Goal: Task Accomplishment & Management: Complete application form

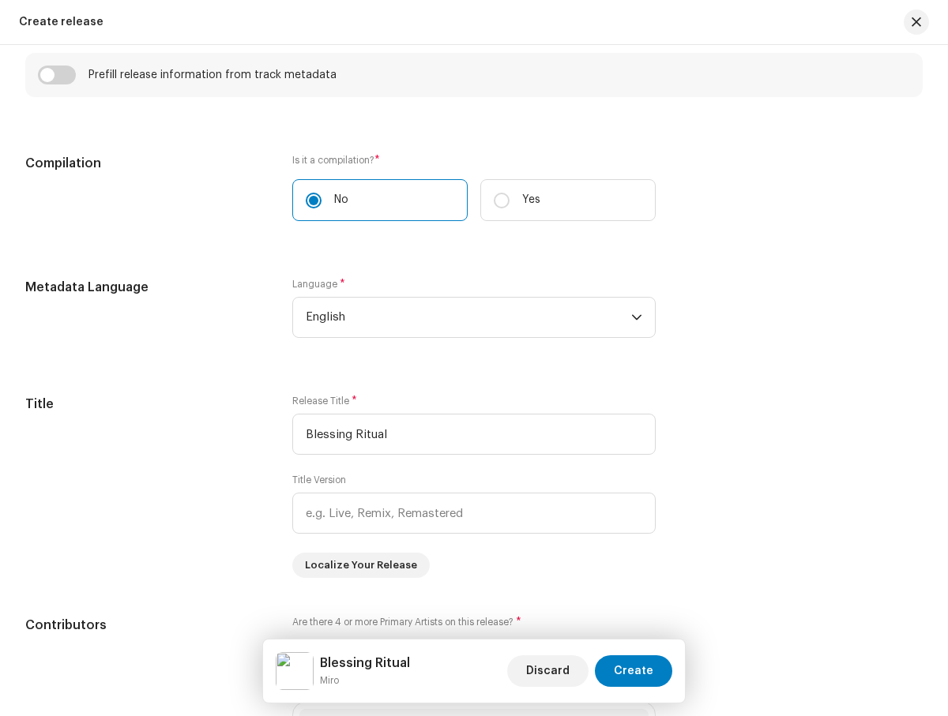
scroll to position [1120, 0]
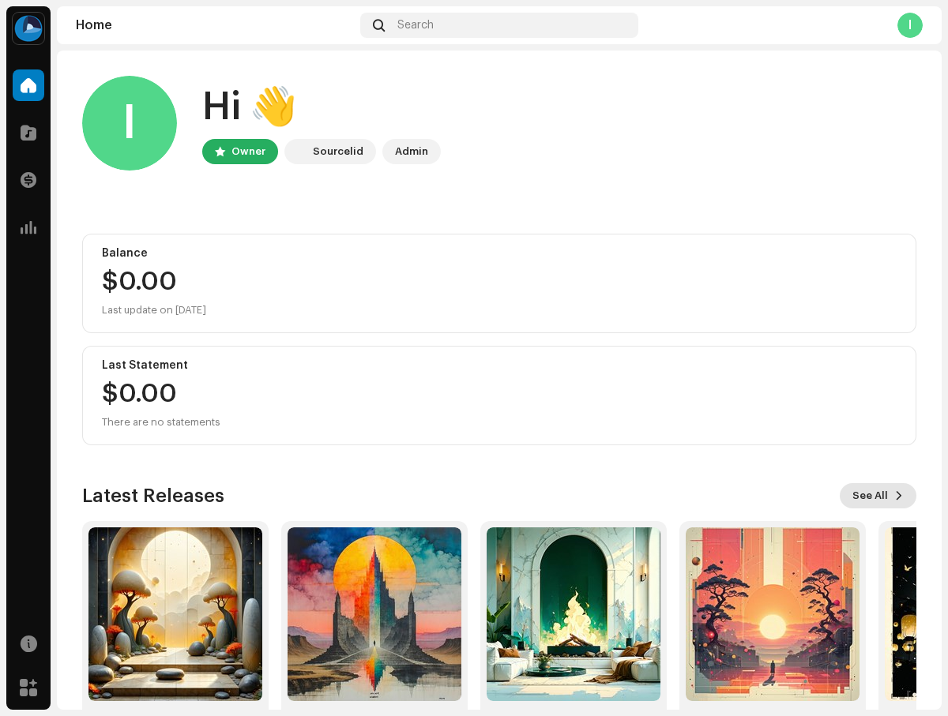
click at [869, 496] on span "See All" at bounding box center [870, 496] width 36 height 32
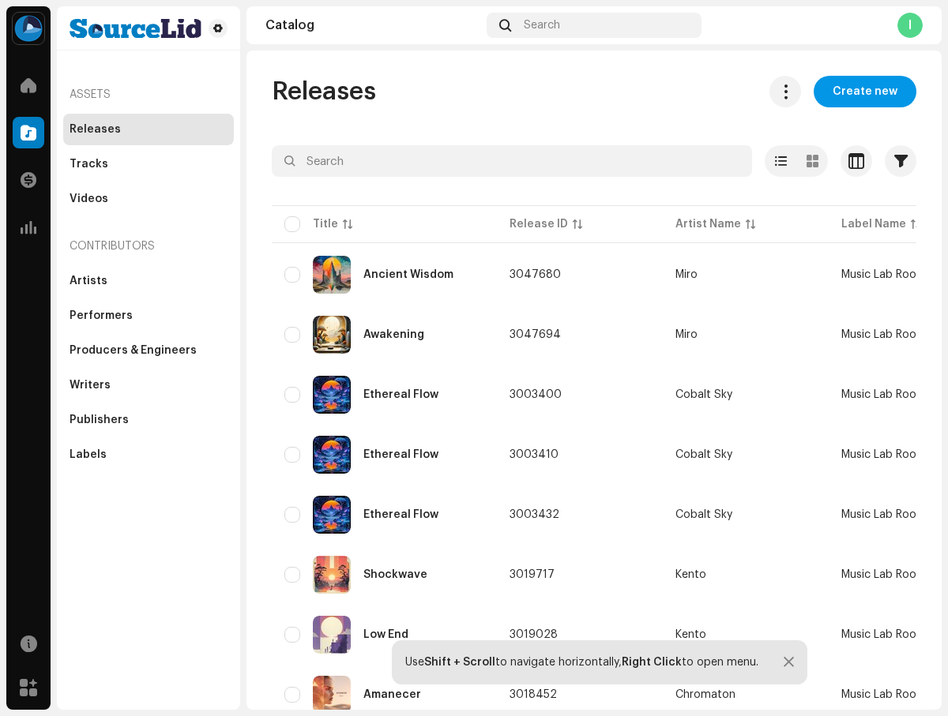
click at [857, 92] on span "Create new" at bounding box center [864, 92] width 65 height 32
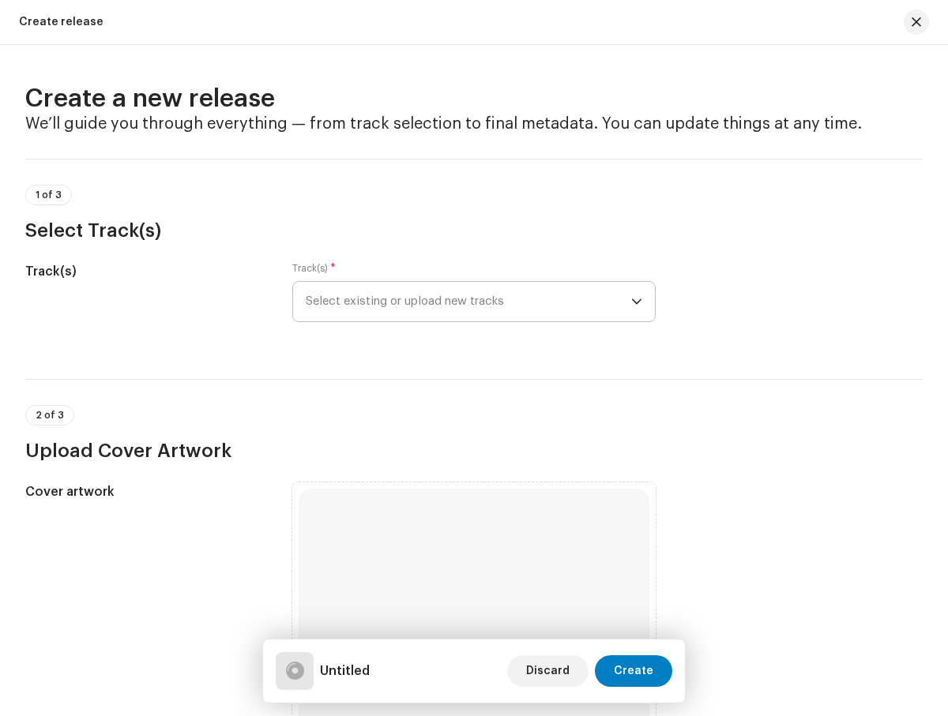
click at [465, 302] on span "Select existing or upload new tracks" at bounding box center [468, 301] width 325 height 39
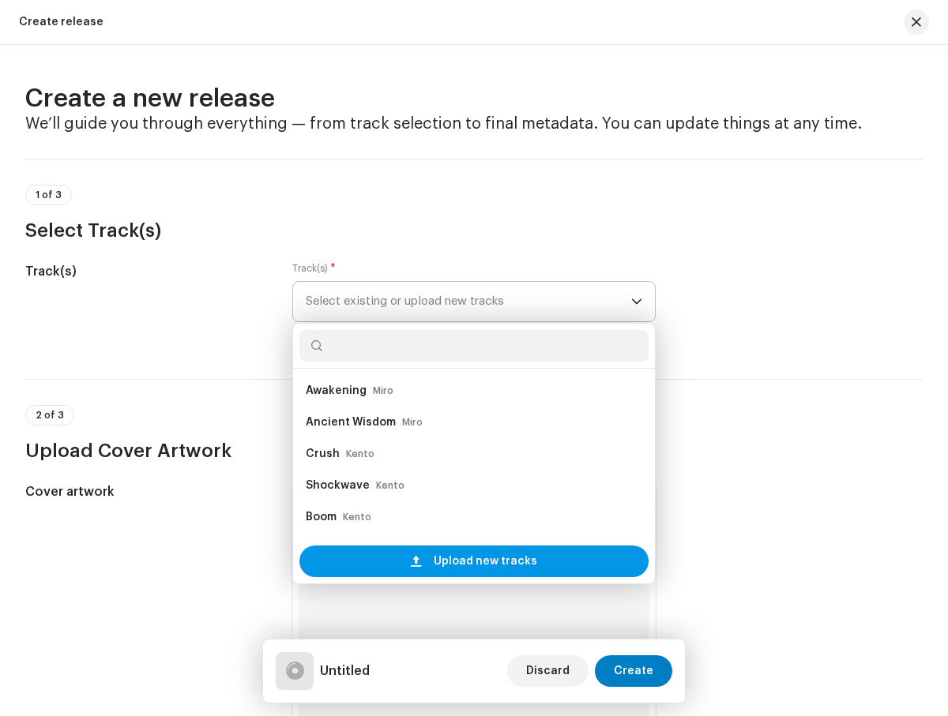
click at [482, 561] on span "Upload new tracks" at bounding box center [485, 562] width 103 height 32
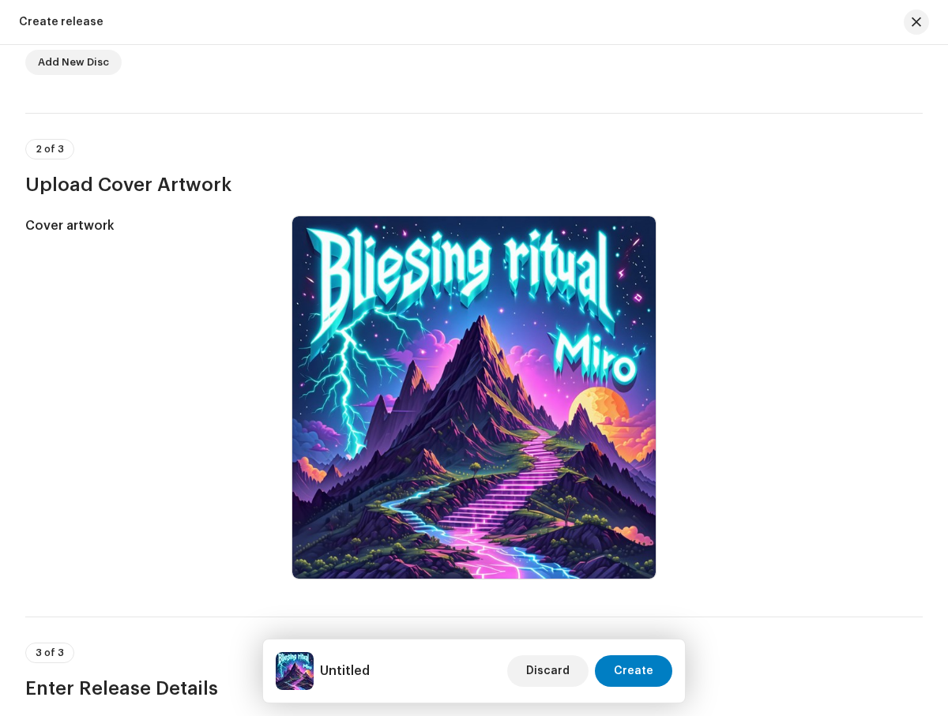
scroll to position [847, 0]
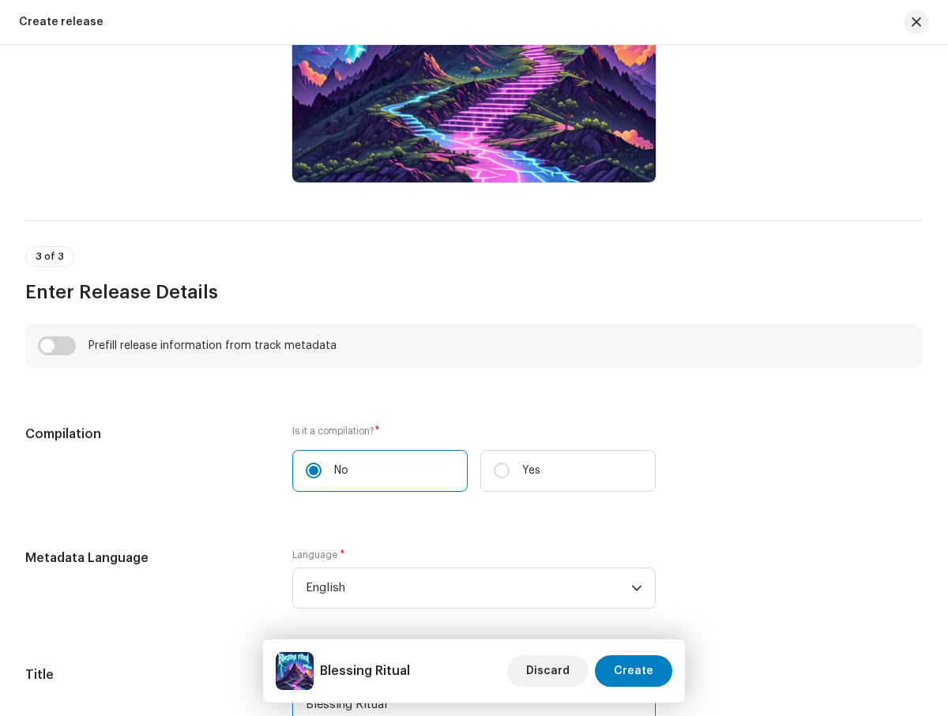
type input "Blessing Ritual"
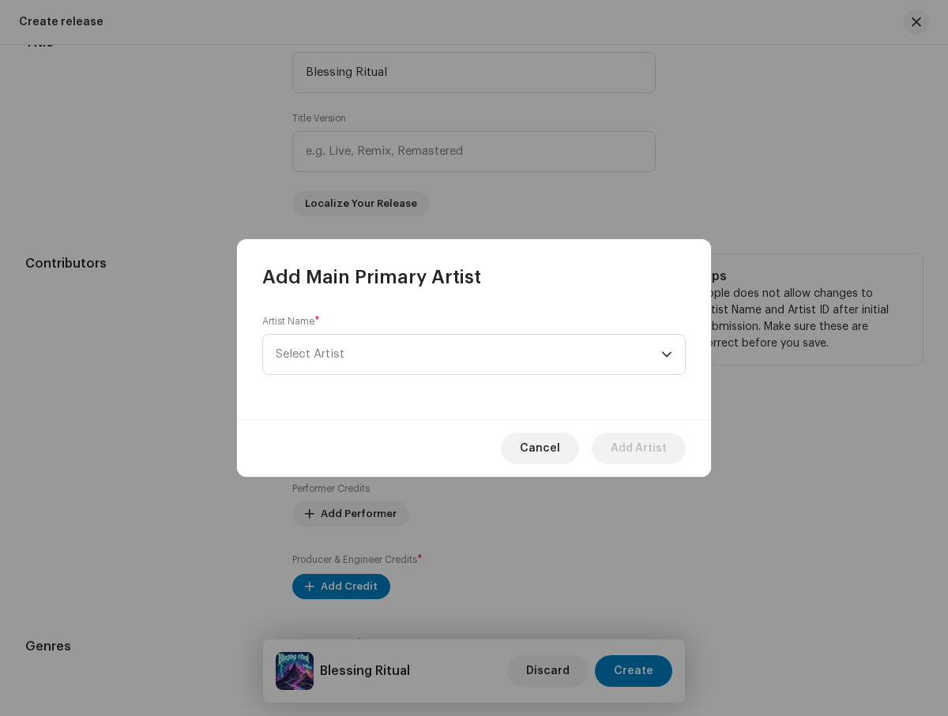
click at [468, 355] on span "Select Artist" at bounding box center [468, 354] width 385 height 39
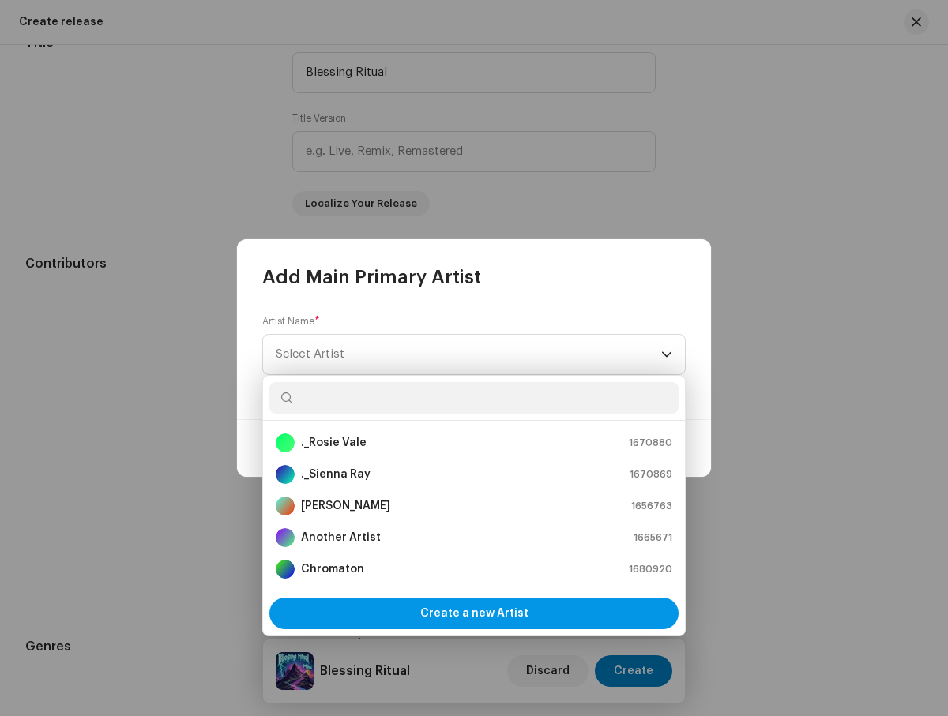
click at [473, 614] on span "Create a new Artist" at bounding box center [474, 614] width 108 height 32
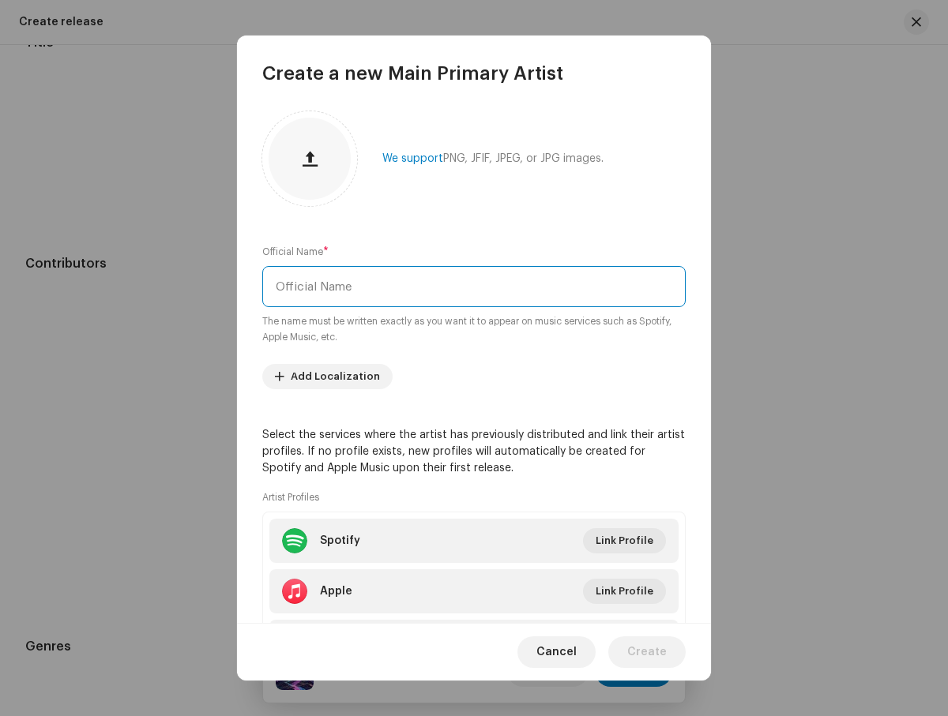
type input "Miro"
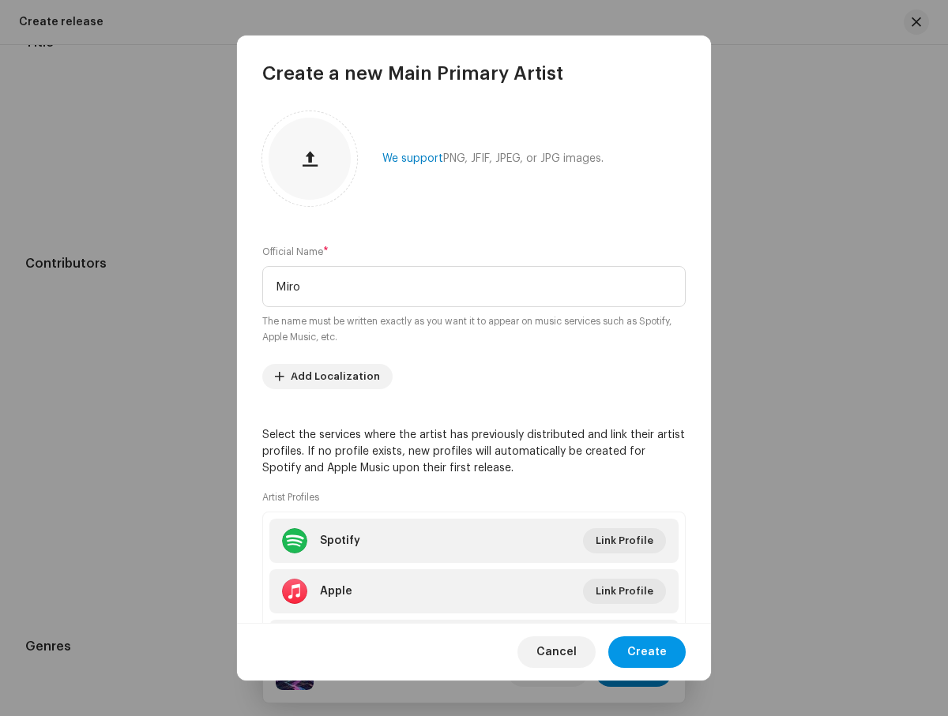
click at [648, 652] on span "Create" at bounding box center [646, 653] width 39 height 32
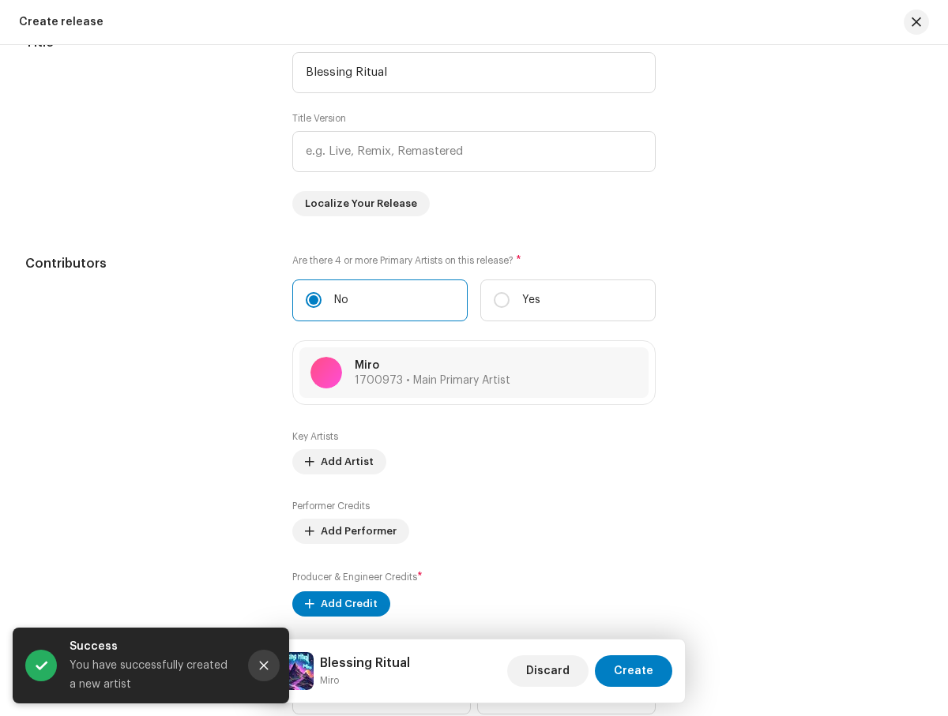
click at [264, 666] on icon "Close" at bounding box center [264, 666] width 9 height 9
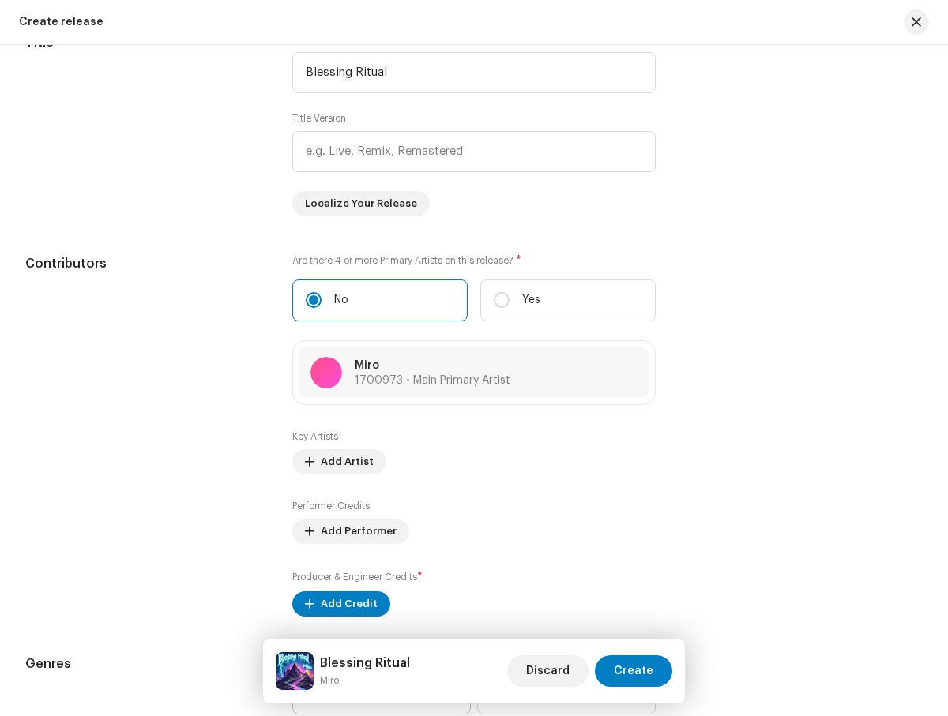
click at [374, 674] on span "Select genre" at bounding box center [376, 693] width 141 height 39
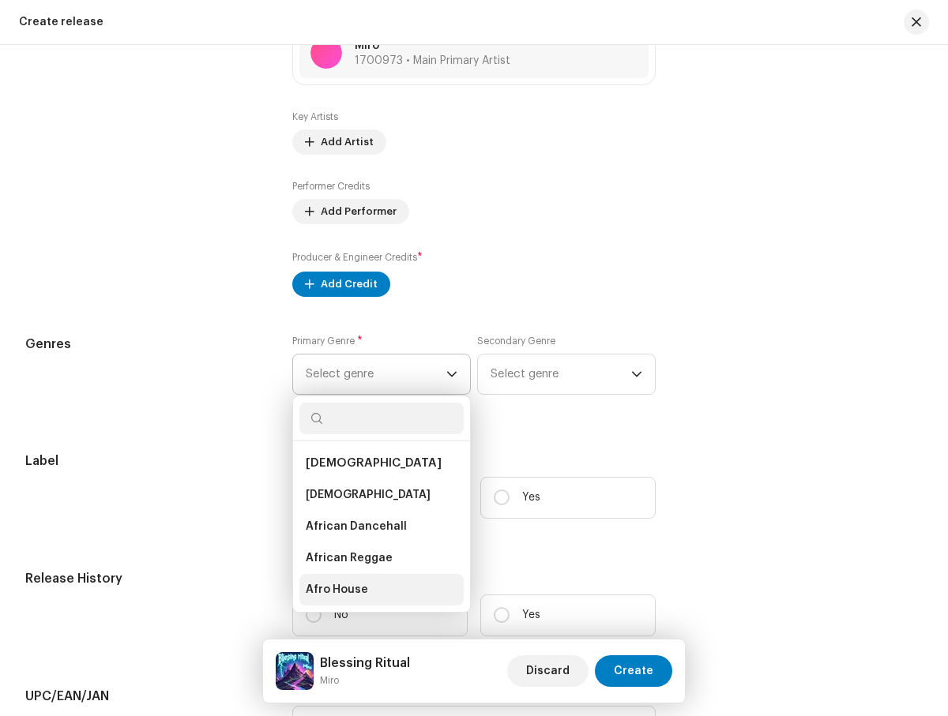
click at [377, 596] on li "Afro House" at bounding box center [381, 590] width 164 height 32
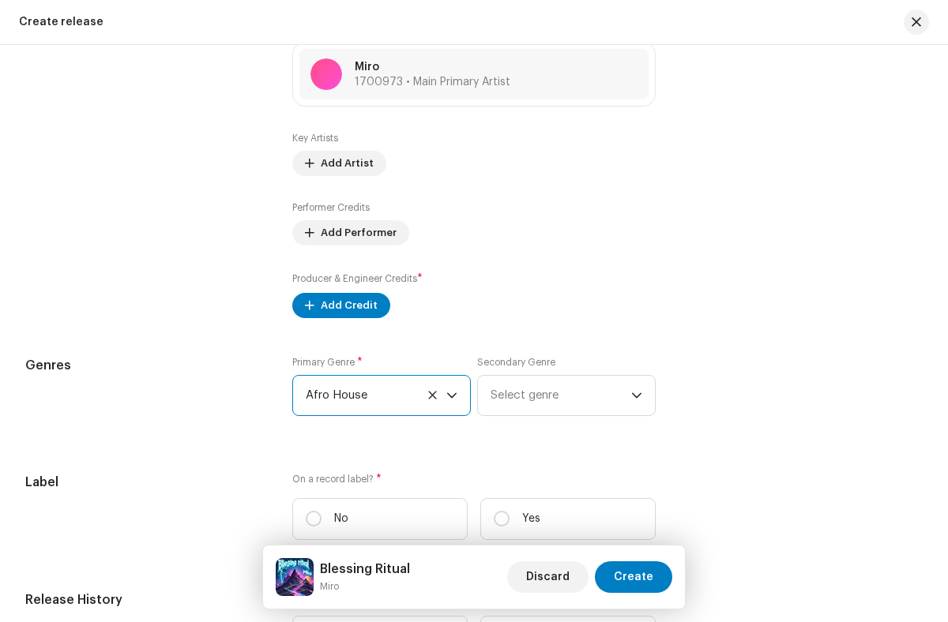
scroll to position [1879, 0]
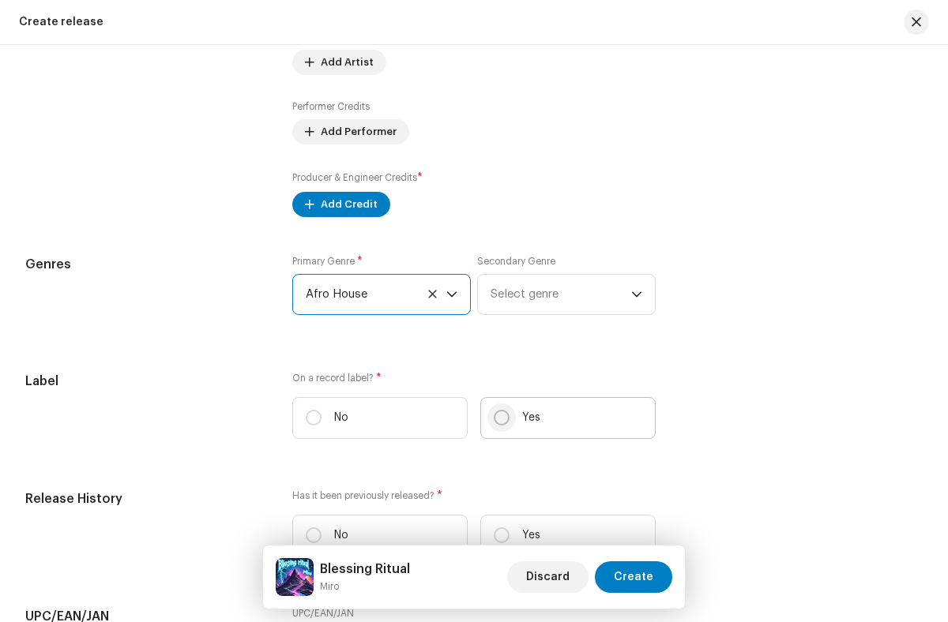
click at [498, 422] on input "Yes" at bounding box center [502, 418] width 16 height 16
radio input "true"
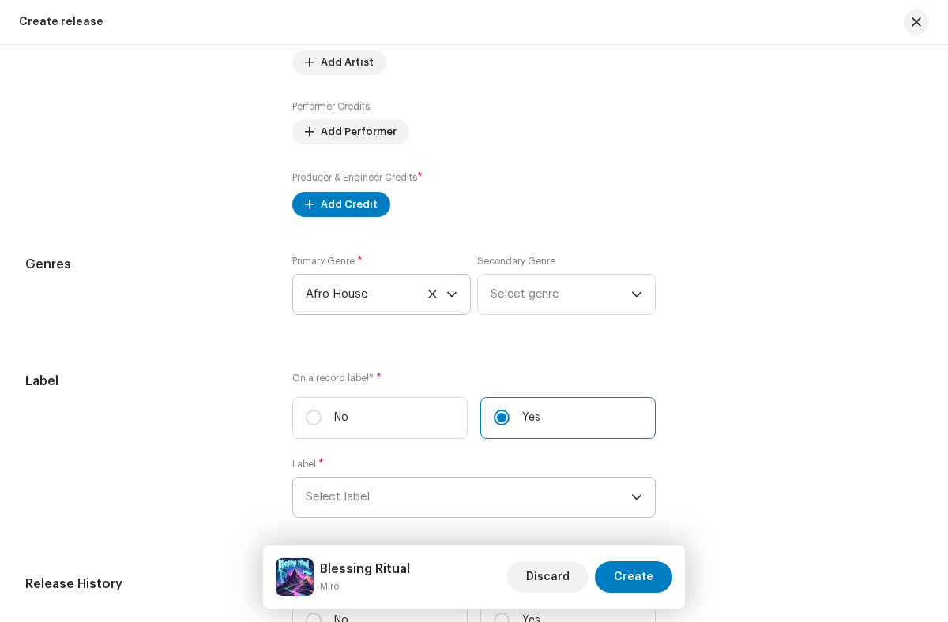
click at [465, 501] on span "Select label" at bounding box center [468, 497] width 325 height 39
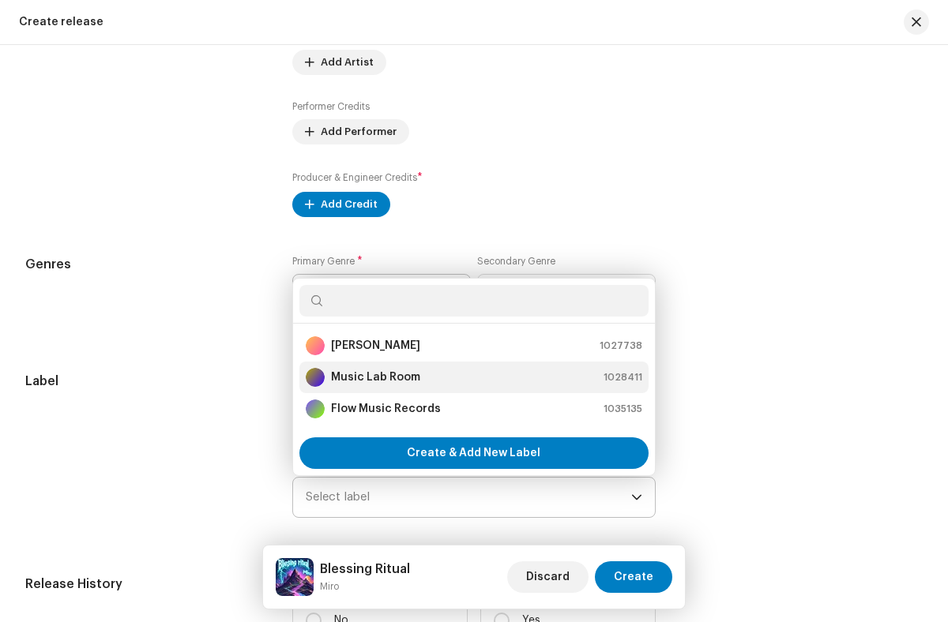
click at [471, 381] on div "Music Lab Room 1028411" at bounding box center [474, 377] width 336 height 19
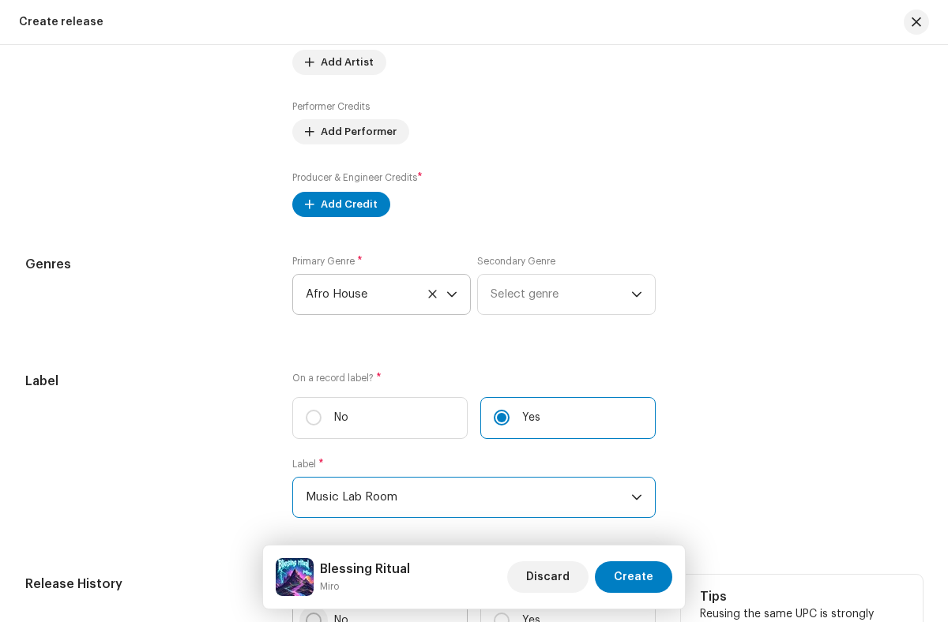
click at [312, 614] on input "No" at bounding box center [314, 621] width 16 height 16
radio input "true"
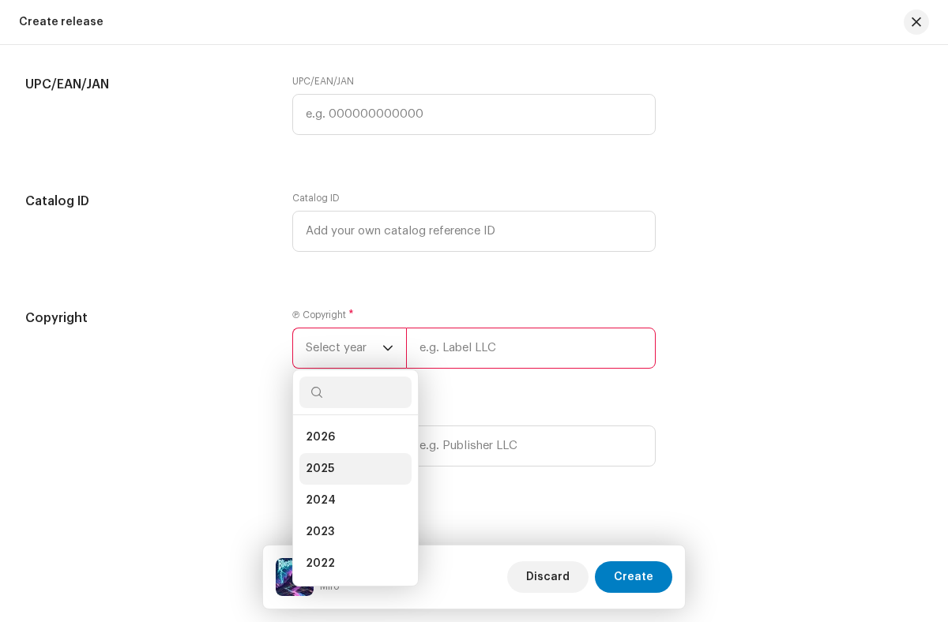
click at [351, 472] on li "2025" at bounding box center [355, 469] width 112 height 32
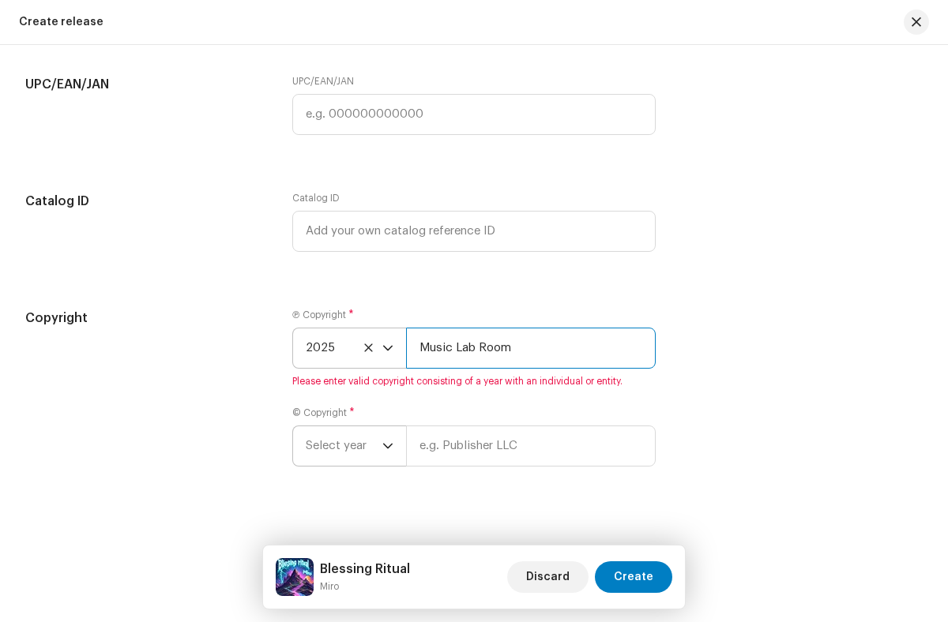
type input "Music Lab Room"
click at [342, 449] on span "Select year" at bounding box center [344, 445] width 77 height 39
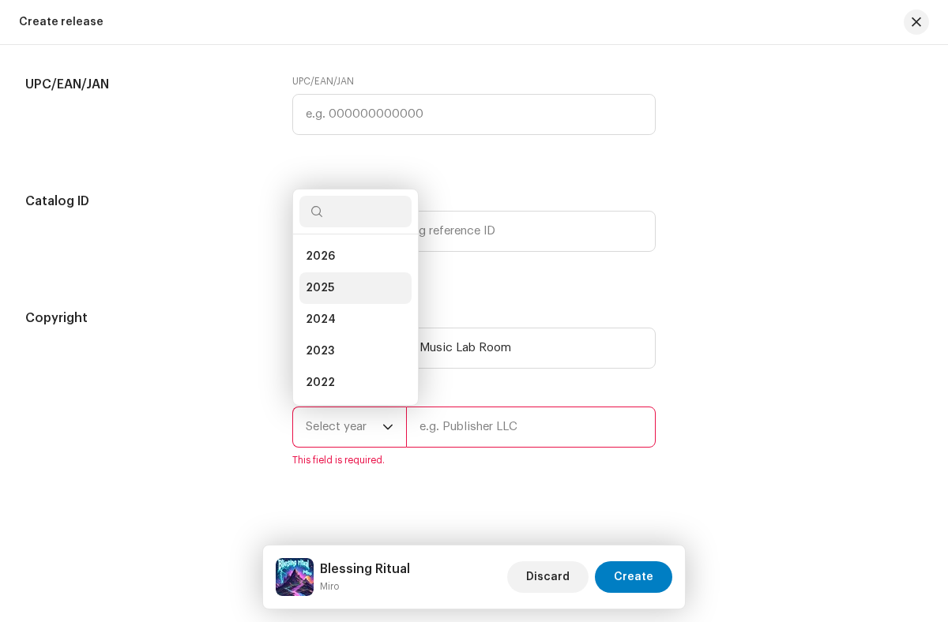
click at [351, 291] on li "2025" at bounding box center [355, 288] width 112 height 32
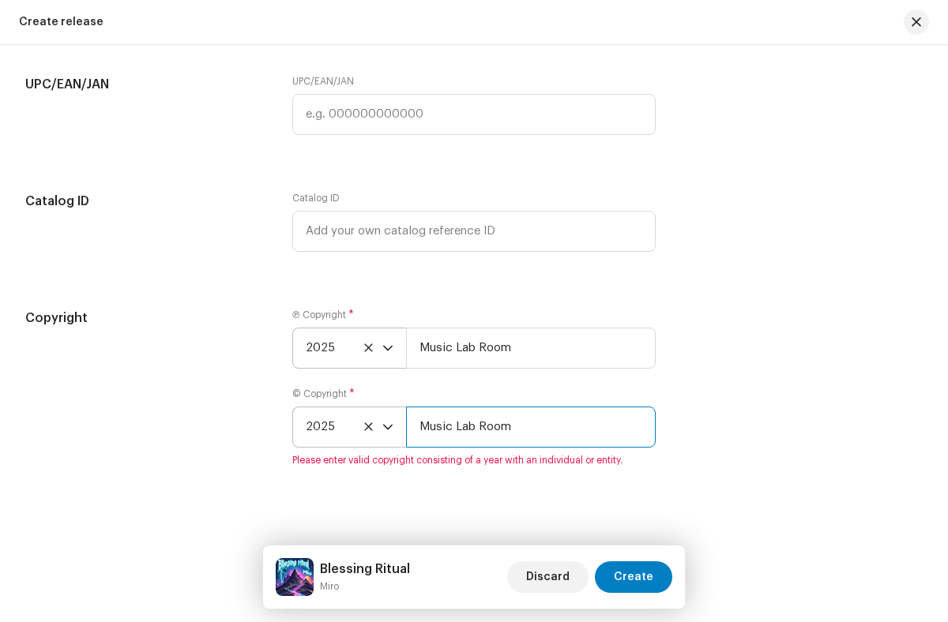
type input "Music Lab Room"
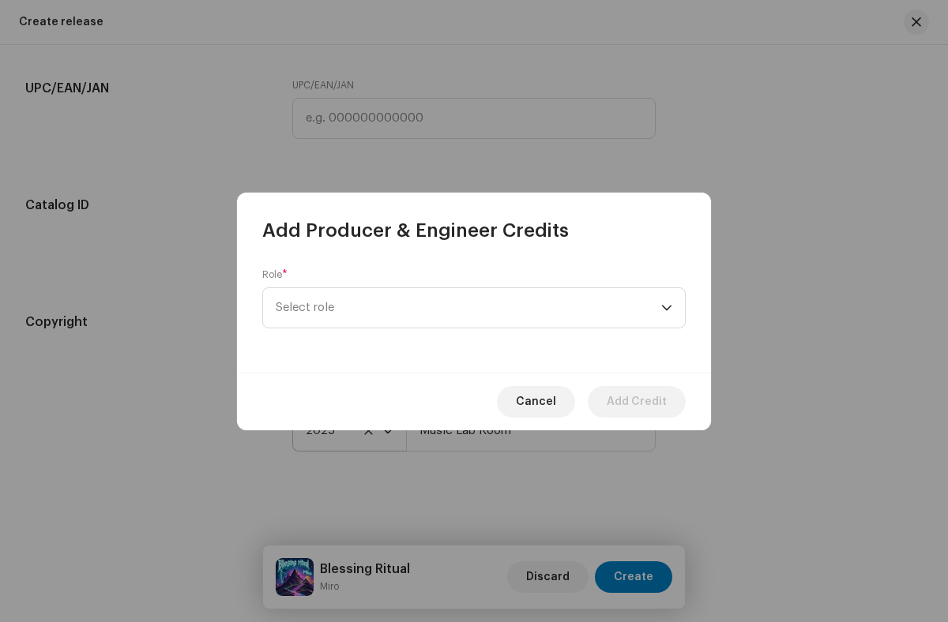
scroll to position [1753, 0]
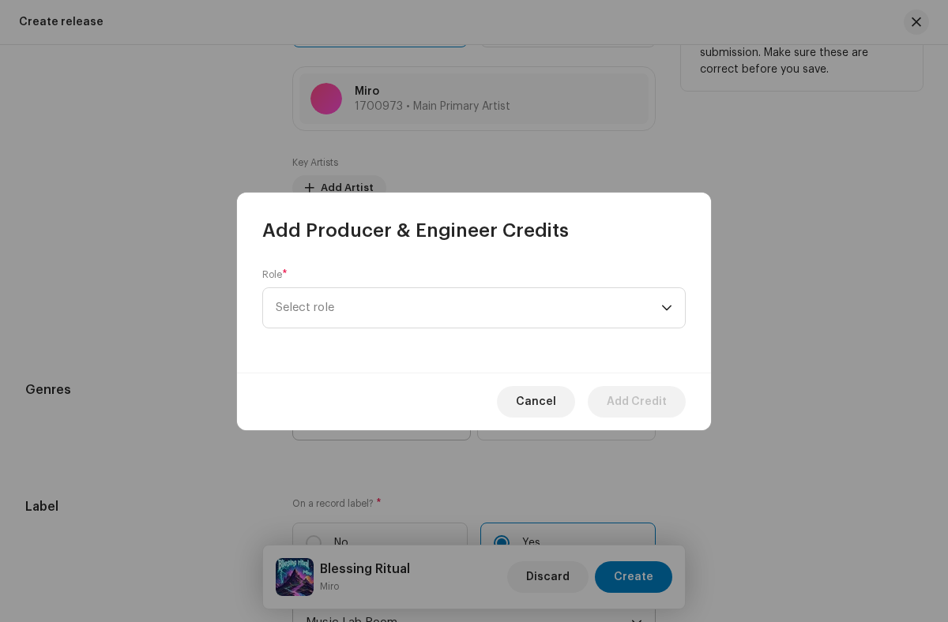
click at [468, 307] on span "Select role" at bounding box center [468, 307] width 385 height 39
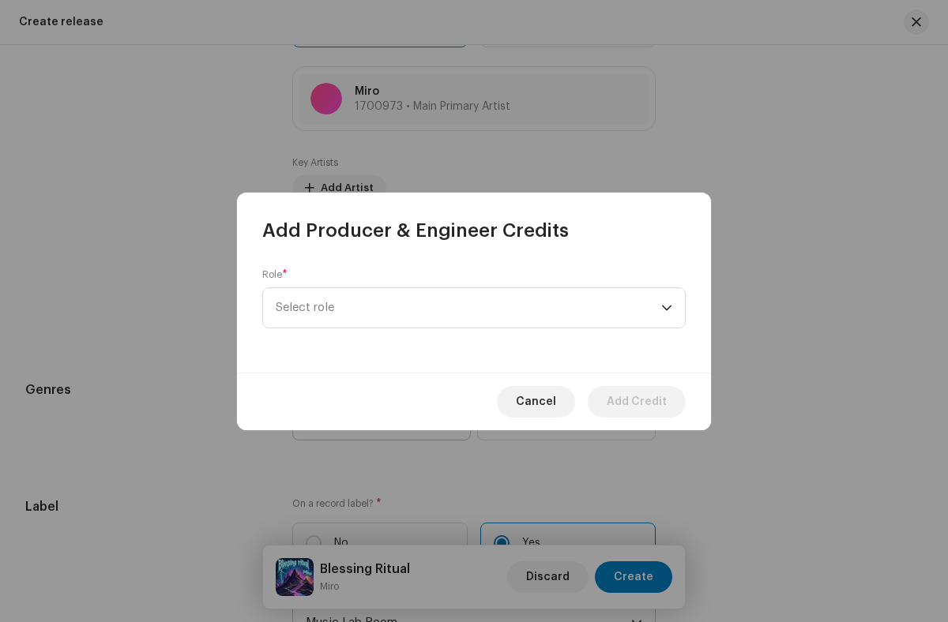
scroll to position [569, 0]
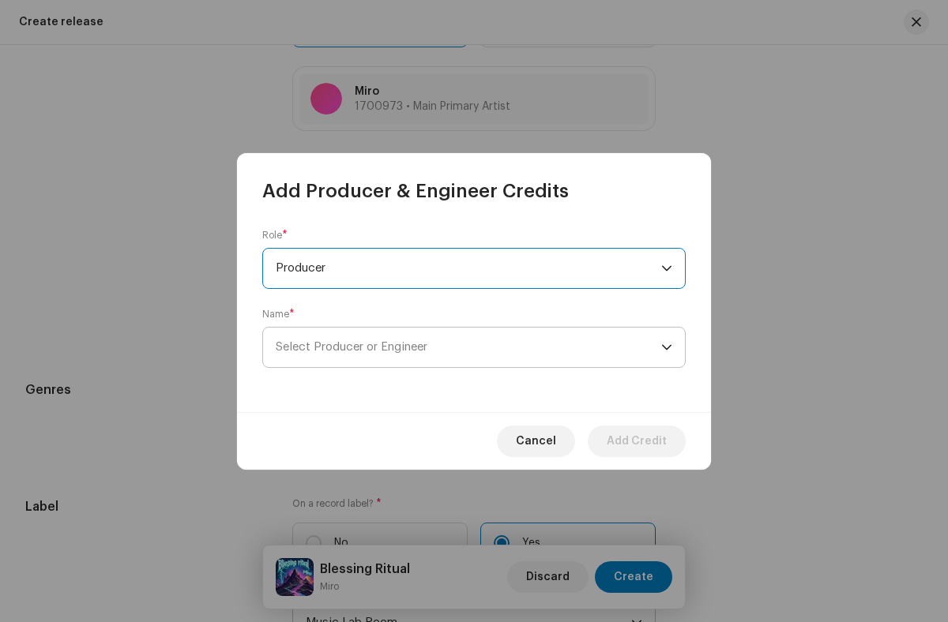
click at [468, 347] on span "Select Producer or Engineer" at bounding box center [468, 347] width 385 height 39
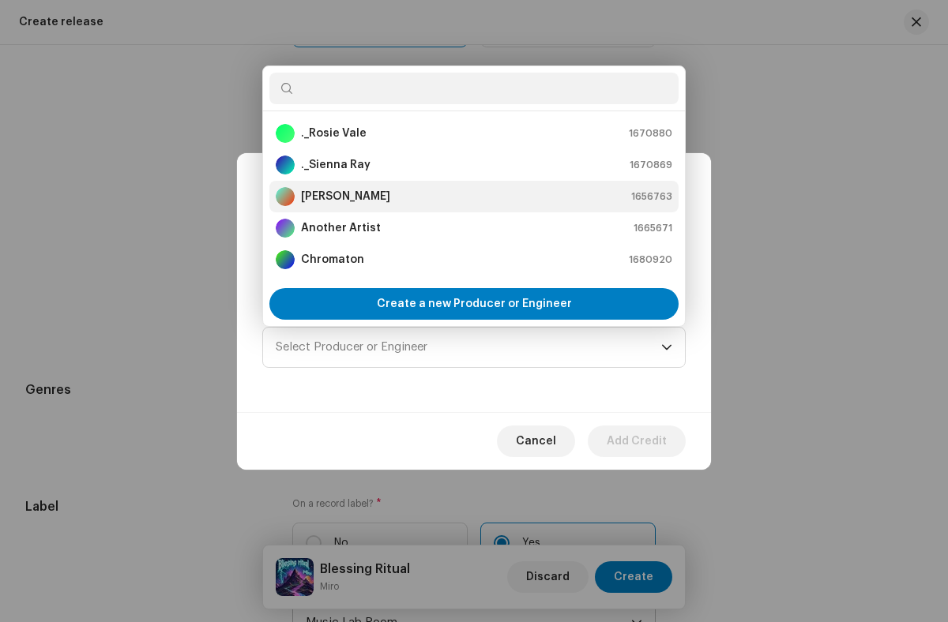
click at [471, 196] on div "[PERSON_NAME] 1656763" at bounding box center [474, 196] width 396 height 19
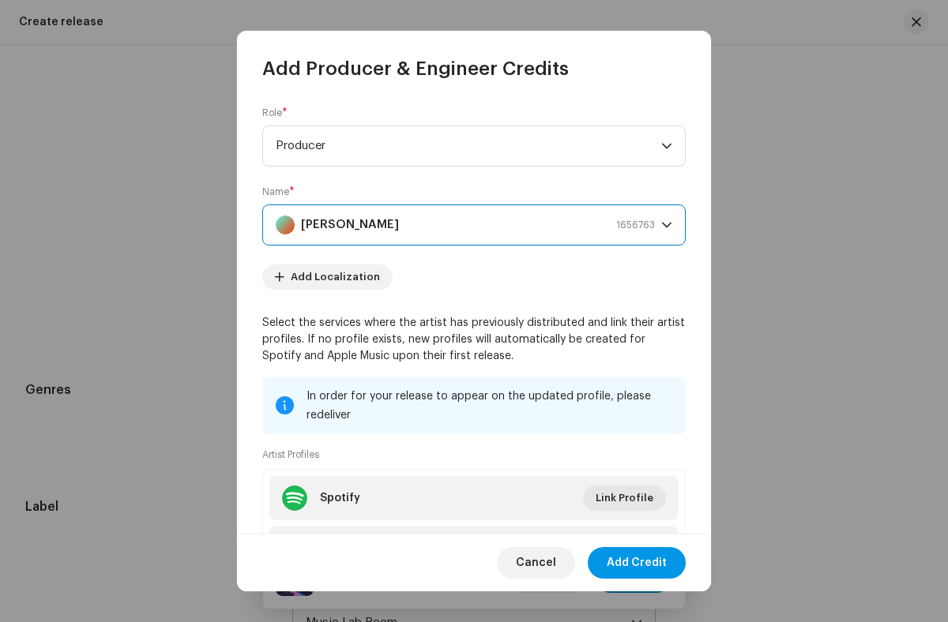
click at [637, 562] on span "Add Credit" at bounding box center [636, 563] width 60 height 32
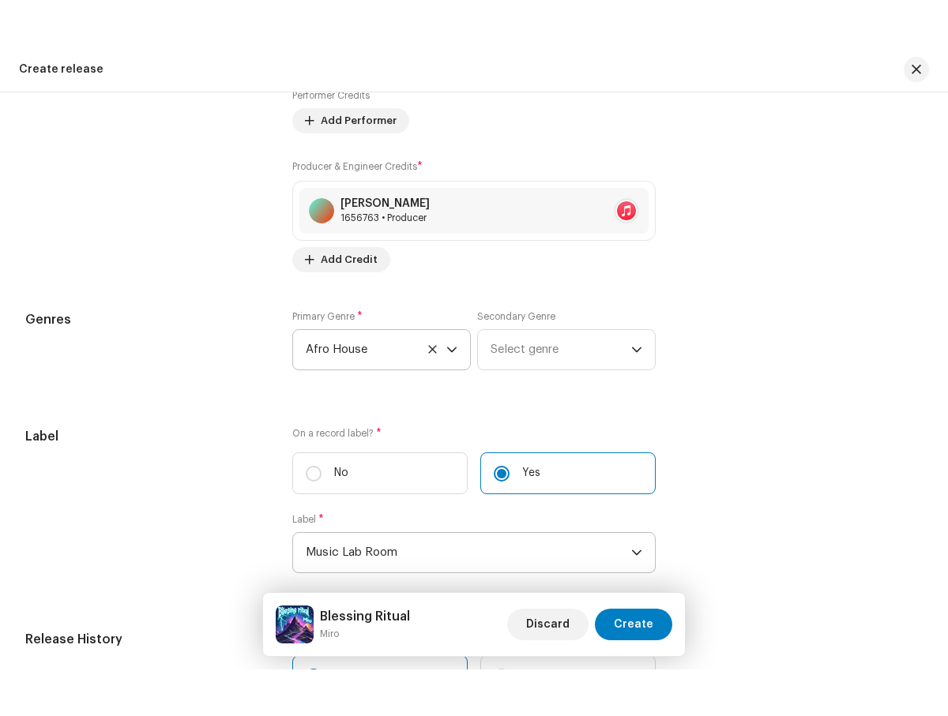
scroll to position [108, 0]
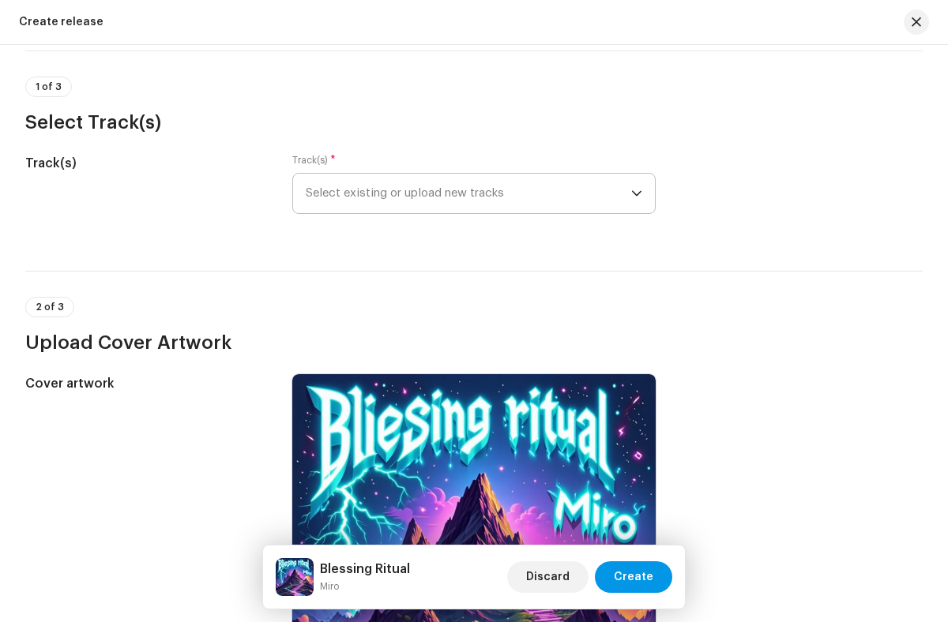
click at [635, 577] on span "Create" at bounding box center [633, 577] width 39 height 32
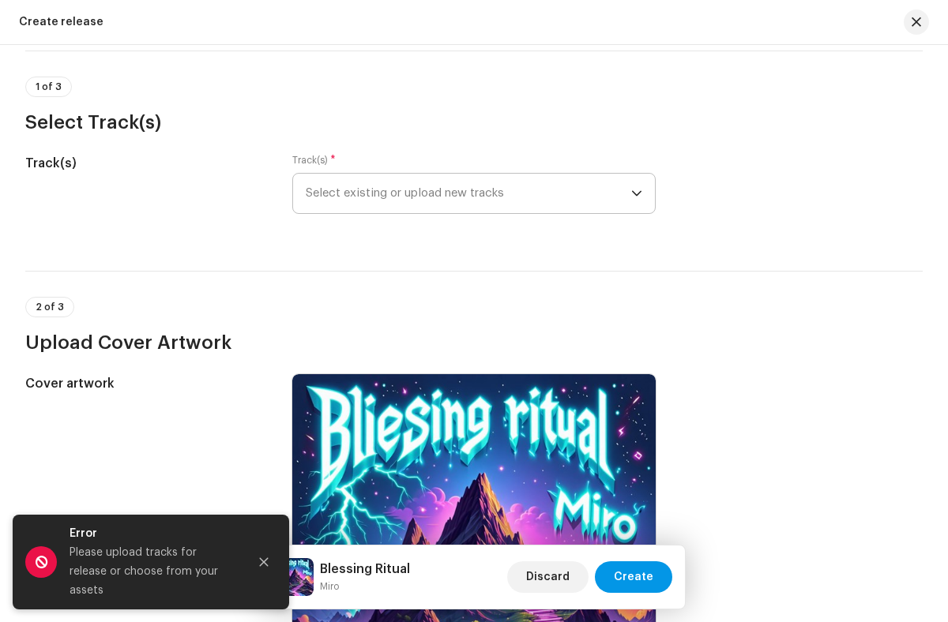
click at [264, 567] on icon "Close" at bounding box center [264, 562] width 9 height 9
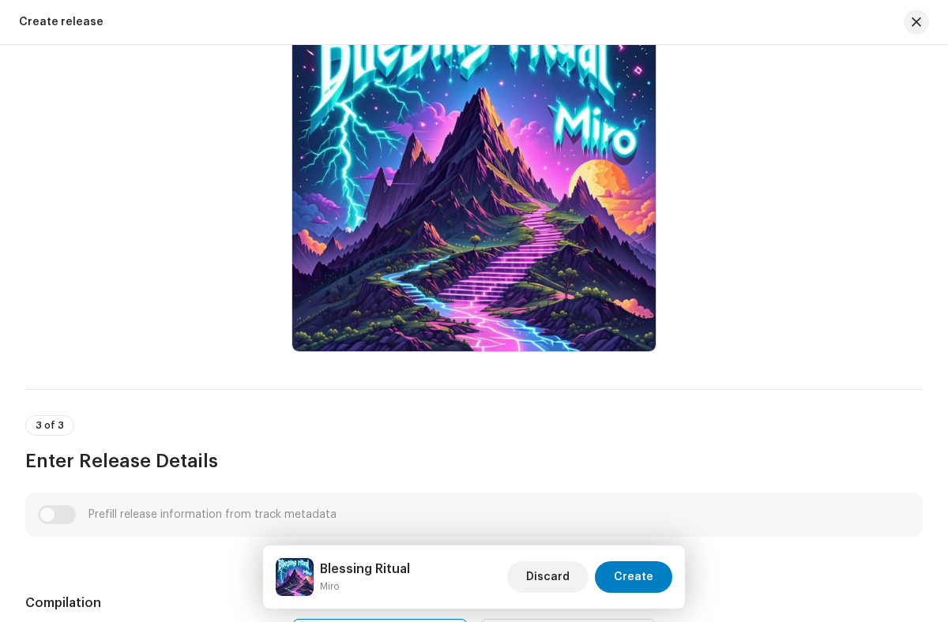
scroll to position [0, 0]
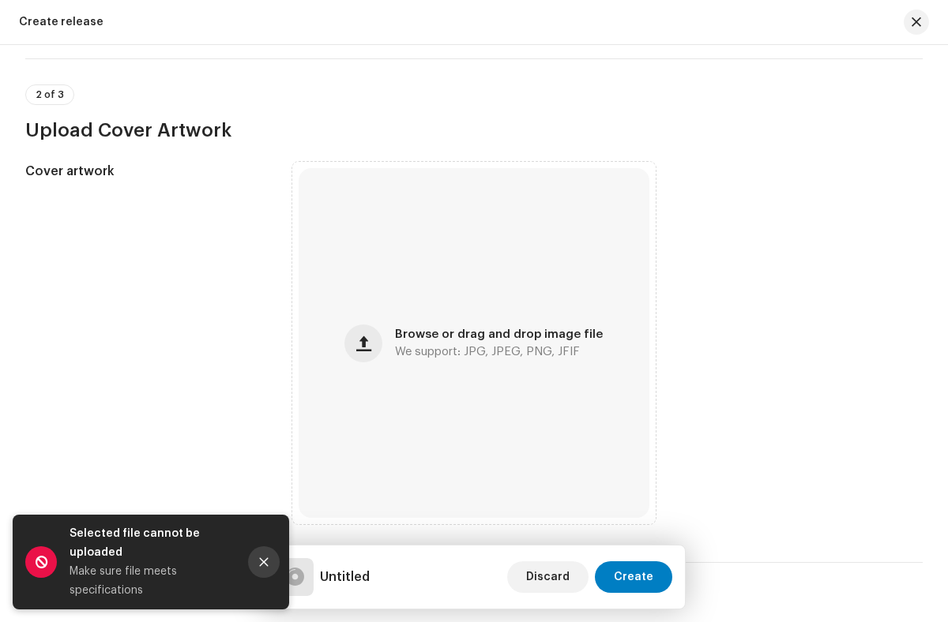
click at [264, 562] on icon "Close" at bounding box center [264, 562] width 9 height 9
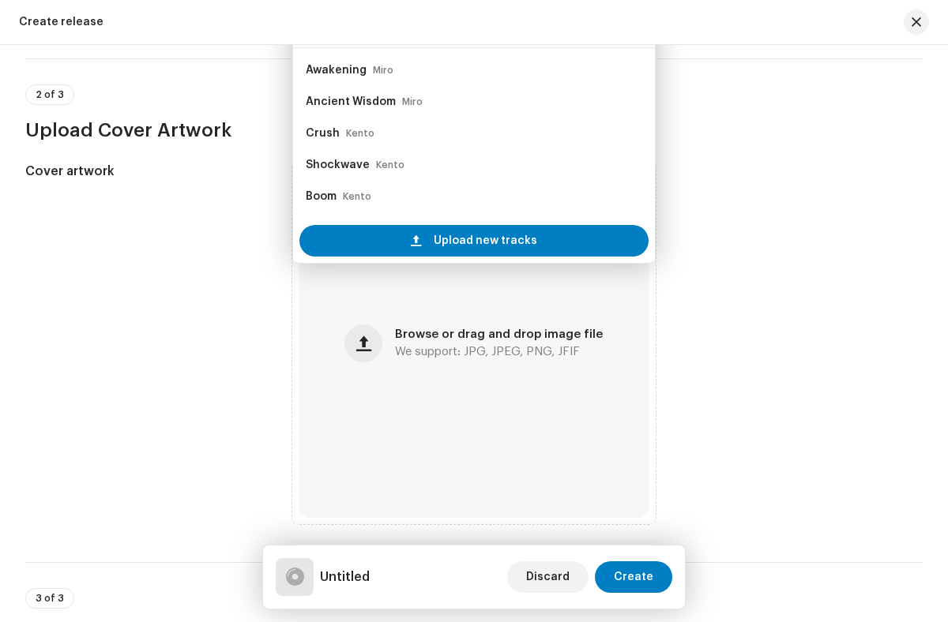
scroll to position [0, 0]
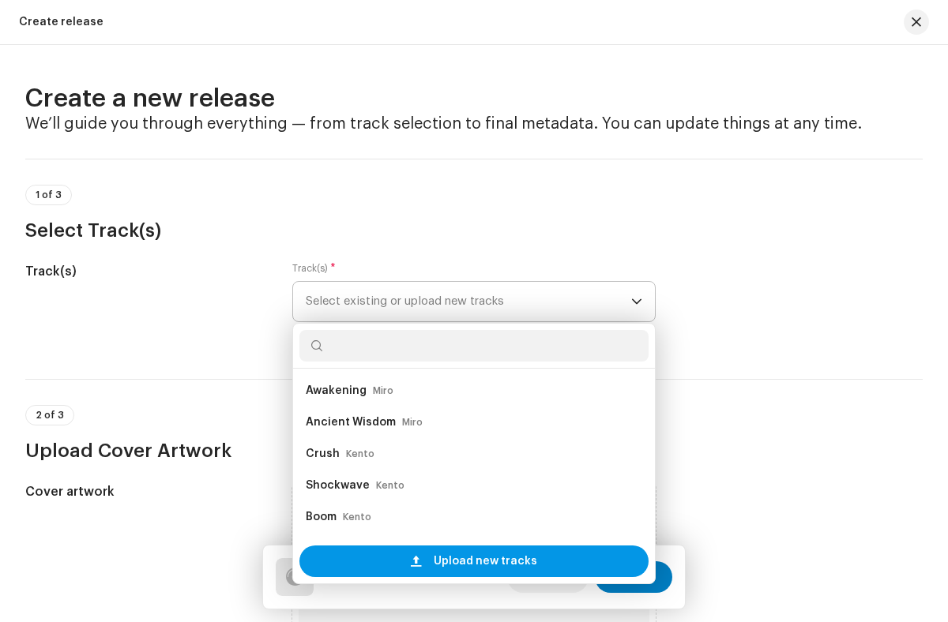
click at [482, 561] on span "Upload new tracks" at bounding box center [485, 562] width 103 height 32
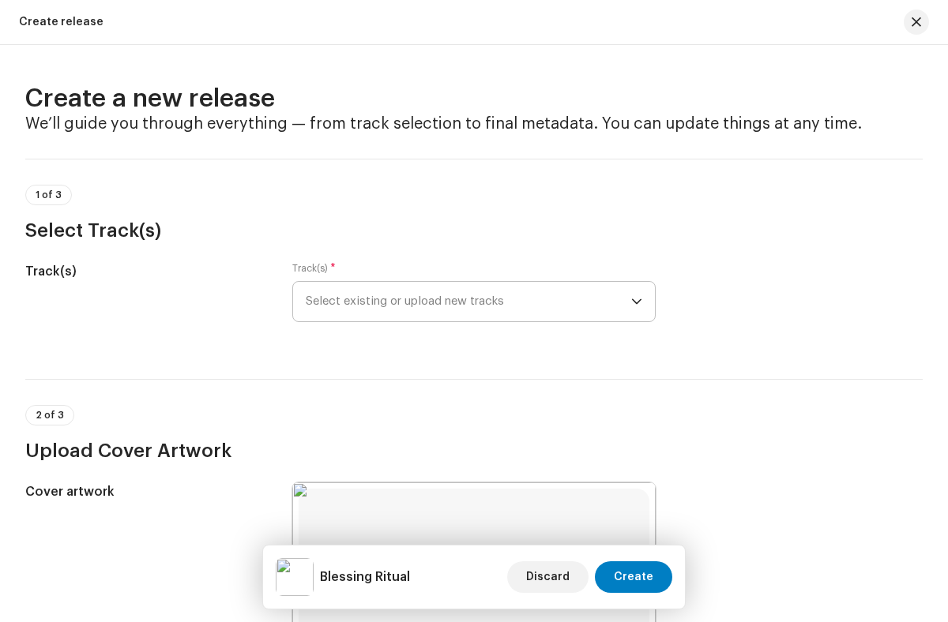
type input "Blessing Ritual"
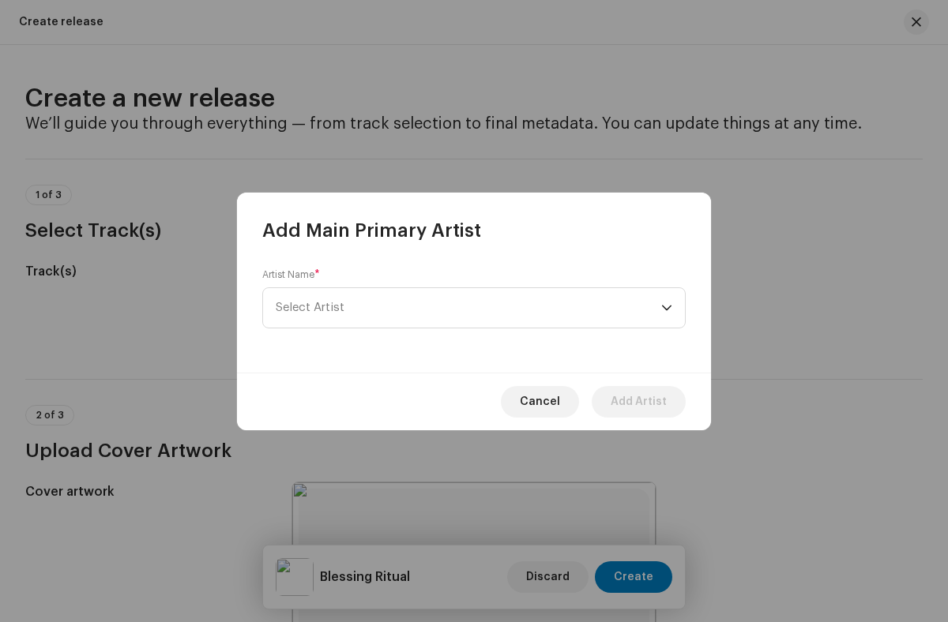
scroll to position [1335, 0]
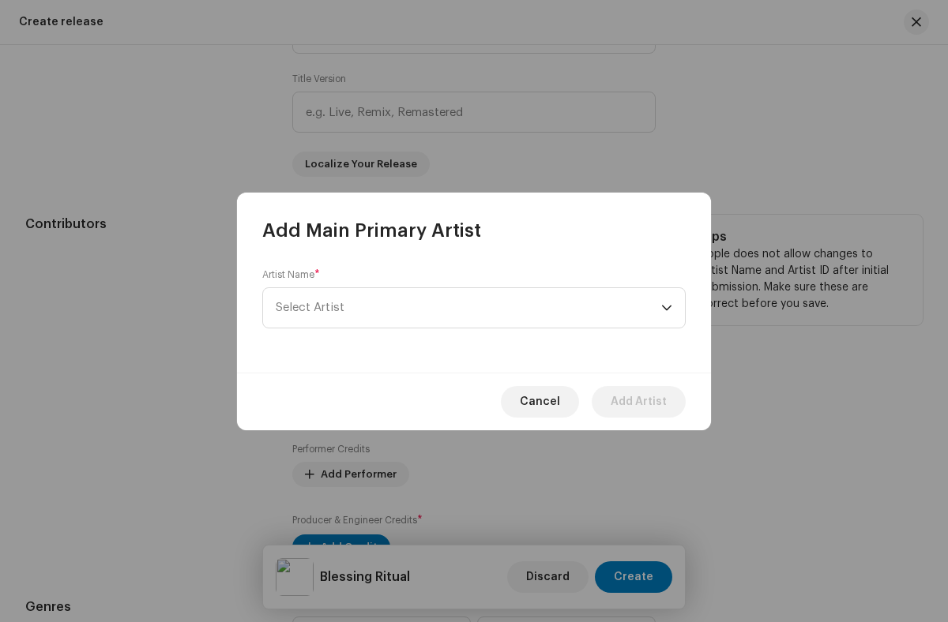
click at [468, 307] on span "Select Artist" at bounding box center [468, 307] width 385 height 39
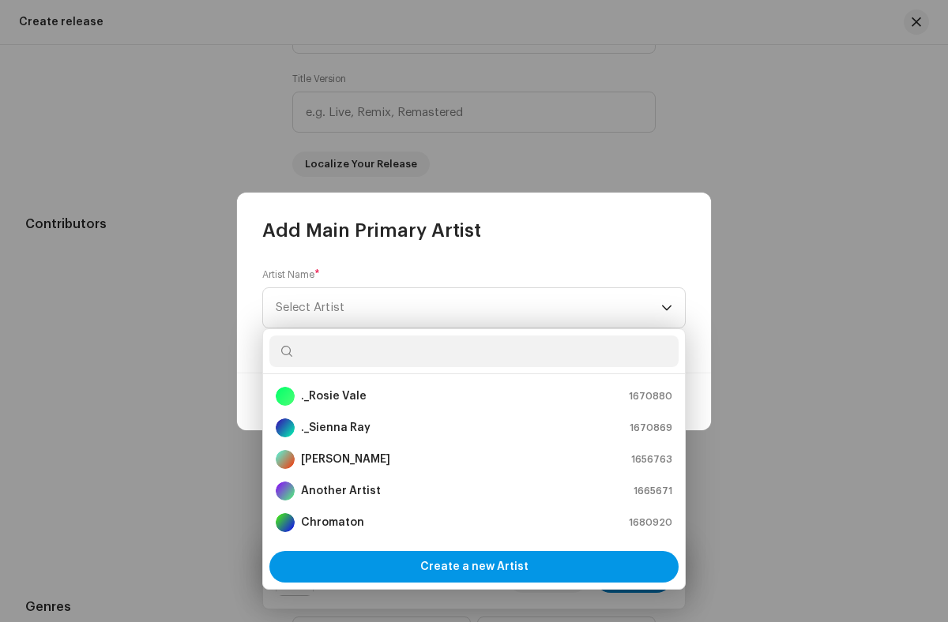
click at [474, 566] on span "Create a new Artist" at bounding box center [474, 567] width 108 height 32
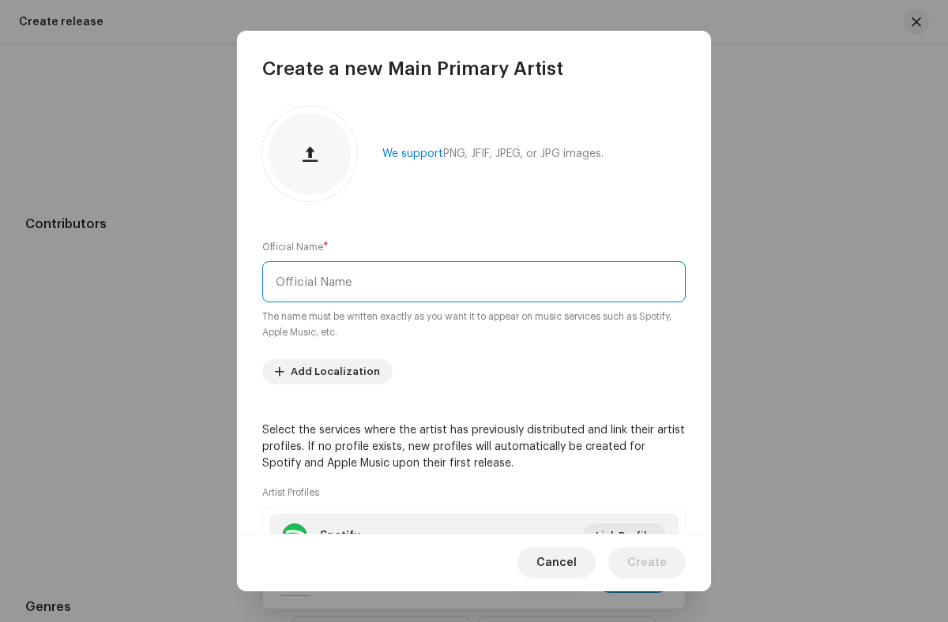
type input "Miro"
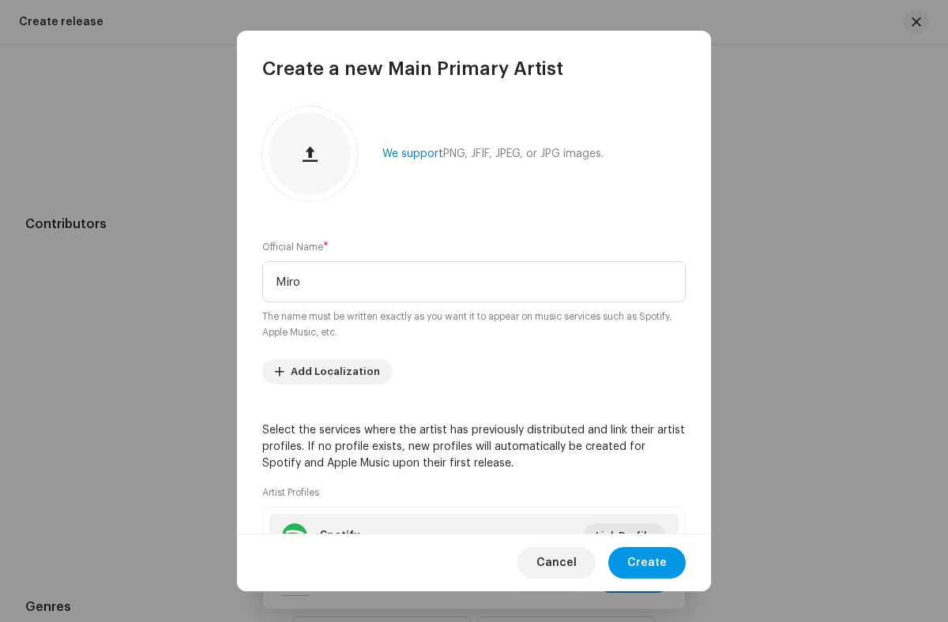
click at [648, 562] on span "Create" at bounding box center [646, 563] width 39 height 32
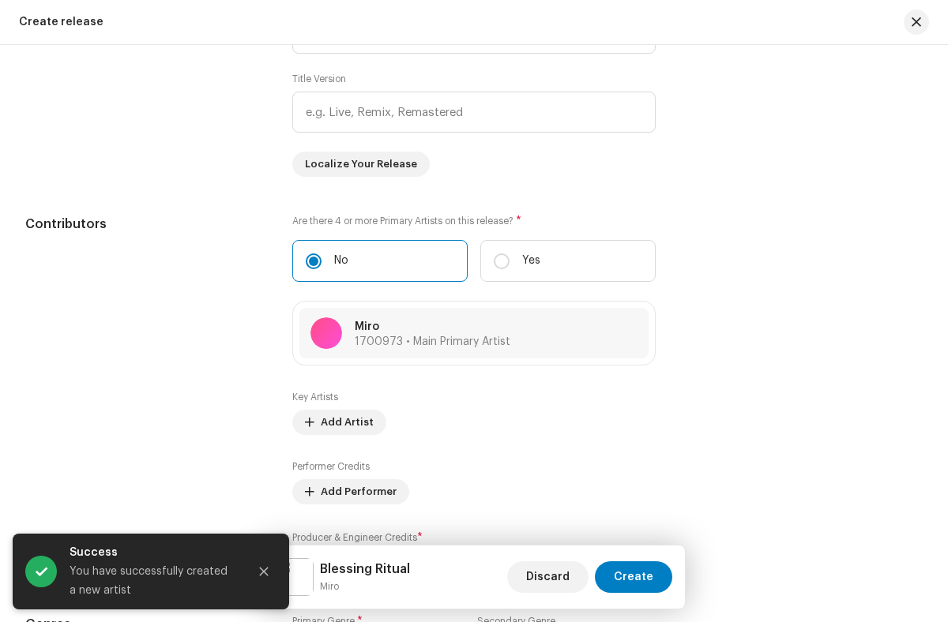
click at [264, 572] on icon "Close" at bounding box center [264, 572] width 9 height 9
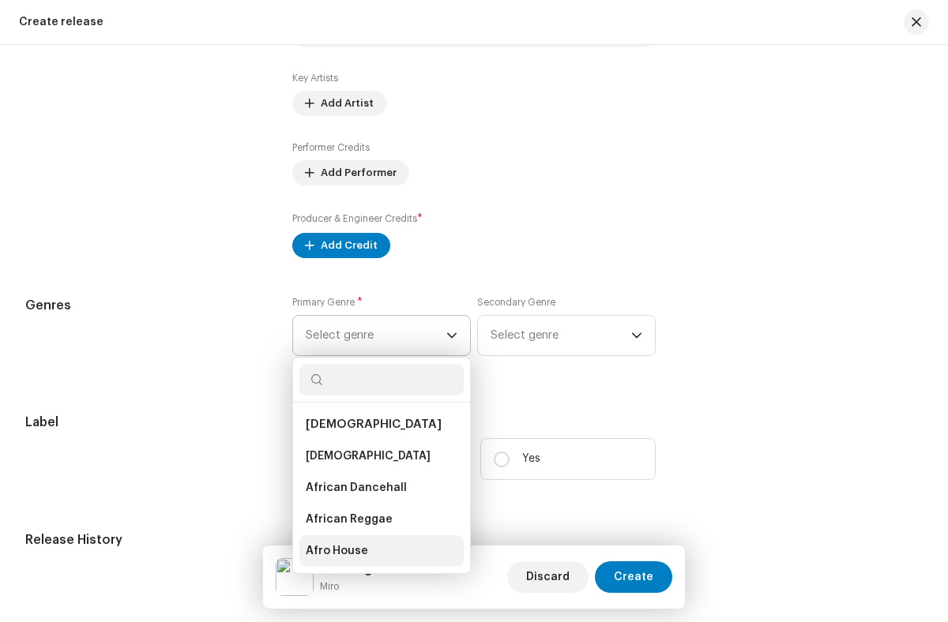
click at [377, 549] on li "Afro House" at bounding box center [381, 551] width 164 height 32
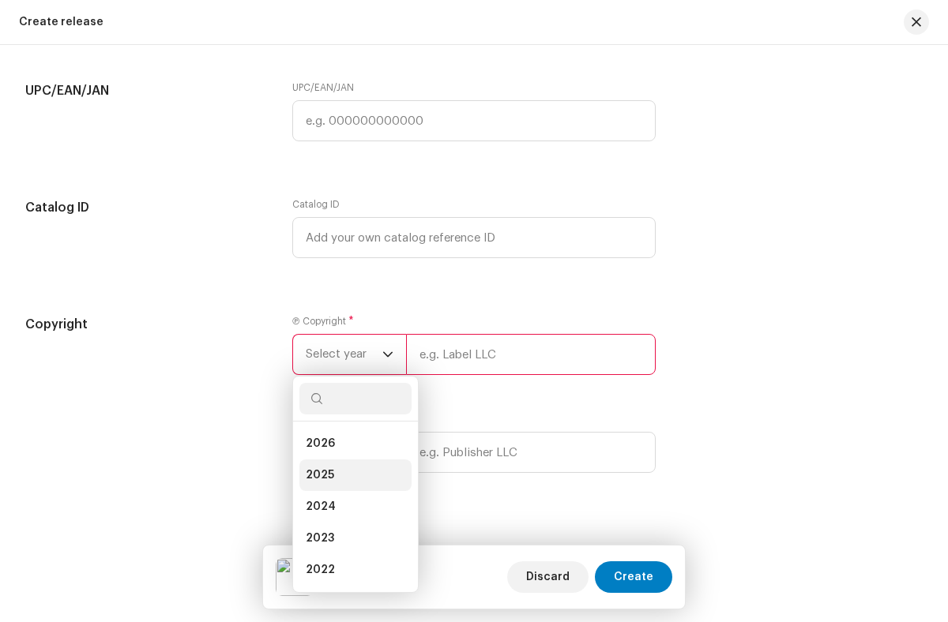
click at [351, 473] on li "2025" at bounding box center [355, 476] width 112 height 32
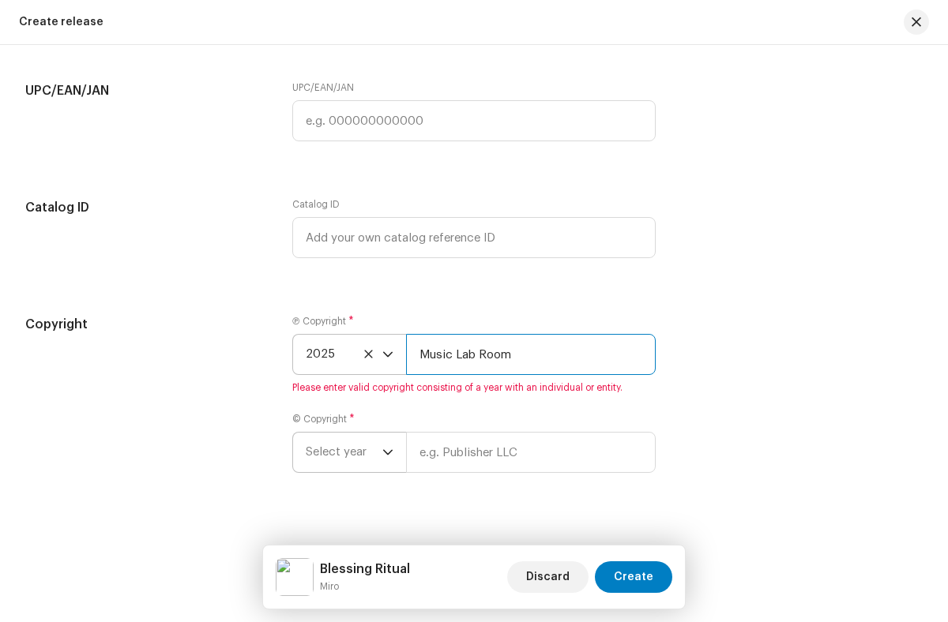
type input "Music Lab Room"
click at [342, 450] on span "Select year" at bounding box center [344, 452] width 77 height 39
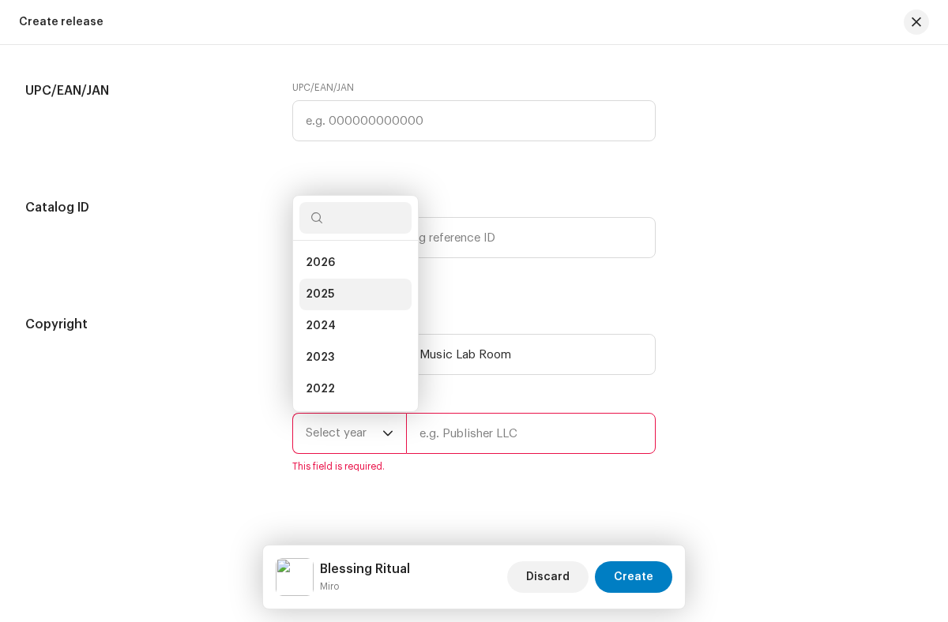
click at [351, 292] on li "2025" at bounding box center [355, 295] width 112 height 32
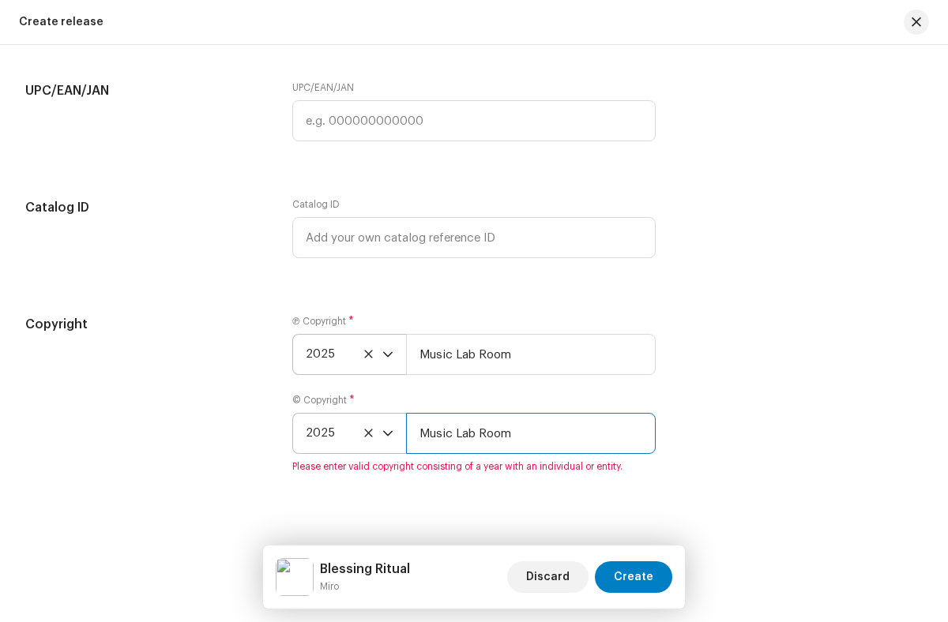
type input "Music Lab Room"
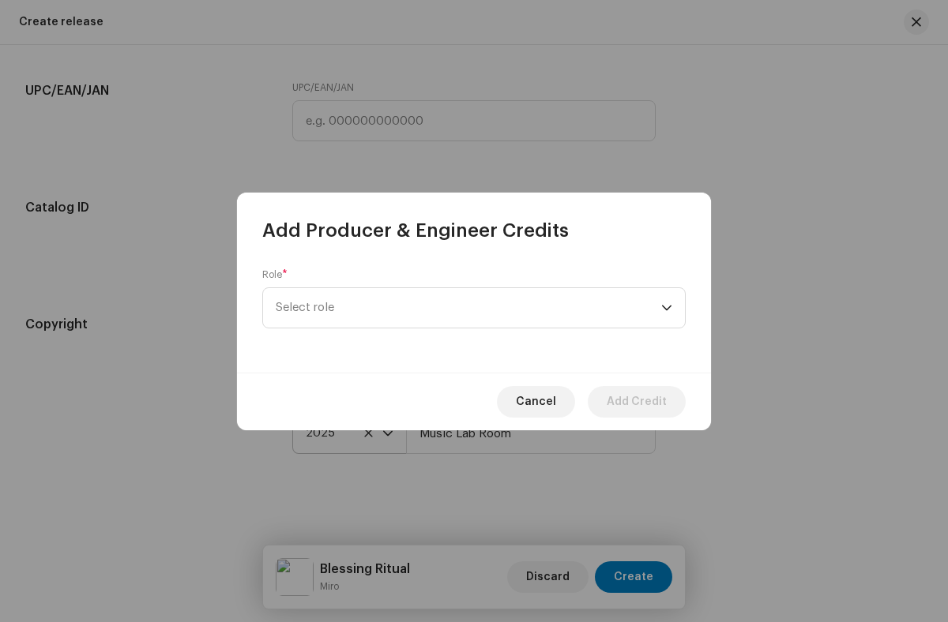
scroll to position [1564, 0]
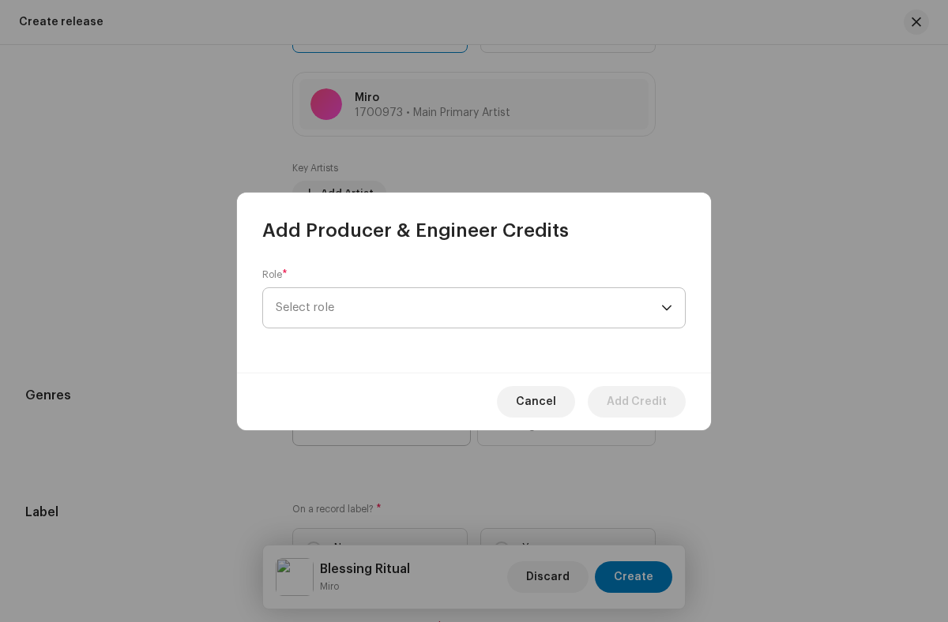
click at [468, 307] on span "Select role" at bounding box center [468, 307] width 385 height 39
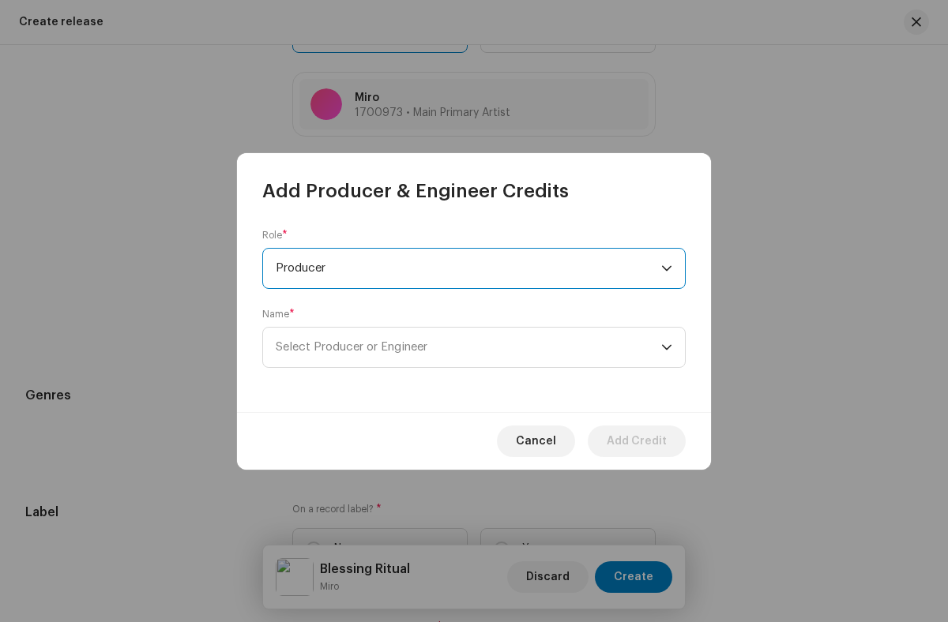
scroll to position [569, 0]
click at [468, 347] on span "Select Producer or Engineer" at bounding box center [468, 347] width 385 height 39
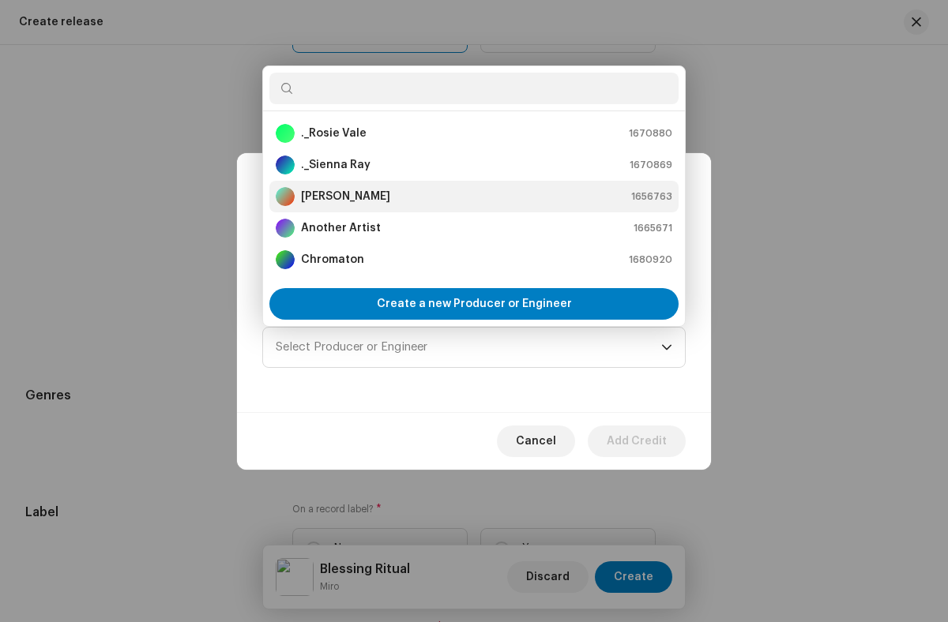
click at [471, 196] on div "[PERSON_NAME] 1656763" at bounding box center [474, 196] width 396 height 19
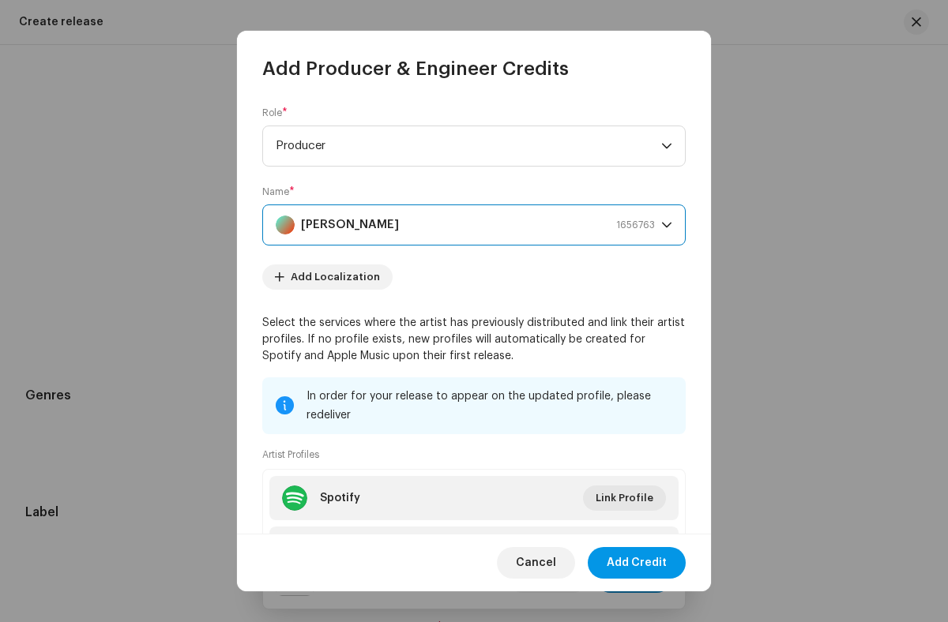
click at [637, 562] on span "Add Credit" at bounding box center [636, 563] width 60 height 32
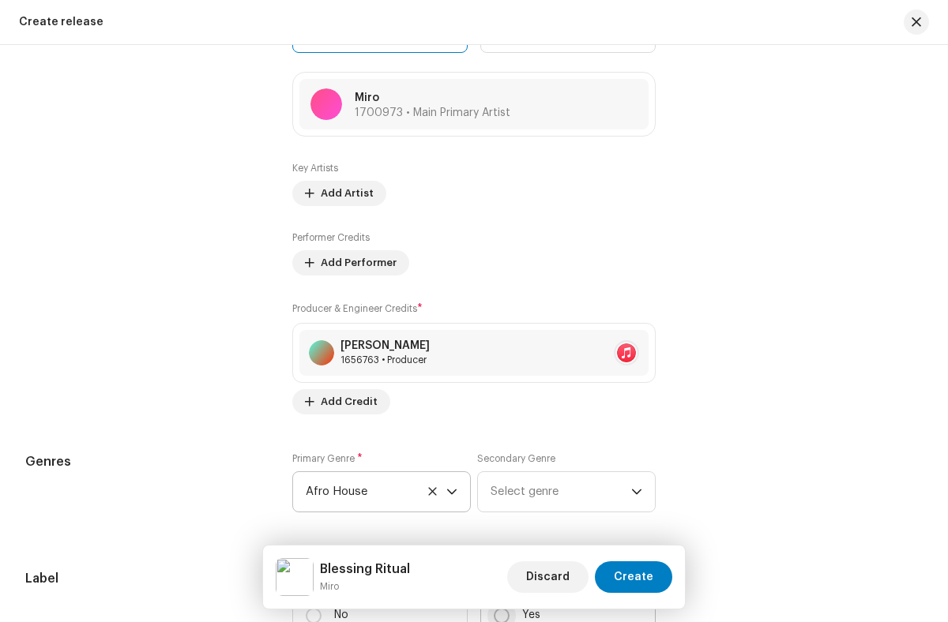
click at [498, 613] on input "Yes" at bounding box center [502, 616] width 16 height 16
radio input "true"
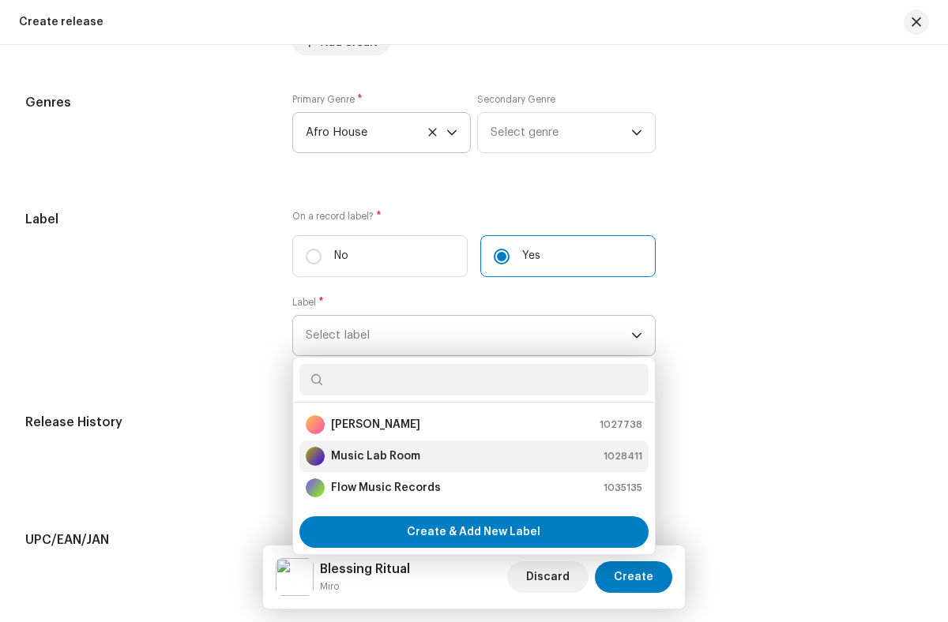
click at [471, 454] on div "Music Lab Room 1028411" at bounding box center [474, 456] width 336 height 19
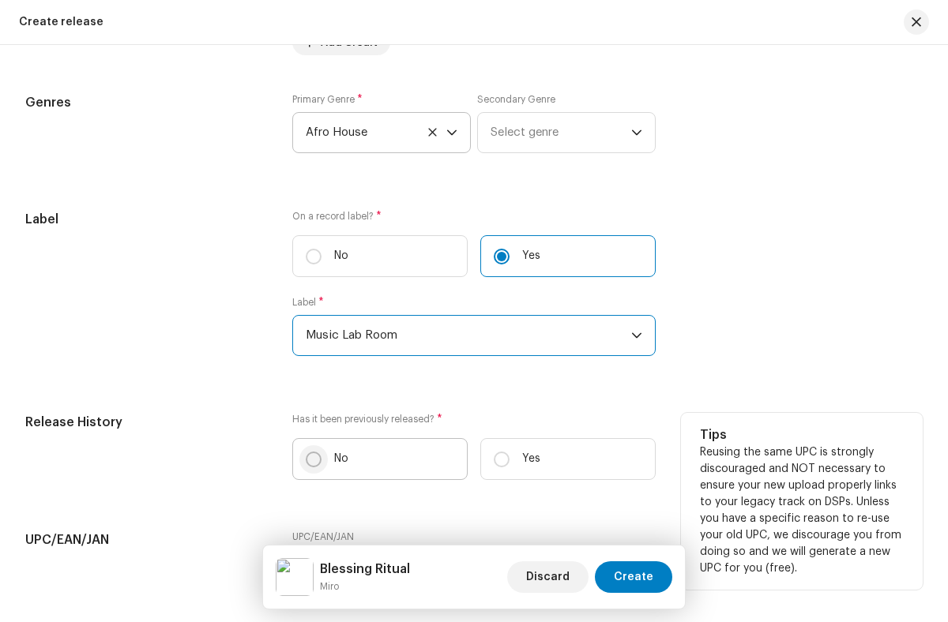
click at [312, 456] on input "No" at bounding box center [314, 460] width 16 height 16
radio input "true"
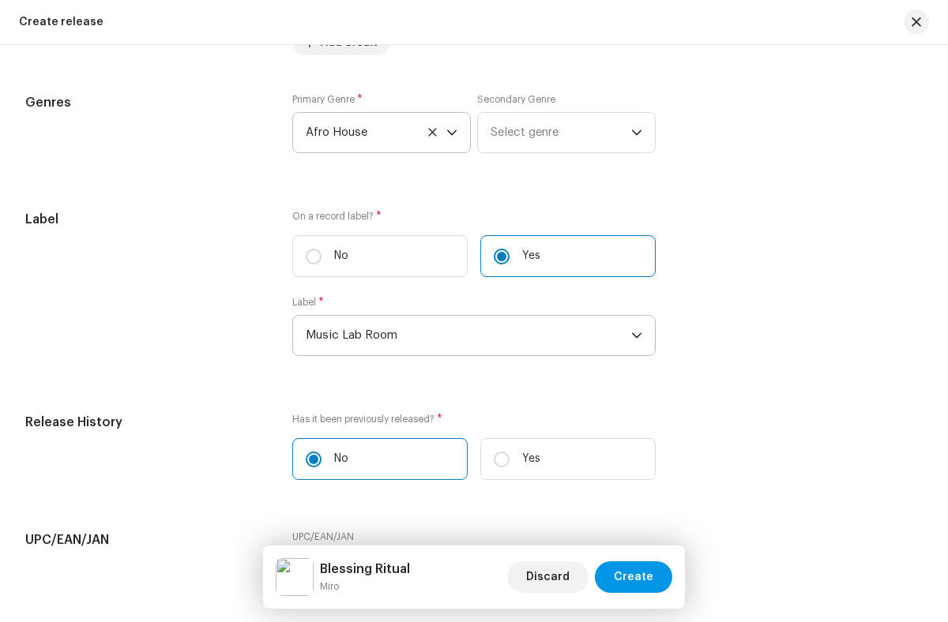
click at [635, 577] on span "Create" at bounding box center [633, 577] width 39 height 32
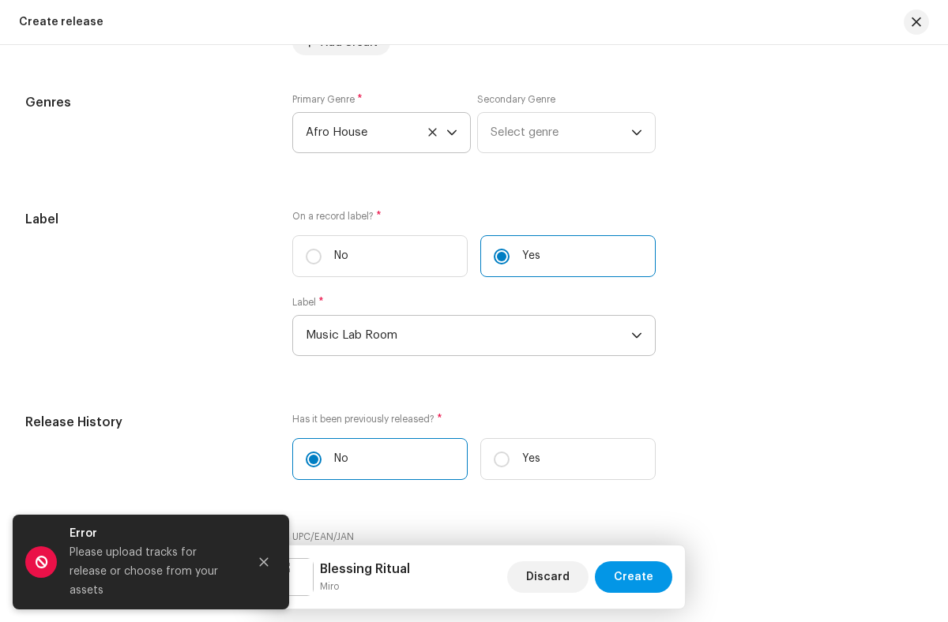
click at [264, 567] on icon "Close" at bounding box center [264, 562] width 9 height 9
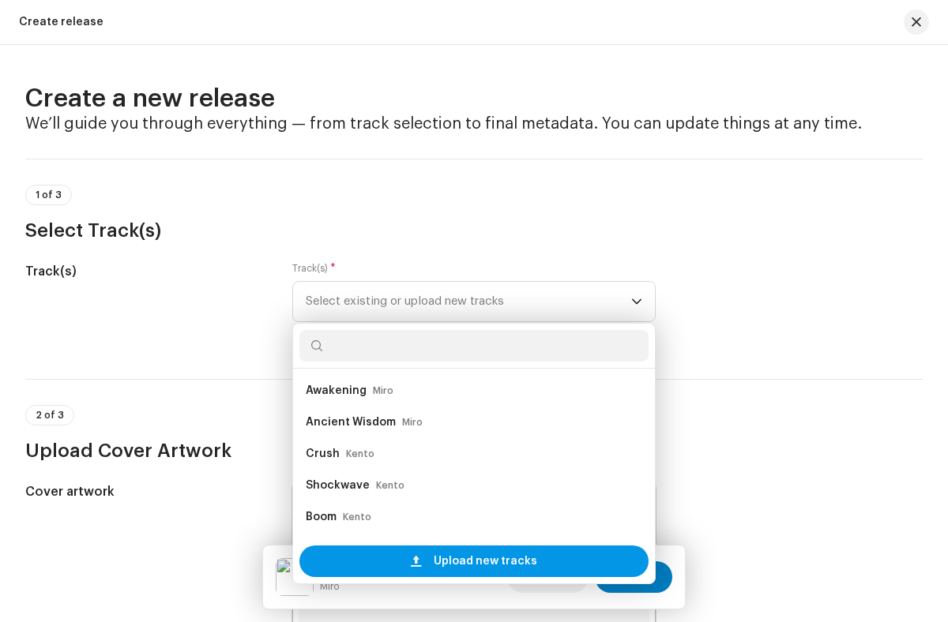
click at [471, 561] on span "Upload new tracks" at bounding box center [485, 562] width 103 height 32
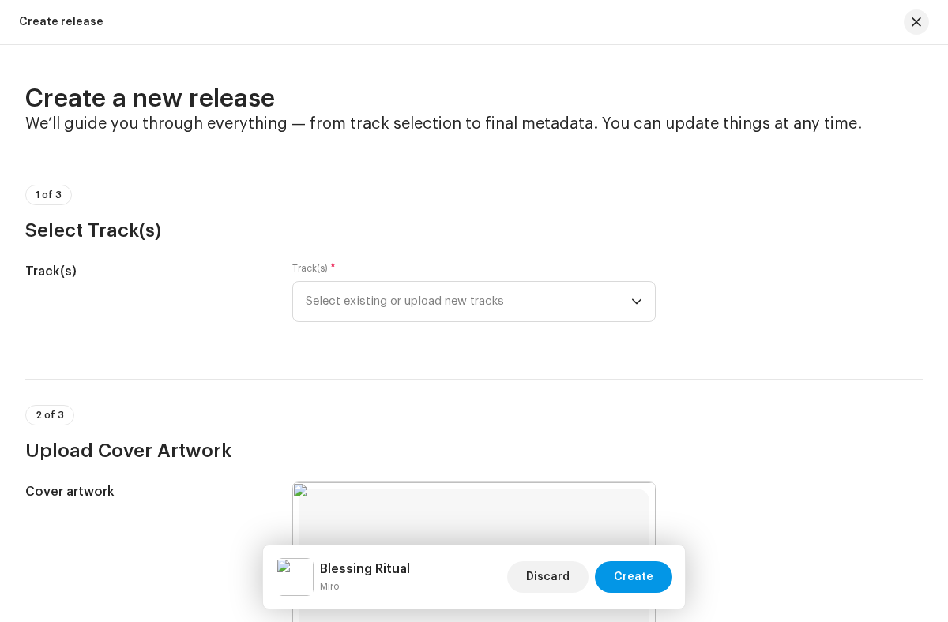
click at [635, 577] on span "Create" at bounding box center [633, 577] width 39 height 32
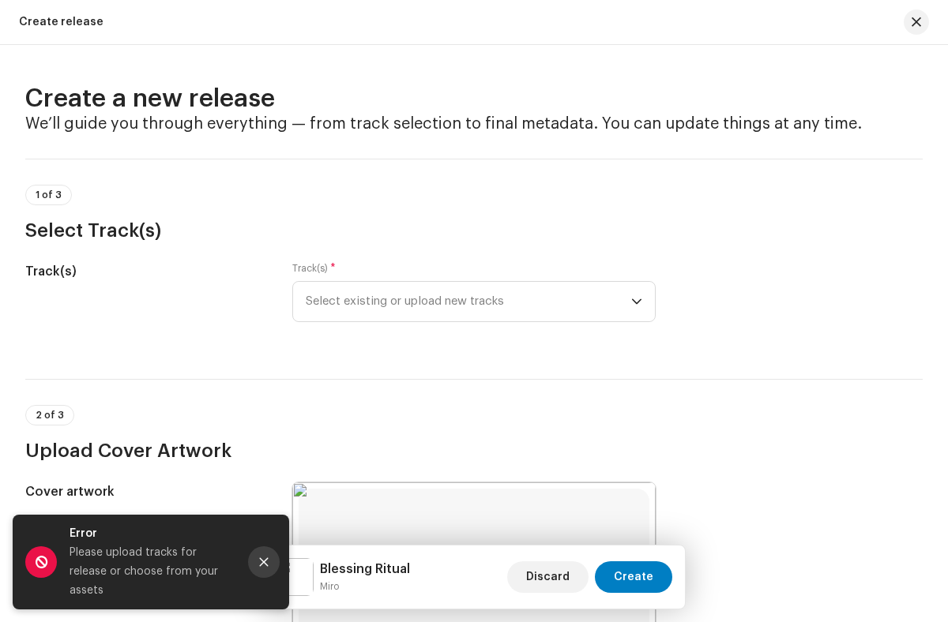
click at [264, 567] on icon "Close" at bounding box center [264, 562] width 9 height 9
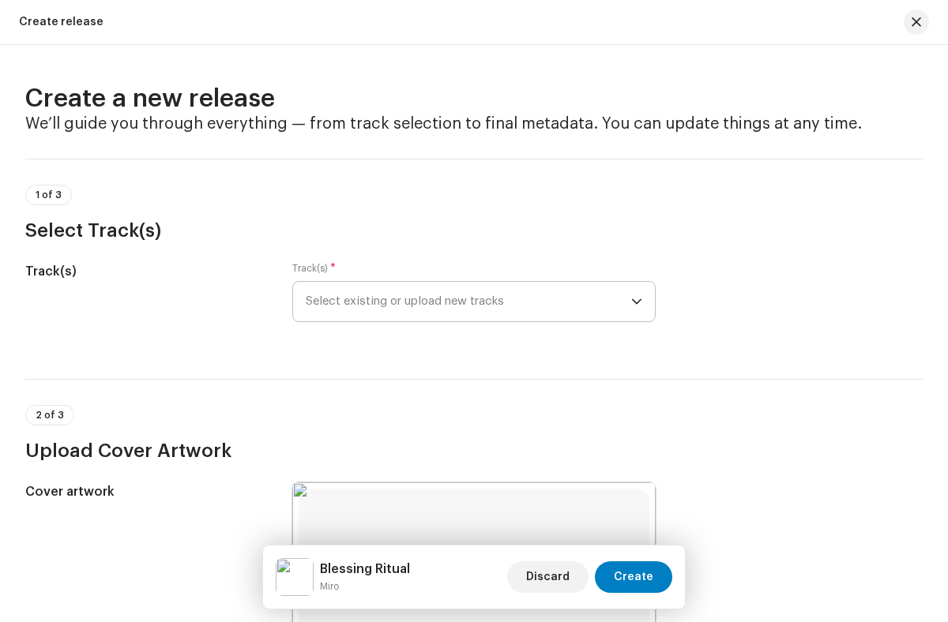
click at [465, 302] on span "Select existing or upload new tracks" at bounding box center [468, 301] width 325 height 39
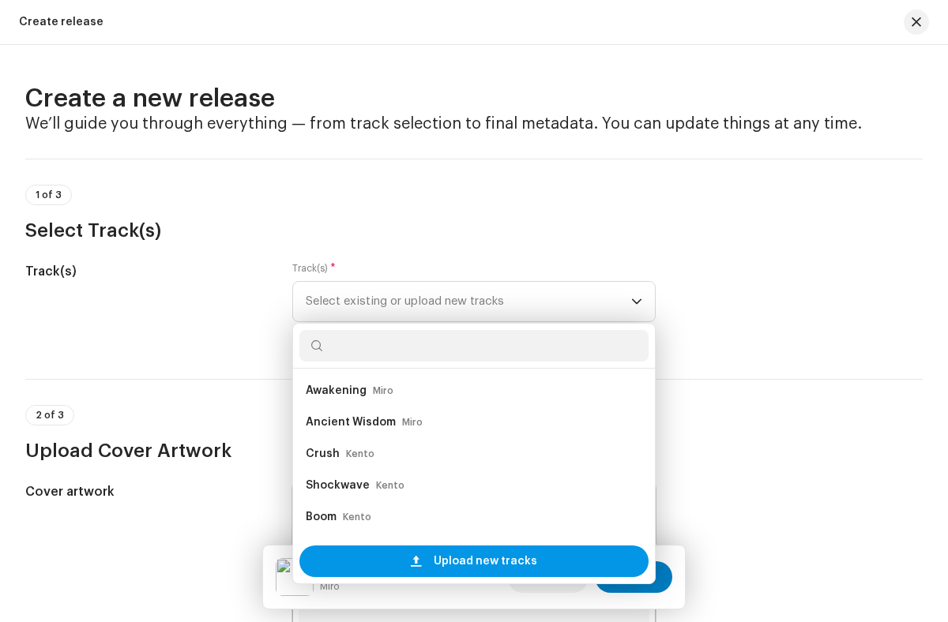
click at [471, 561] on span "Upload new tracks" at bounding box center [485, 562] width 103 height 32
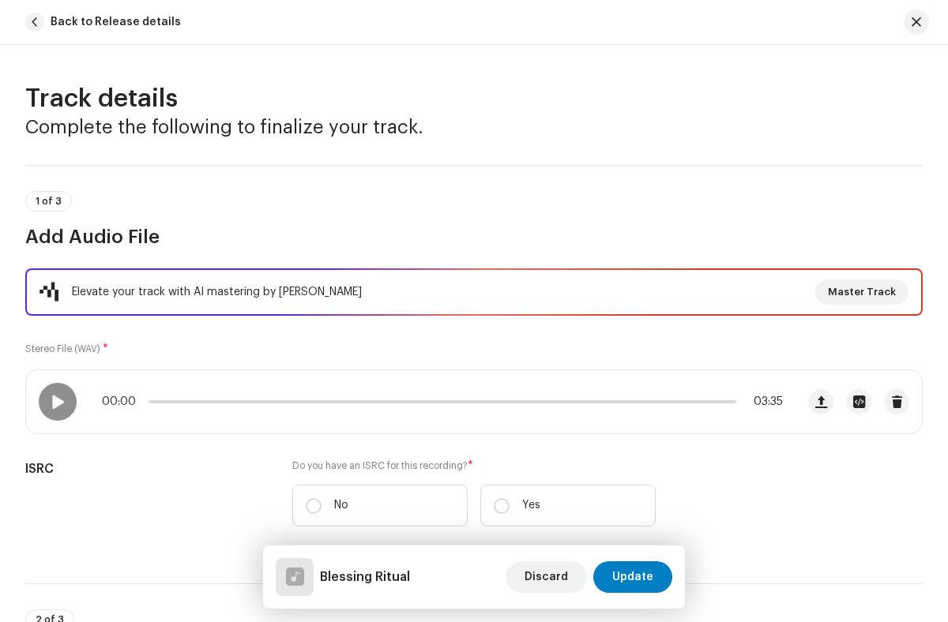
scroll to position [212, 0]
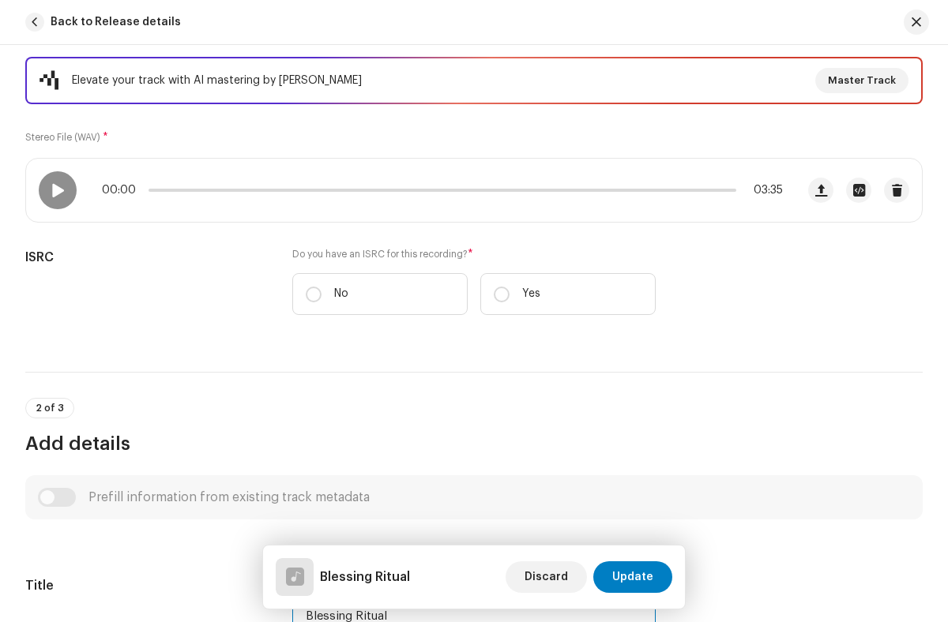
type input "Blessing Ritual"
checkbox input "true"
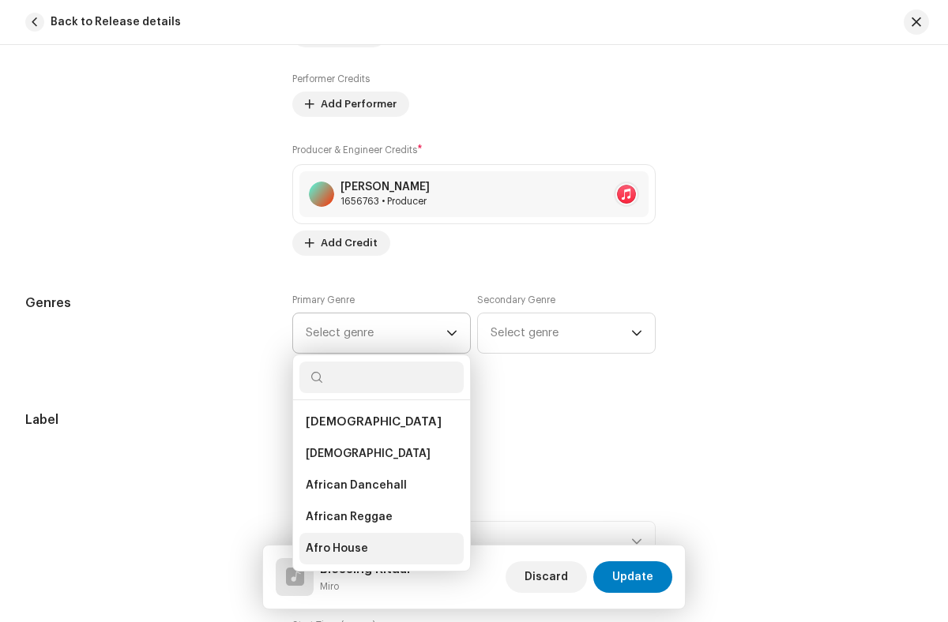
click at [377, 549] on li "Afro House" at bounding box center [381, 549] width 164 height 32
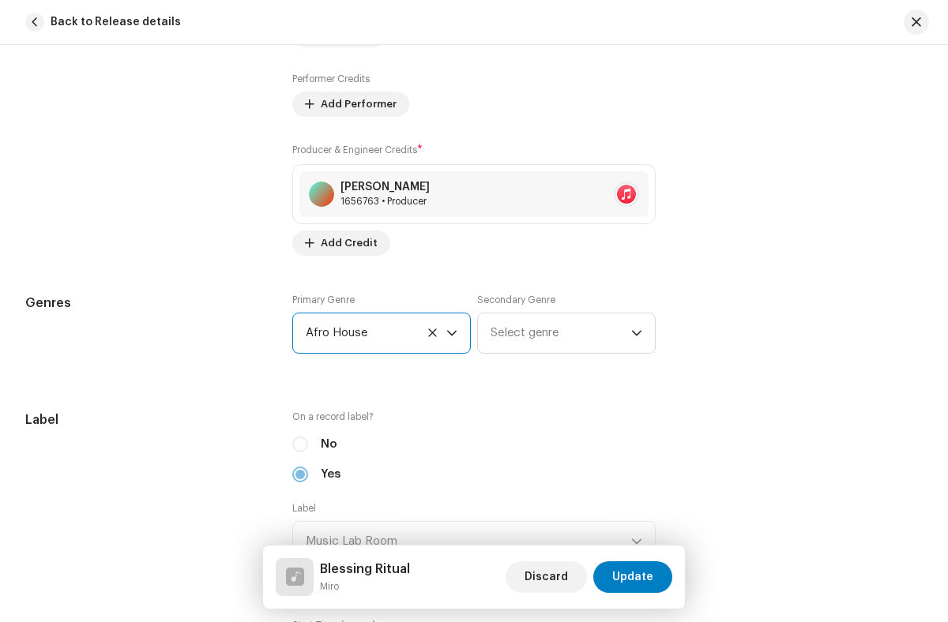
radio input "true"
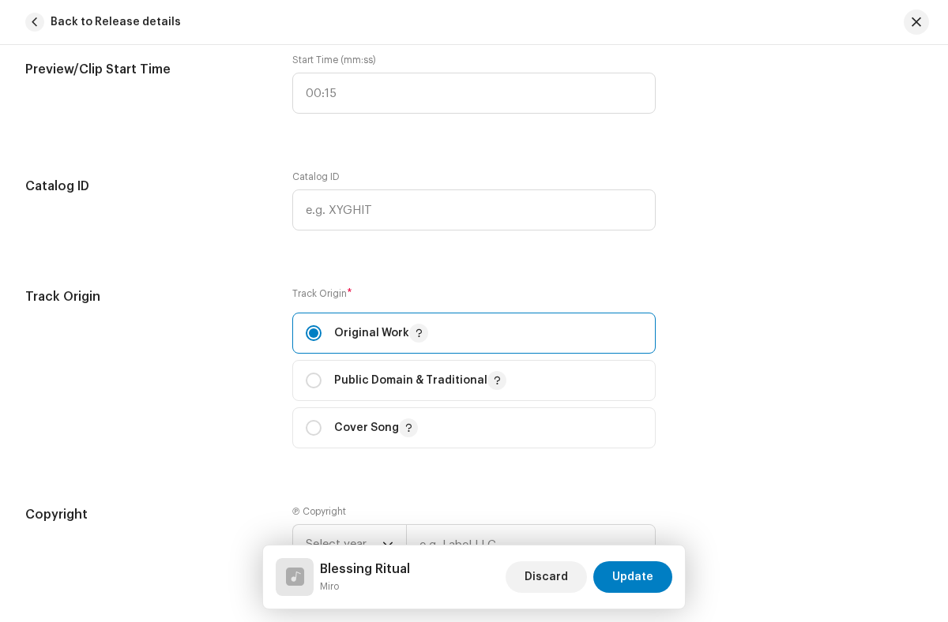
checkbox input "true"
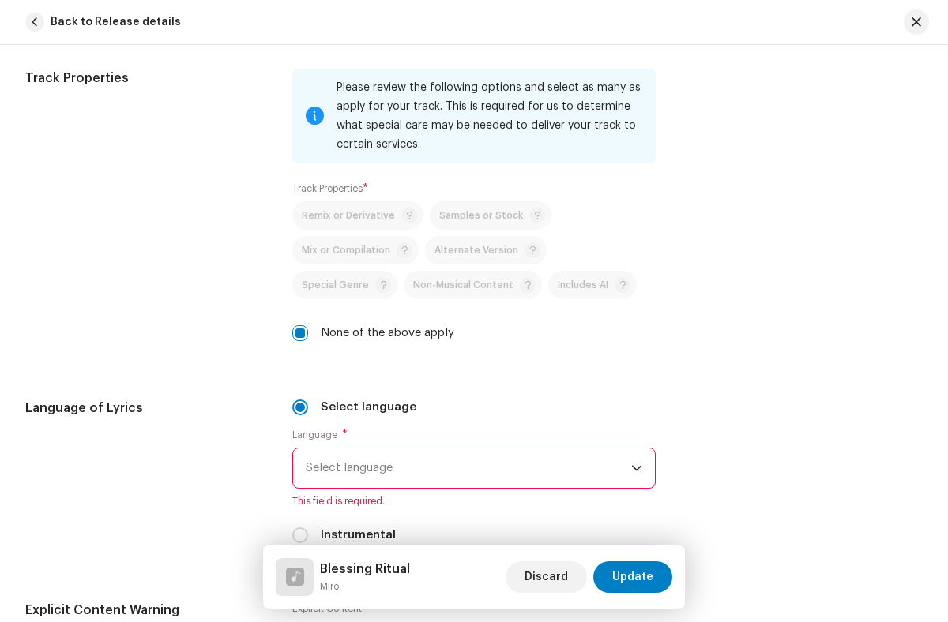
click at [465, 468] on span "Select language" at bounding box center [468, 468] width 325 height 39
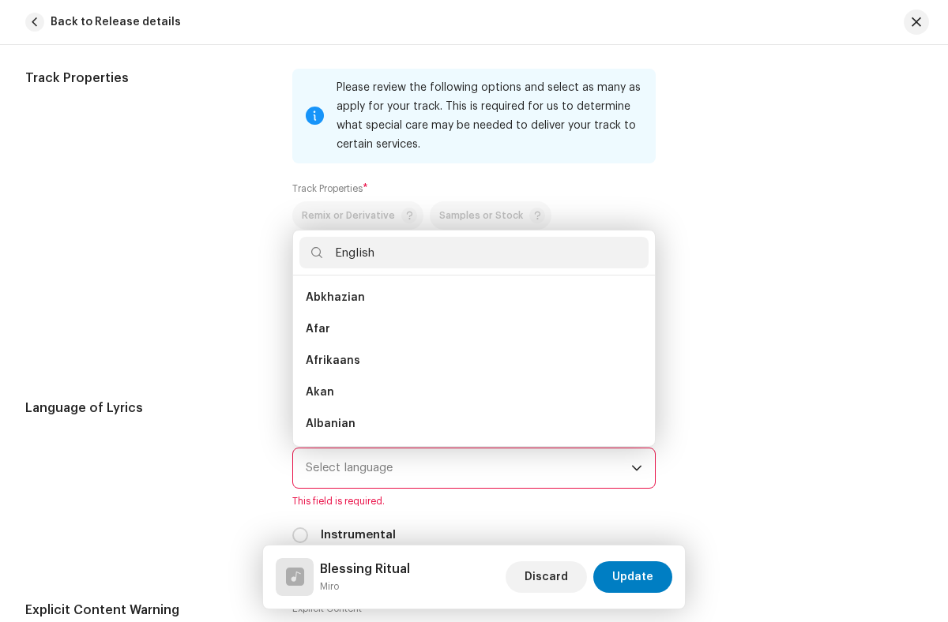
scroll to position [0, 0]
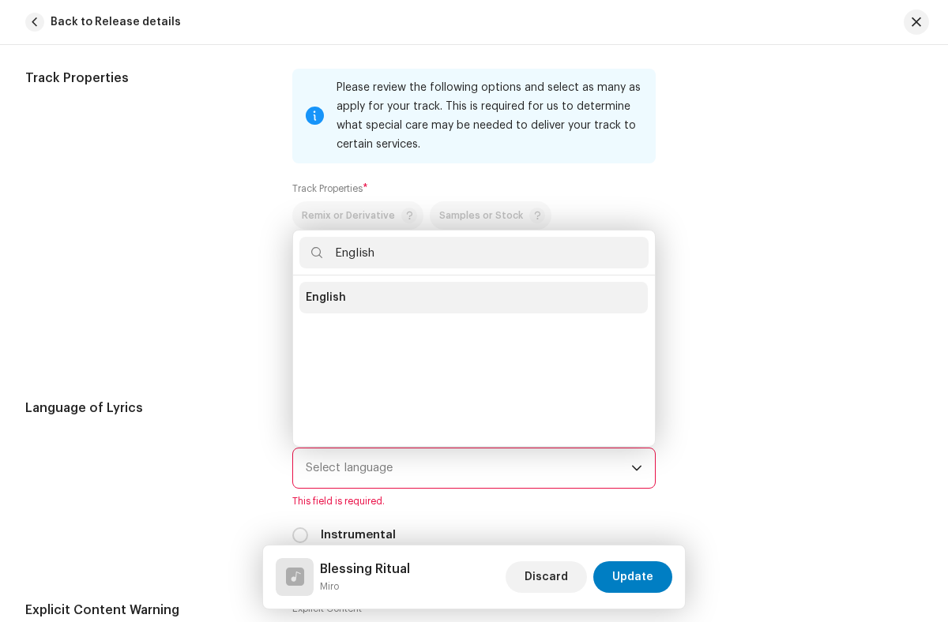
type input "English"
click at [471, 298] on li "English" at bounding box center [473, 298] width 348 height 32
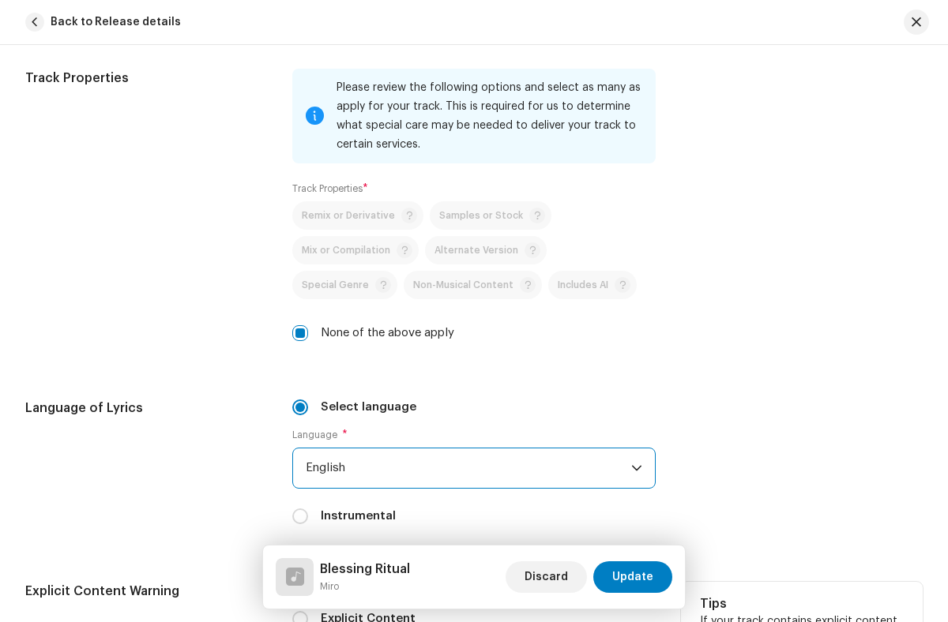
radio input "true"
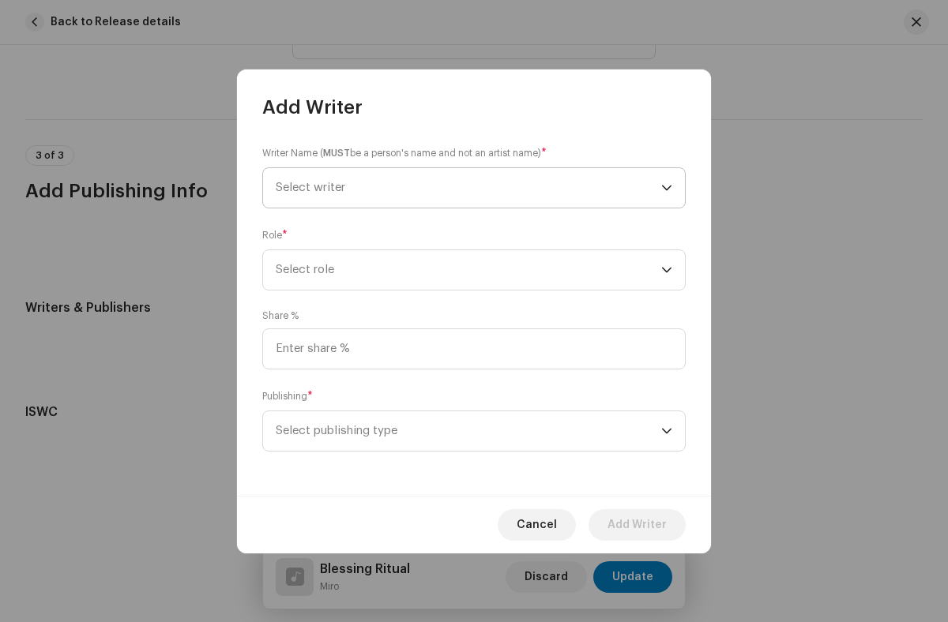
click at [468, 187] on span "Select writer" at bounding box center [468, 187] width 385 height 39
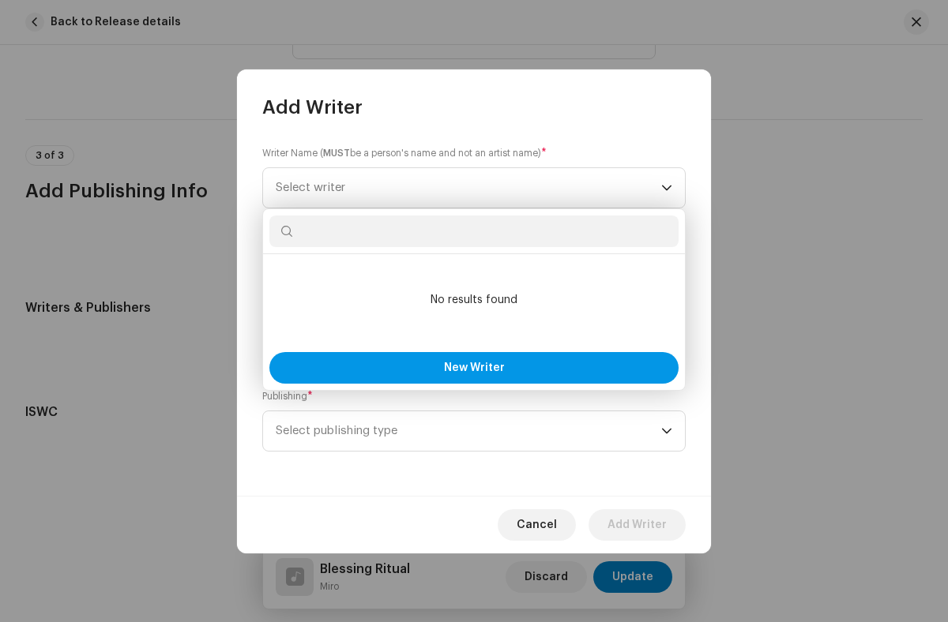
click at [474, 367] on span "New Writer" at bounding box center [474, 367] width 61 height 11
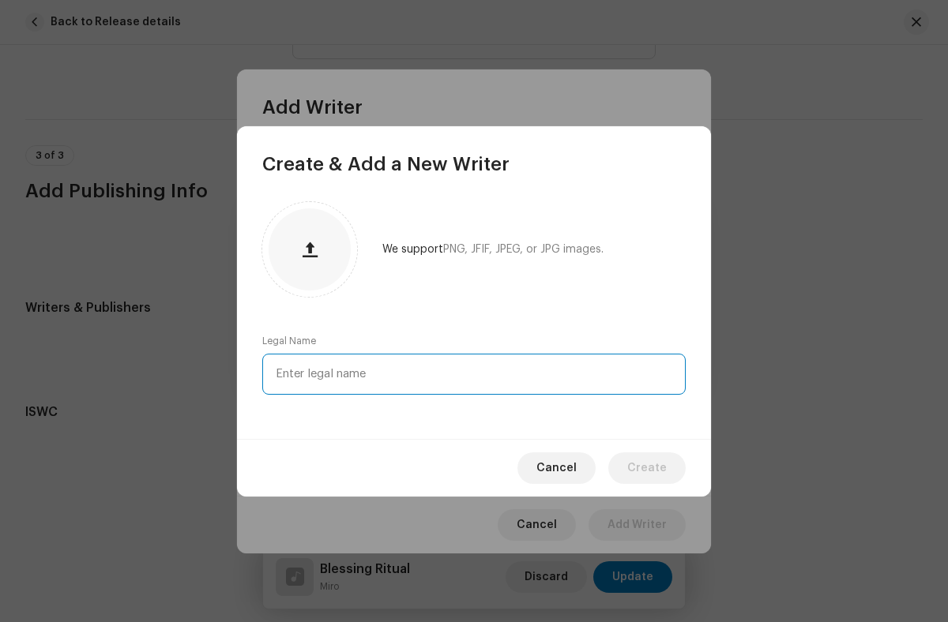
type input "[PERSON_NAME]"
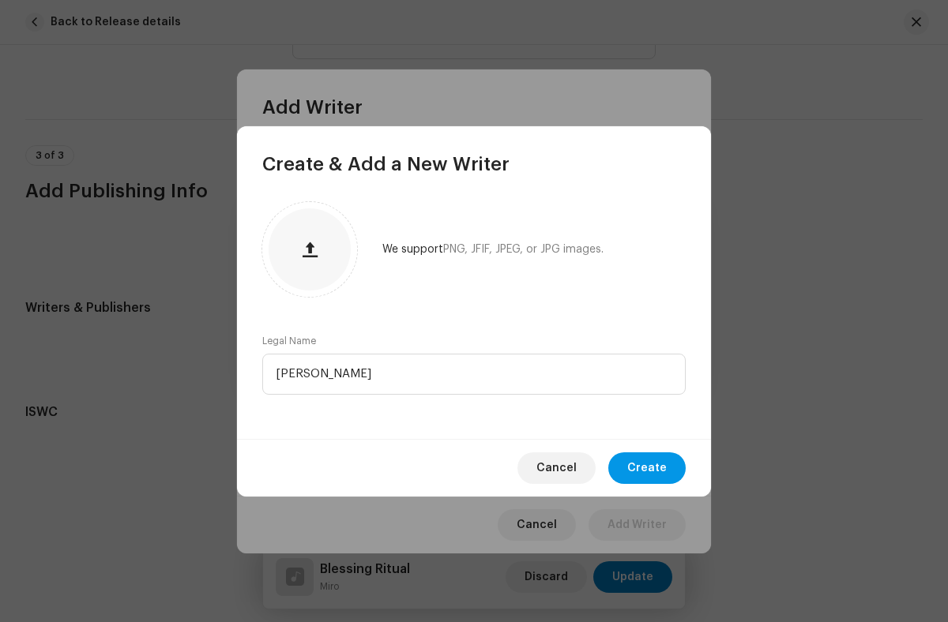
click at [648, 468] on span "Create" at bounding box center [646, 469] width 39 height 32
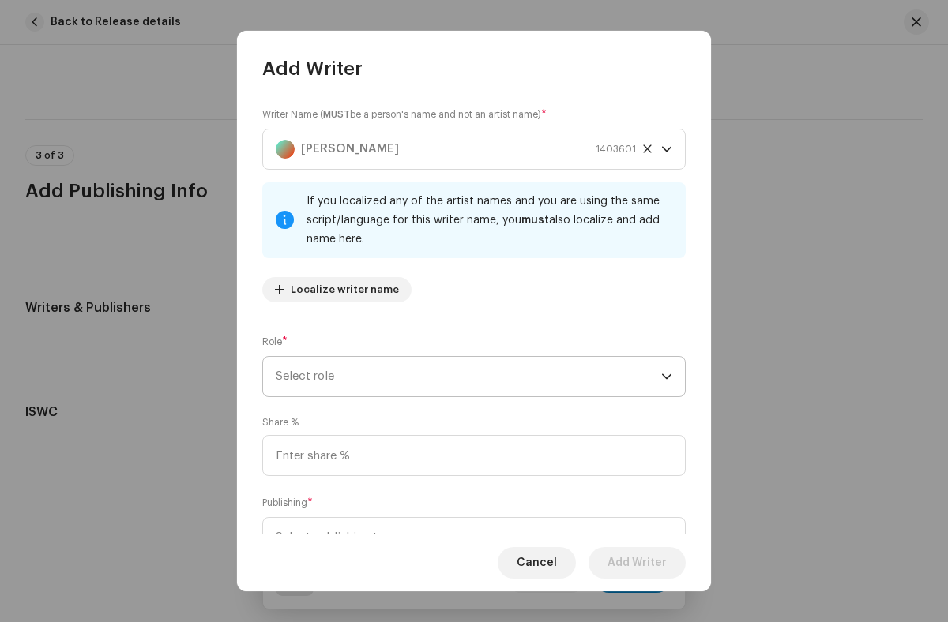
click at [465, 377] on span "Select role" at bounding box center [468, 376] width 385 height 39
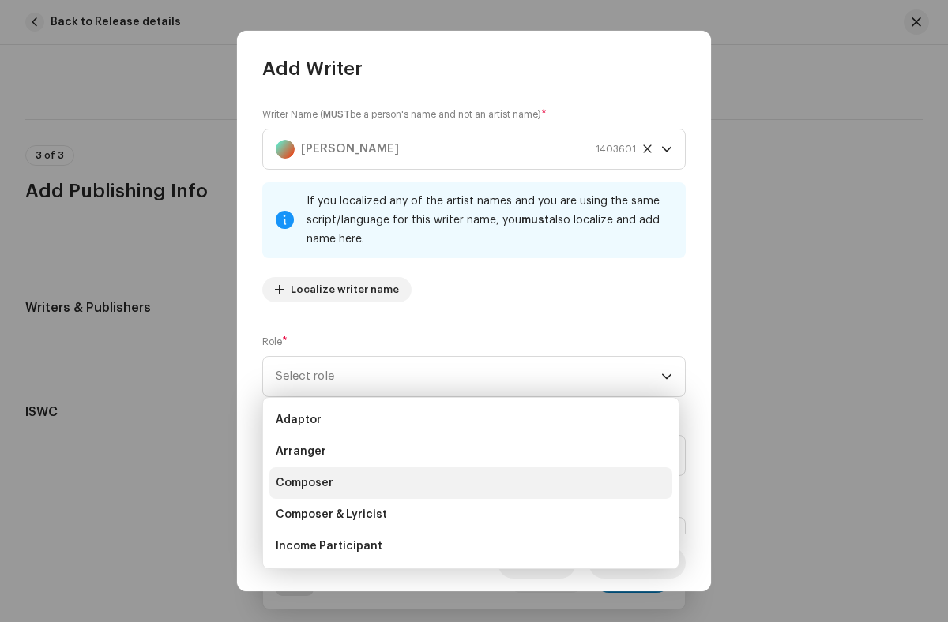
click at [468, 483] on li "Composer" at bounding box center [470, 484] width 403 height 32
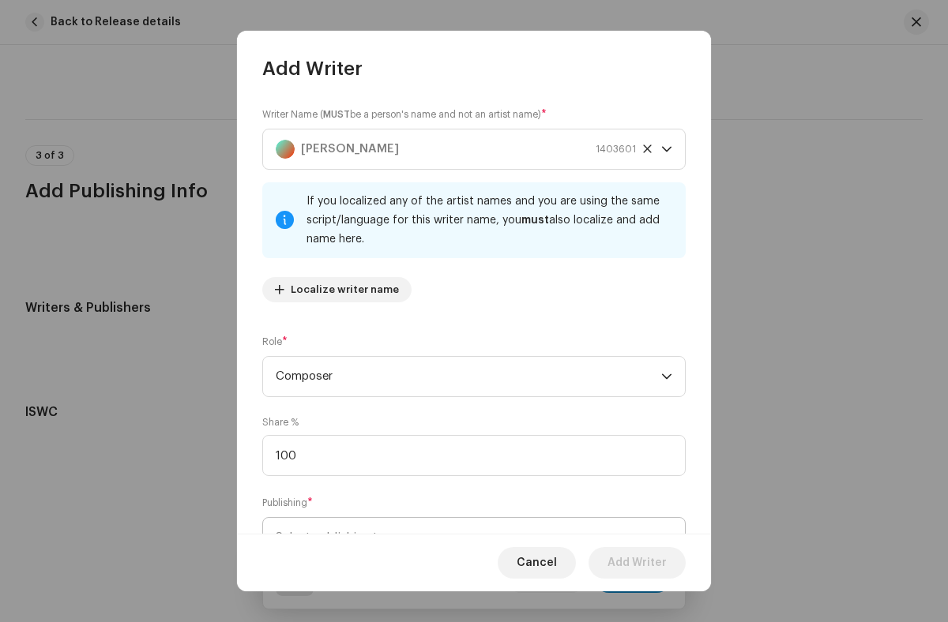
click at [465, 518] on span "Select publishing type" at bounding box center [468, 537] width 385 height 39
type input "100.00"
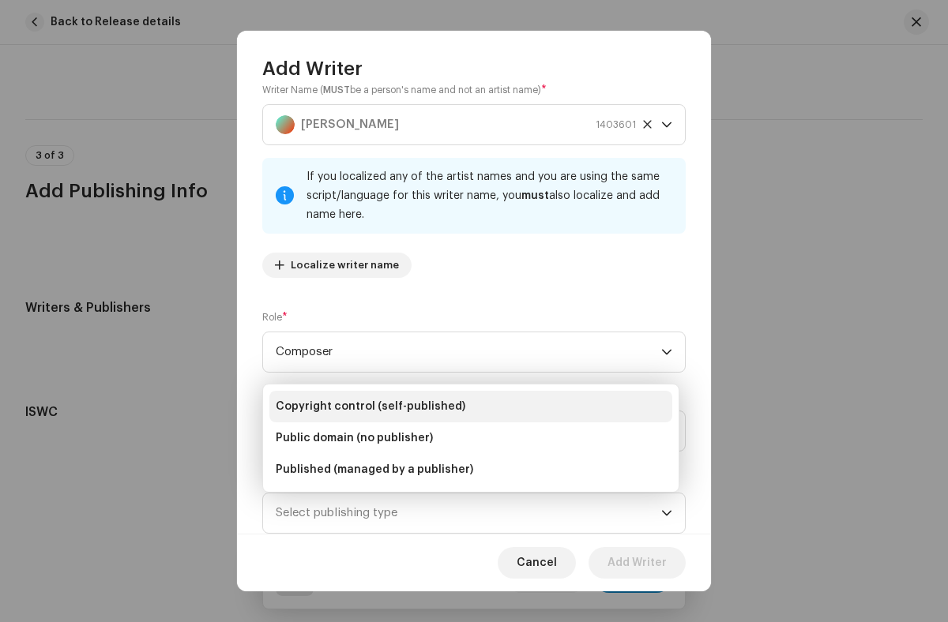
click at [471, 407] on li "Copyright control (self-published)" at bounding box center [470, 407] width 403 height 32
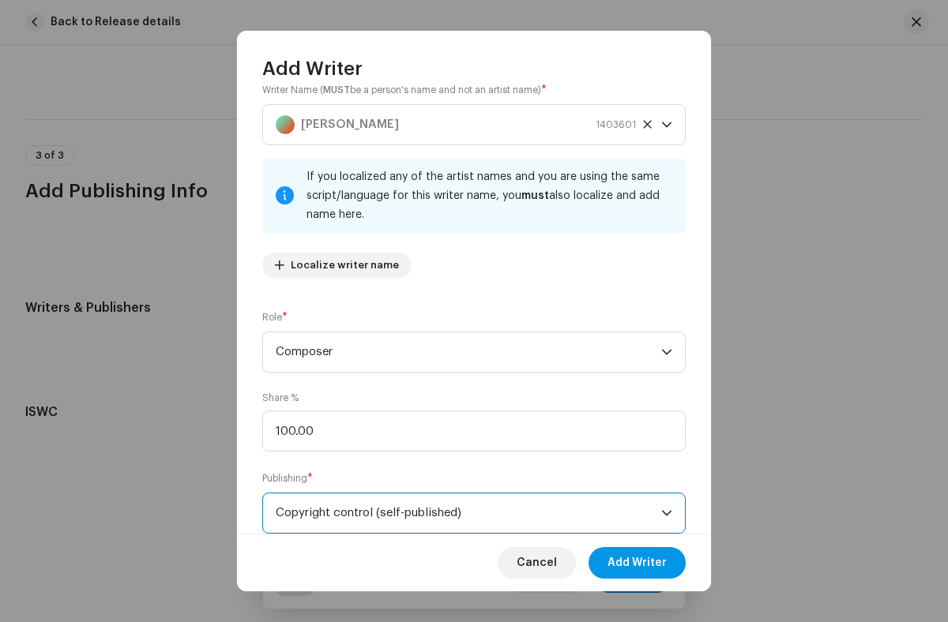
click at [637, 562] on span "Add Writer" at bounding box center [636, 563] width 59 height 32
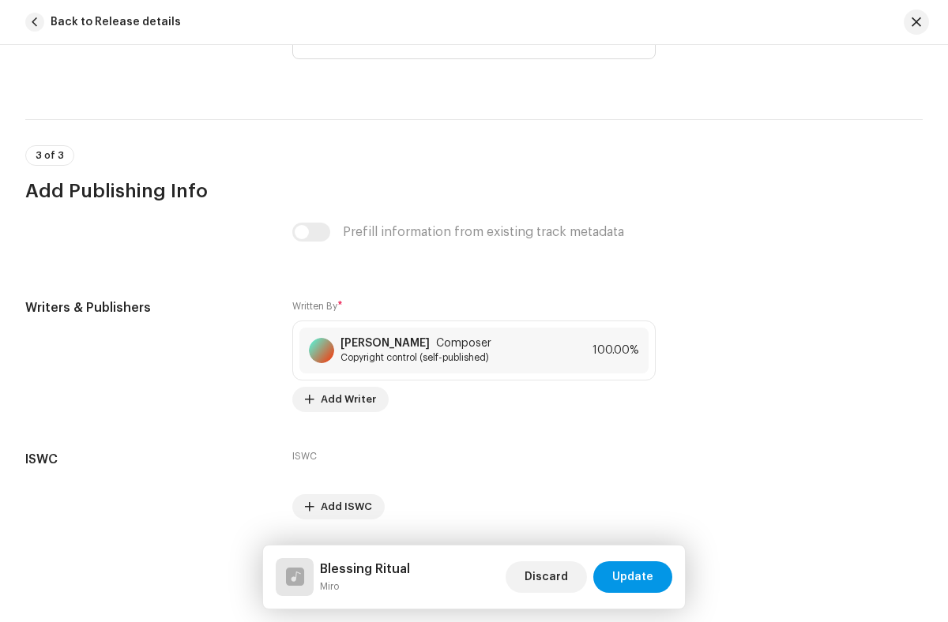
click at [633, 577] on span "Update" at bounding box center [632, 577] width 41 height 32
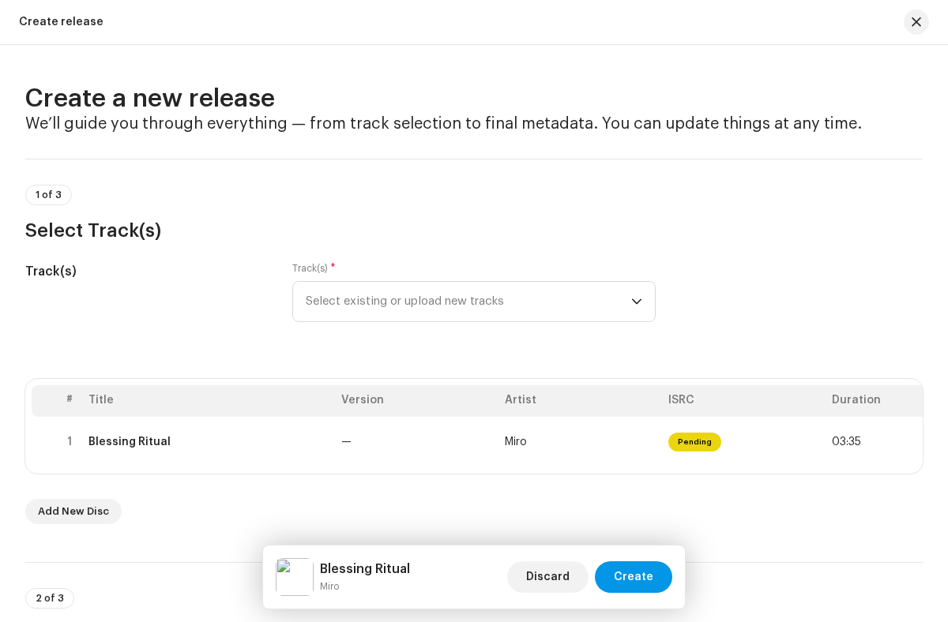
click at [635, 577] on span "Create" at bounding box center [633, 577] width 39 height 32
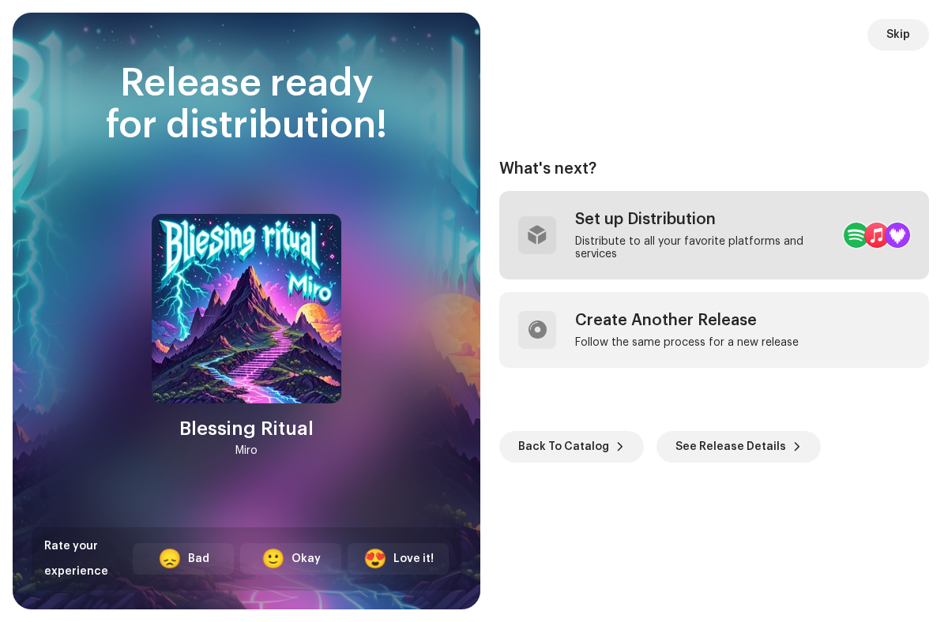
click at [674, 235] on div "Distribute to all your favorite platforms and services" at bounding box center [703, 247] width 256 height 25
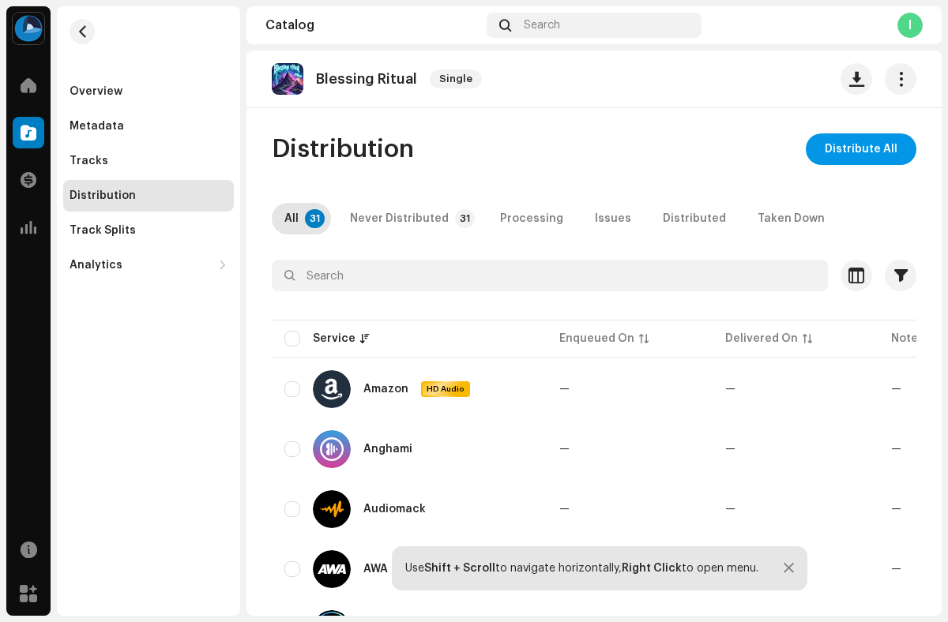
click at [853, 149] on span "Distribute All" at bounding box center [860, 149] width 73 height 32
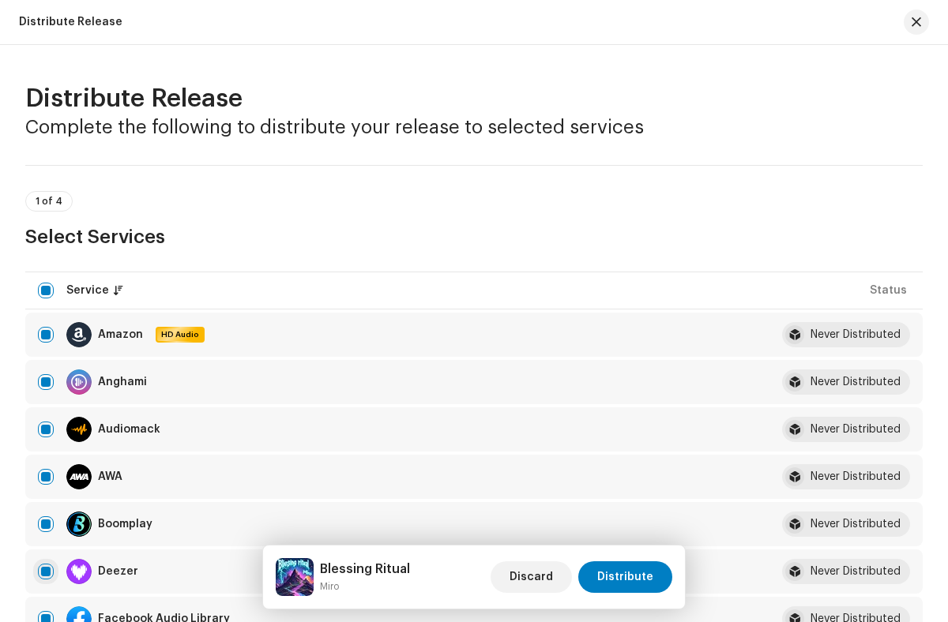
click at [46, 572] on input "checkbox" at bounding box center [46, 572] width 16 height 16
checkbox input "false"
radio input "true"
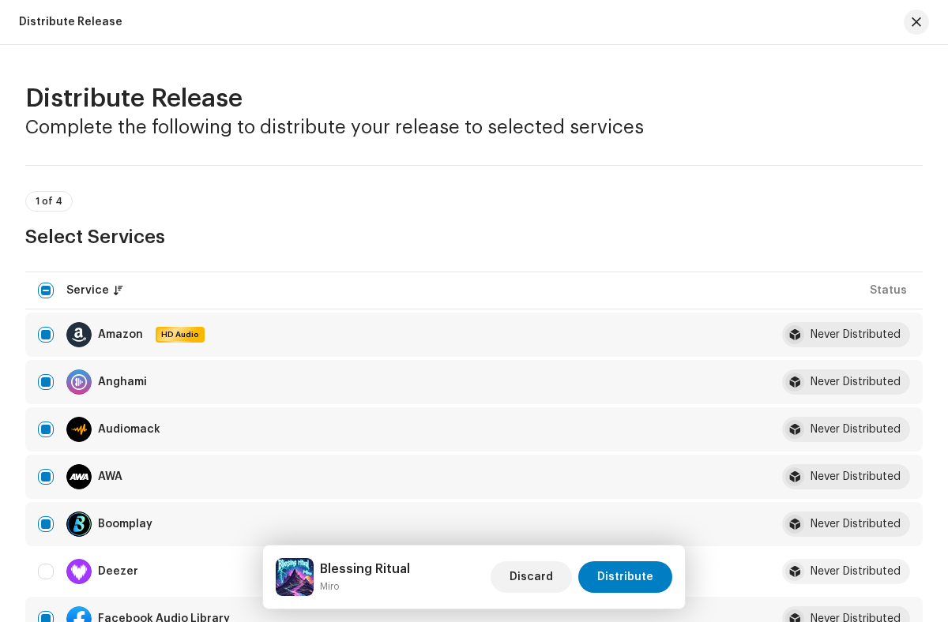
scroll to position [2578, 0]
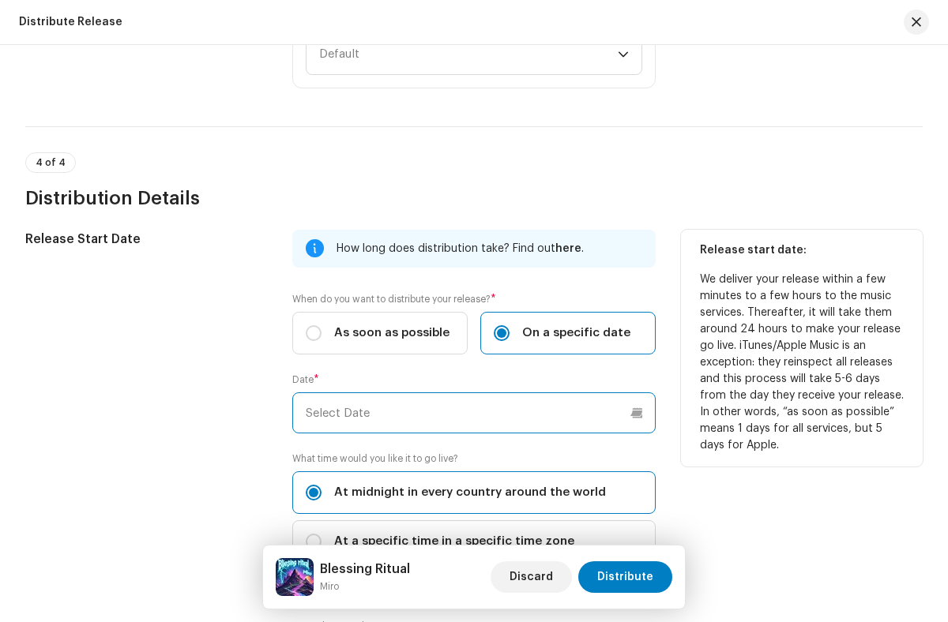
click at [471, 413] on input "text" at bounding box center [473, 412] width 362 height 41
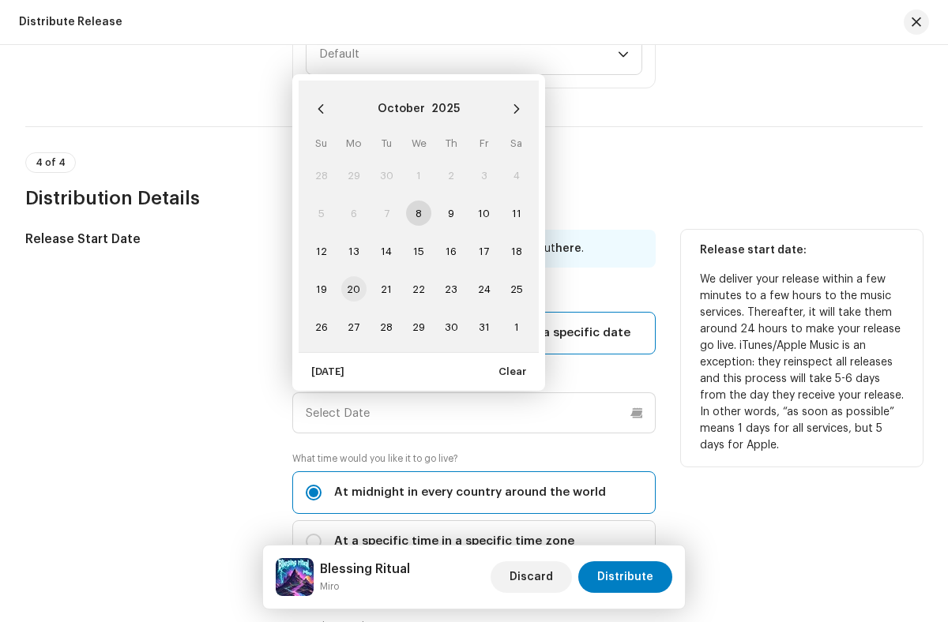
click at [352, 289] on span "20" at bounding box center [353, 288] width 25 height 25
type input "[DATE]"
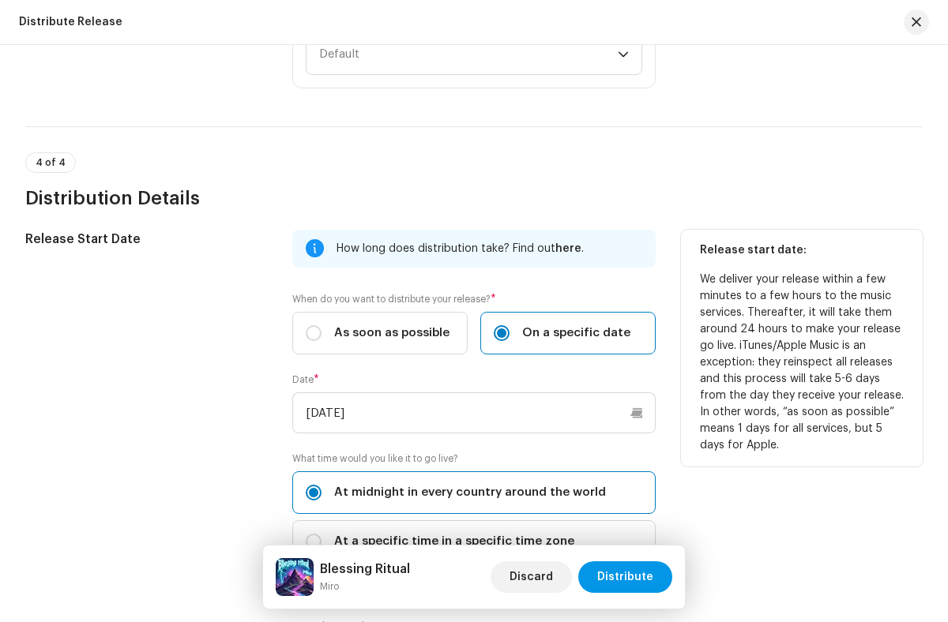
click at [627, 577] on span "Distribute" at bounding box center [625, 577] width 56 height 32
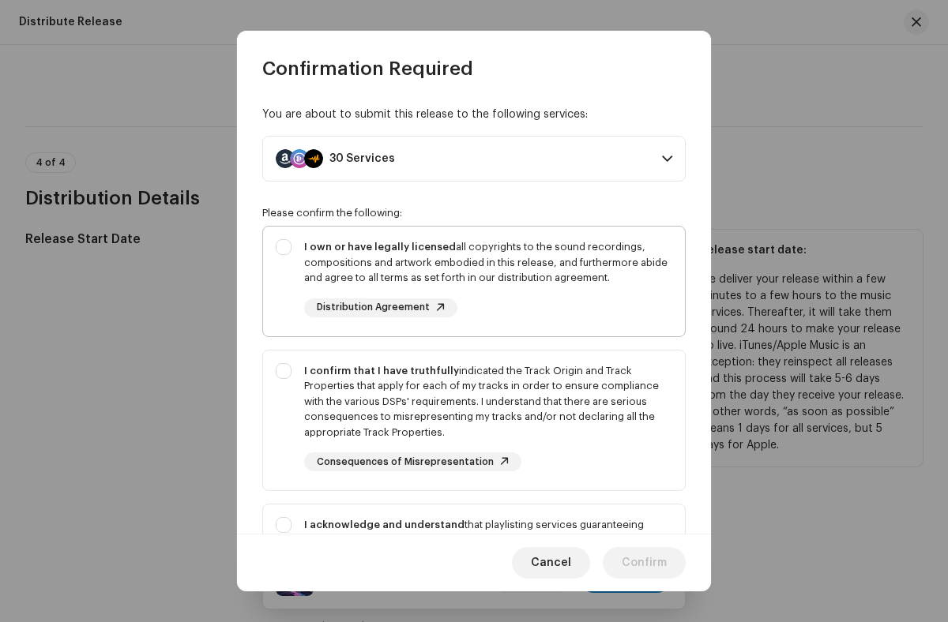
click at [471, 281] on div "I own or have legally licensed all copyrights to the sound recordings, composit…" at bounding box center [488, 262] width 368 height 47
checkbox input "true"
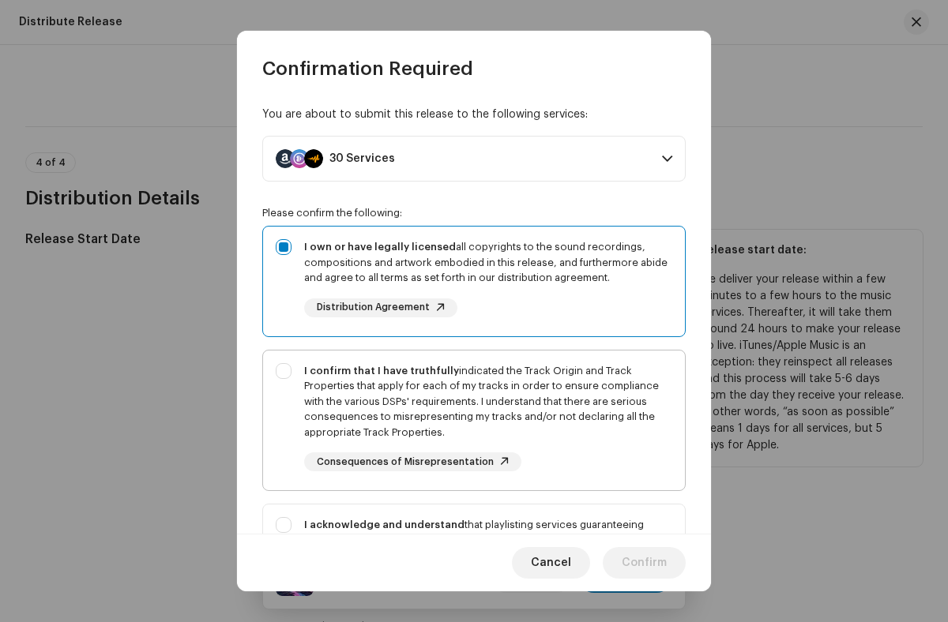
click at [471, 420] on div "I confirm that I have truthfully indicated the Track Origin and Track Propertie…" at bounding box center [488, 401] width 368 height 77
checkbox input "true"
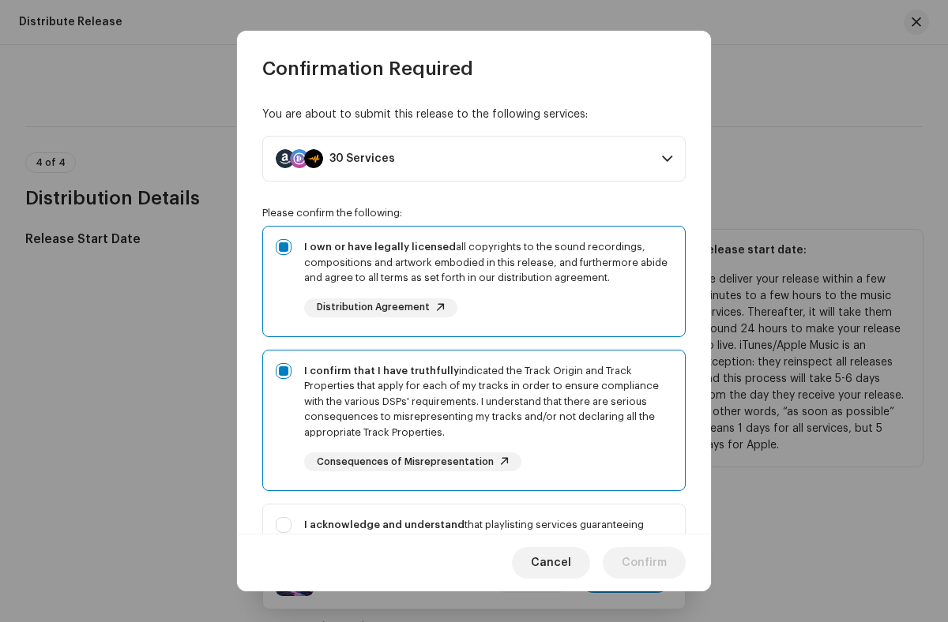
scroll to position [229, 0]
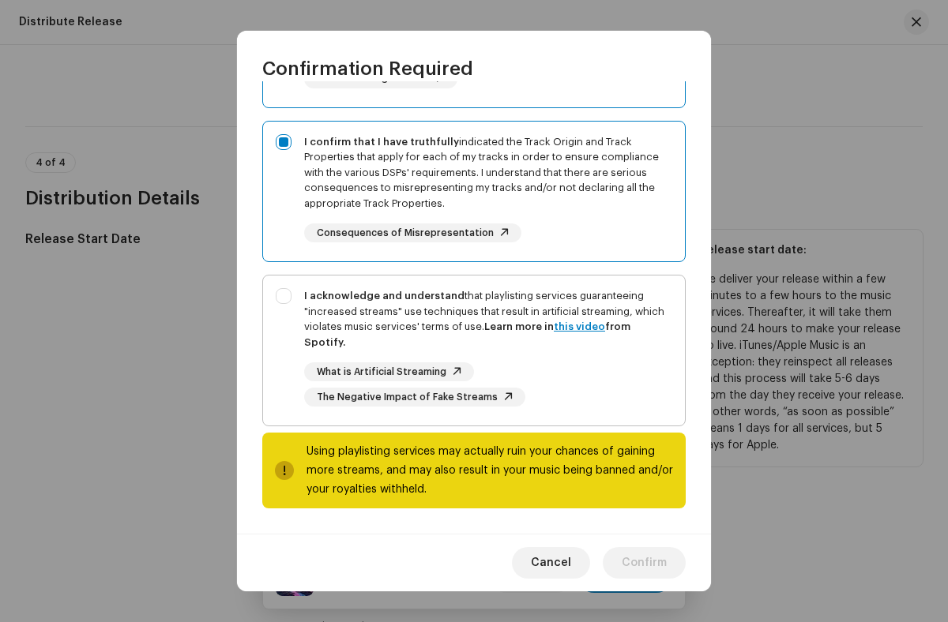
click at [471, 351] on div "I acknowledge and understand that playlisting services guaranteeing "increased …" at bounding box center [488, 347] width 368 height 118
checkbox input "true"
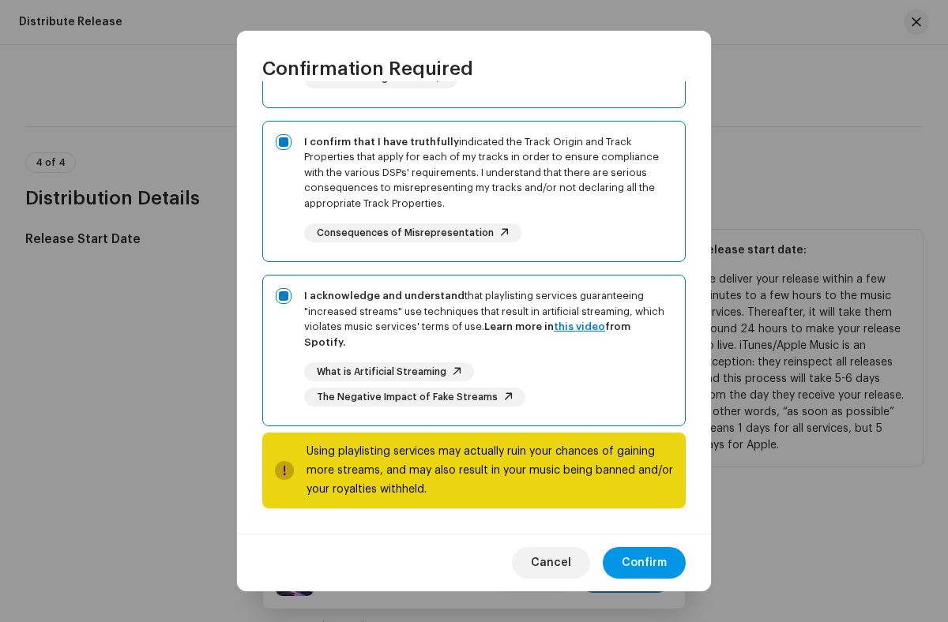
click at [644, 562] on span "Confirm" at bounding box center [644, 563] width 45 height 32
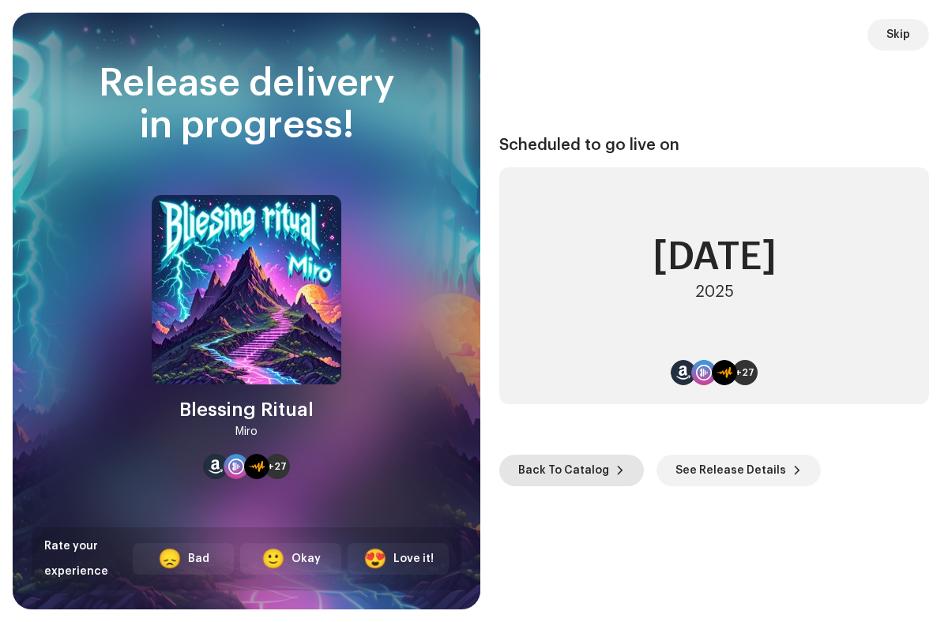
click at [568, 471] on span "Back To Catalog" at bounding box center [563, 471] width 91 height 32
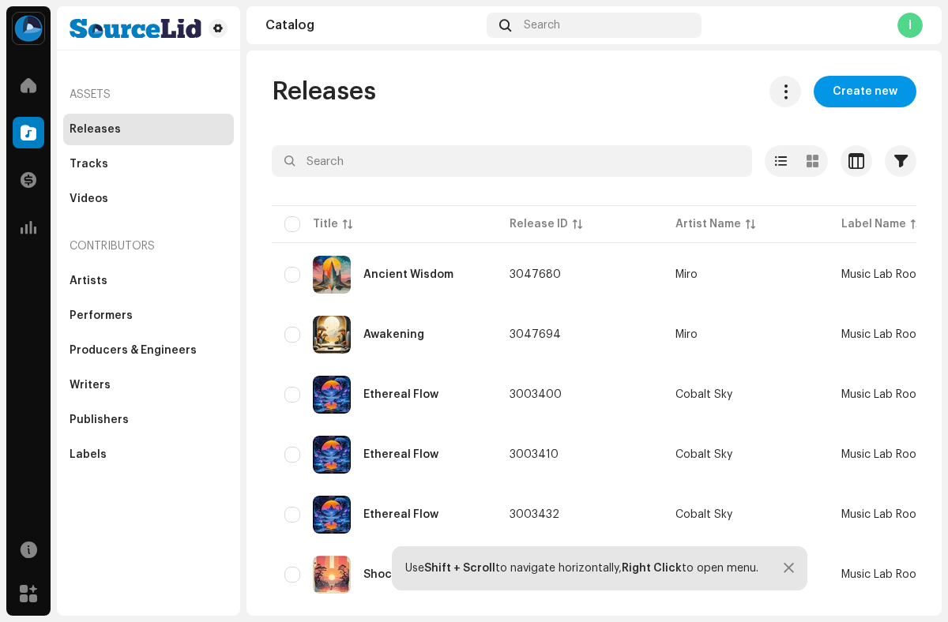
click at [857, 92] on span "Create new" at bounding box center [864, 92] width 65 height 32
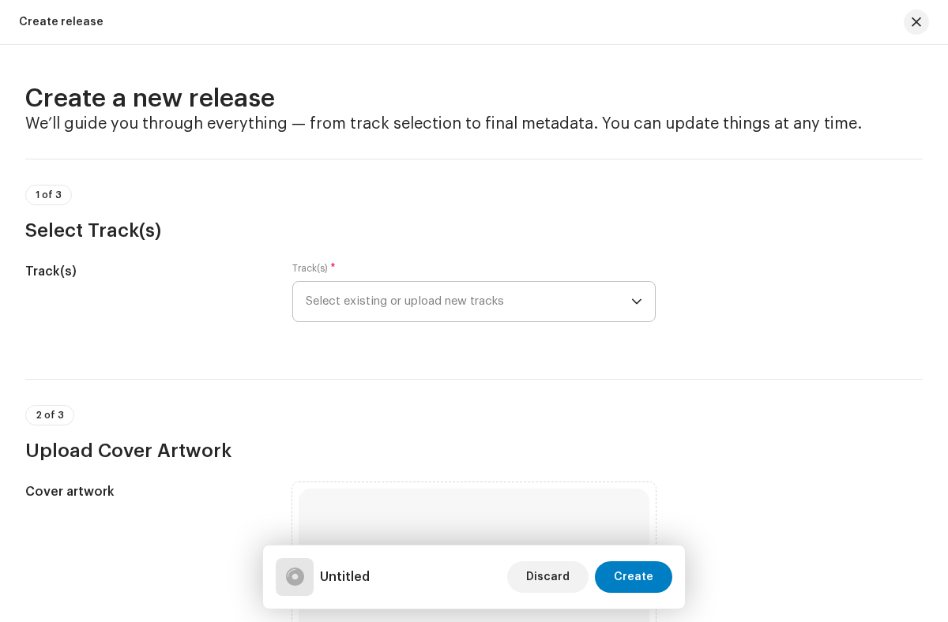
click at [471, 302] on span "Select existing or upload new tracks" at bounding box center [468, 301] width 325 height 39
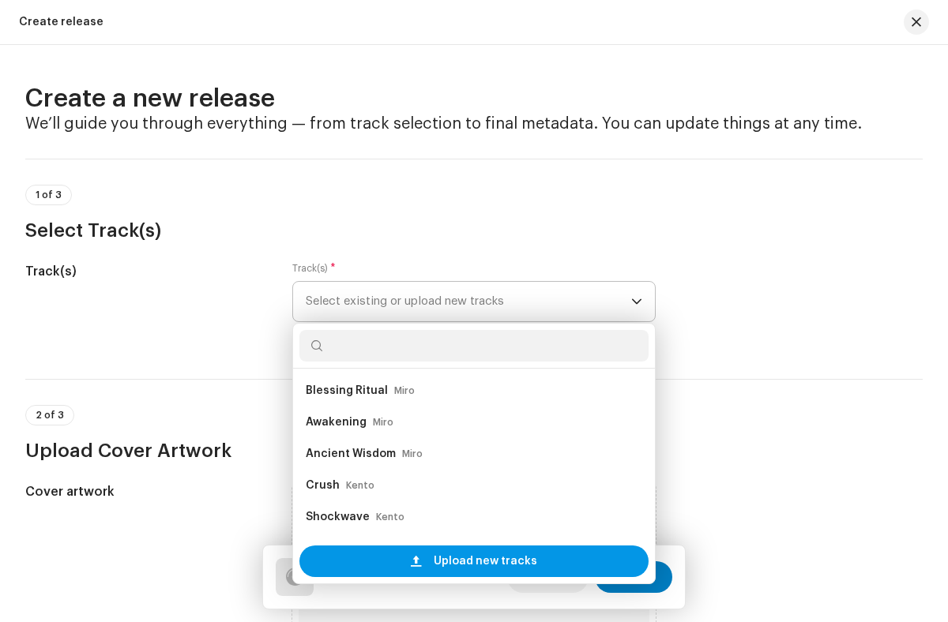
click at [471, 561] on span "Upload new tracks" at bounding box center [485, 562] width 103 height 32
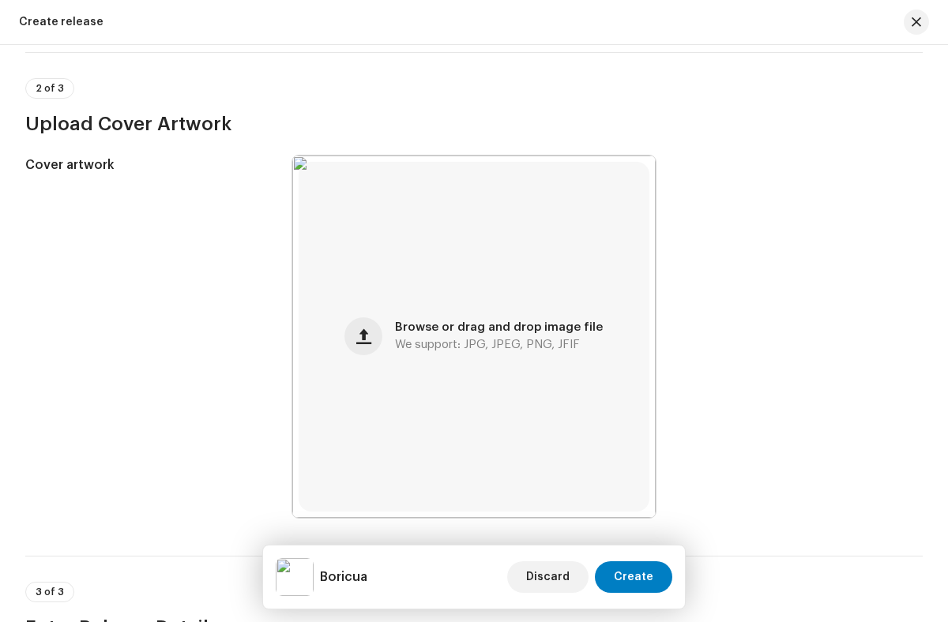
scroll to position [939, 0]
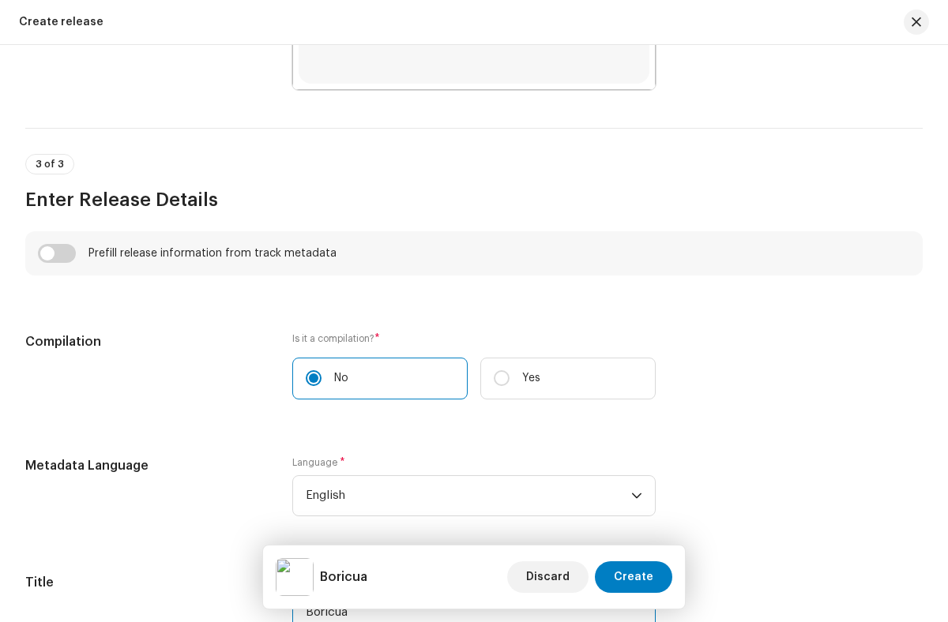
type input "Boricua"
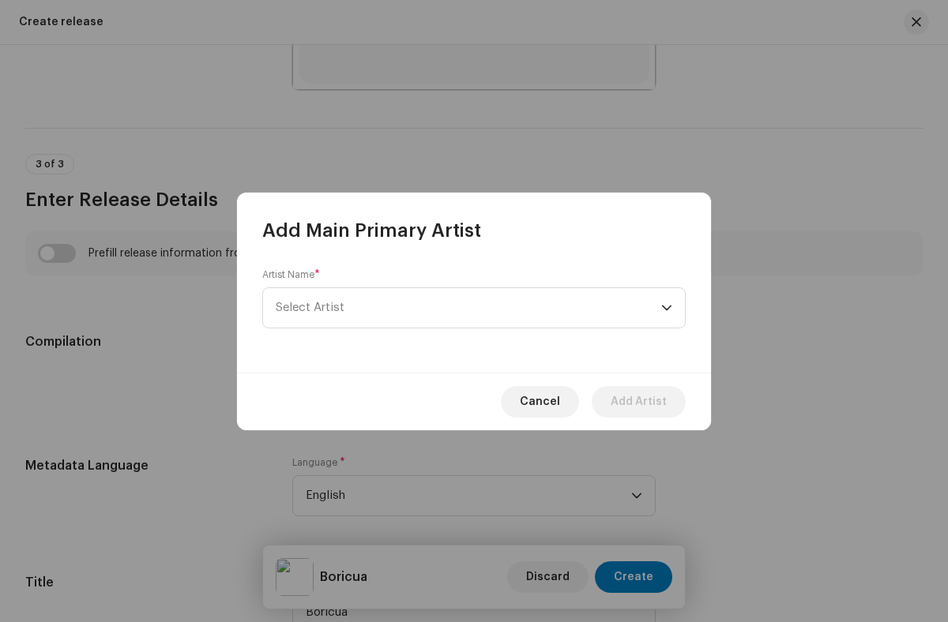
scroll to position [1524, 0]
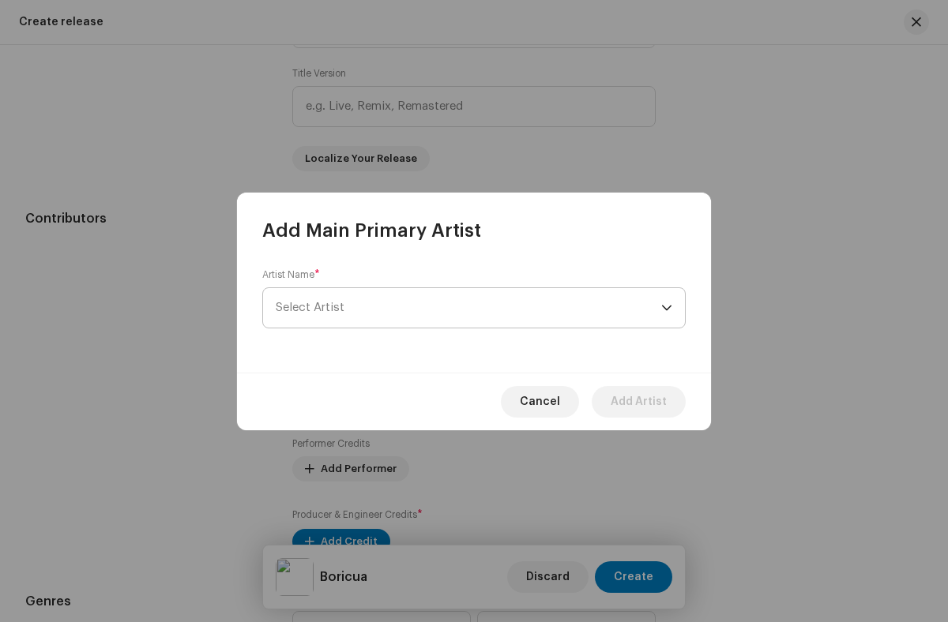
click at [474, 307] on span "Select Artist" at bounding box center [468, 307] width 385 height 39
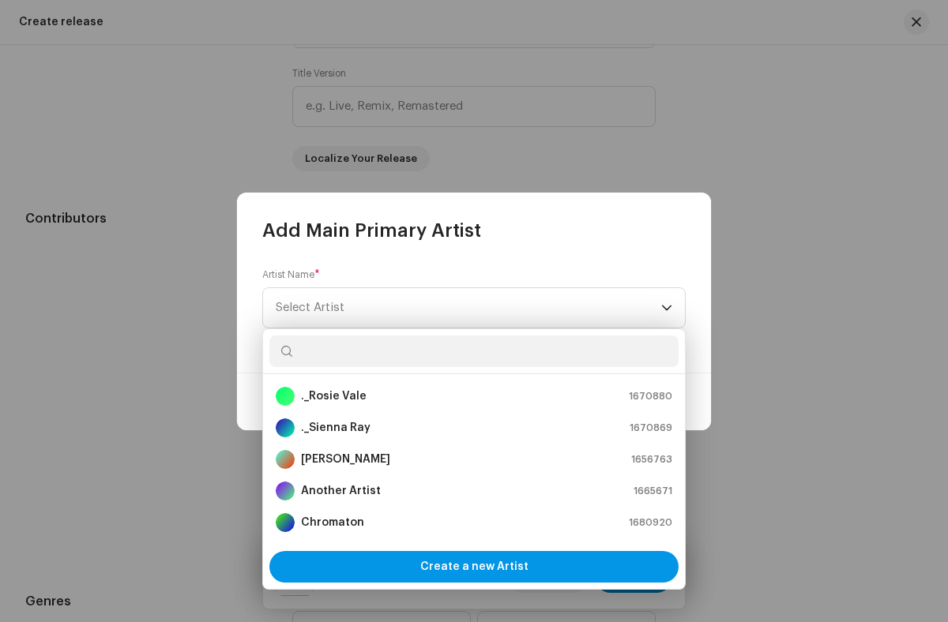
click at [474, 566] on span "Create a new Artist" at bounding box center [474, 567] width 108 height 32
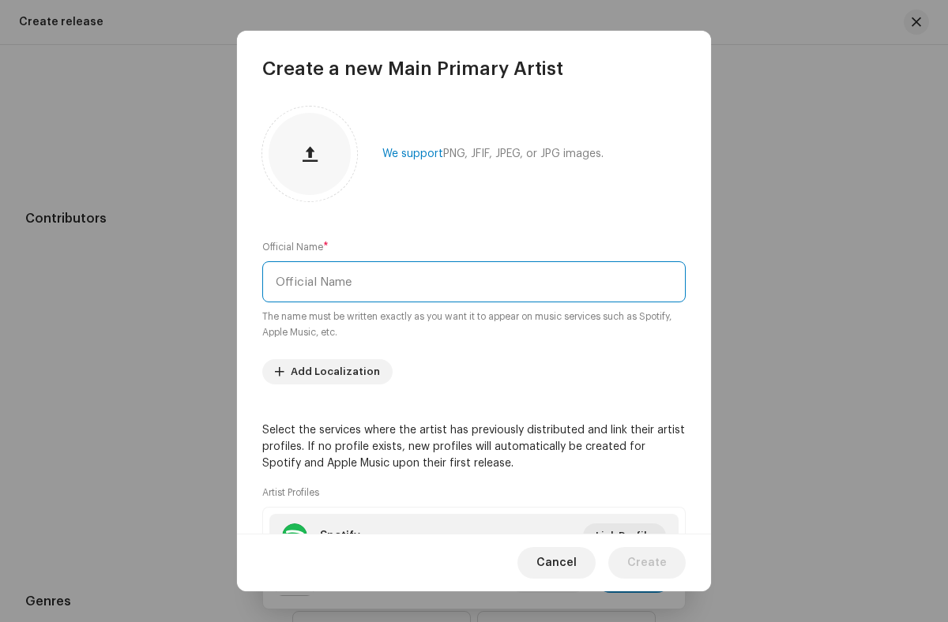
type input "Miro"
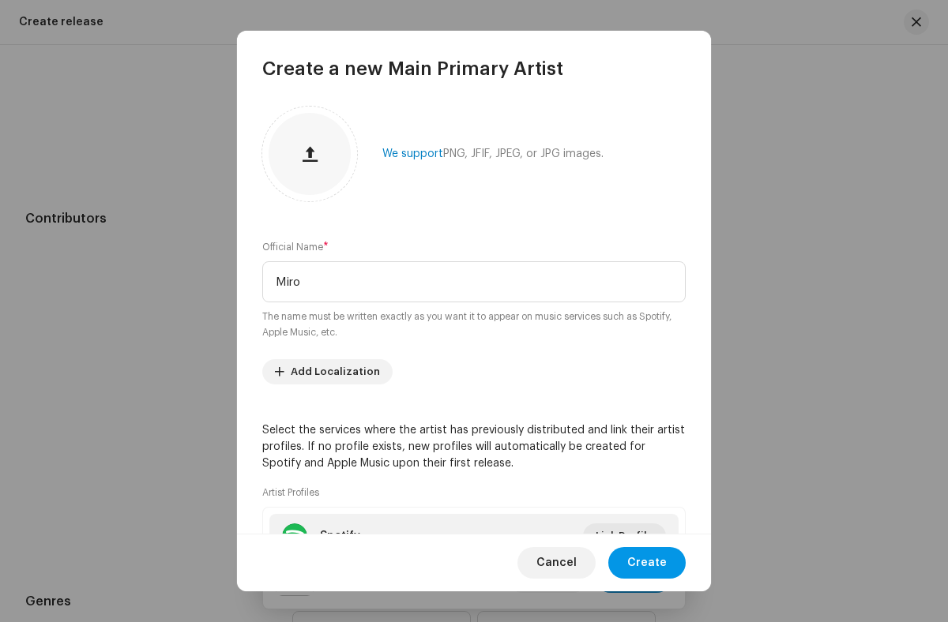
click at [648, 562] on span "Create" at bounding box center [646, 563] width 39 height 32
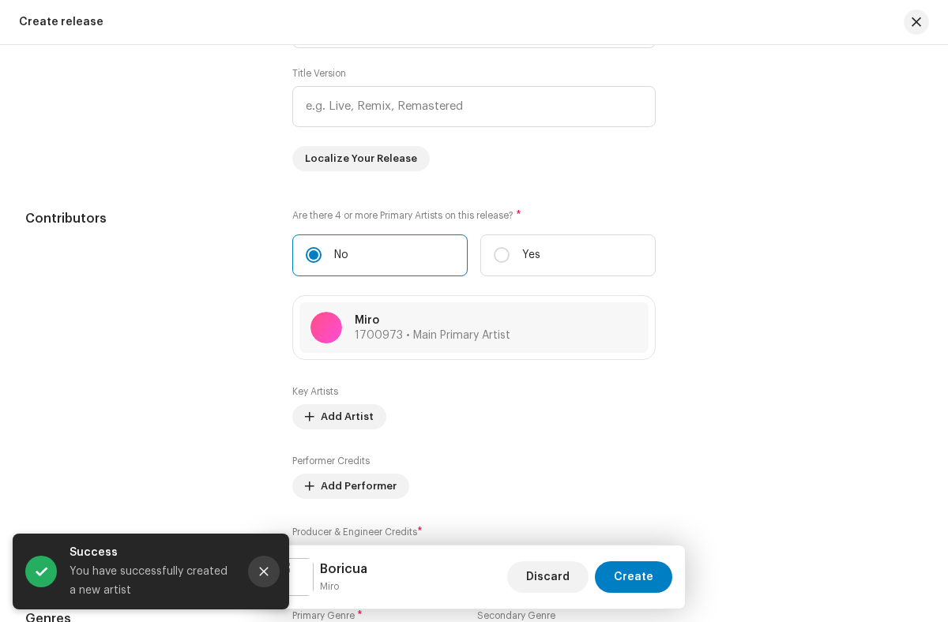
click at [264, 572] on icon "Close" at bounding box center [264, 572] width 9 height 9
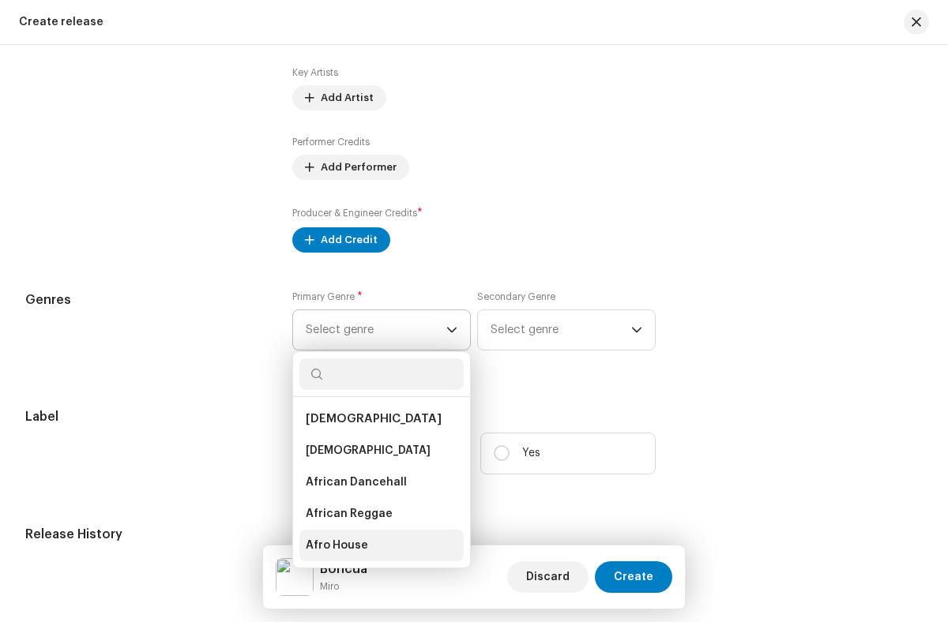
click at [377, 549] on li "Afro House" at bounding box center [381, 546] width 164 height 32
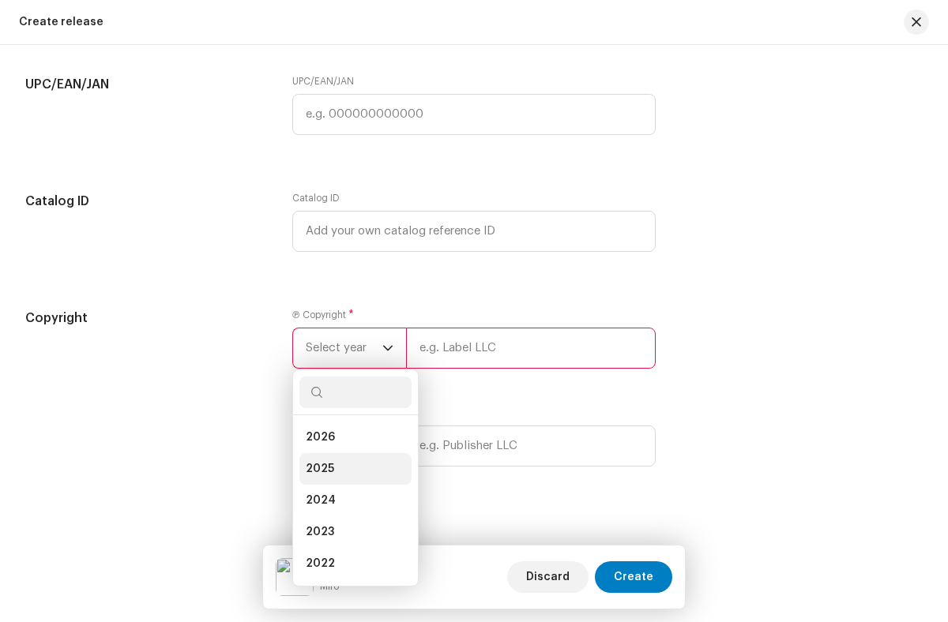
click at [351, 472] on li "2025" at bounding box center [355, 469] width 112 height 32
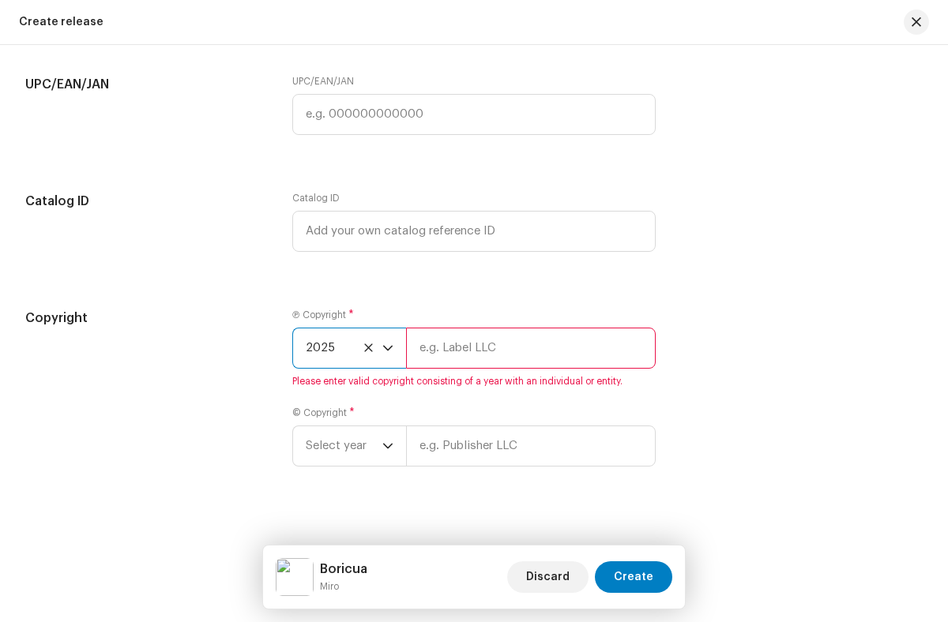
click at [528, 351] on input "text" at bounding box center [530, 348] width 249 height 41
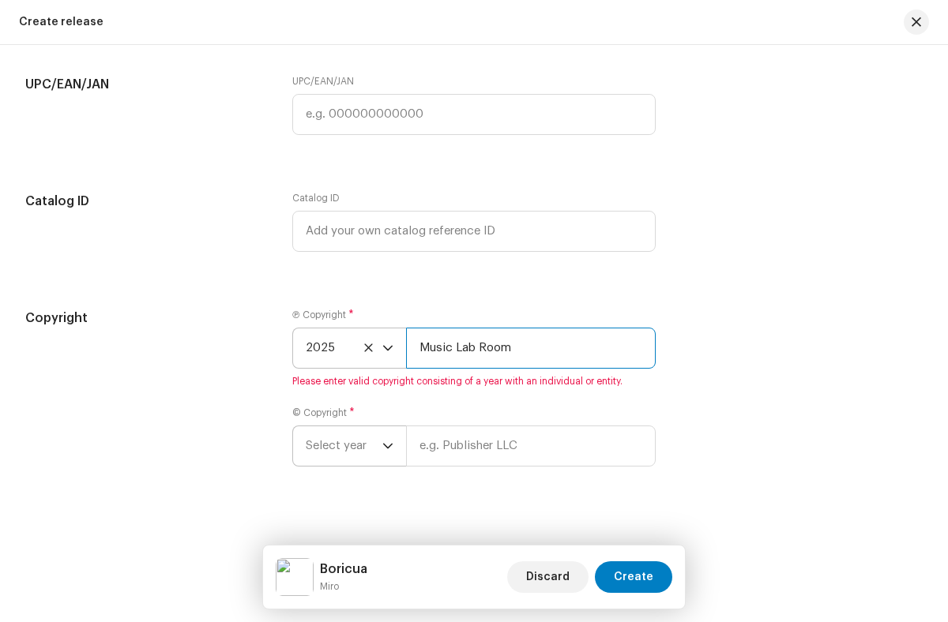
type input "Music Lab Room"
click at [342, 449] on span "Select year" at bounding box center [344, 445] width 77 height 39
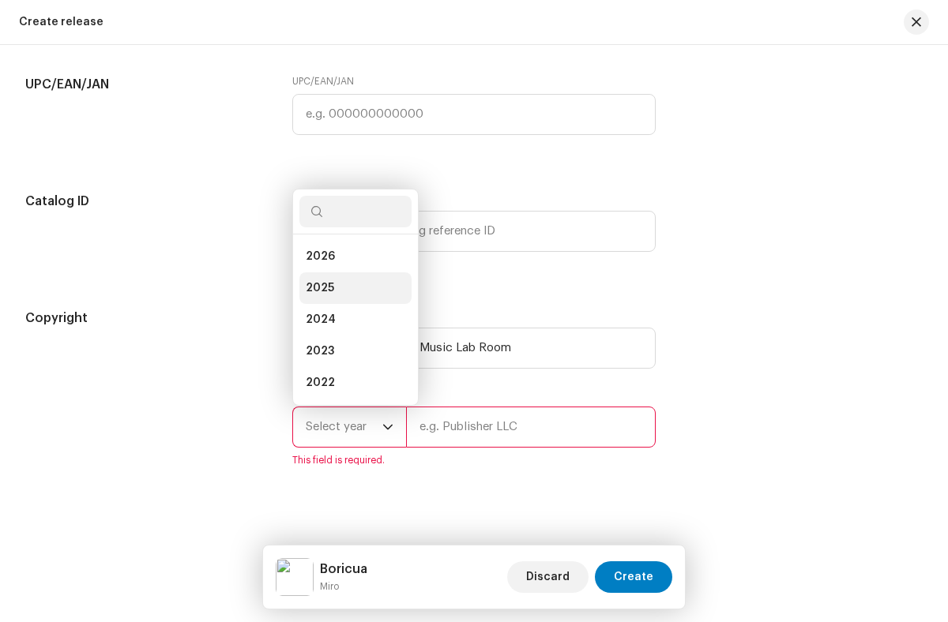
click at [351, 291] on li "2025" at bounding box center [355, 288] width 112 height 32
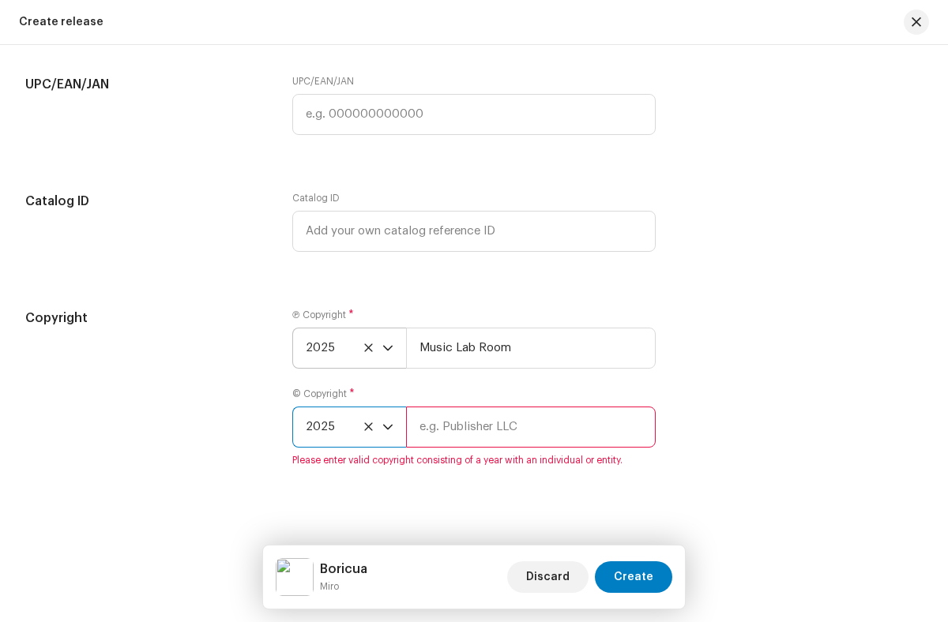
click at [528, 430] on input "text" at bounding box center [530, 427] width 249 height 41
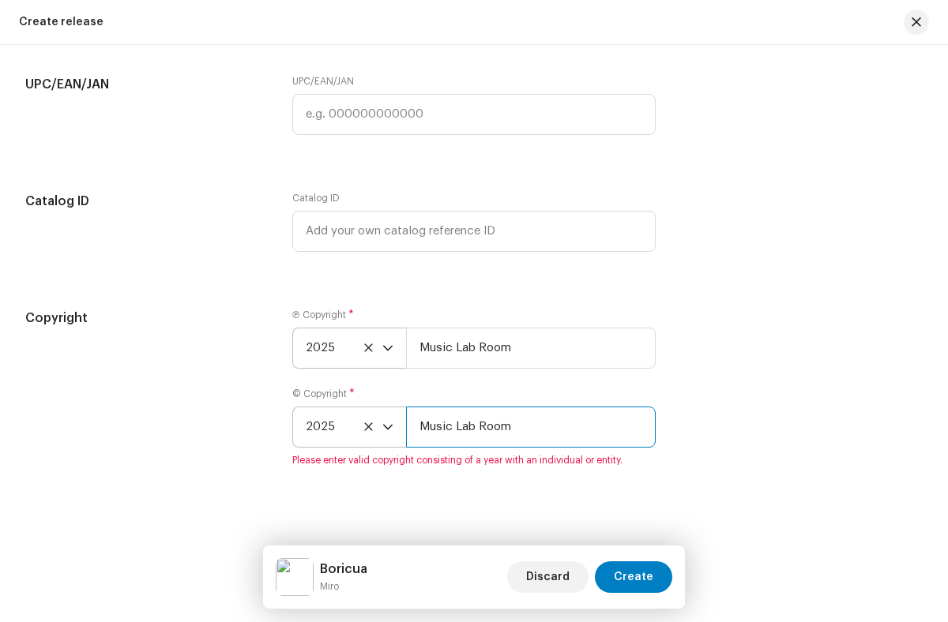
type input "Music Lab Room"
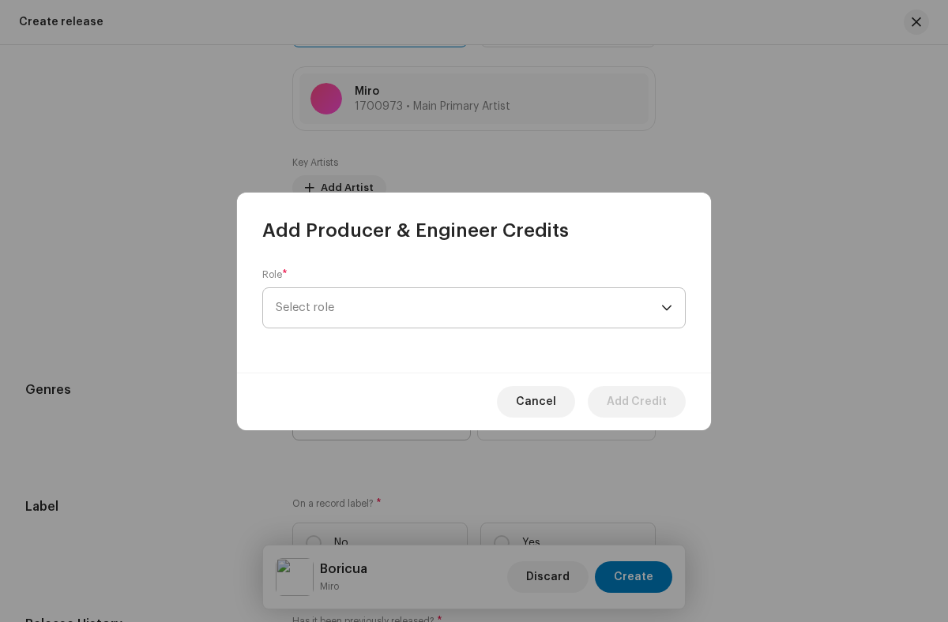
click at [468, 307] on span "Select role" at bounding box center [468, 307] width 385 height 39
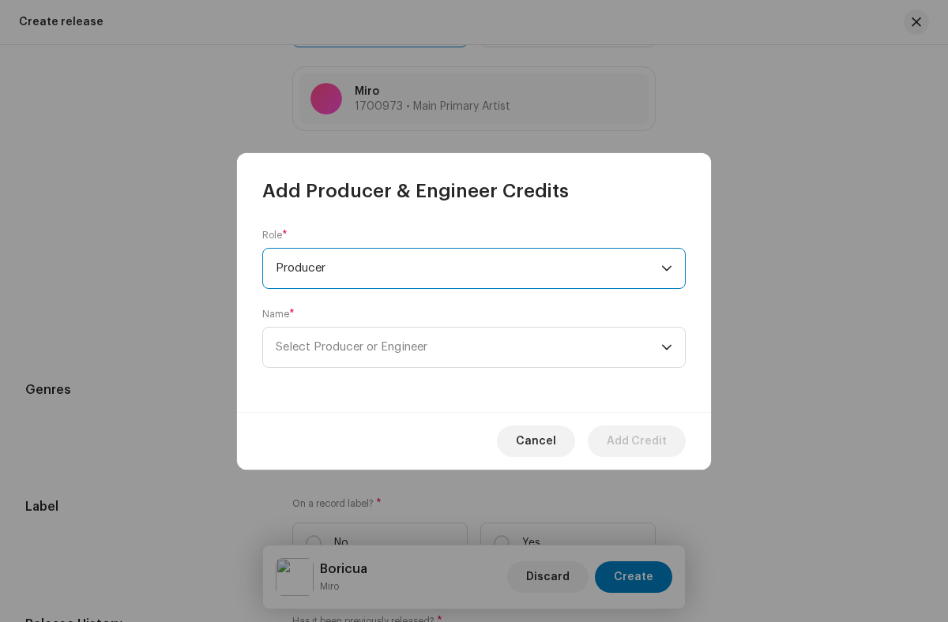
scroll to position [569, 0]
click at [468, 347] on span "Select Producer or Engineer" at bounding box center [468, 347] width 385 height 39
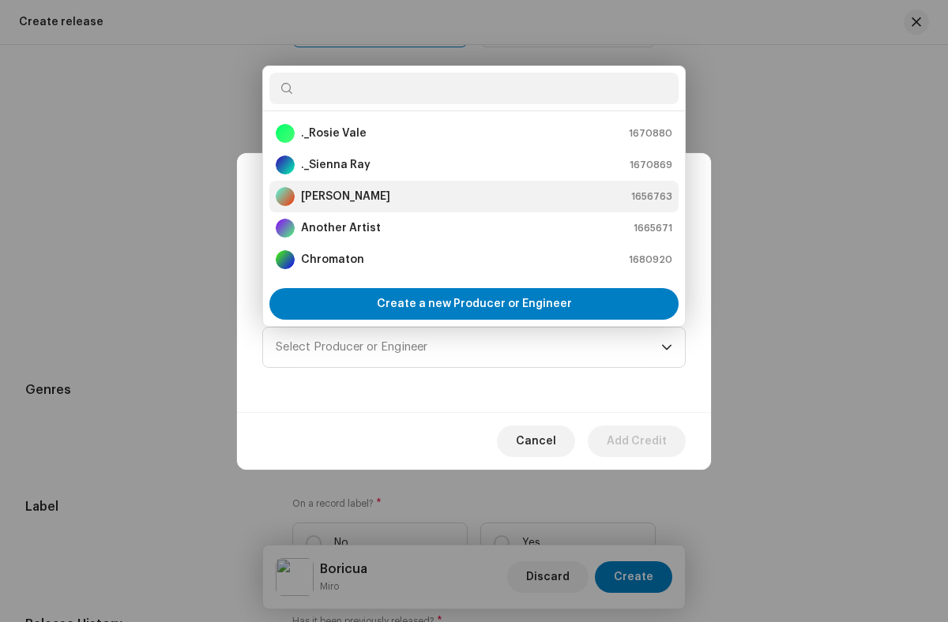
click at [471, 196] on div "[PERSON_NAME] 1656763" at bounding box center [474, 196] width 396 height 19
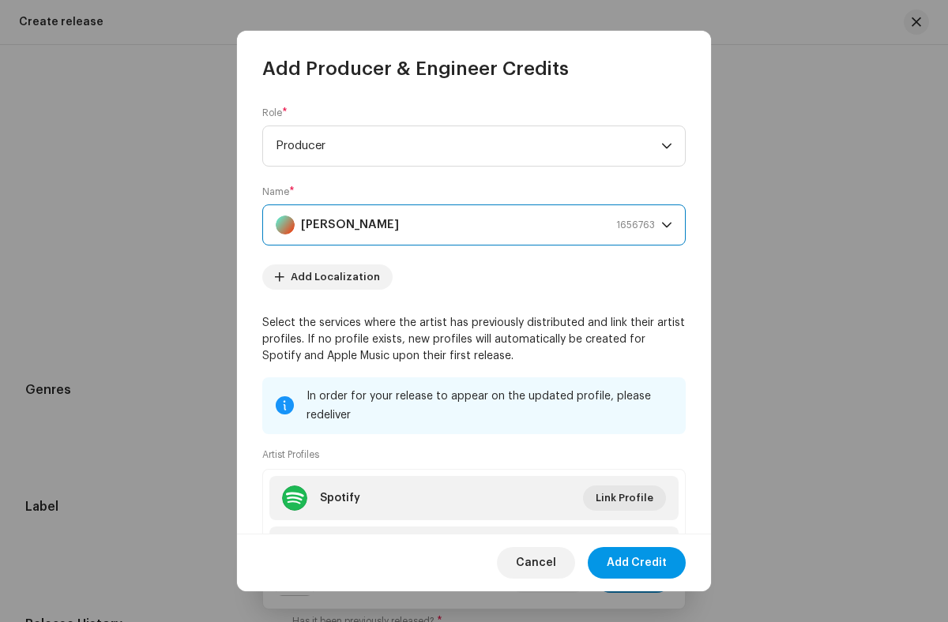
click at [637, 562] on span "Add Credit" at bounding box center [636, 563] width 60 height 32
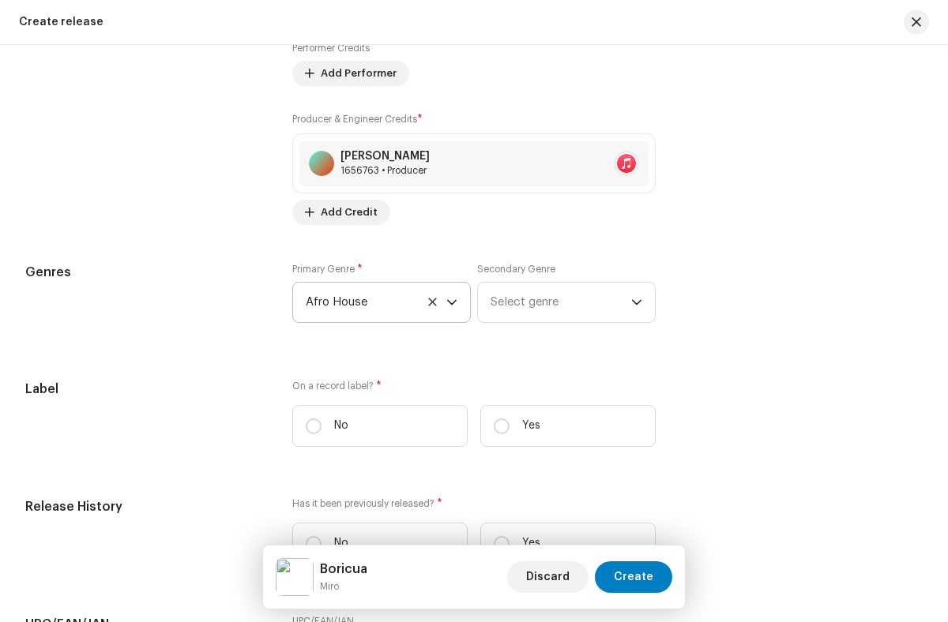
scroll to position [108, 0]
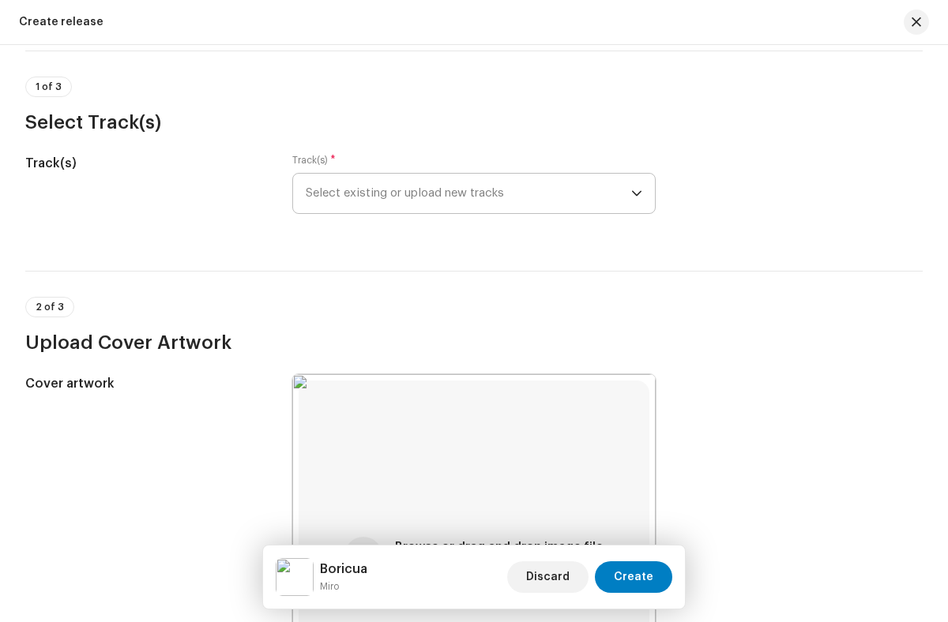
click at [465, 193] on span "Select existing or upload new tracks" at bounding box center [468, 193] width 325 height 39
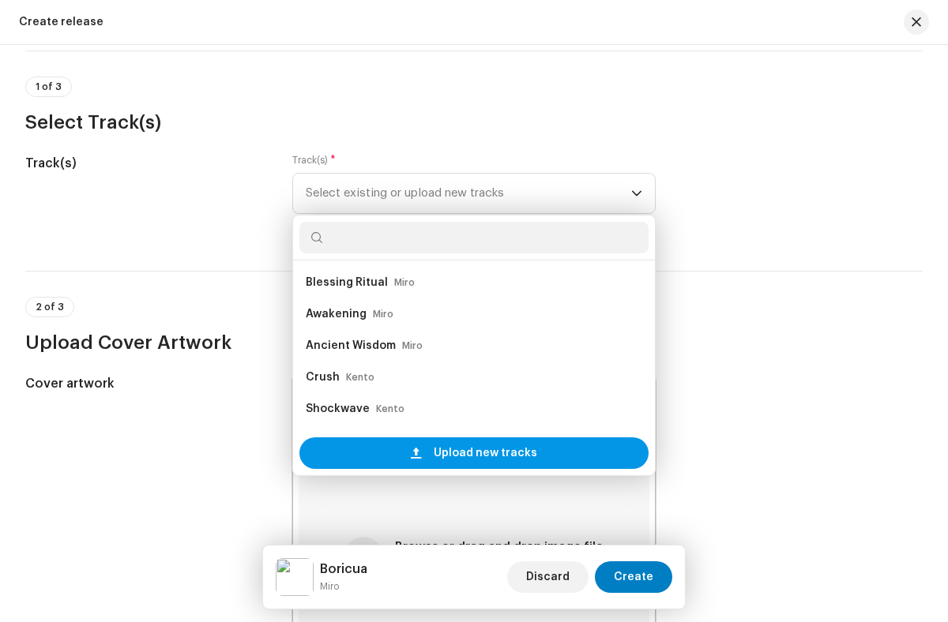
click at [471, 453] on span "Upload new tracks" at bounding box center [485, 454] width 103 height 32
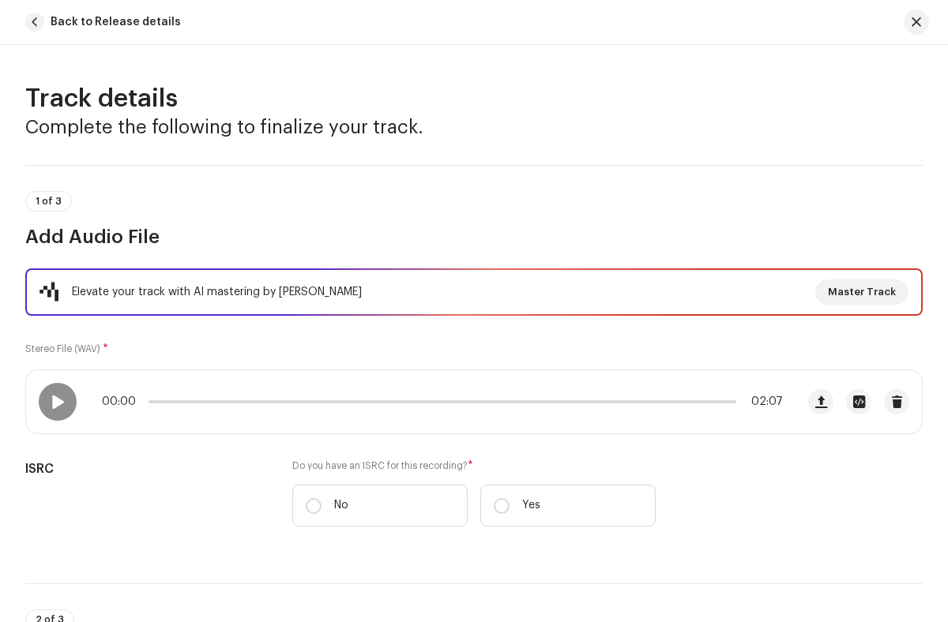
scroll to position [212, 0]
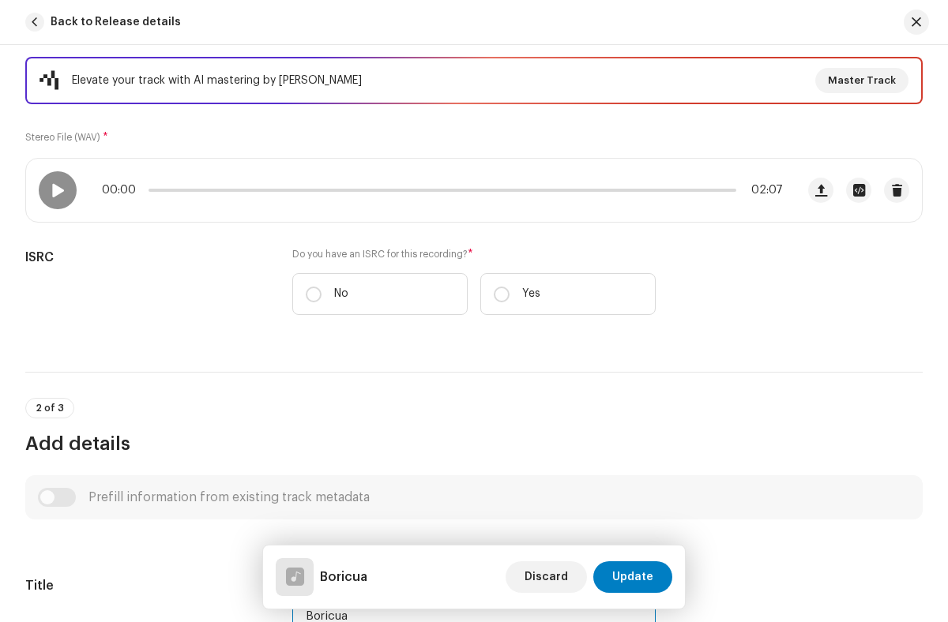
type input "Boricua"
checkbox input "true"
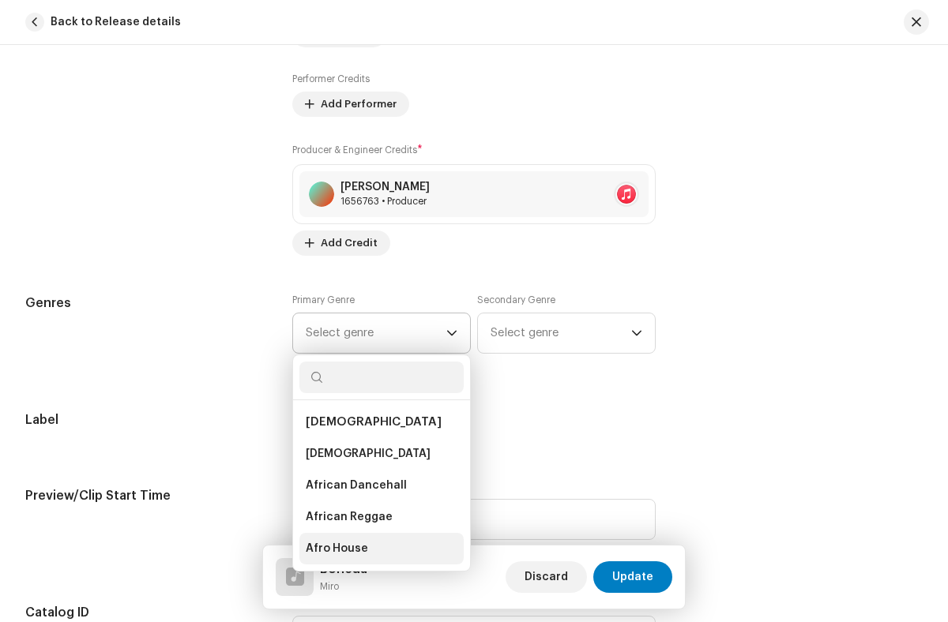
click at [377, 549] on li "Afro House" at bounding box center [381, 549] width 164 height 32
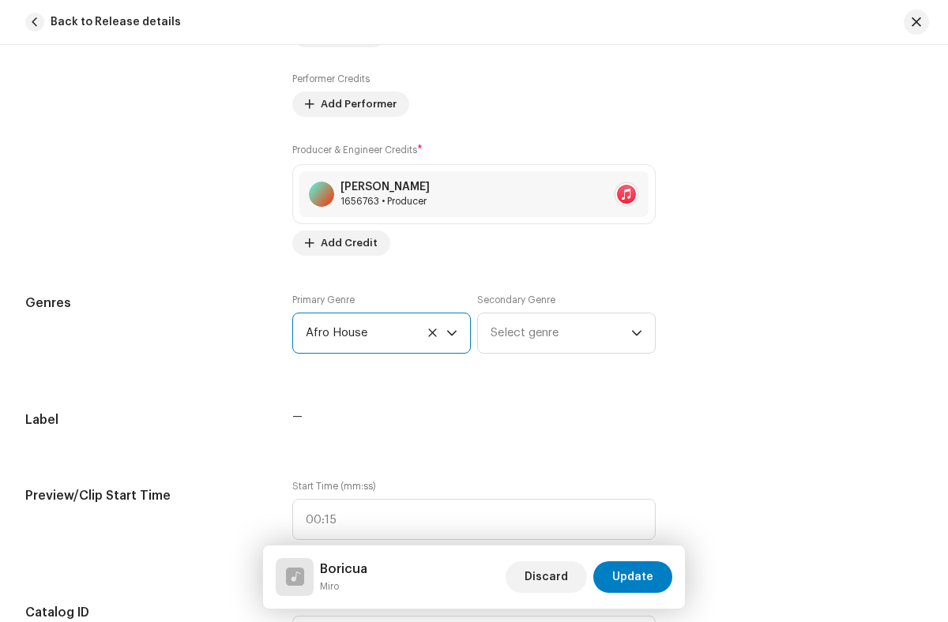
radio input "true"
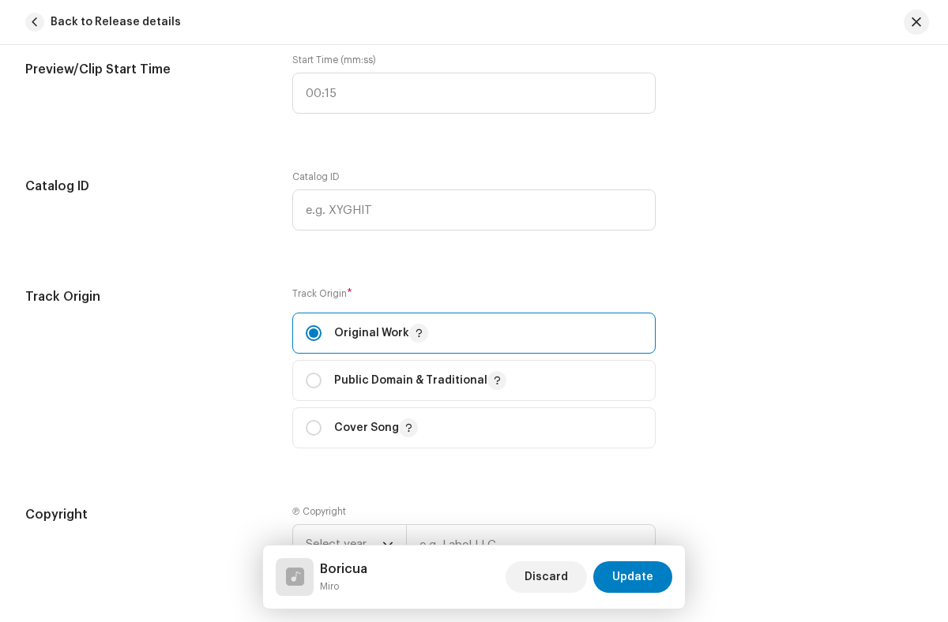
checkbox input "true"
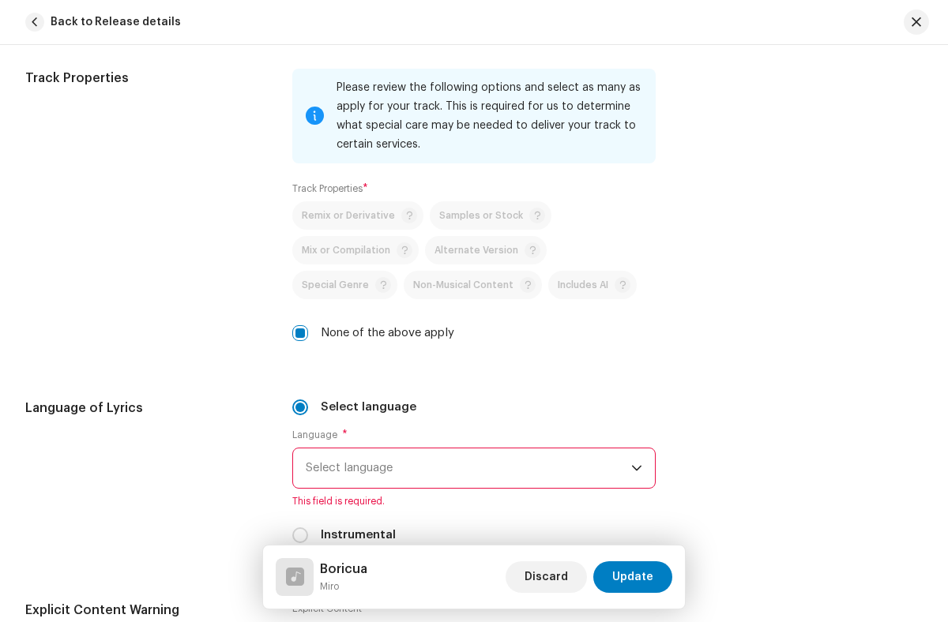
click at [471, 468] on span "Select language" at bounding box center [468, 468] width 325 height 39
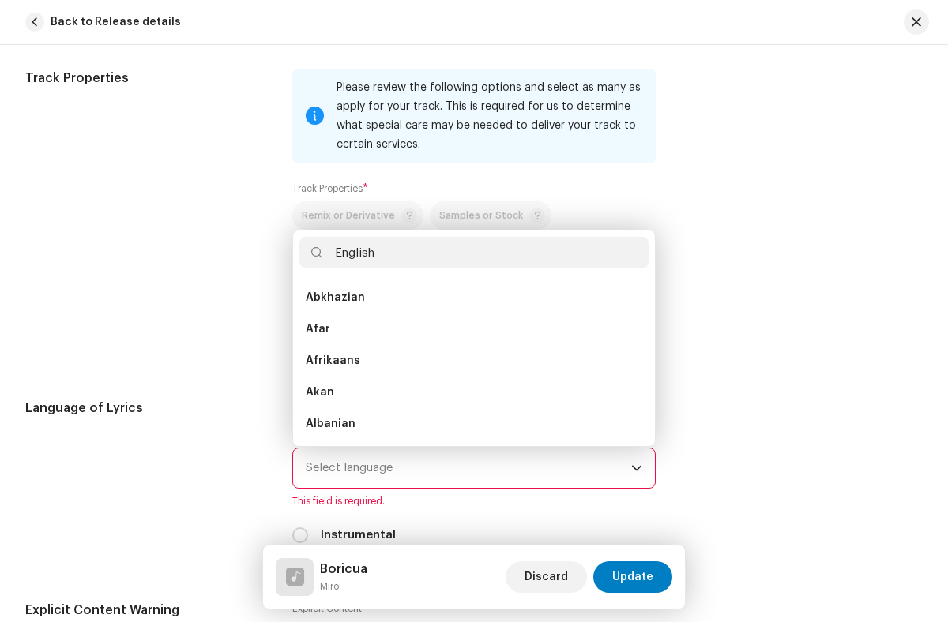
scroll to position [0, 0]
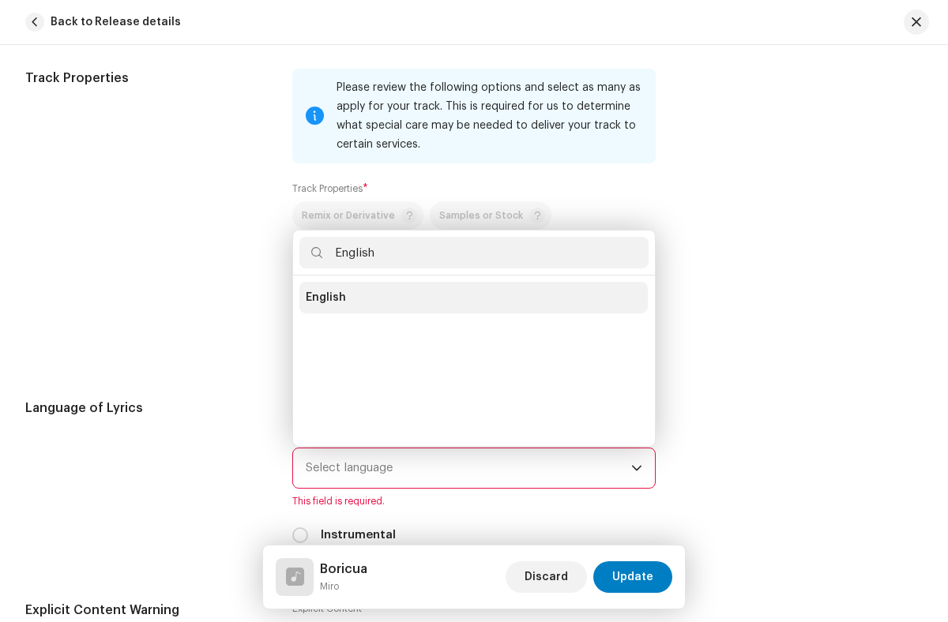
type input "English"
click at [471, 298] on li "English" at bounding box center [473, 298] width 348 height 32
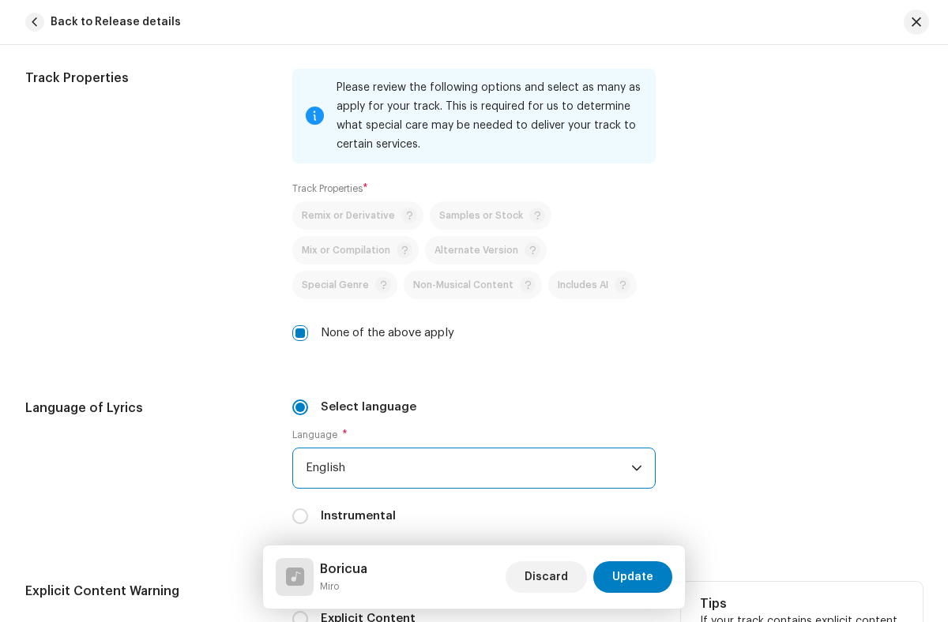
radio input "true"
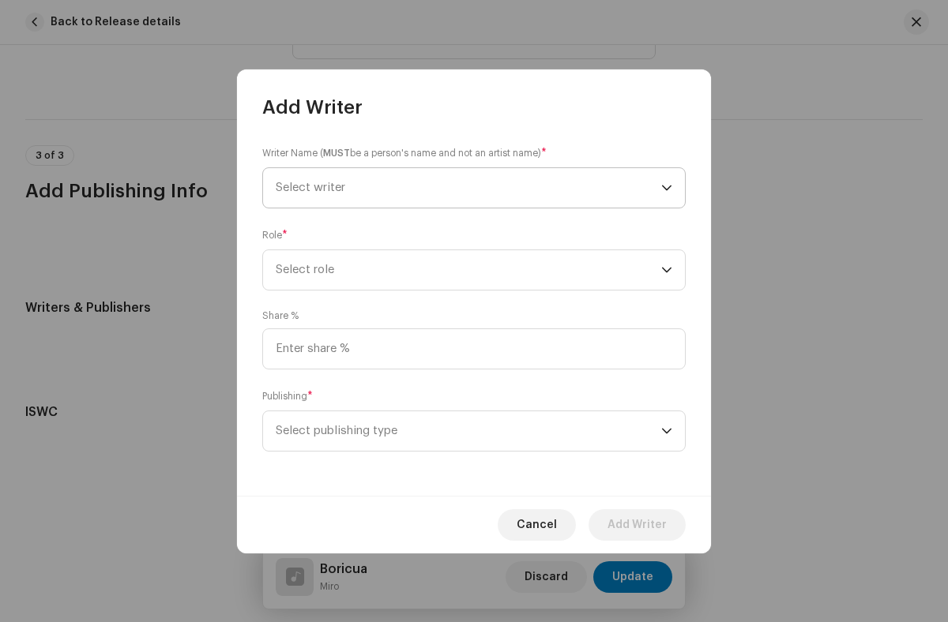
click at [468, 187] on span "Select writer" at bounding box center [468, 187] width 385 height 39
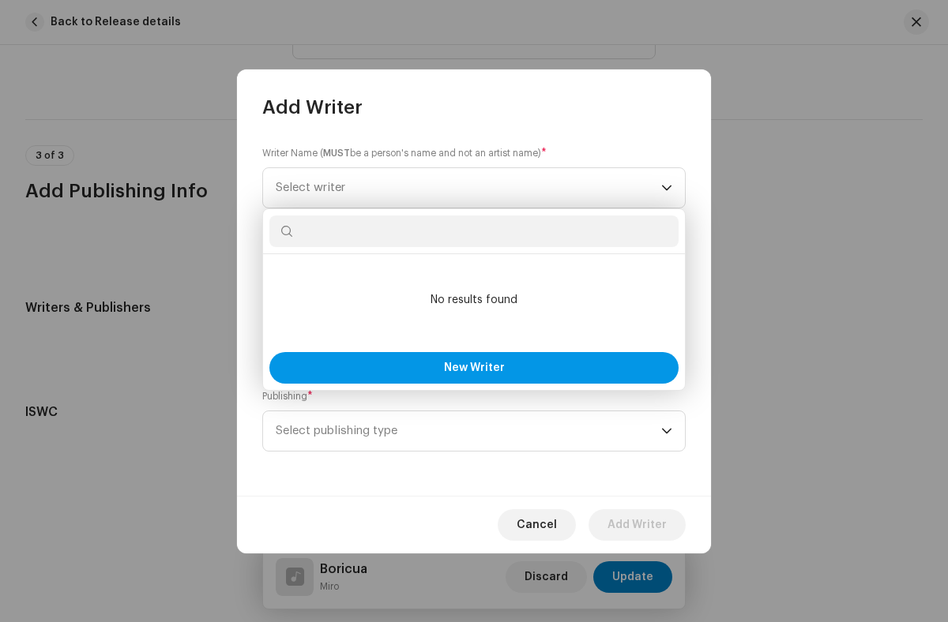
click at [474, 367] on span "New Writer" at bounding box center [474, 367] width 61 height 11
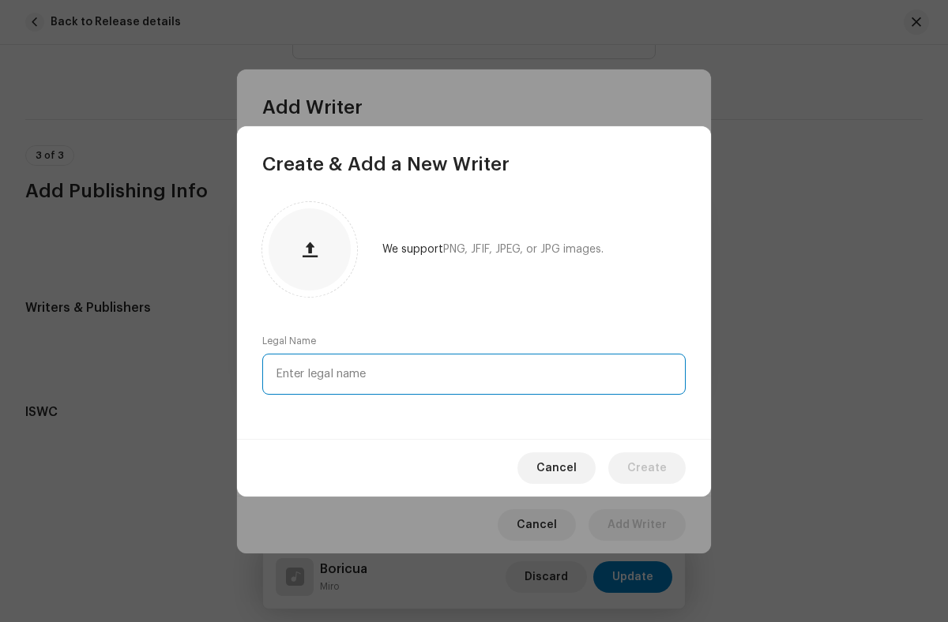
type input "[PERSON_NAME]"
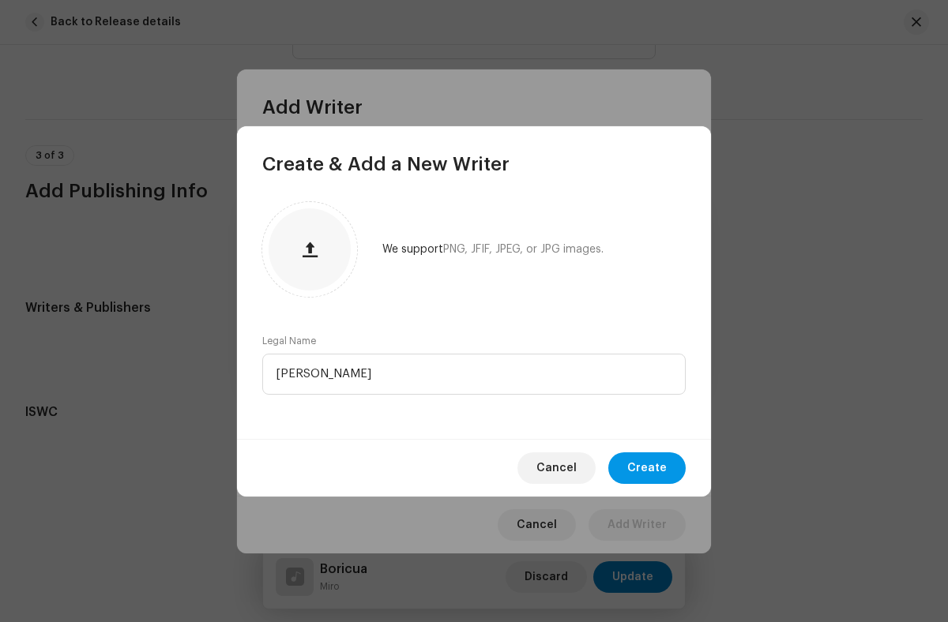
click at [648, 468] on span "Create" at bounding box center [646, 469] width 39 height 32
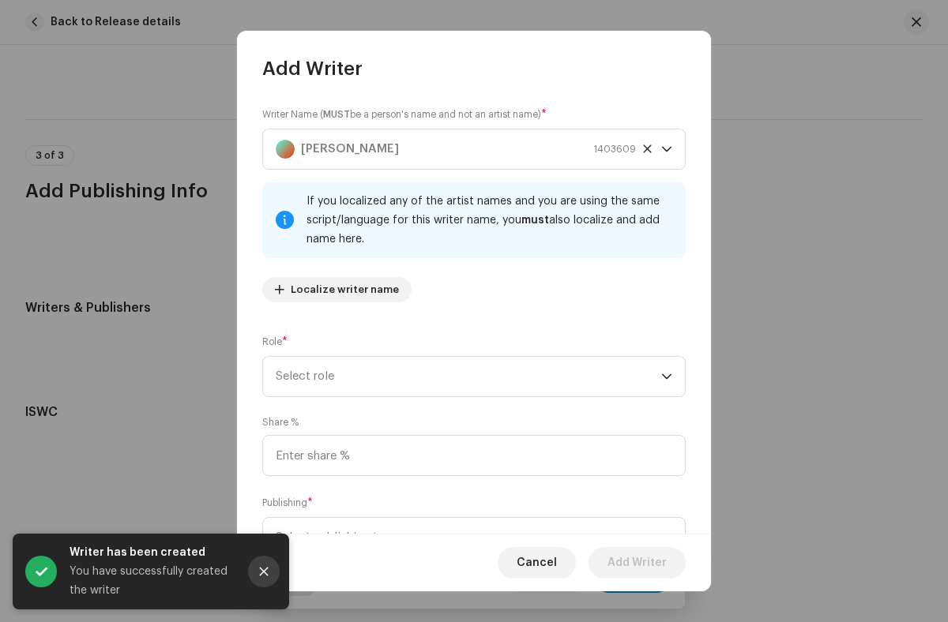
click at [264, 572] on icon "Close" at bounding box center [264, 572] width 9 height 9
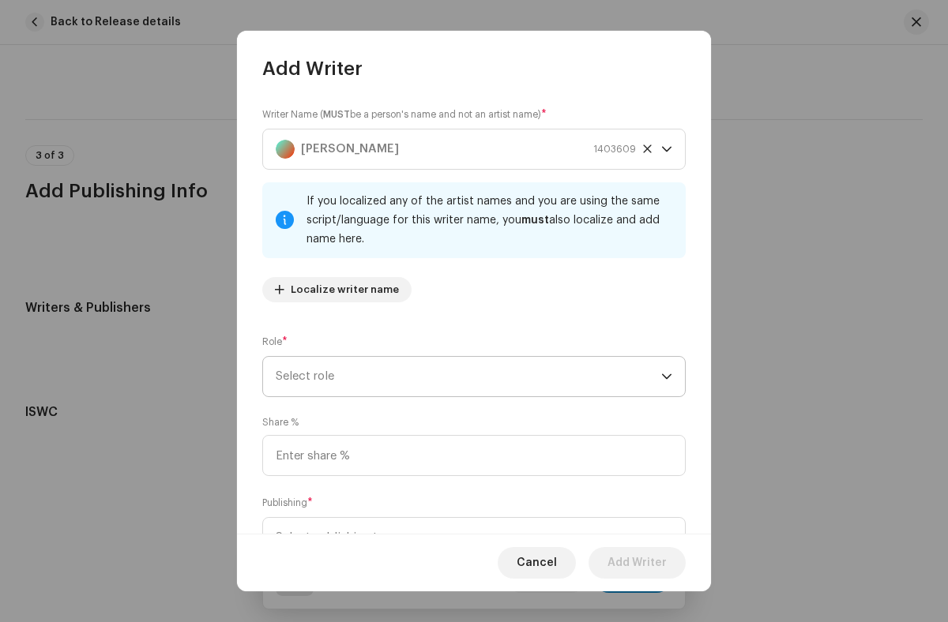
click at [465, 377] on span "Select role" at bounding box center [468, 376] width 385 height 39
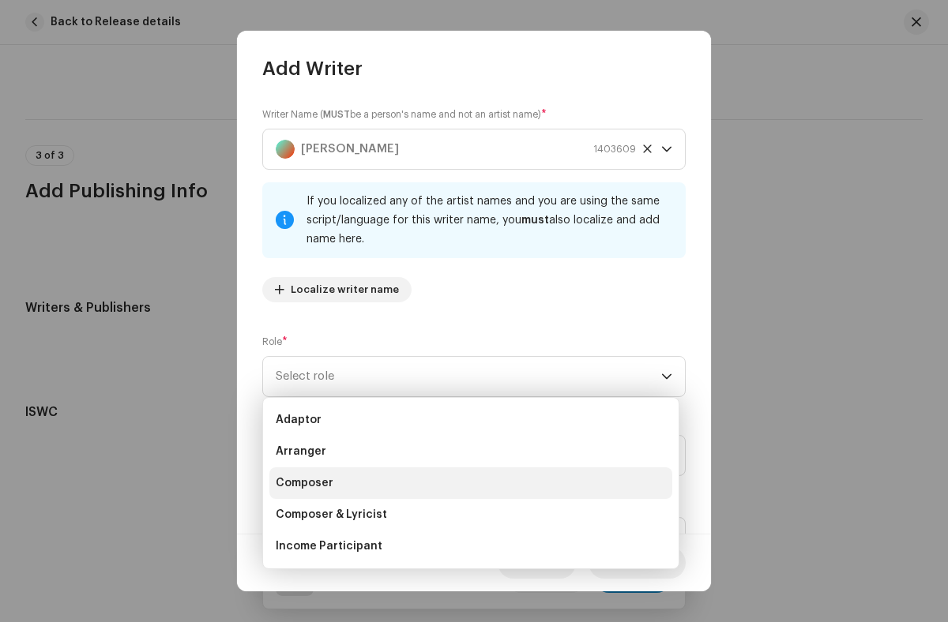
click at [468, 483] on li "Composer" at bounding box center [470, 484] width 403 height 32
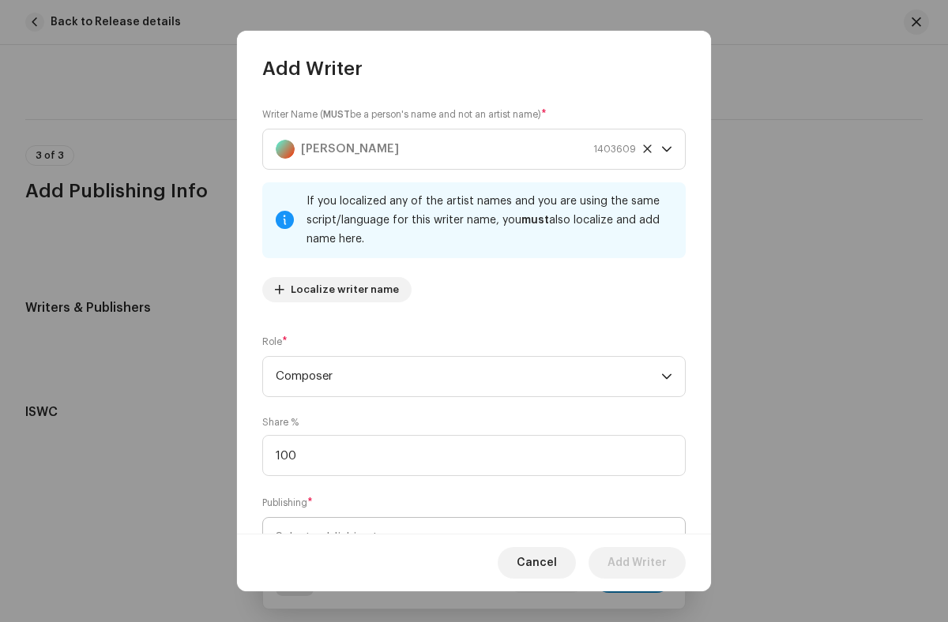
click at [465, 518] on span "Select publishing type" at bounding box center [468, 537] width 385 height 39
type input "100.00"
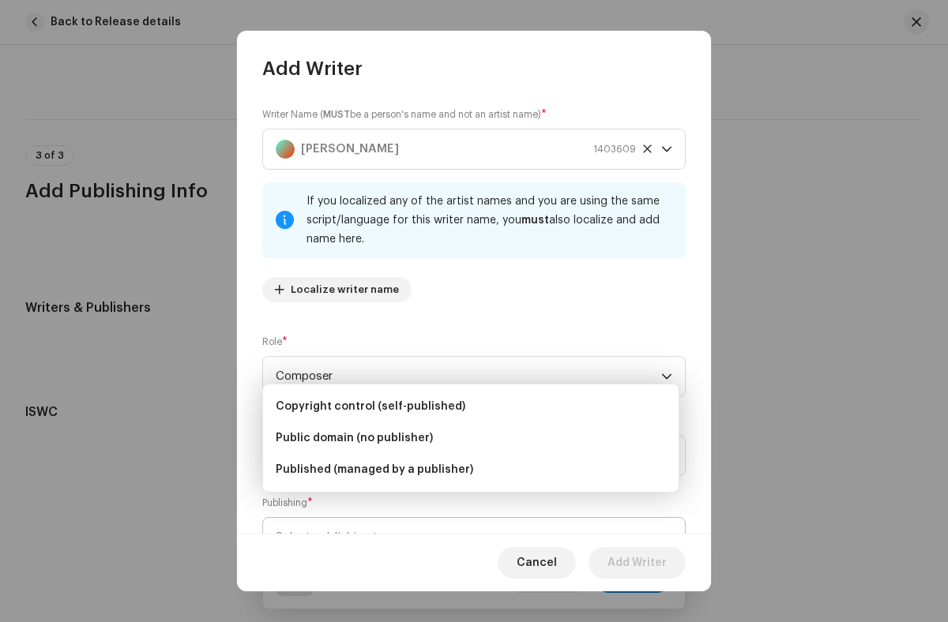
scroll to position [24, 0]
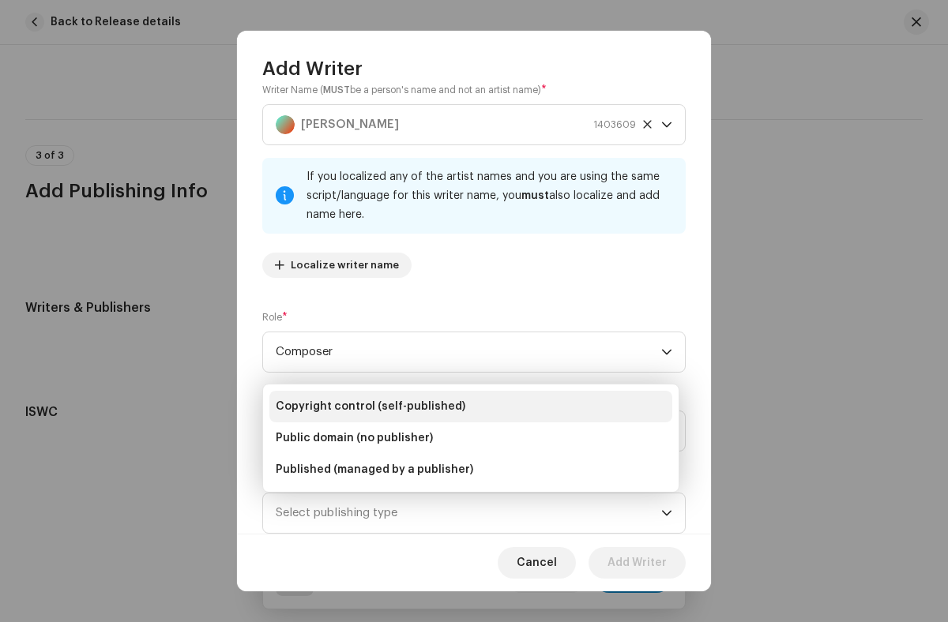
click at [471, 407] on li "Copyright control (self-published)" at bounding box center [470, 407] width 403 height 32
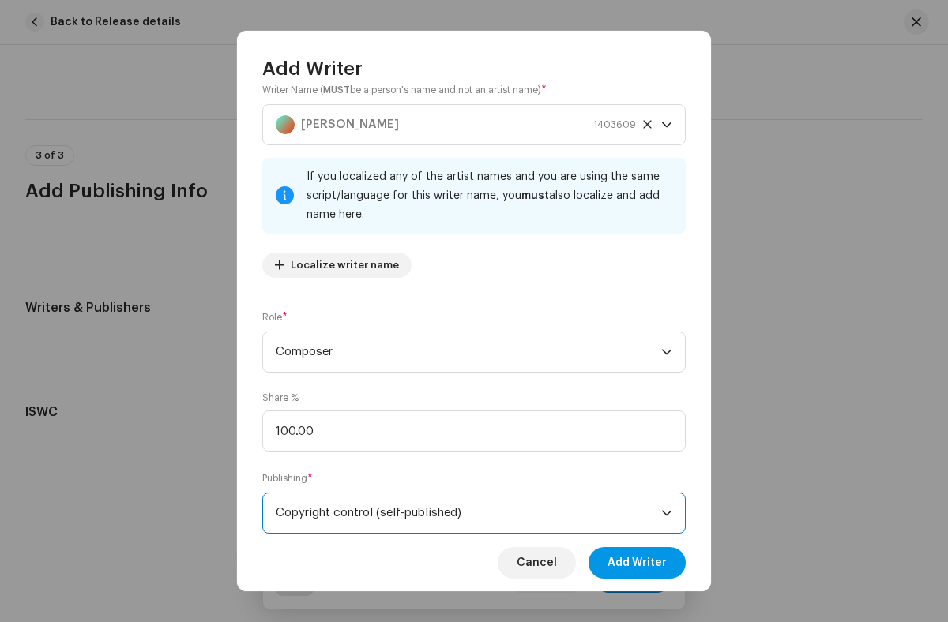
click at [637, 562] on span "Add Writer" at bounding box center [636, 563] width 59 height 32
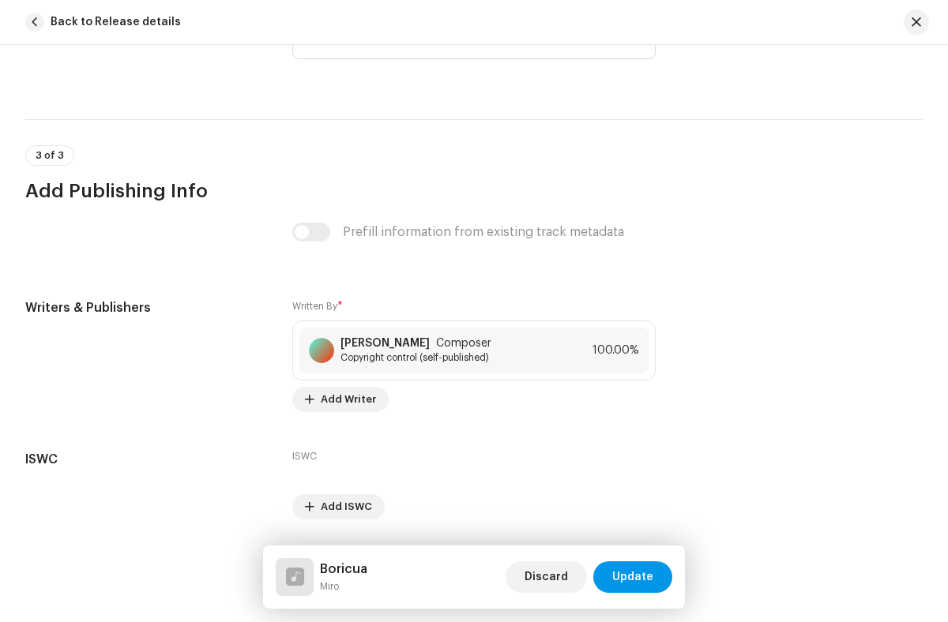
click at [633, 577] on span "Update" at bounding box center [632, 577] width 41 height 32
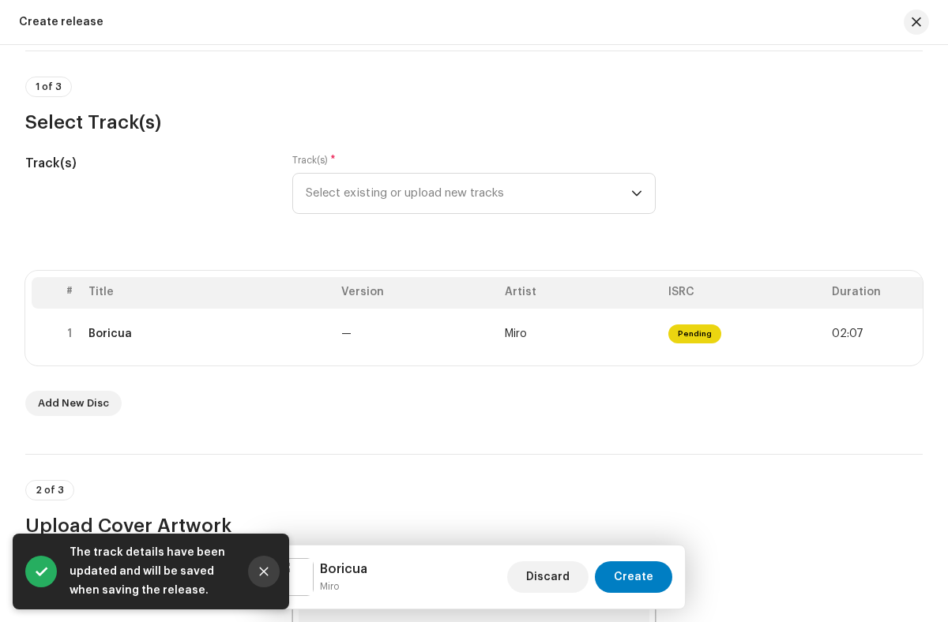
click at [264, 572] on icon "Close" at bounding box center [264, 572] width 9 height 9
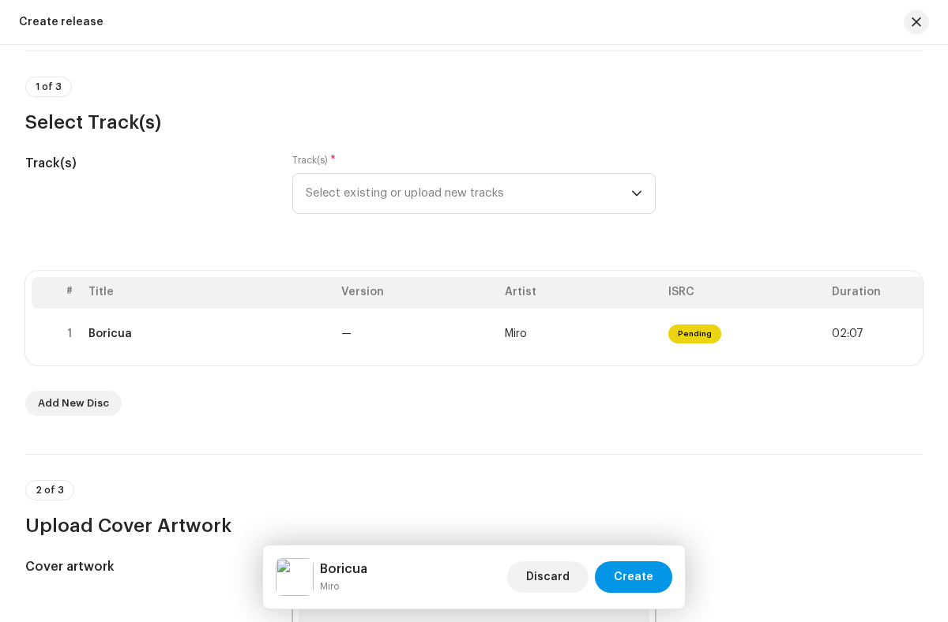
click at [635, 577] on span "Create" at bounding box center [633, 577] width 39 height 32
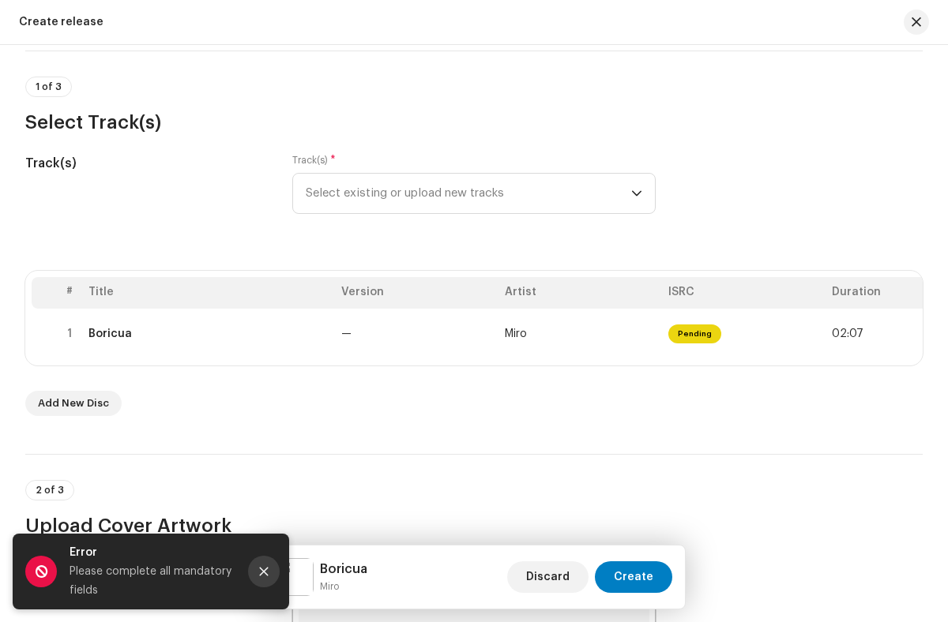
click at [264, 572] on icon "Close" at bounding box center [264, 572] width 9 height 9
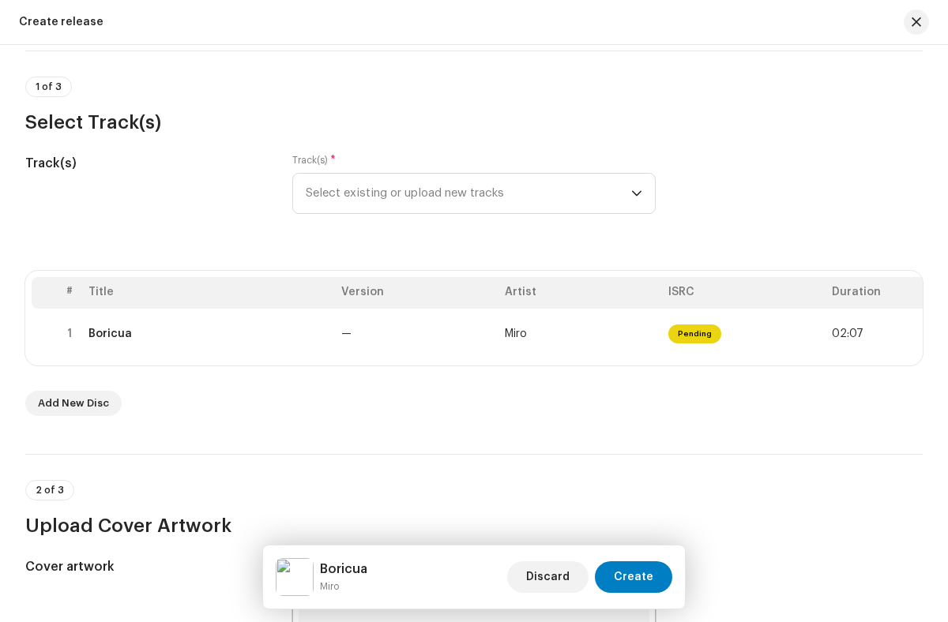
radio input "true"
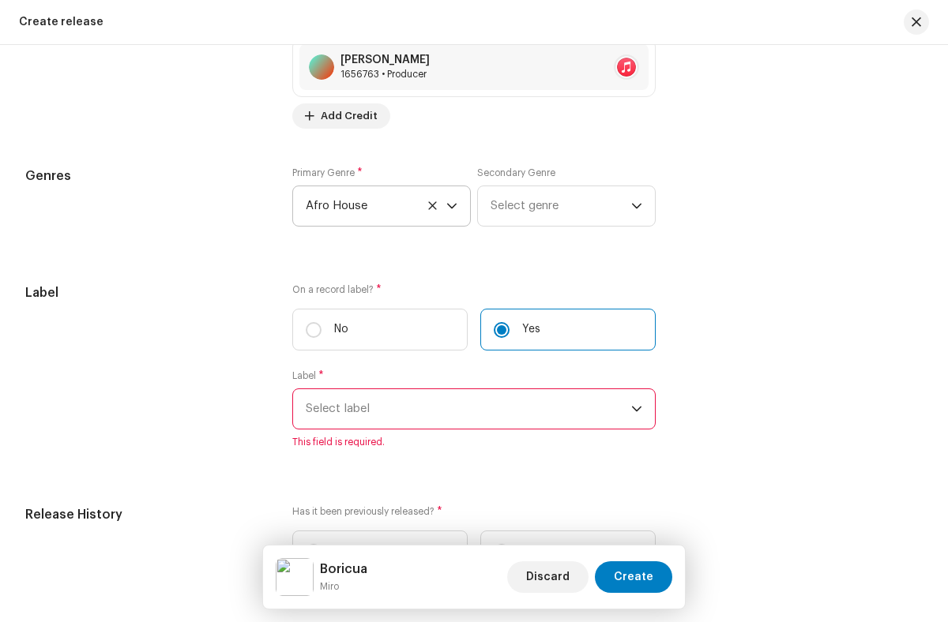
click at [465, 413] on span "Select label" at bounding box center [468, 408] width 325 height 39
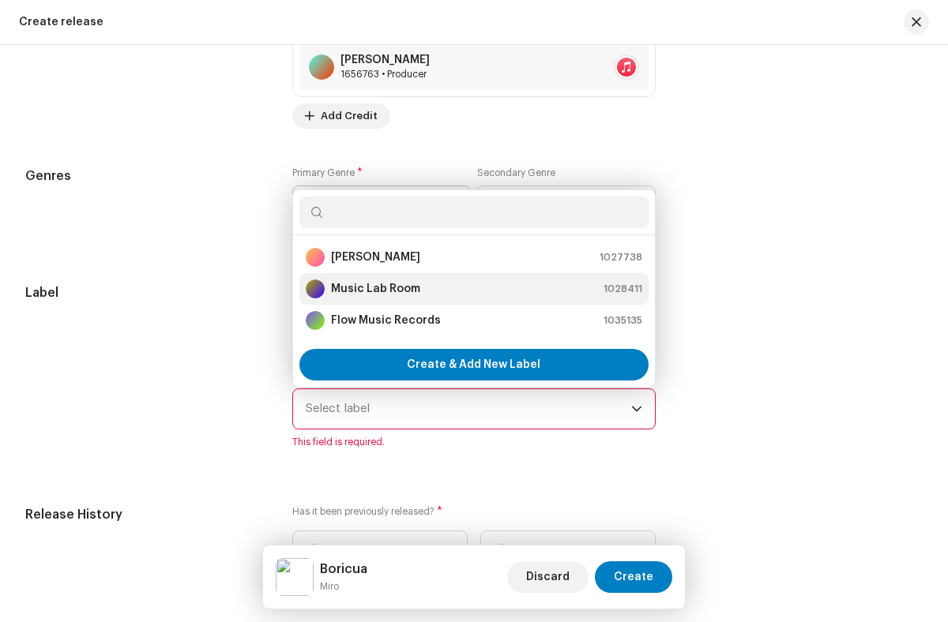
click at [471, 293] on div "Music Lab Room 1028411" at bounding box center [474, 289] width 336 height 19
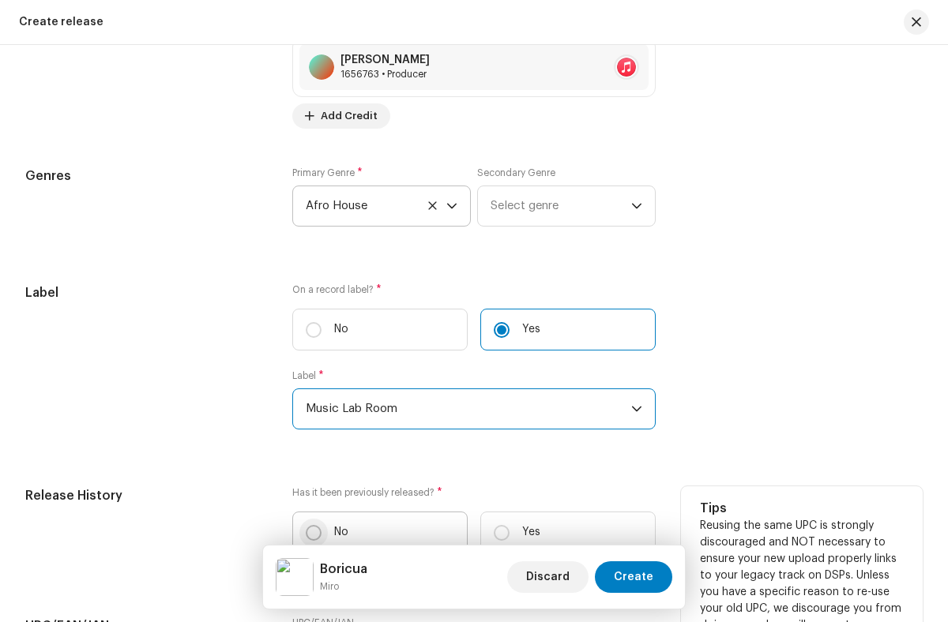
click at [312, 536] on input "No" at bounding box center [314, 533] width 16 height 16
radio input "true"
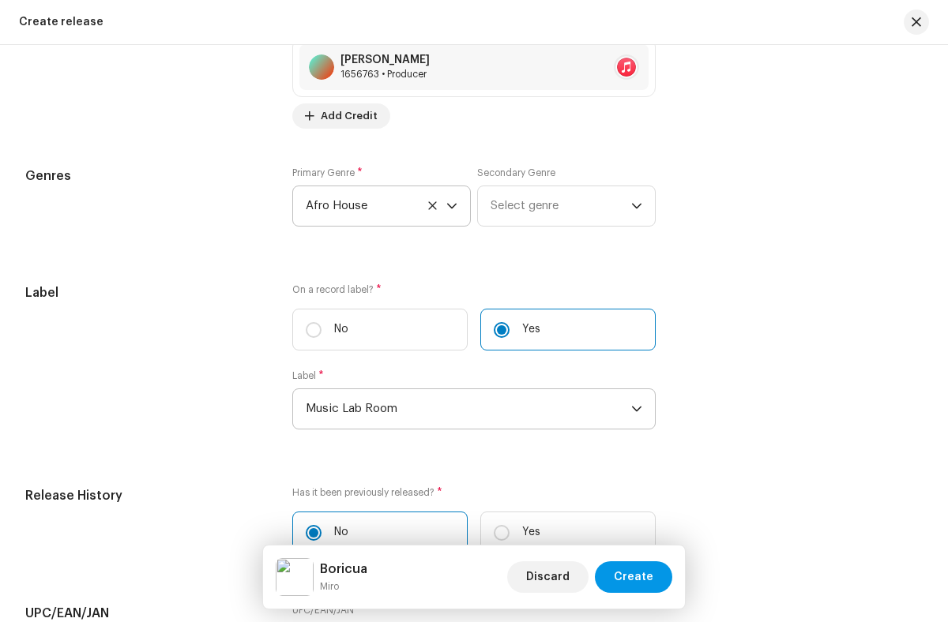
click at [635, 577] on span "Create" at bounding box center [633, 577] width 39 height 32
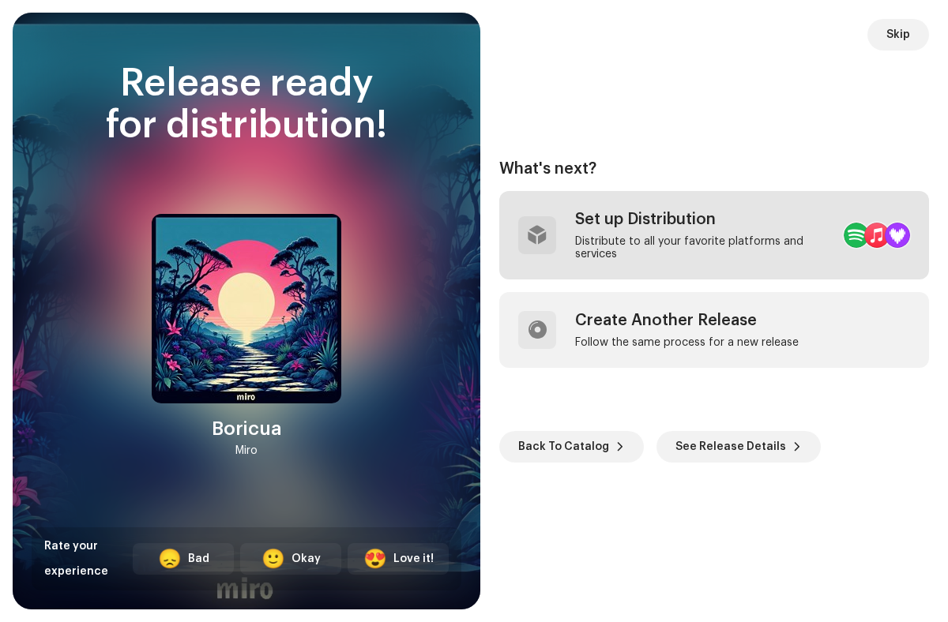
click at [674, 235] on div "Distribute to all your favorite platforms and services" at bounding box center [703, 247] width 256 height 25
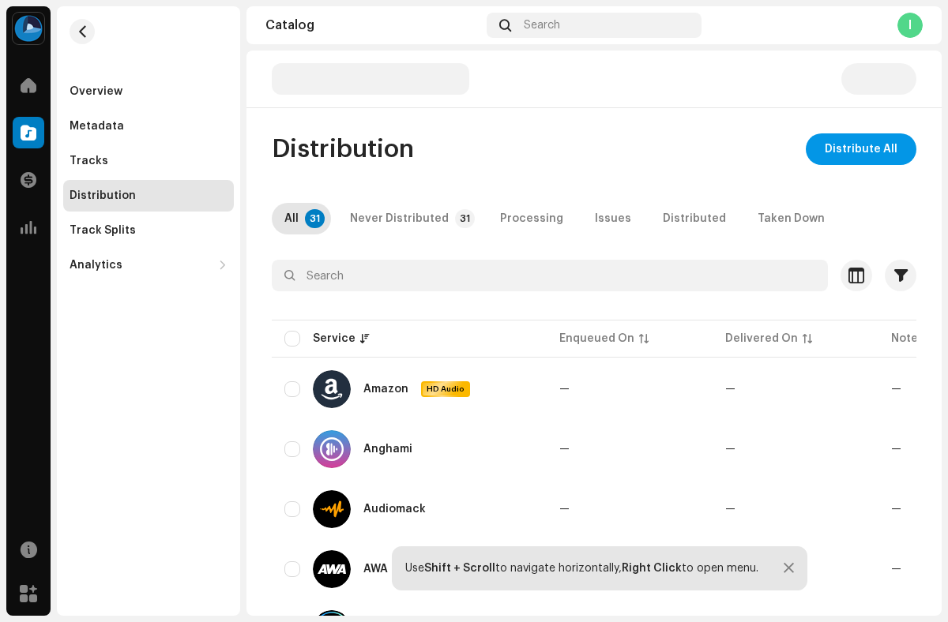
click at [853, 149] on span "Distribute All" at bounding box center [860, 149] width 73 height 32
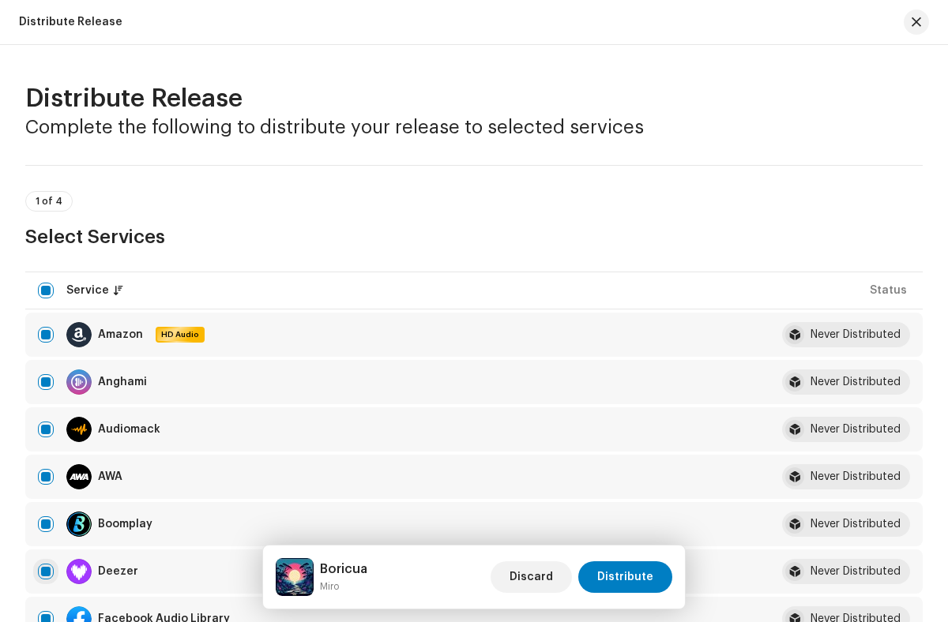
click at [46, 572] on input "checkbox" at bounding box center [46, 572] width 16 height 16
checkbox input "false"
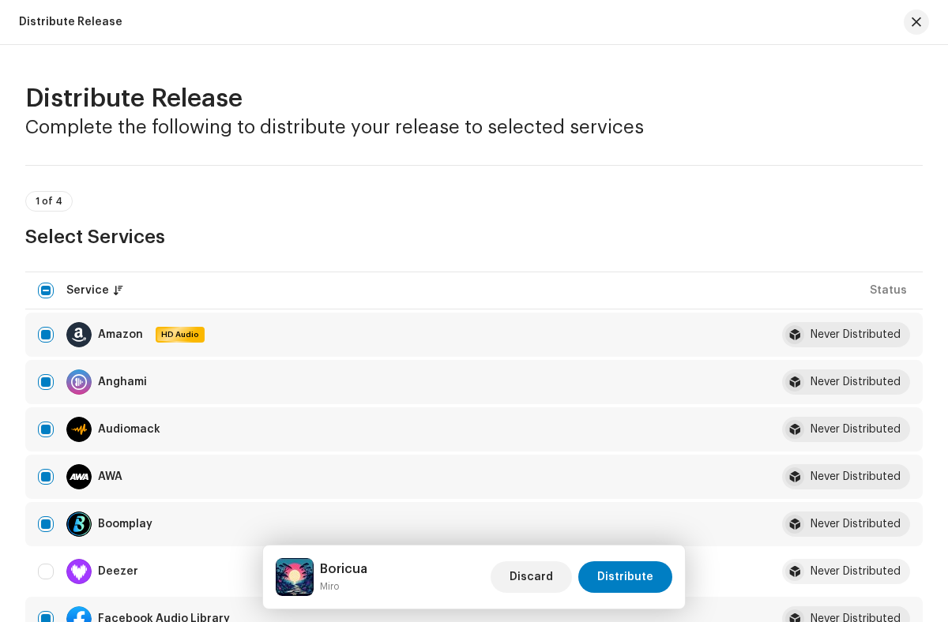
radio input "true"
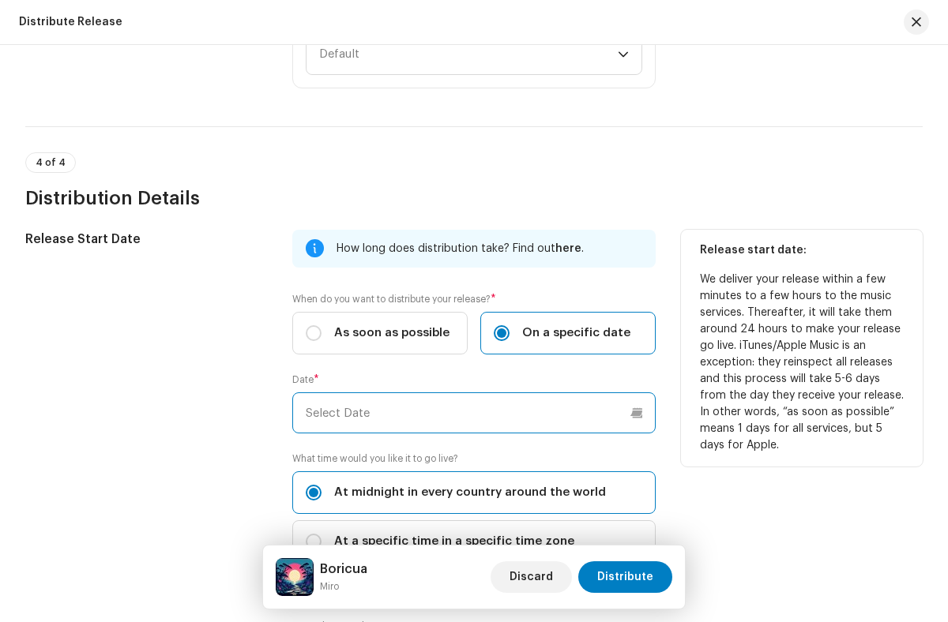
click at [471, 413] on input "text" at bounding box center [473, 412] width 362 height 41
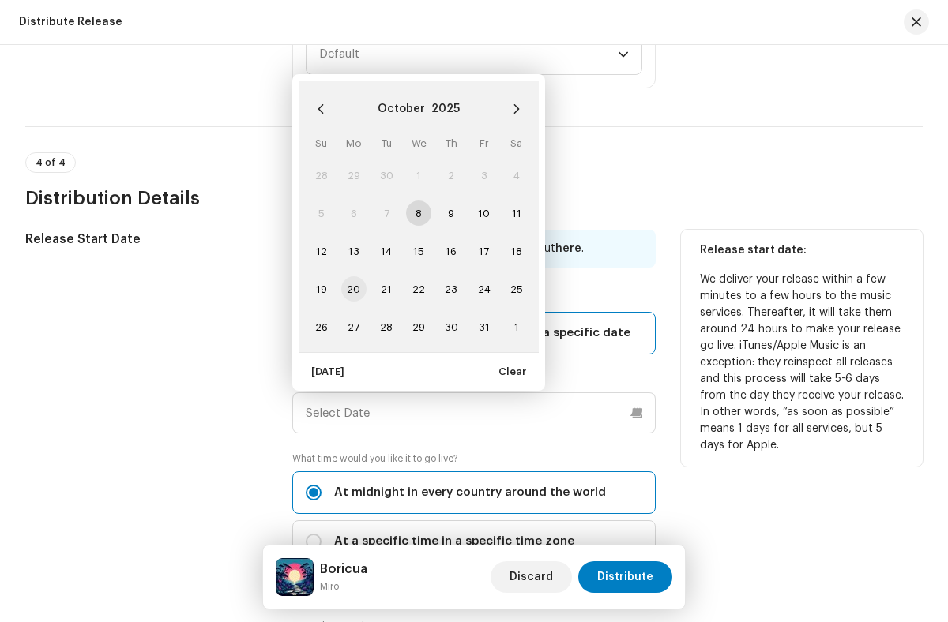
click at [352, 289] on span "20" at bounding box center [353, 288] width 25 height 25
type input "[DATE]"
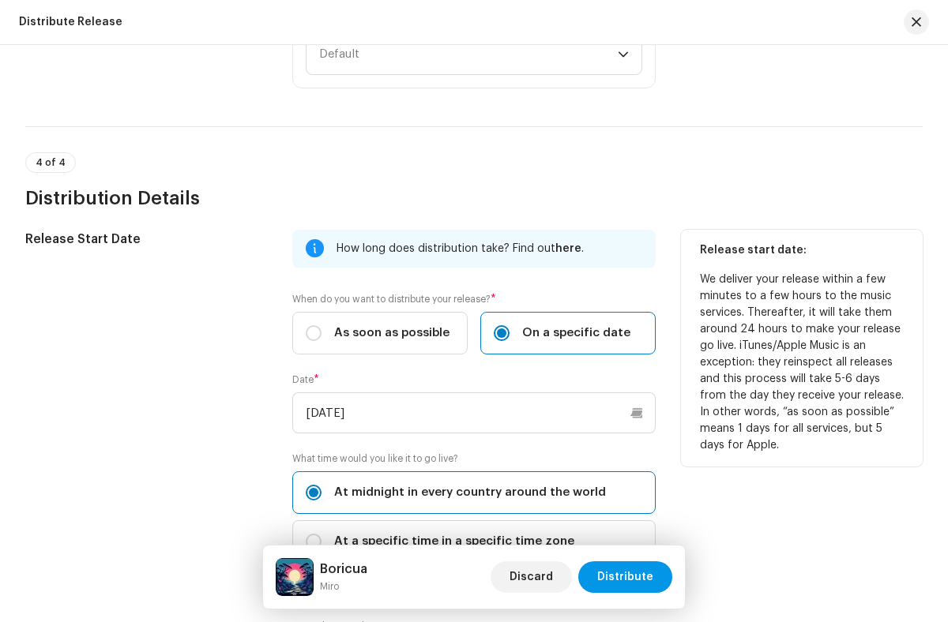
click at [627, 577] on span "Distribute" at bounding box center [625, 577] width 56 height 32
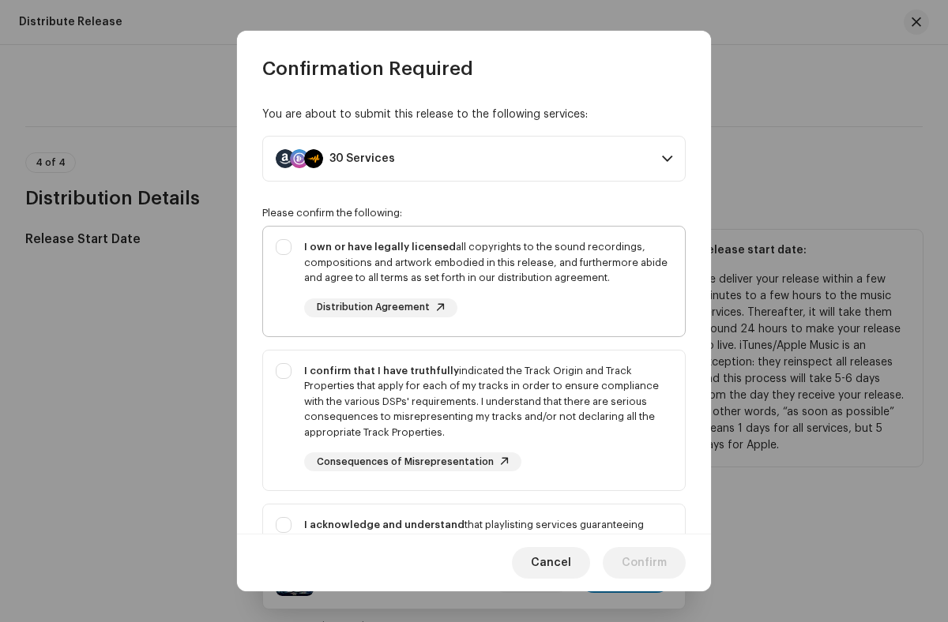
click at [471, 281] on div "I own or have legally licensed all copyrights to the sound recordings, composit…" at bounding box center [488, 262] width 368 height 47
checkbox input "true"
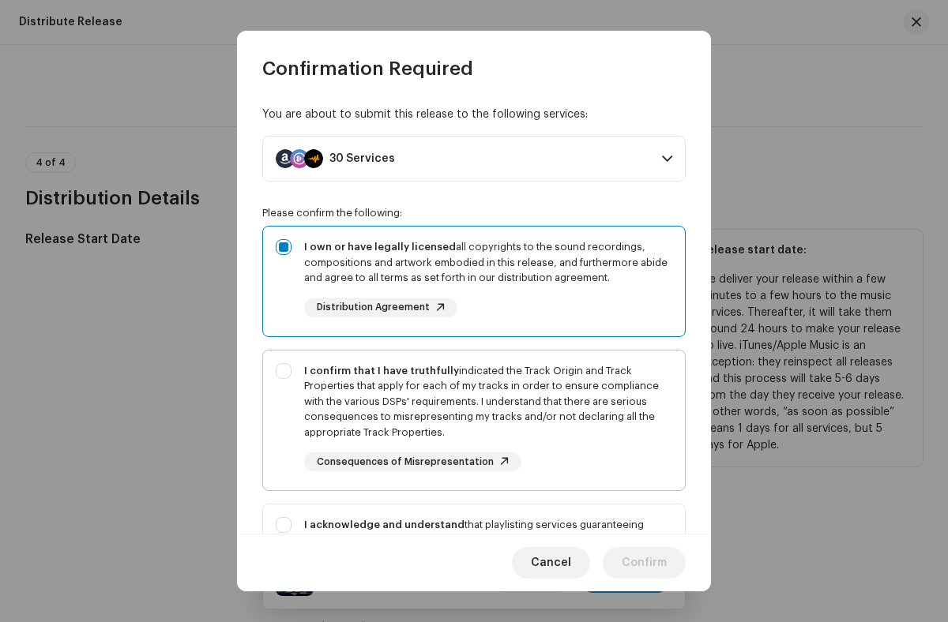
click at [471, 420] on div "I confirm that I have truthfully indicated the Track Origin and Track Propertie…" at bounding box center [488, 401] width 368 height 77
checkbox input "true"
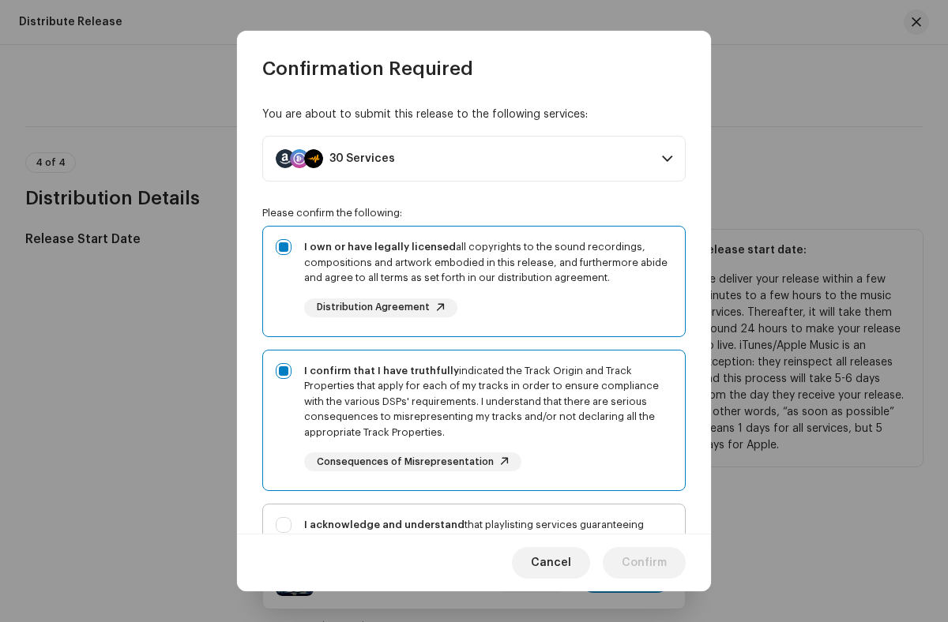
click at [471, 517] on div "I acknowledge and understand that playlisting services guaranteeing "increased …" at bounding box center [488, 576] width 368 height 118
checkbox input "true"
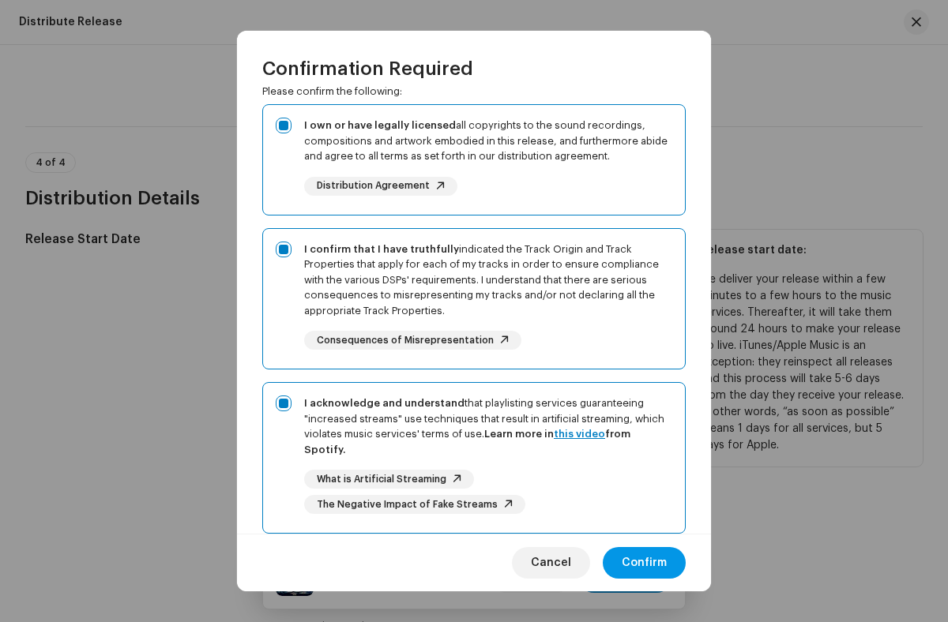
click at [644, 562] on span "Confirm" at bounding box center [644, 563] width 45 height 32
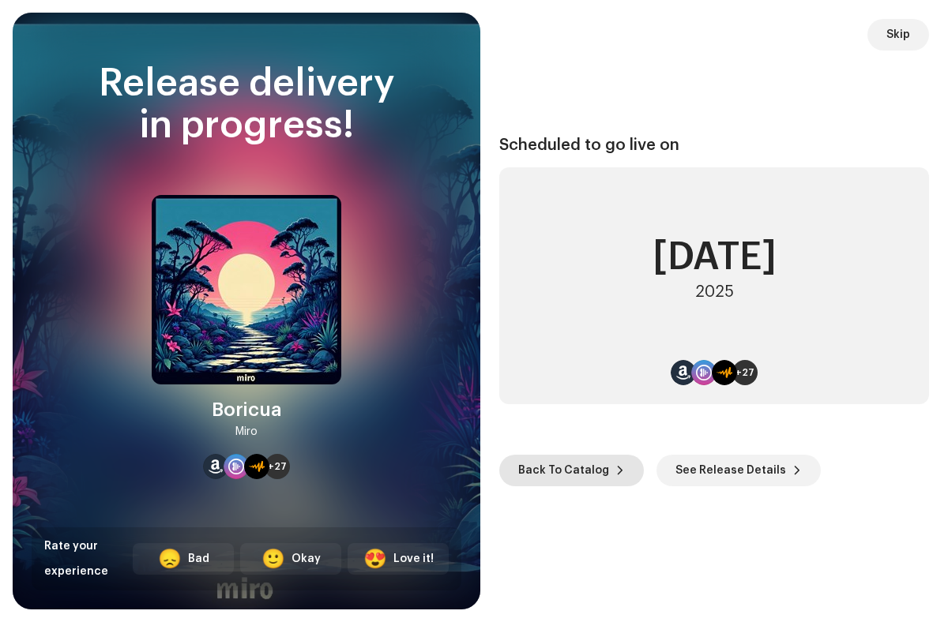
click at [568, 471] on span "Back To Catalog" at bounding box center [563, 471] width 91 height 32
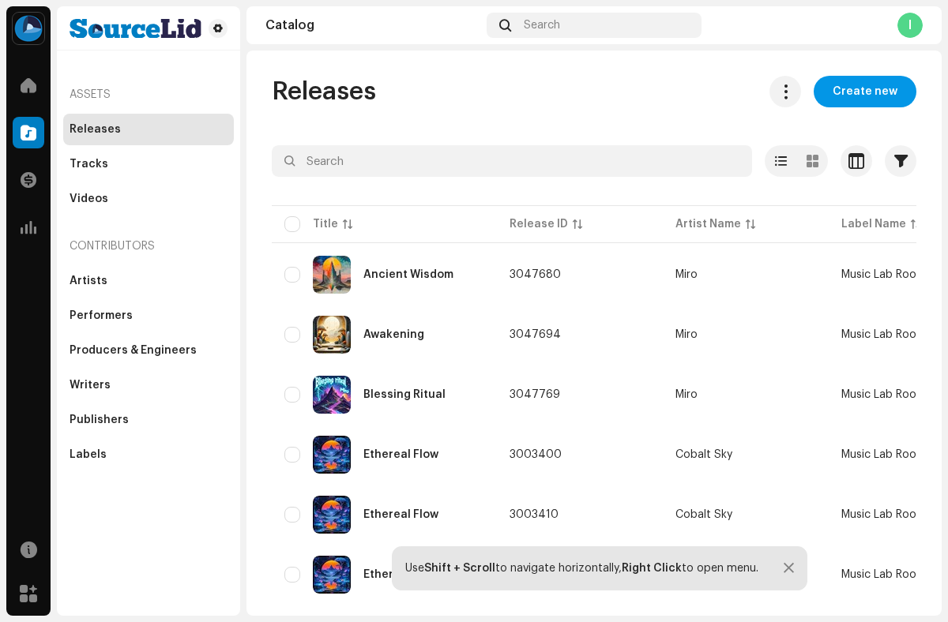
click at [857, 92] on span "Create new" at bounding box center [864, 92] width 65 height 32
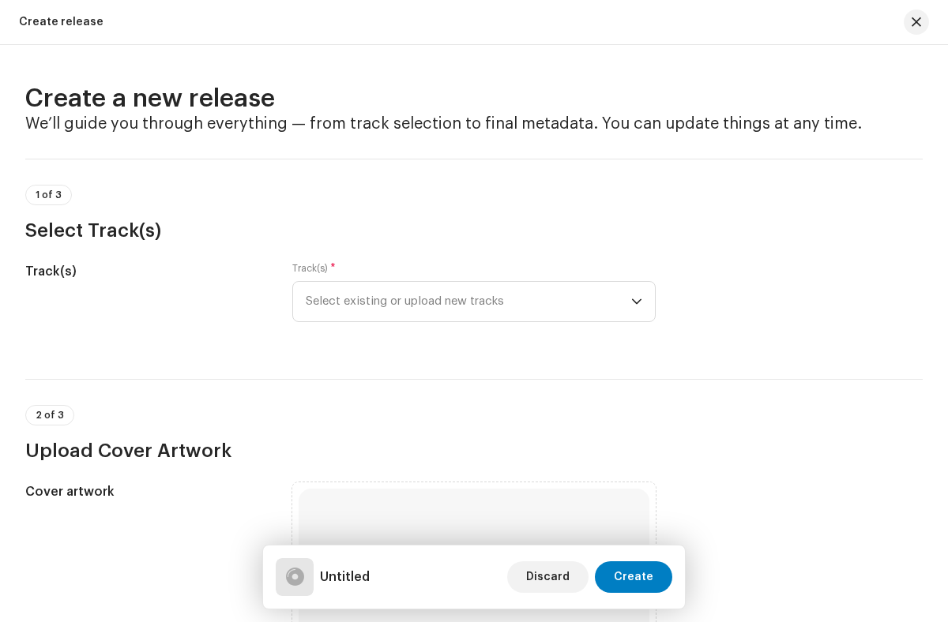
click at [295, 577] on div at bounding box center [295, 577] width 18 height 0
click at [465, 302] on span "Select existing or upload new tracks" at bounding box center [468, 301] width 325 height 39
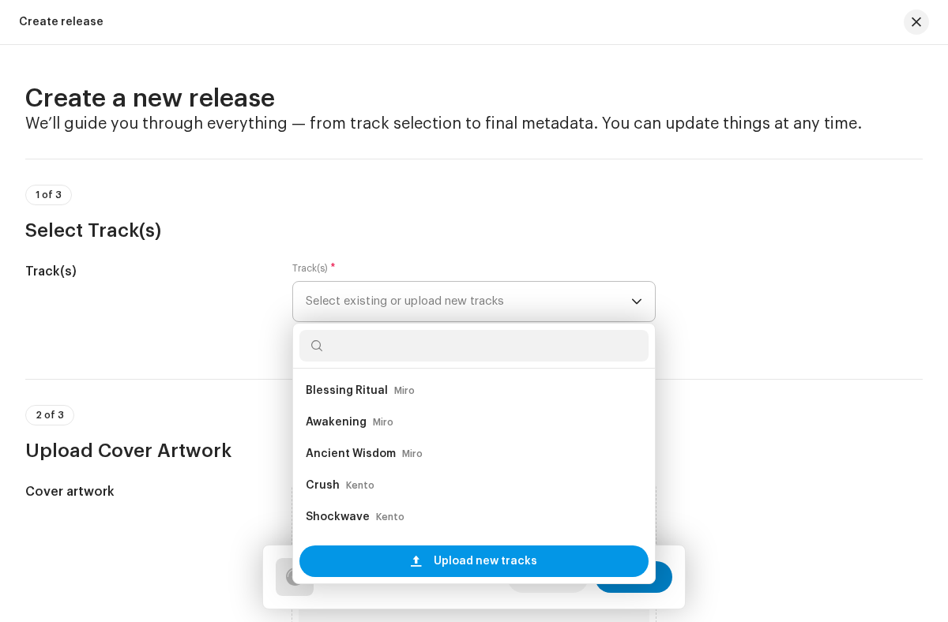
click at [482, 561] on span "Upload new tracks" at bounding box center [485, 562] width 103 height 32
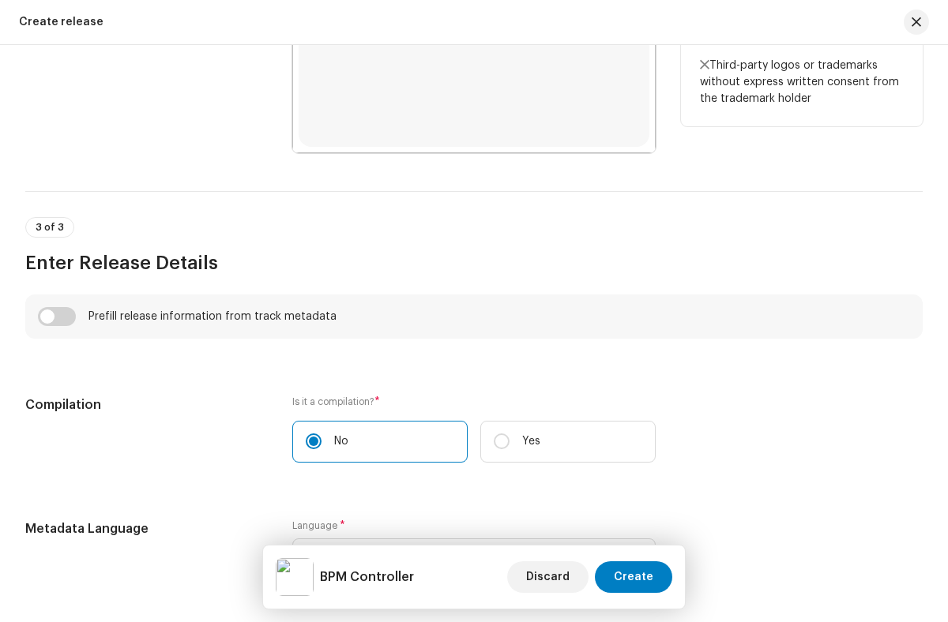
scroll to position [940, 0]
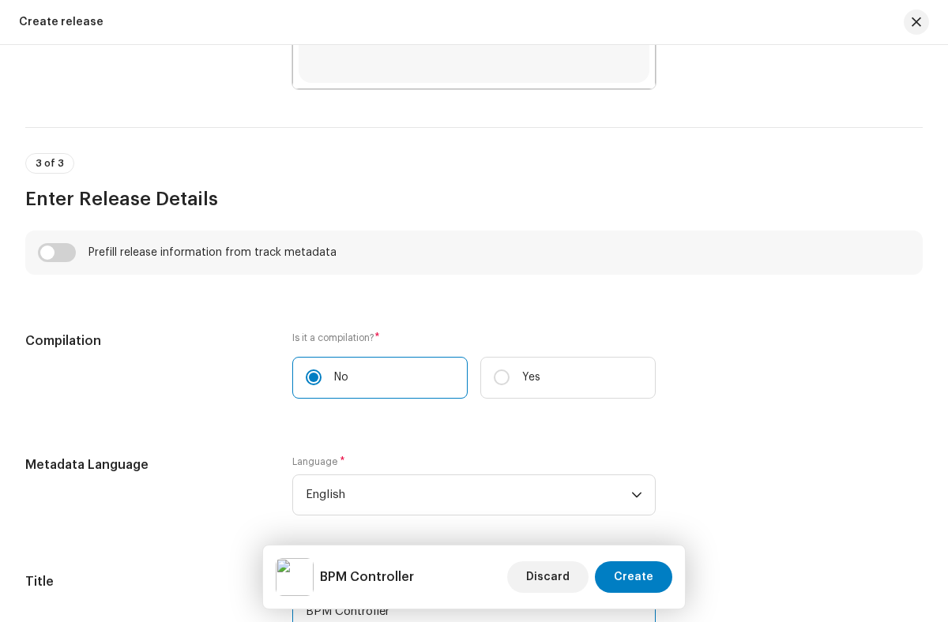
type input "BPM Controller"
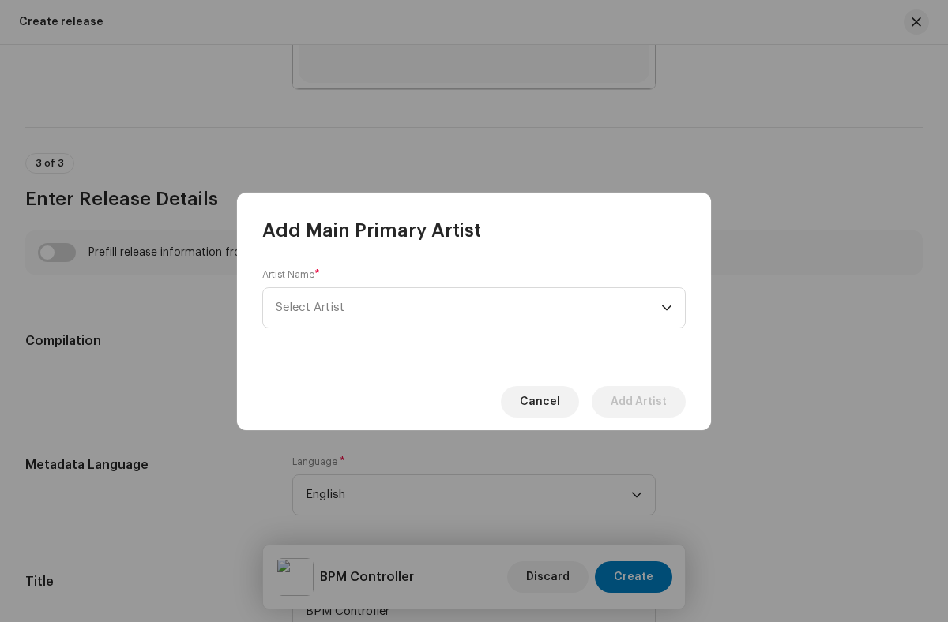
scroll to position [1524, 0]
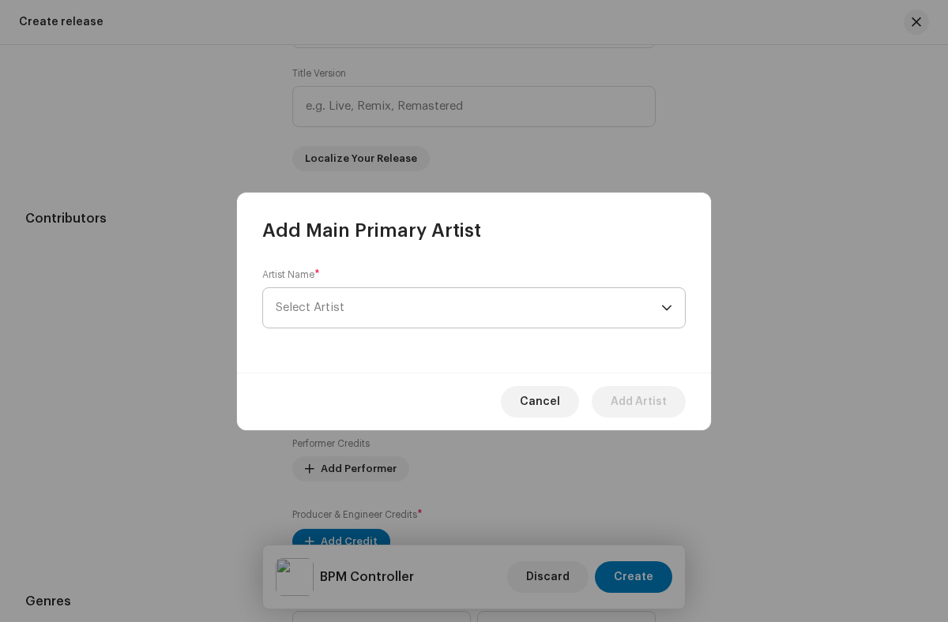
click at [468, 307] on span "Select Artist" at bounding box center [468, 307] width 385 height 39
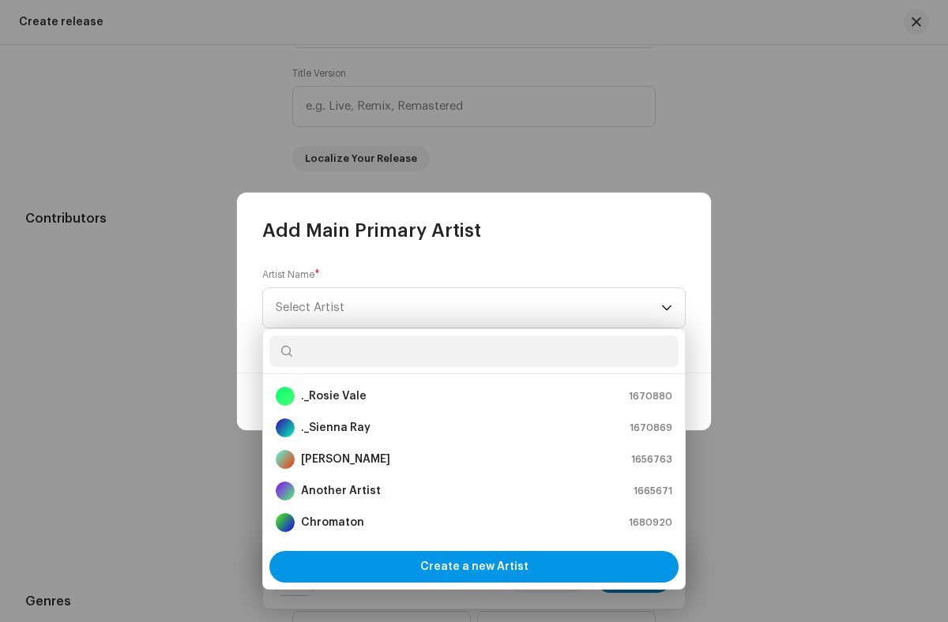
click at [474, 566] on span "Create a new Artist" at bounding box center [474, 567] width 108 height 32
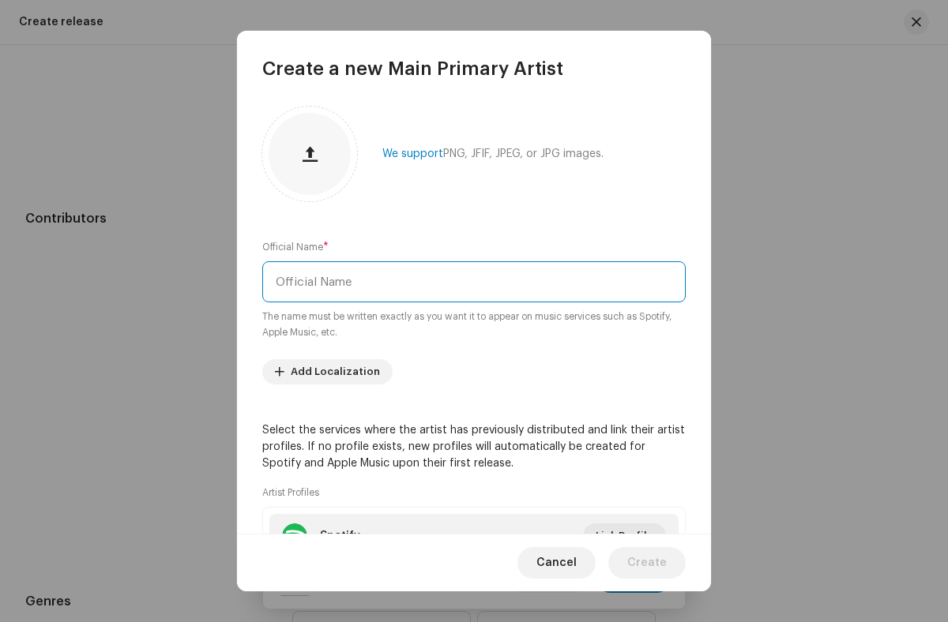
type input "Miro"
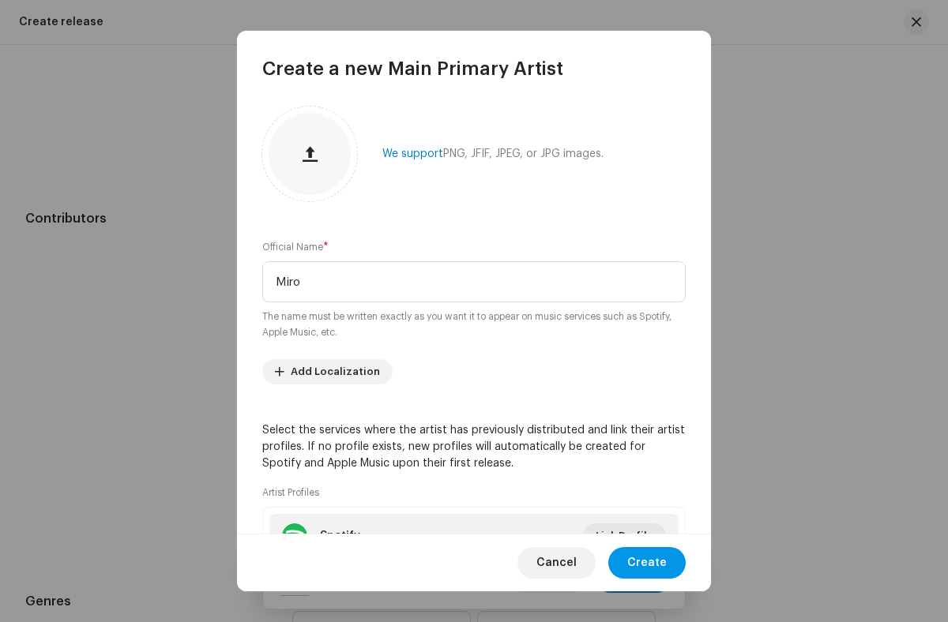
click at [648, 562] on span "Create" at bounding box center [646, 563] width 39 height 32
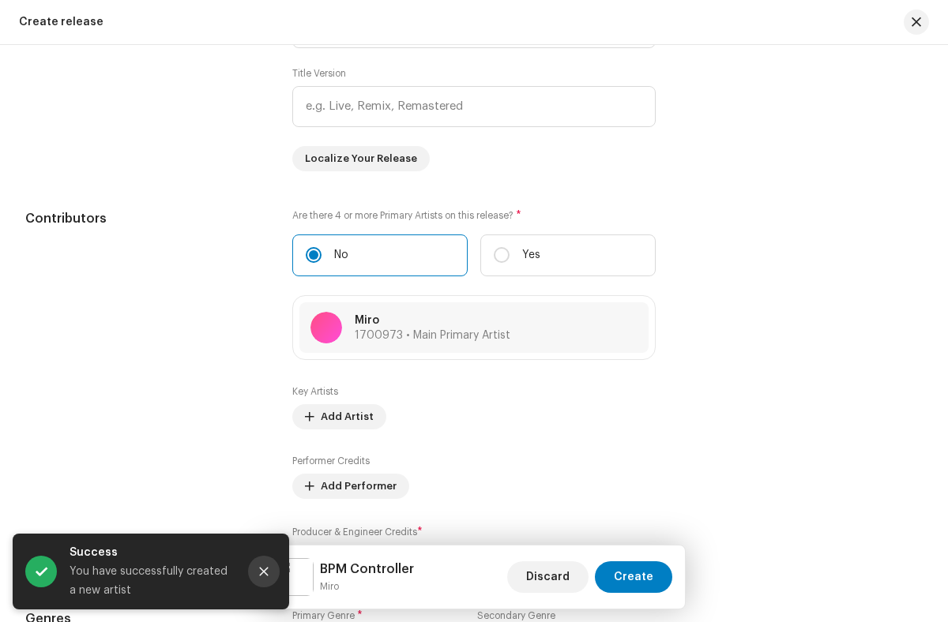
click at [264, 572] on icon "Close" at bounding box center [264, 572] width 9 height 9
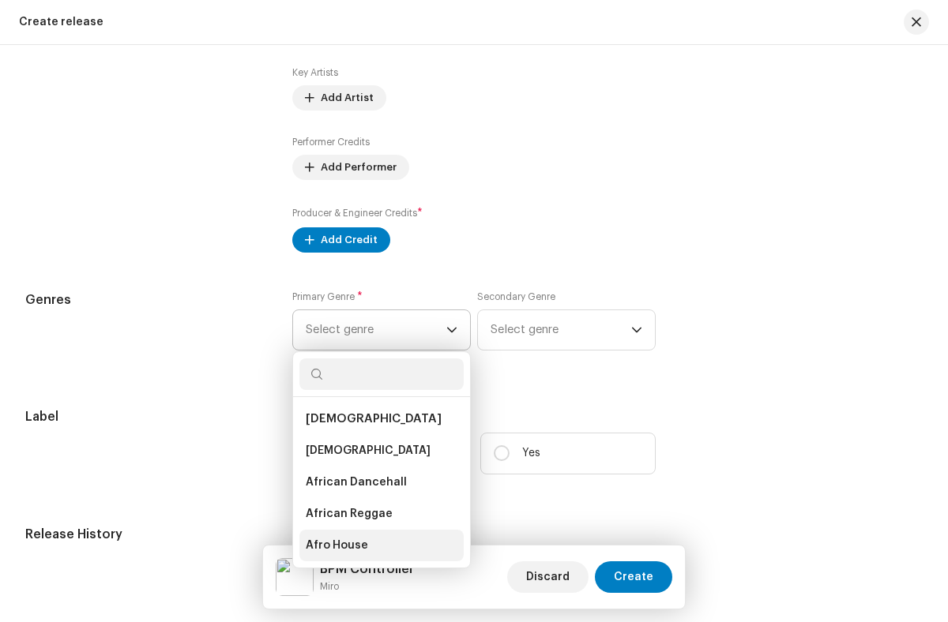
click at [377, 549] on li "Afro House" at bounding box center [381, 546] width 164 height 32
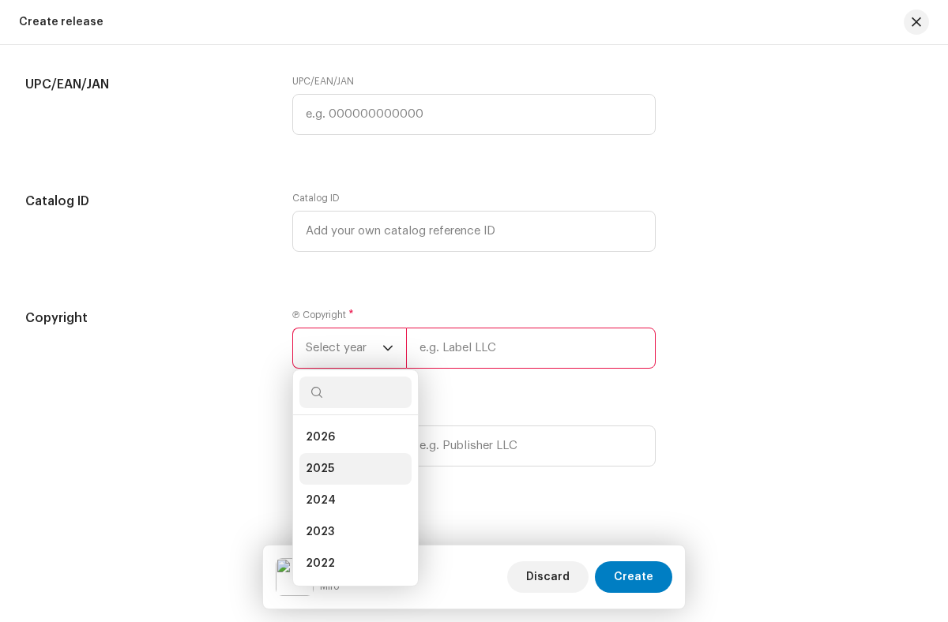
click at [351, 472] on li "2025" at bounding box center [355, 469] width 112 height 32
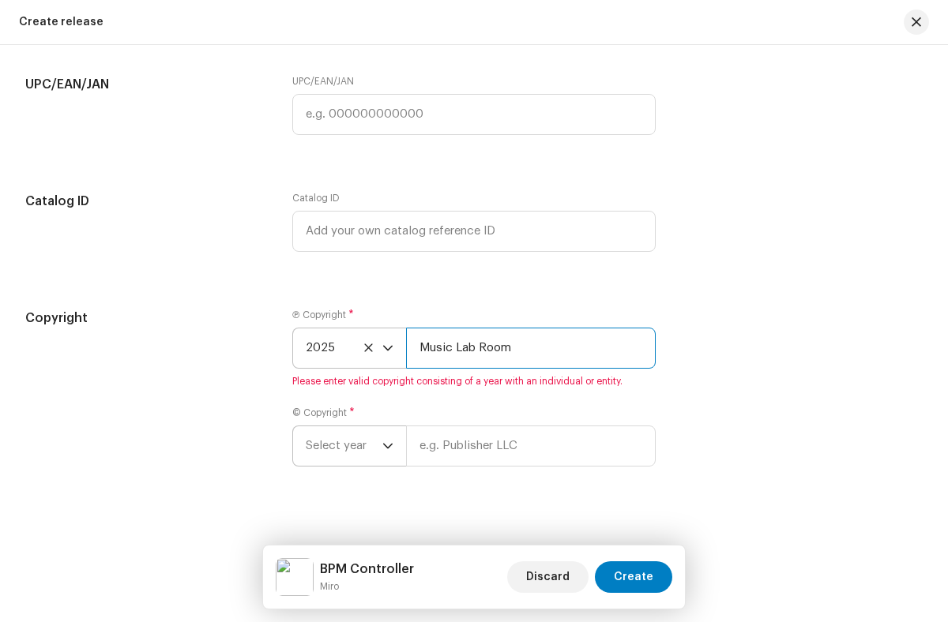
type input "Music Lab Room"
click at [342, 449] on span "Select year" at bounding box center [344, 445] width 77 height 39
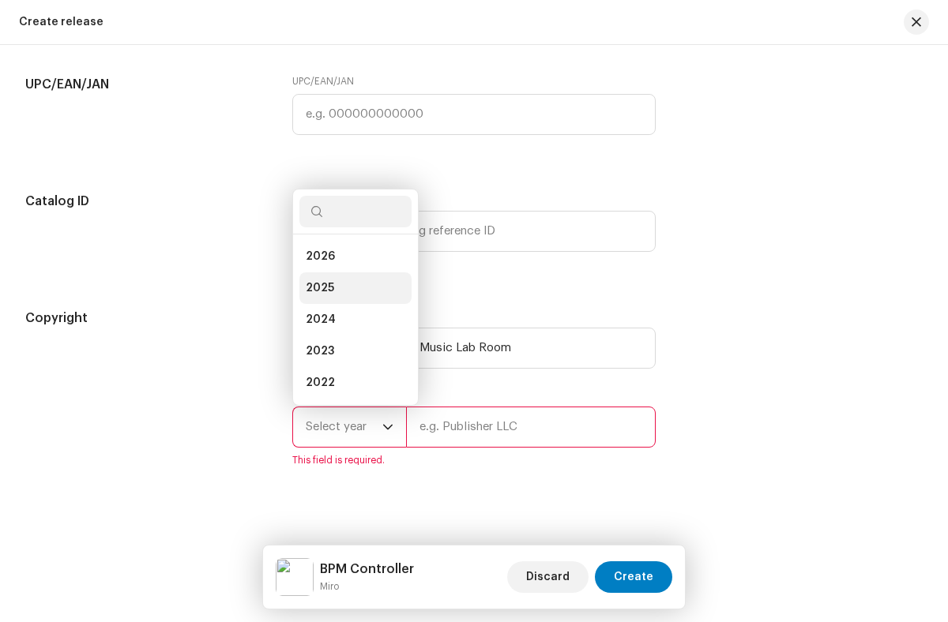
click at [351, 291] on li "2025" at bounding box center [355, 288] width 112 height 32
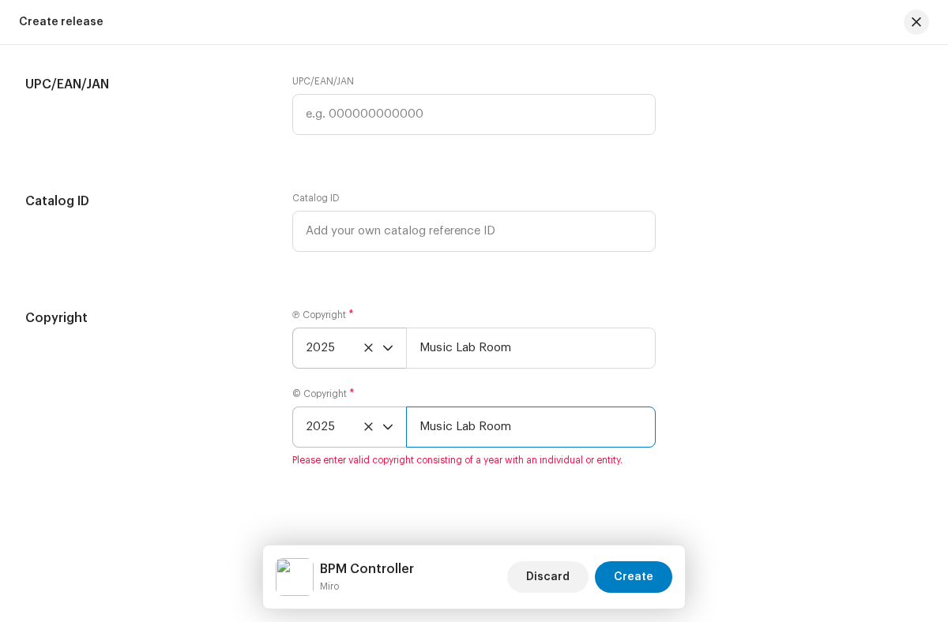
type input "Music Lab Room"
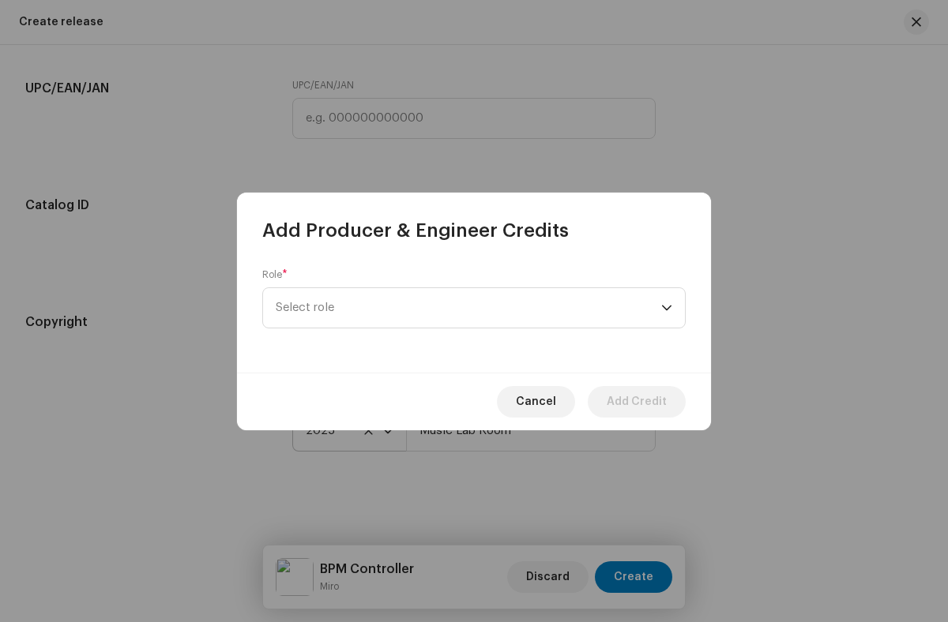
scroll to position [1753, 0]
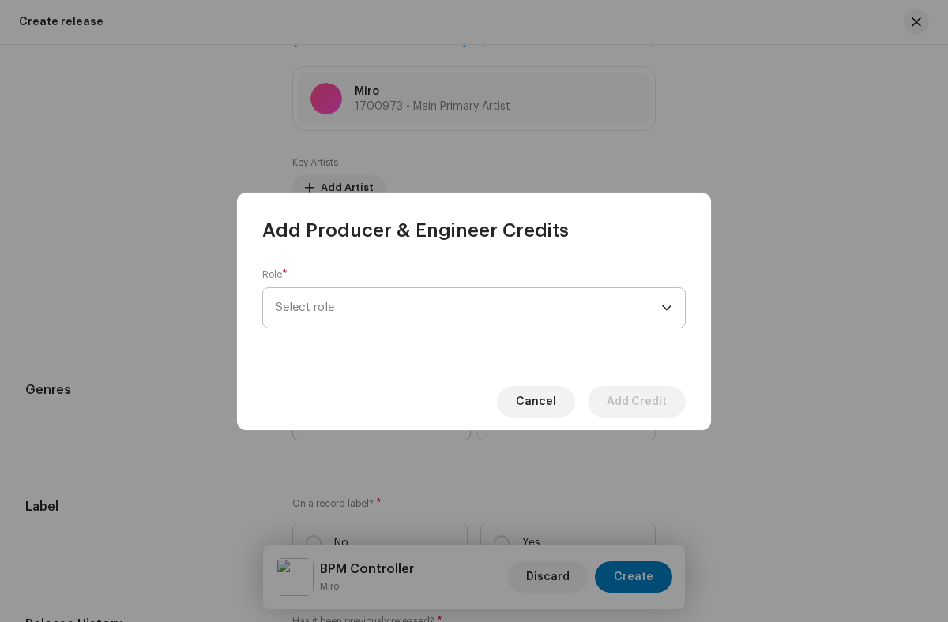
click at [468, 307] on span "Select role" at bounding box center [468, 307] width 385 height 39
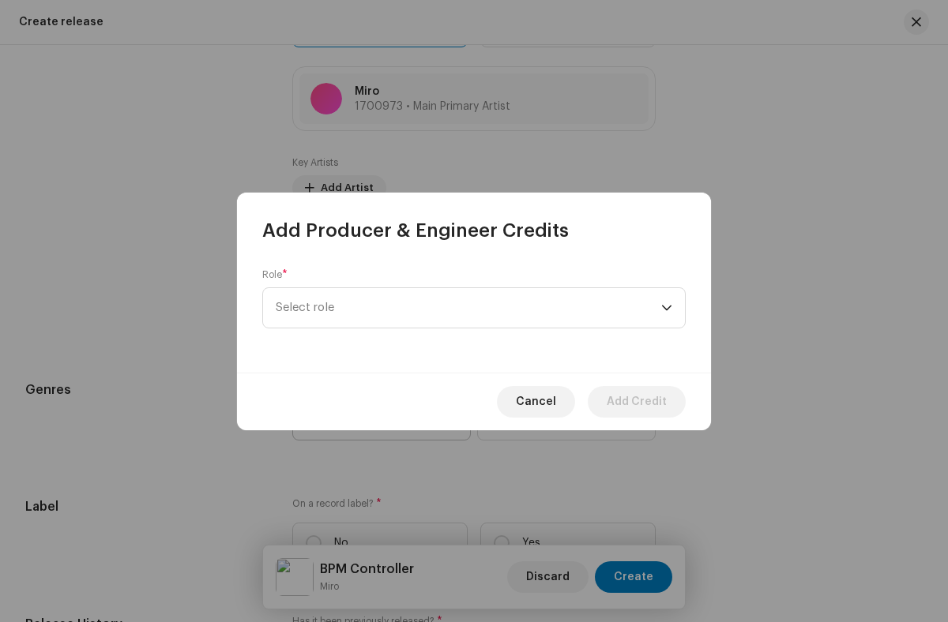
scroll to position [569, 0]
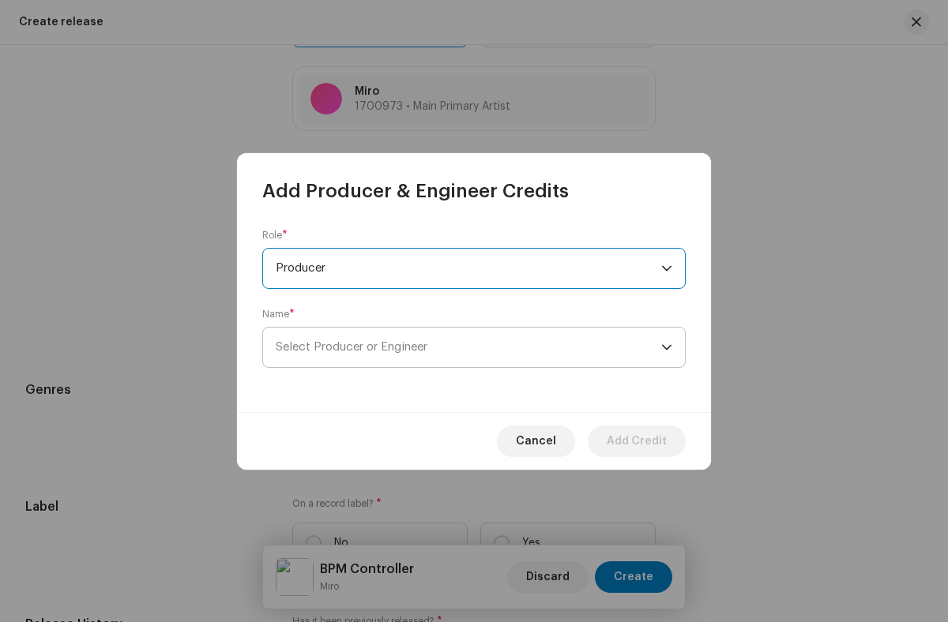
click at [468, 347] on span "Select Producer or Engineer" at bounding box center [468, 347] width 385 height 39
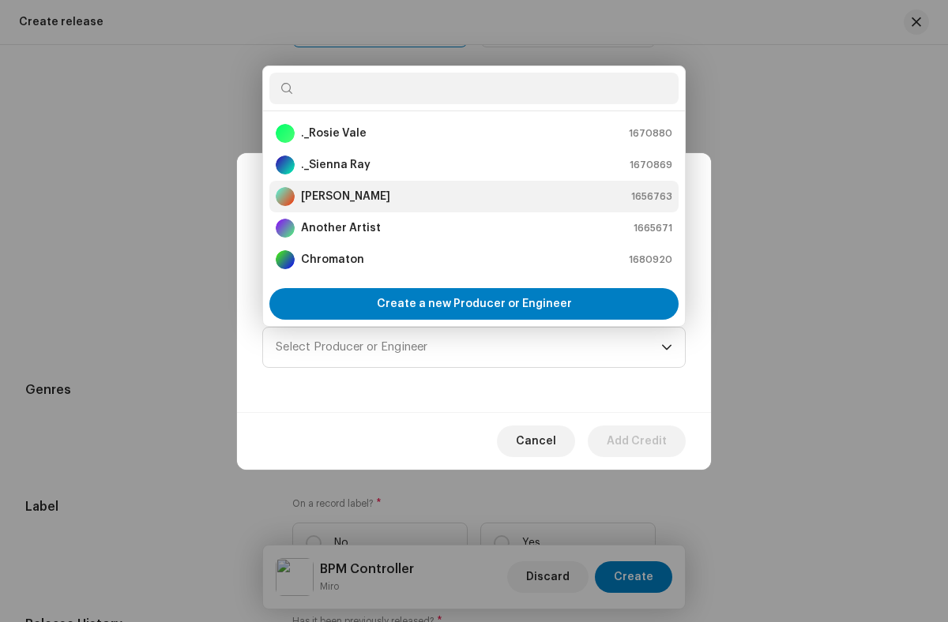
click at [471, 196] on div "[PERSON_NAME] 1656763" at bounding box center [474, 196] width 396 height 19
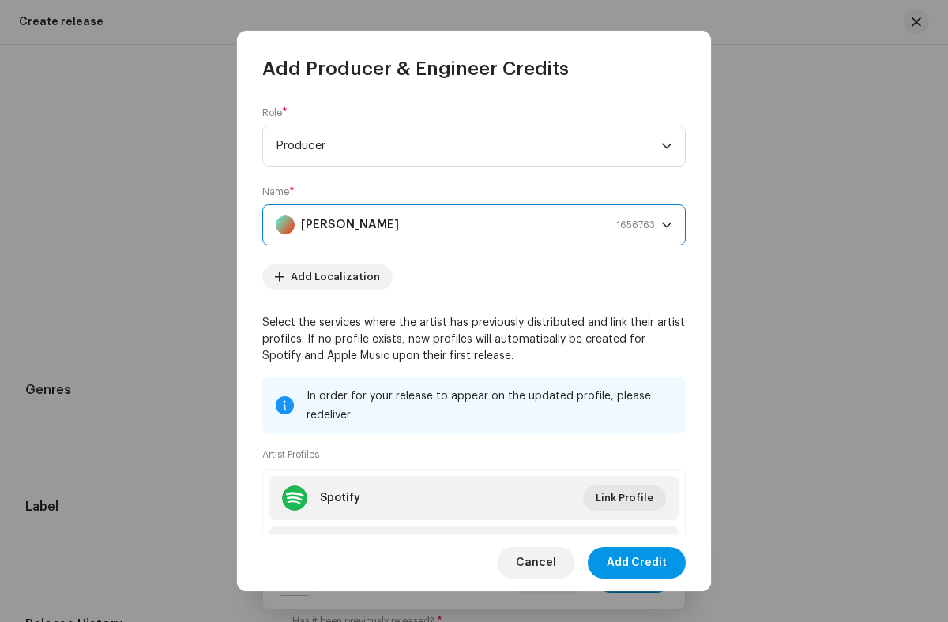
click at [637, 562] on span "Add Credit" at bounding box center [636, 563] width 60 height 32
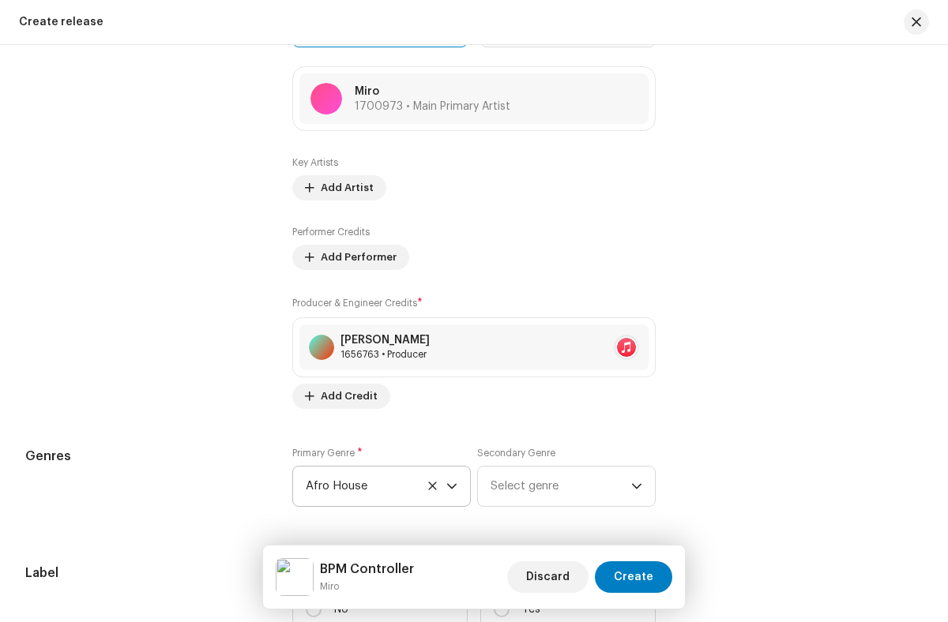
click at [374, 490] on span "Afro House" at bounding box center [376, 486] width 141 height 39
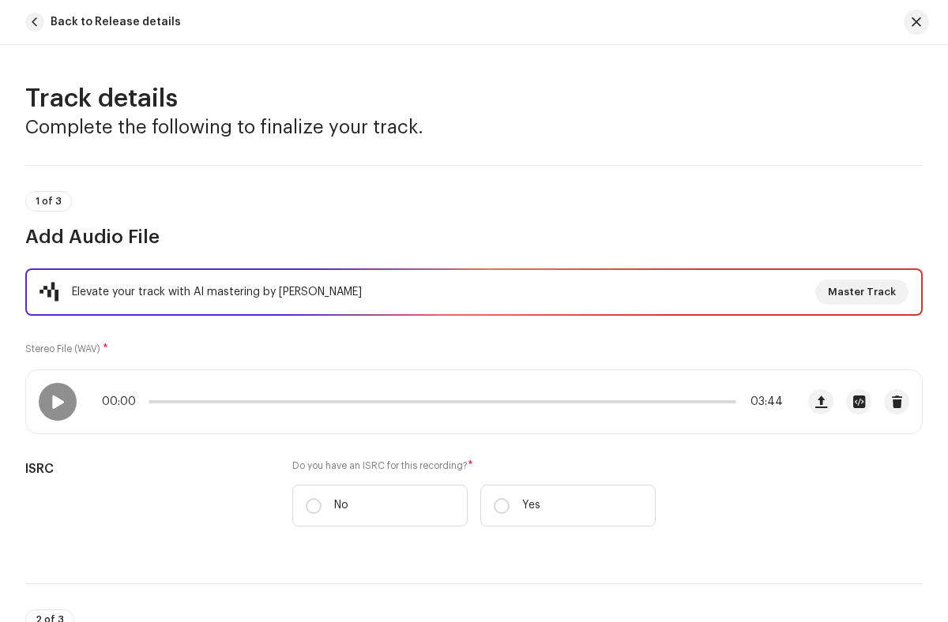
scroll to position [212, 0]
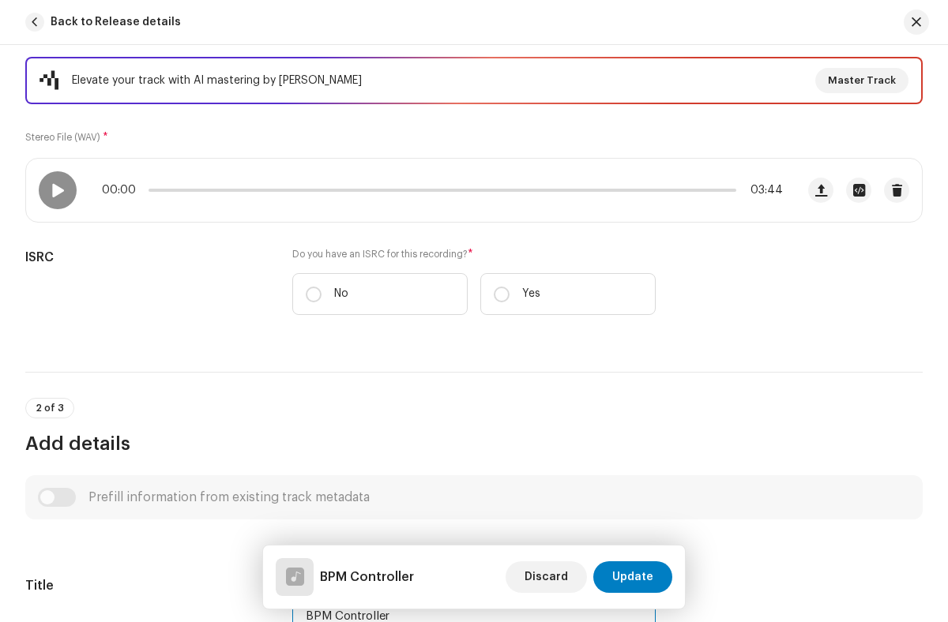
type input "BPM Controller"
checkbox input "true"
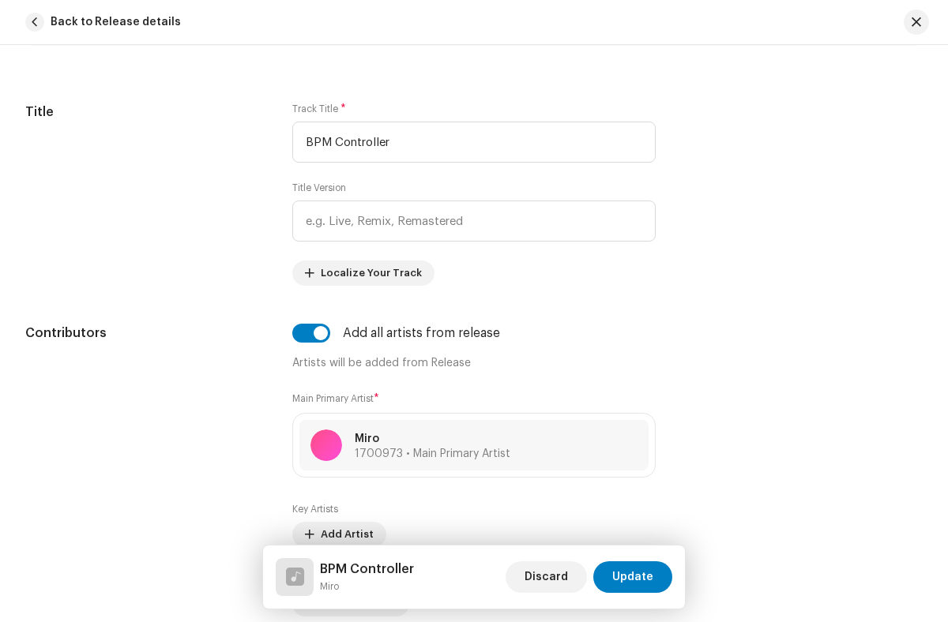
radio input "true"
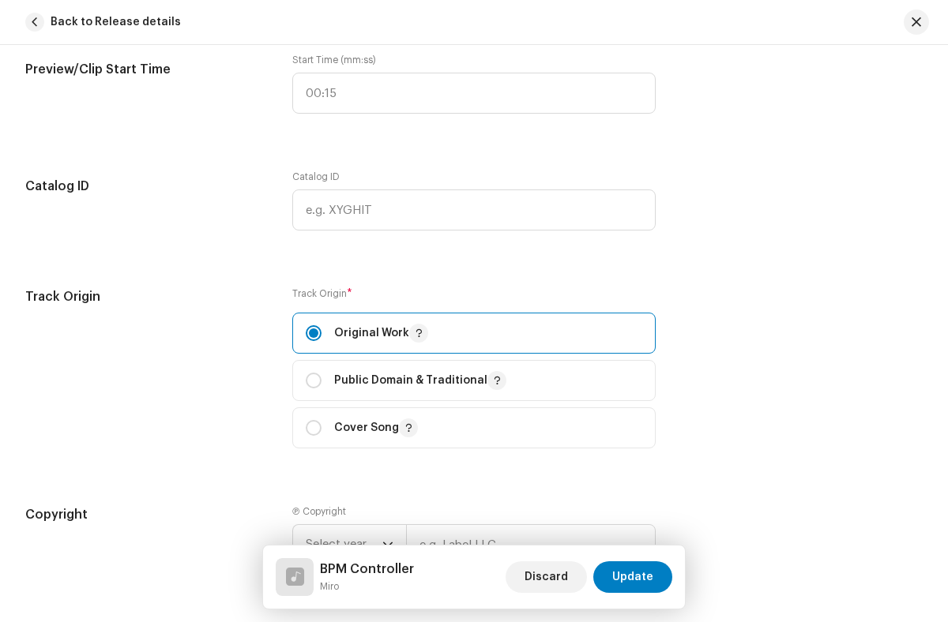
checkbox input "true"
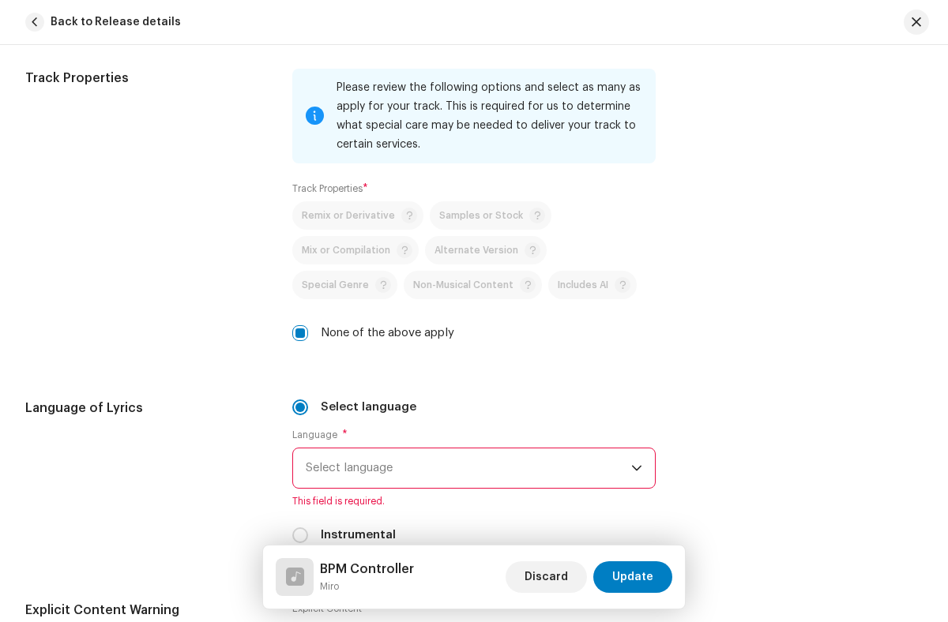
click at [465, 468] on span "Select language" at bounding box center [468, 468] width 325 height 39
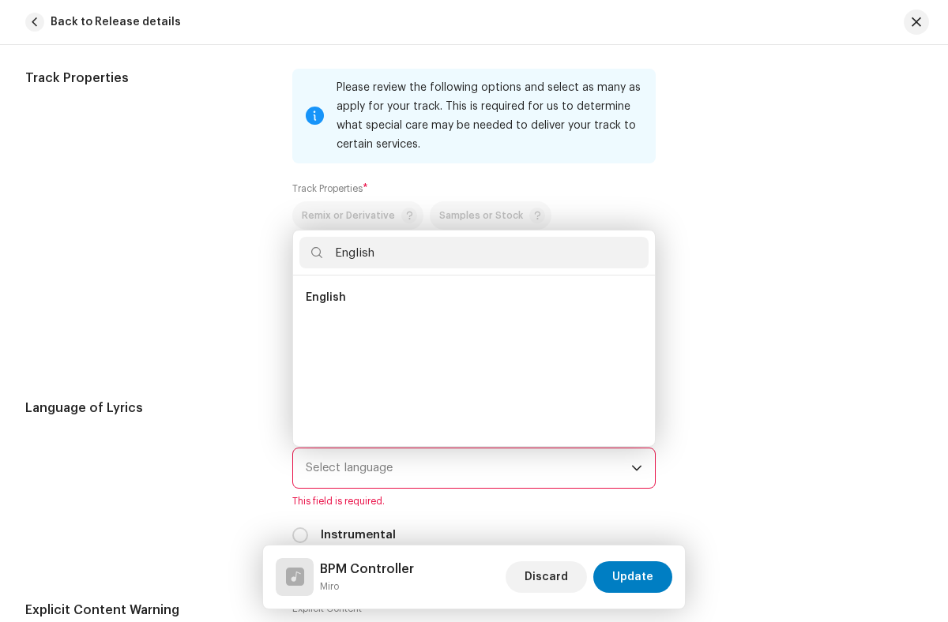
scroll to position [0, 0]
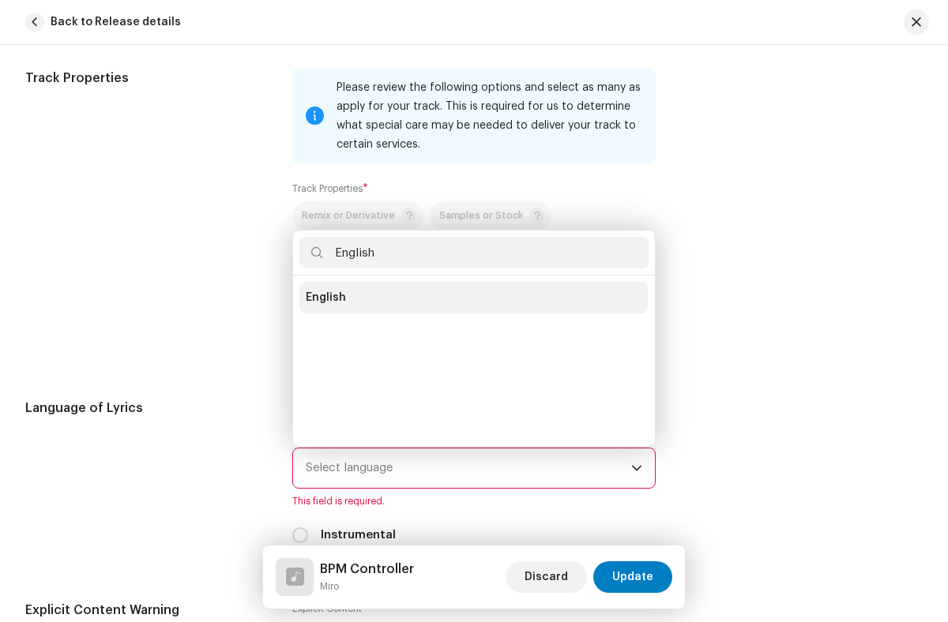
type input "English"
click at [471, 298] on li "English" at bounding box center [473, 298] width 348 height 32
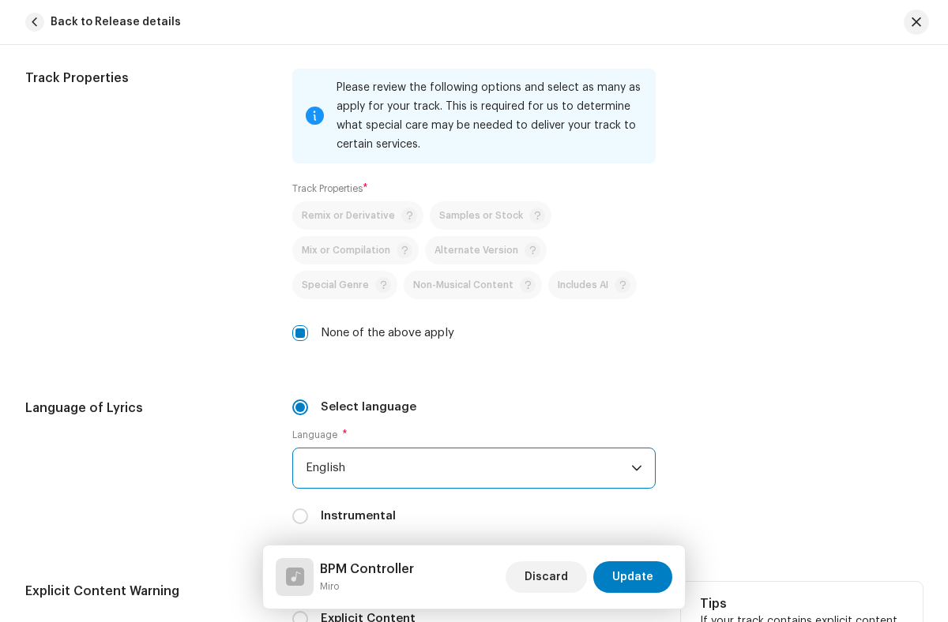
radio input "true"
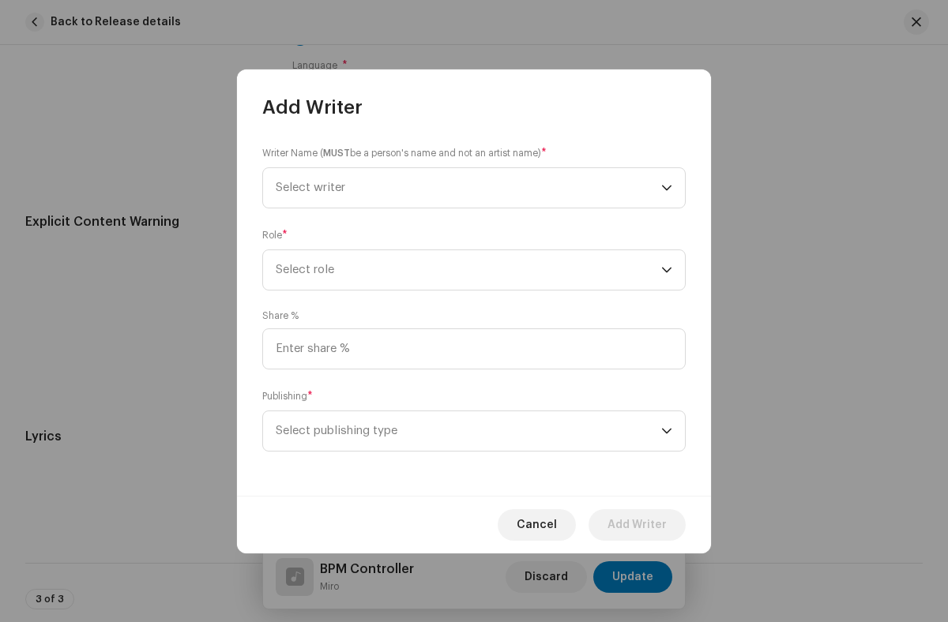
scroll to position [2985, 0]
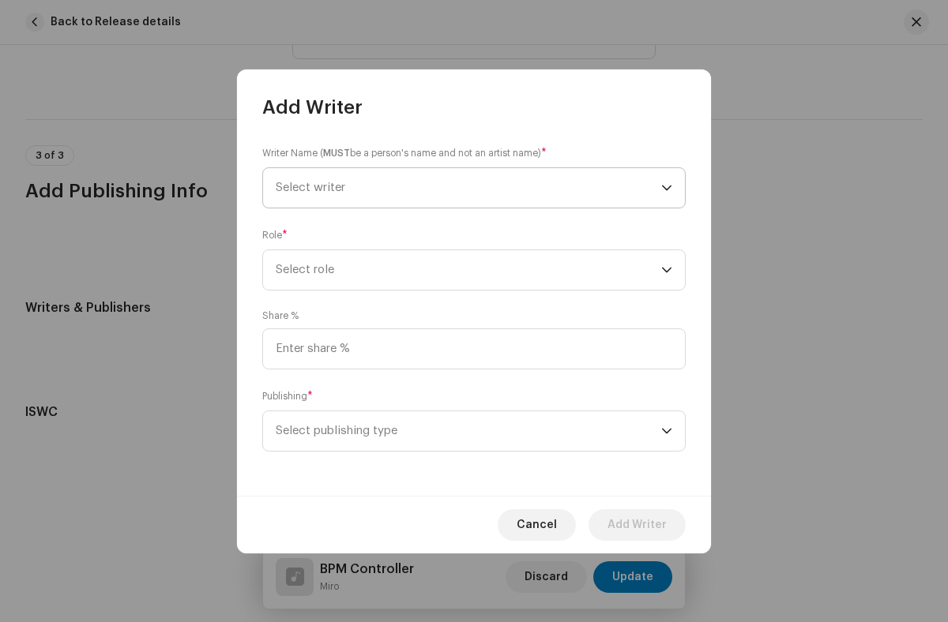
click at [468, 187] on span "Select writer" at bounding box center [468, 187] width 385 height 39
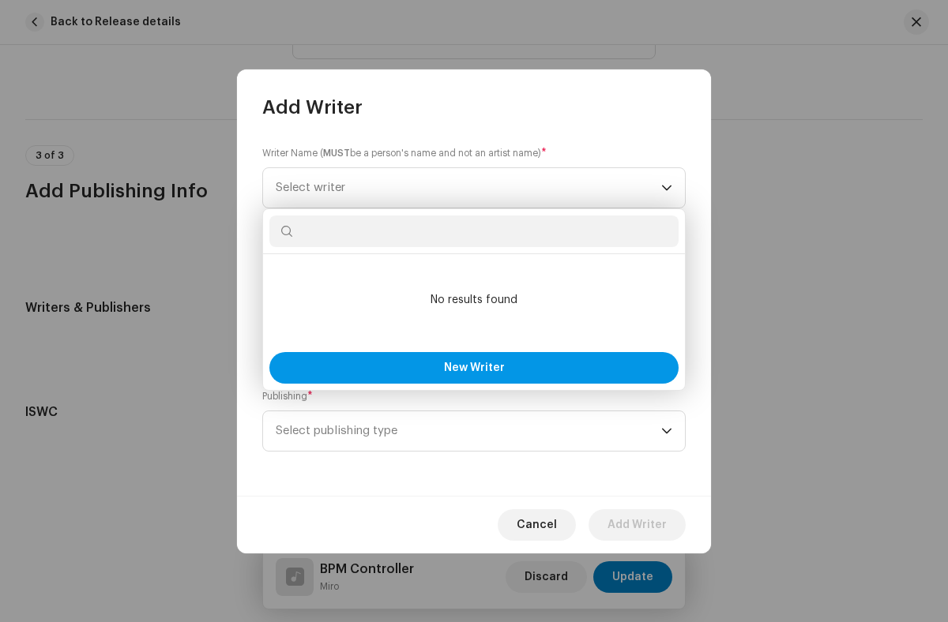
click at [474, 367] on span "New Writer" at bounding box center [474, 367] width 61 height 11
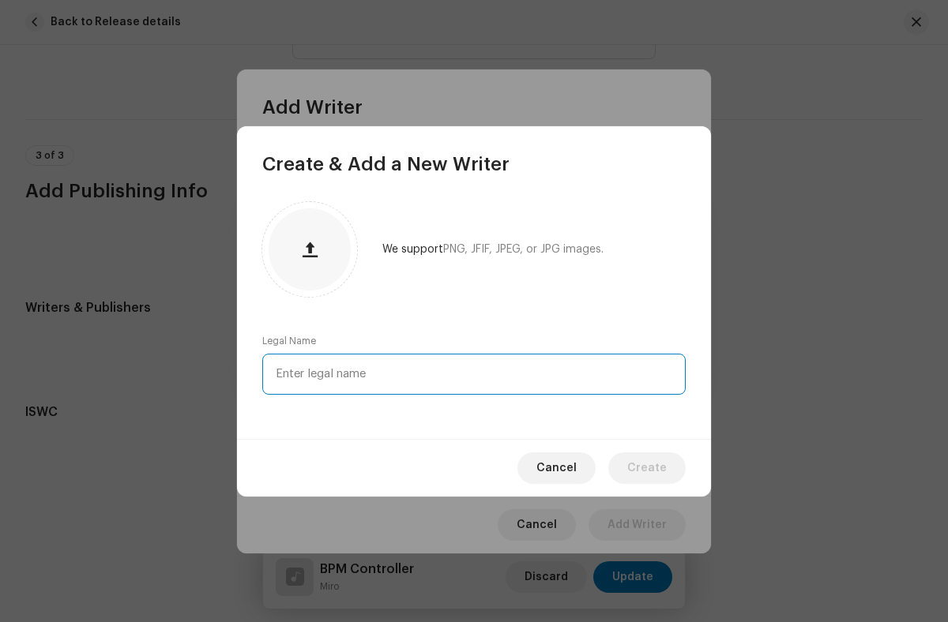
type input "[PERSON_NAME]"
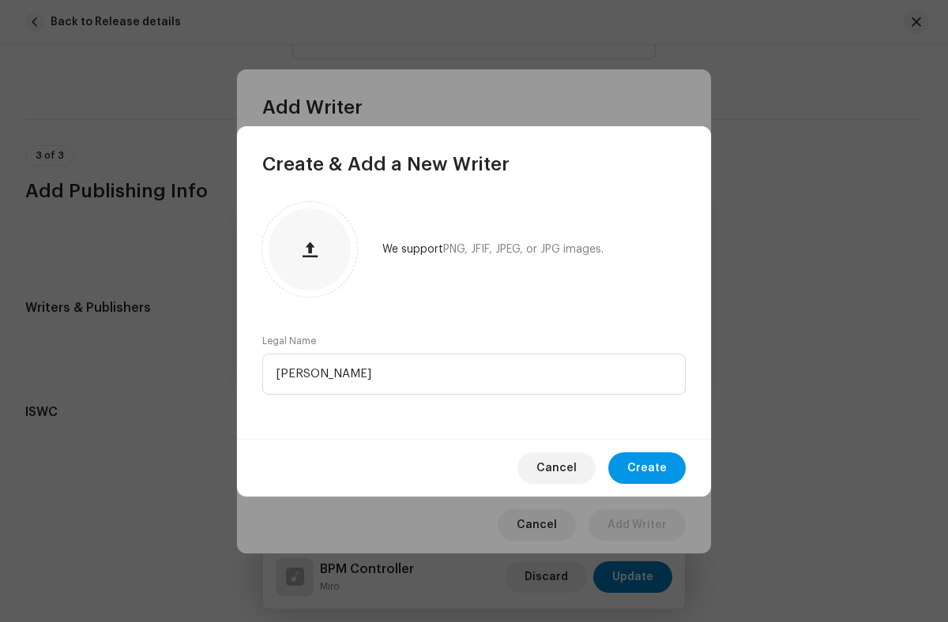
click at [648, 468] on span "Create" at bounding box center [646, 469] width 39 height 32
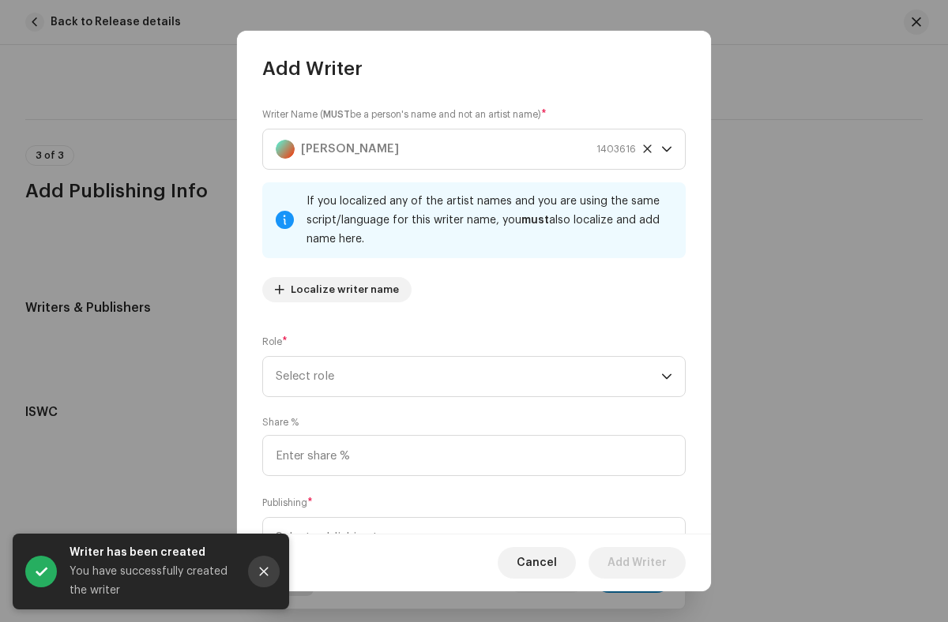
click at [264, 572] on icon "Close" at bounding box center [264, 572] width 9 height 9
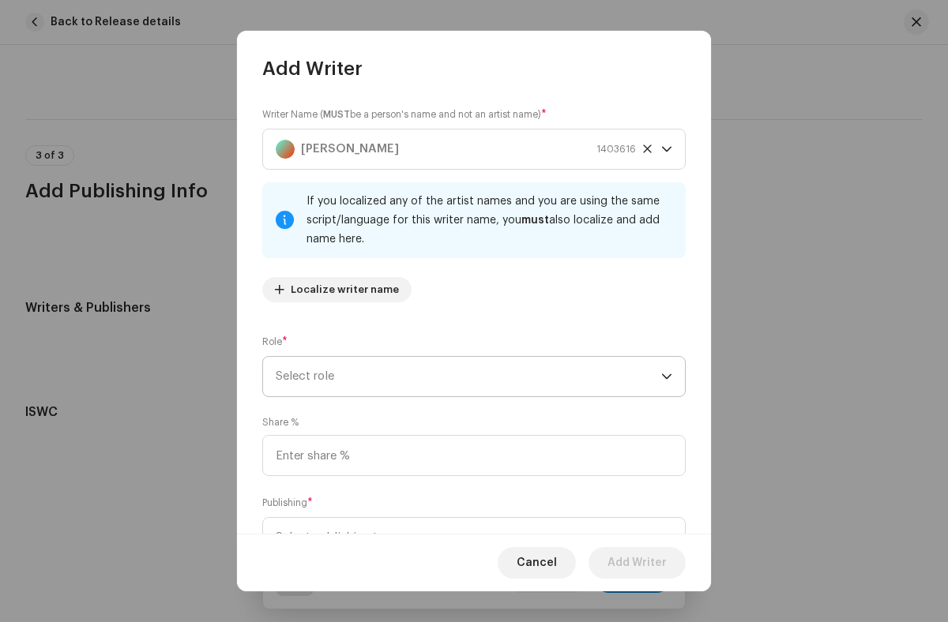
click at [465, 377] on span "Select role" at bounding box center [468, 376] width 385 height 39
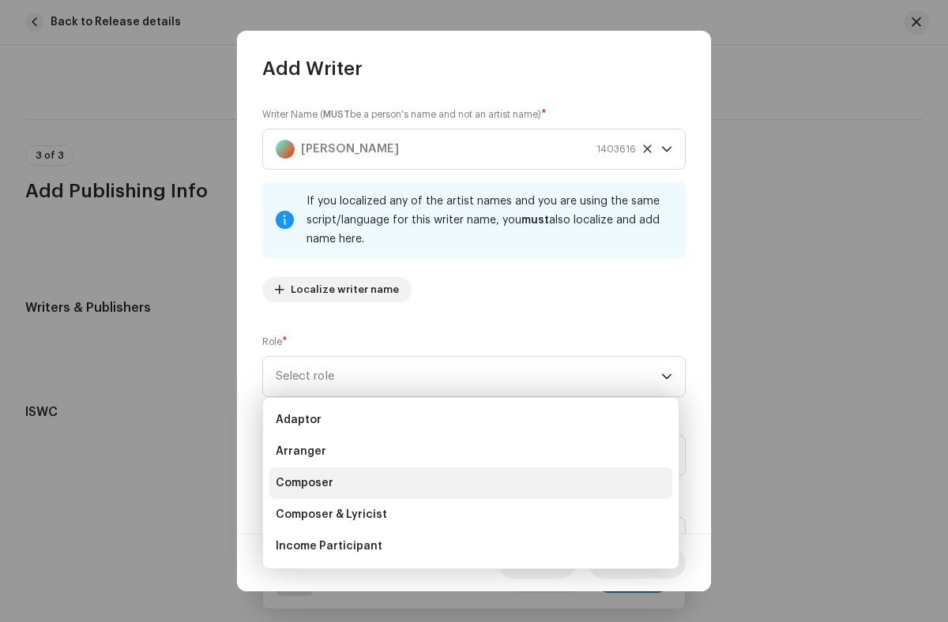
click at [468, 483] on li "Composer" at bounding box center [470, 484] width 403 height 32
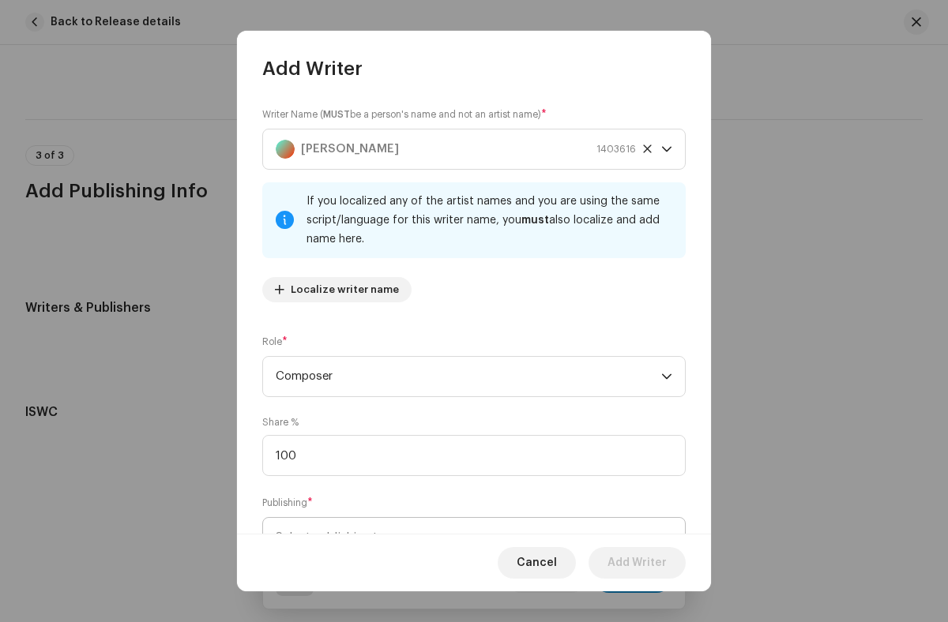
click at [465, 518] on span "Select publishing type" at bounding box center [468, 537] width 385 height 39
type input "100.00"
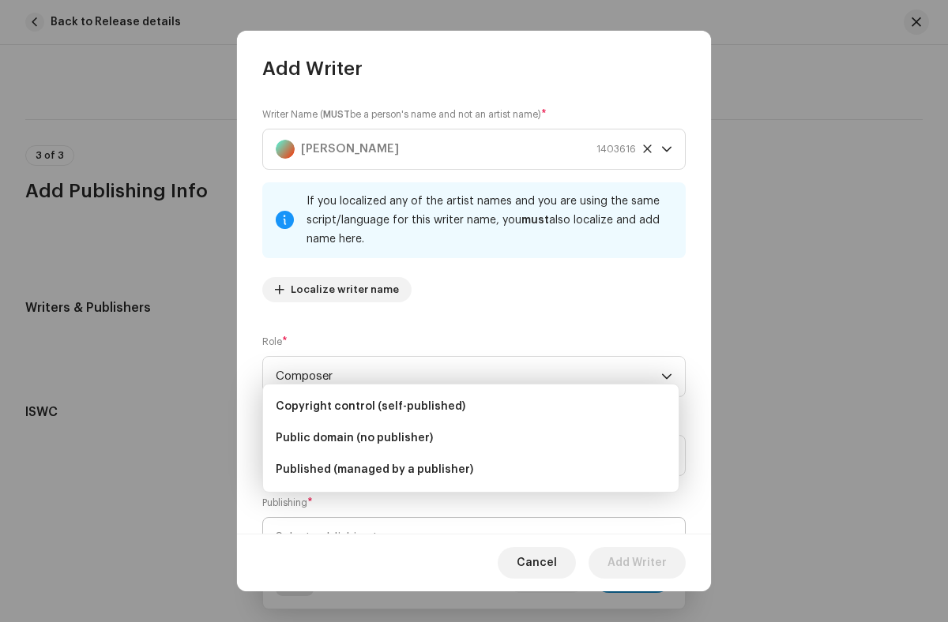
scroll to position [24, 0]
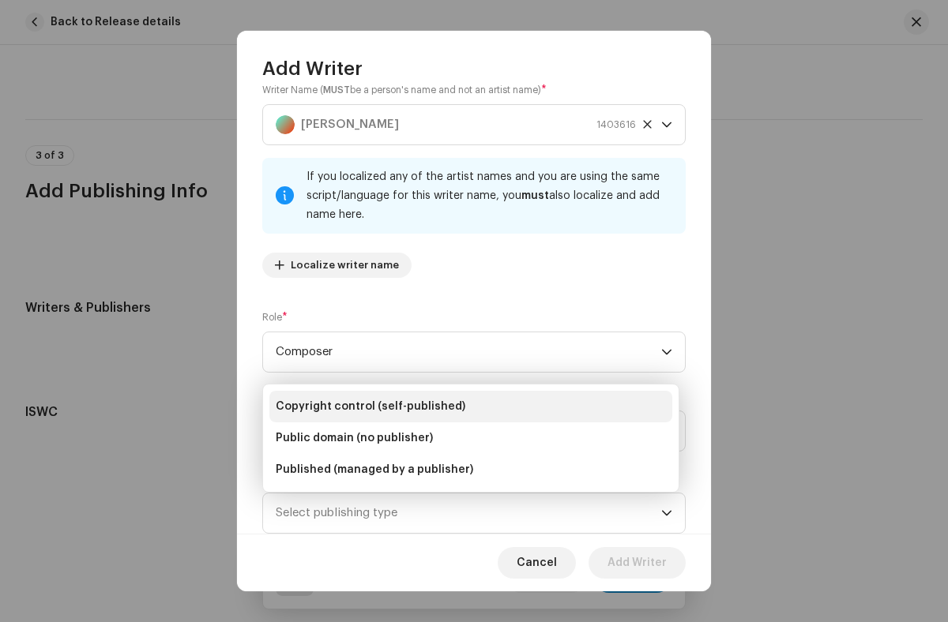
click at [471, 407] on li "Copyright control (self-published)" at bounding box center [470, 407] width 403 height 32
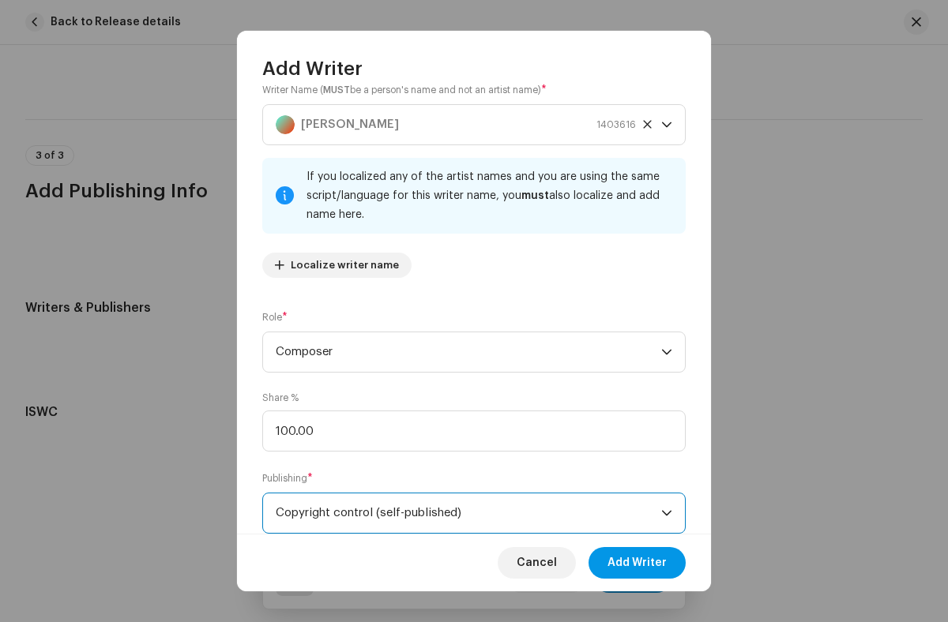
click at [637, 562] on span "Add Writer" at bounding box center [636, 563] width 59 height 32
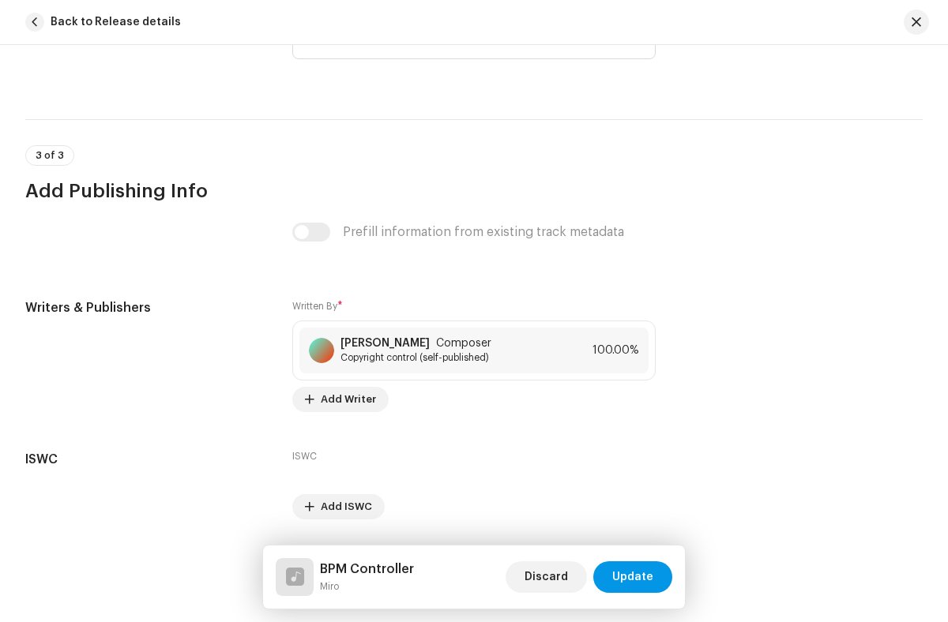
click at [633, 577] on span "Update" at bounding box center [632, 577] width 41 height 32
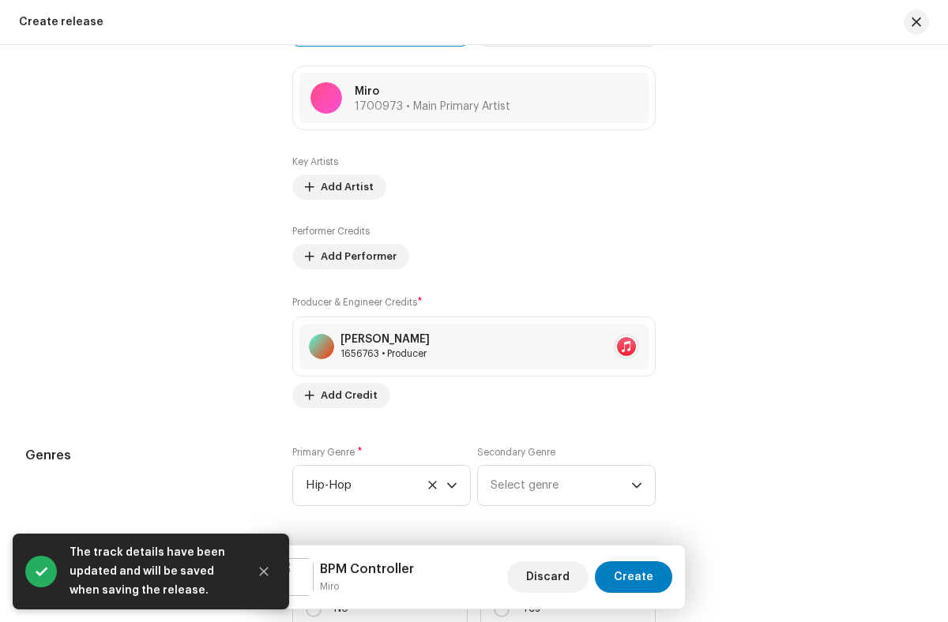
scroll to position [1752, 0]
click at [264, 572] on icon "Close" at bounding box center [264, 572] width 9 height 9
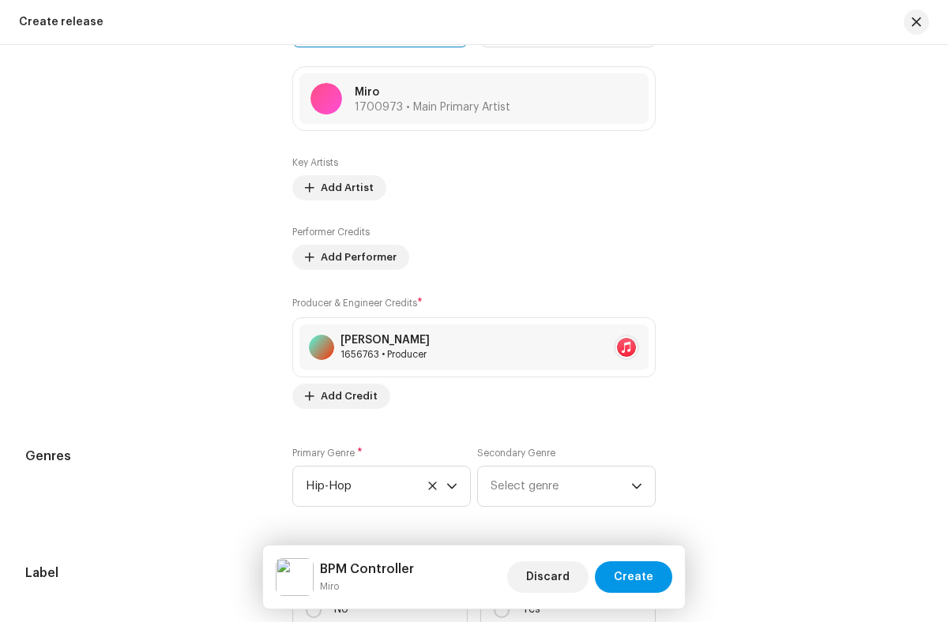
click at [635, 577] on span "Create" at bounding box center [633, 577] width 39 height 32
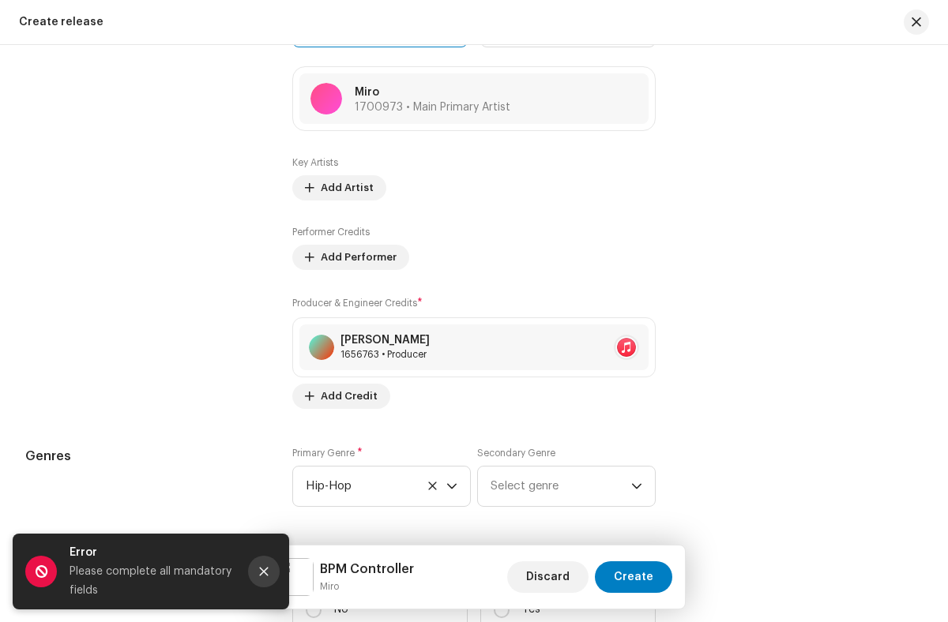
click at [264, 572] on icon "Close" at bounding box center [264, 572] width 9 height 9
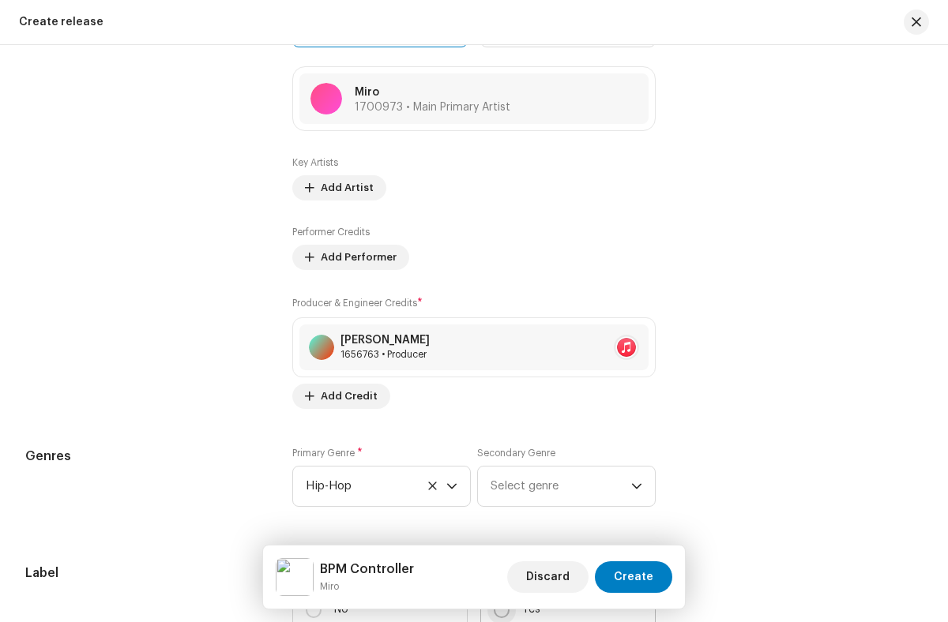
click at [498, 614] on input "Yes" at bounding box center [502, 611] width 16 height 16
radio input "true"
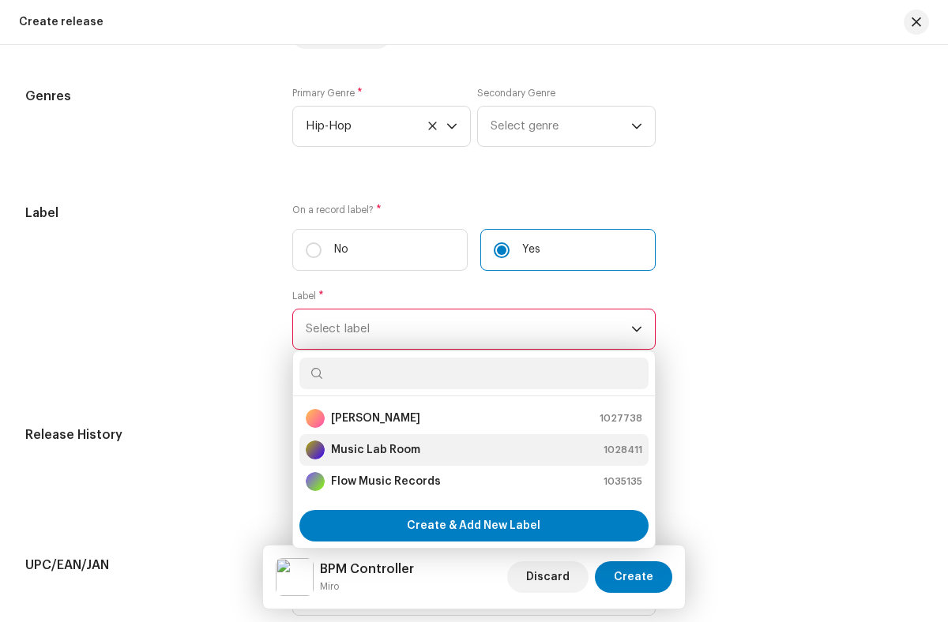
click at [471, 454] on div "Music Lab Room 1028411" at bounding box center [474, 450] width 336 height 19
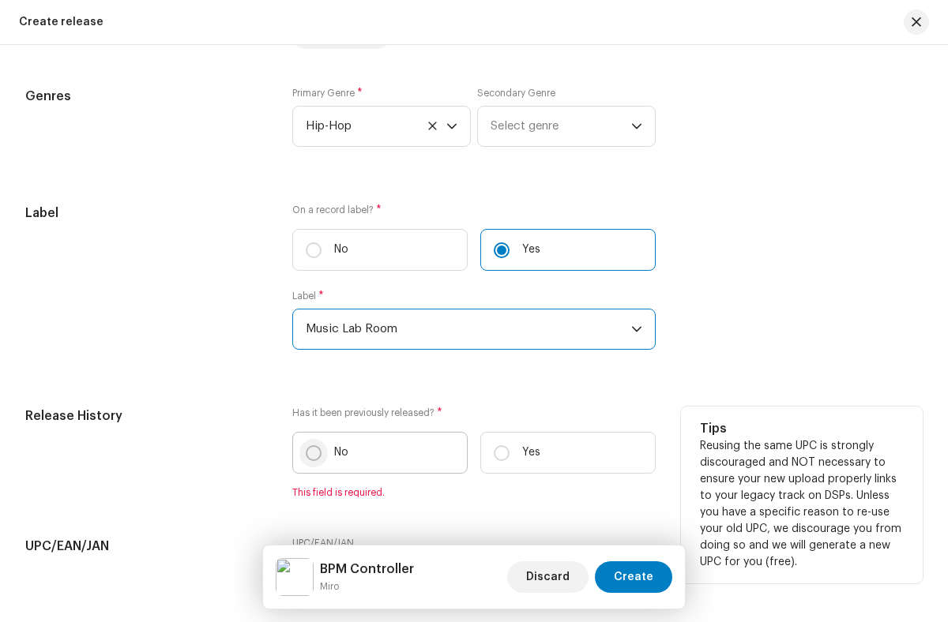
click at [312, 456] on input "No" at bounding box center [314, 453] width 16 height 16
radio input "true"
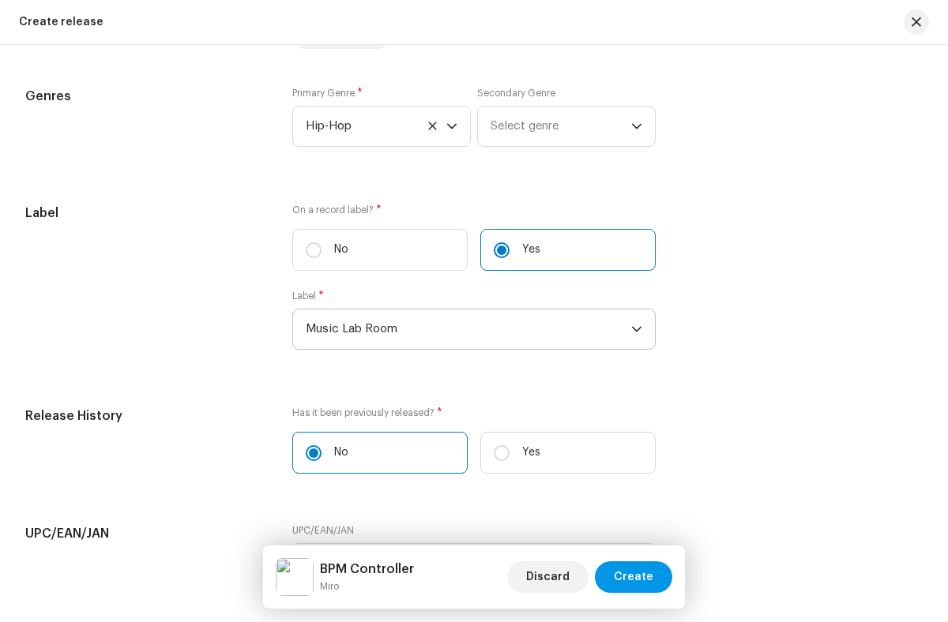
click at [635, 577] on span "Create" at bounding box center [633, 577] width 39 height 32
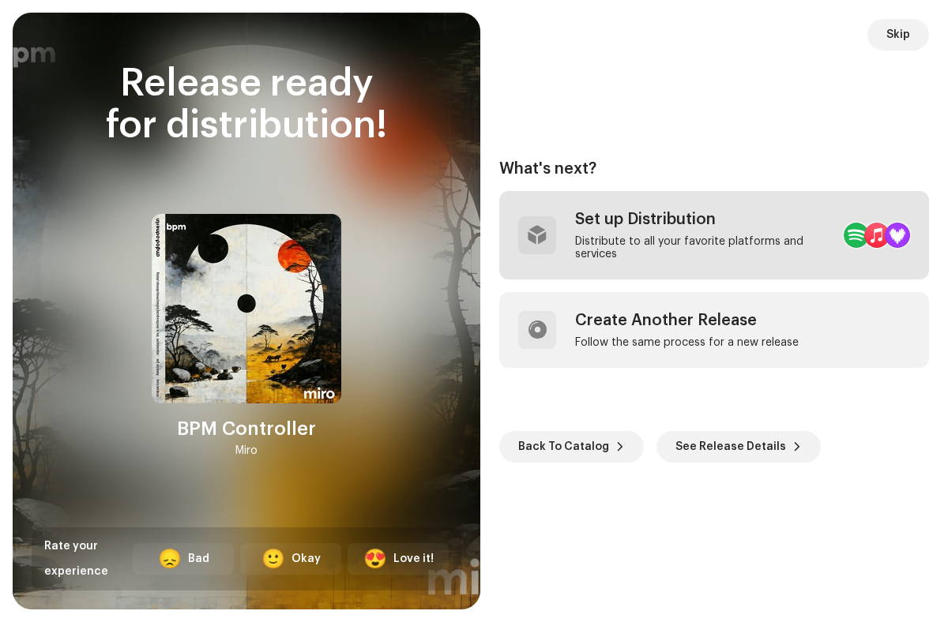
click at [674, 235] on div "Distribute to all your favorite platforms and services" at bounding box center [703, 247] width 256 height 25
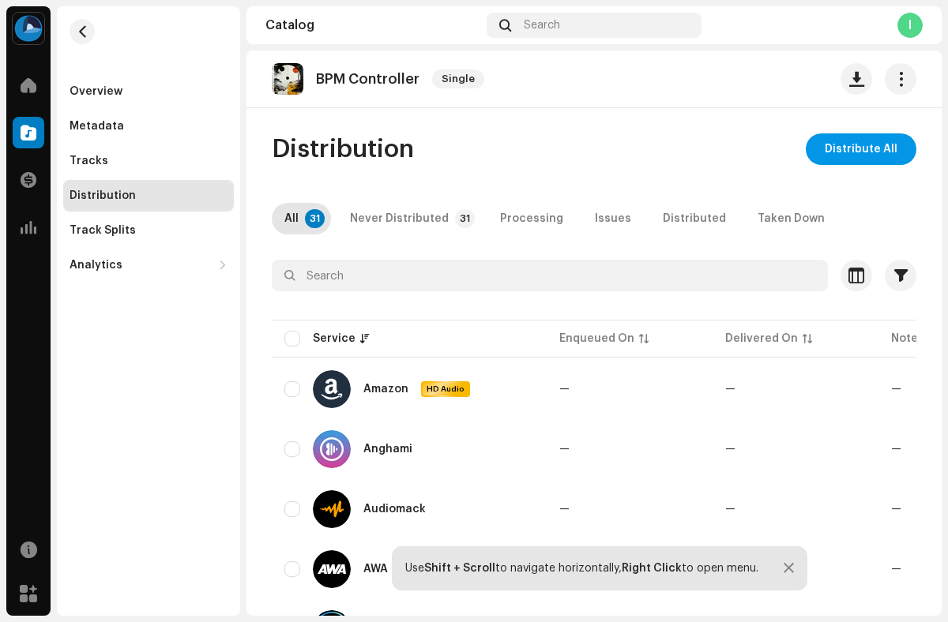
click at [853, 149] on span "Distribute All" at bounding box center [860, 149] width 73 height 32
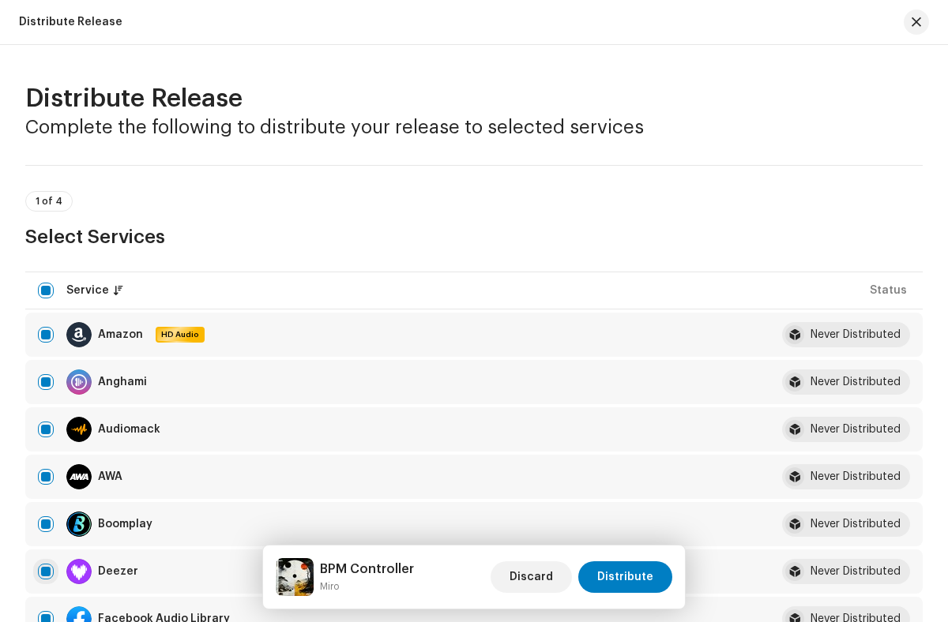
click at [46, 572] on input "checkbox" at bounding box center [46, 572] width 16 height 16
checkbox input "false"
radio input "true"
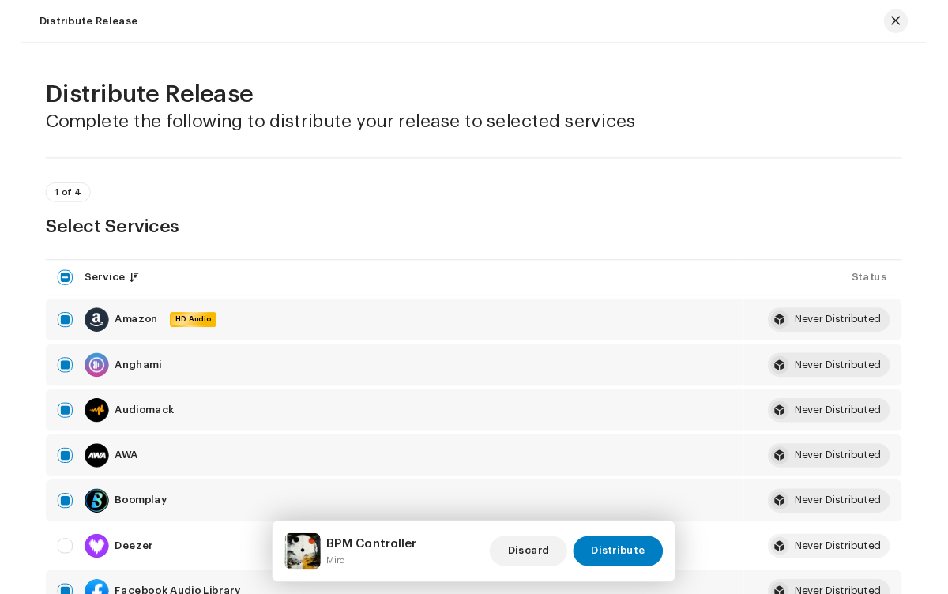
scroll to position [2578, 0]
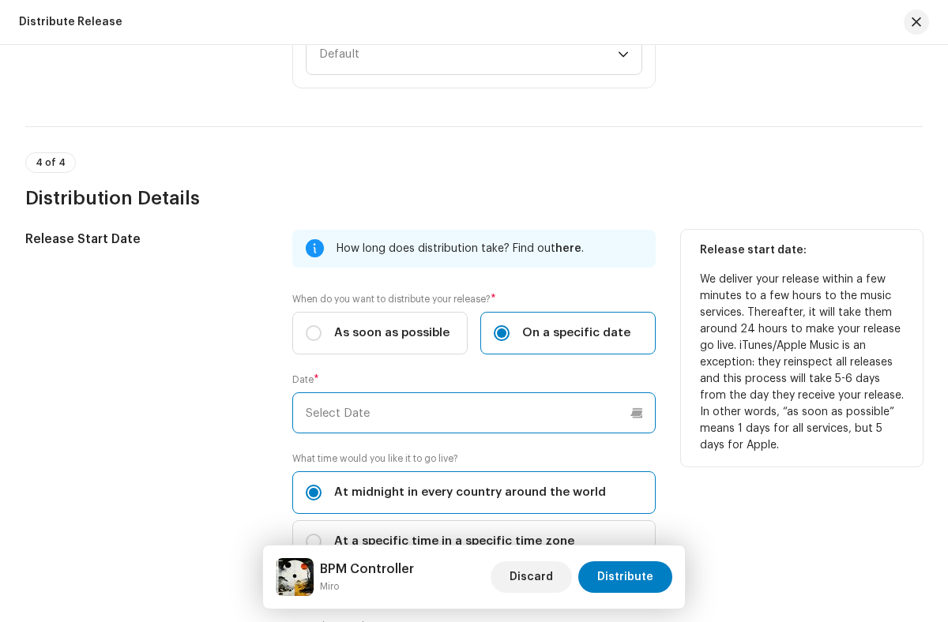
click at [471, 413] on input "text" at bounding box center [473, 412] width 362 height 41
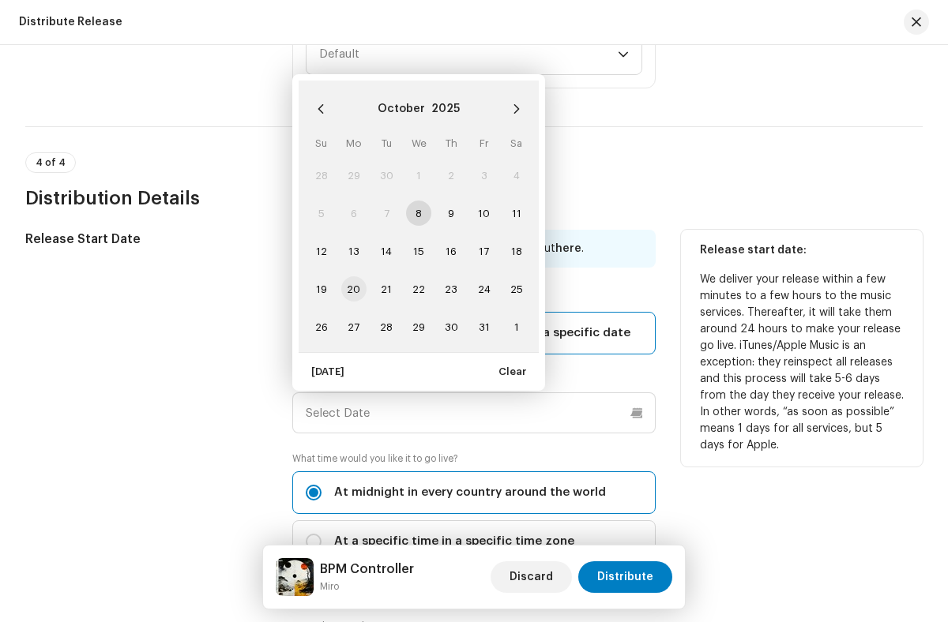
click at [352, 289] on span "20" at bounding box center [353, 288] width 25 height 25
type input "[DATE]"
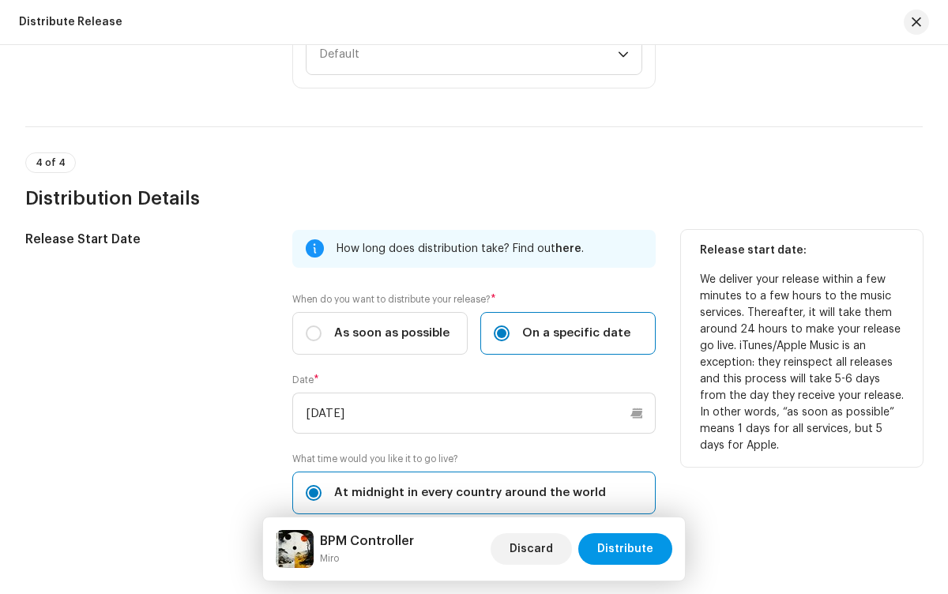
click at [627, 549] on span "Distribute" at bounding box center [625, 549] width 56 height 32
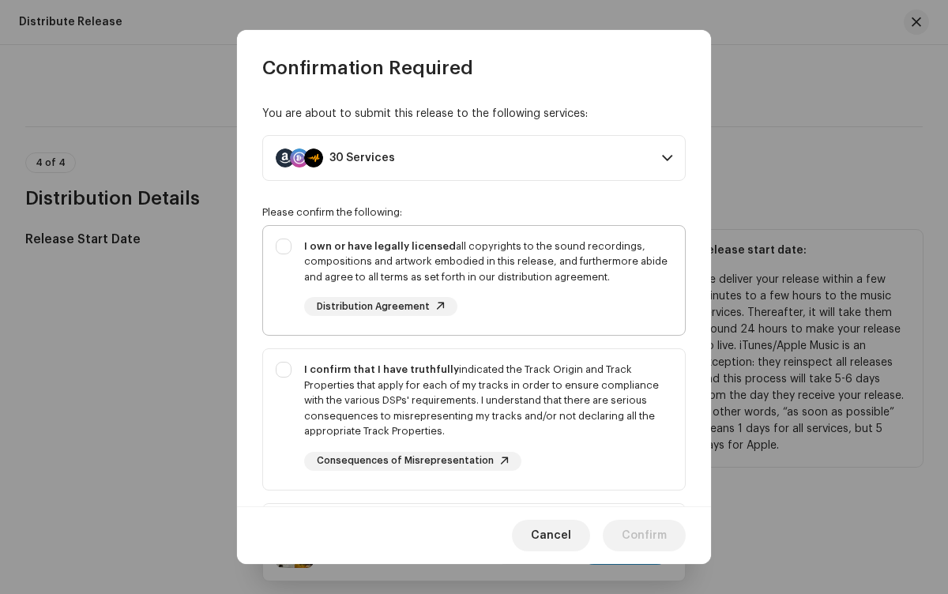
click at [471, 280] on div "I own or have legally licensed all copyrights to the sound recordings, composit…" at bounding box center [488, 261] width 368 height 47
checkbox input "true"
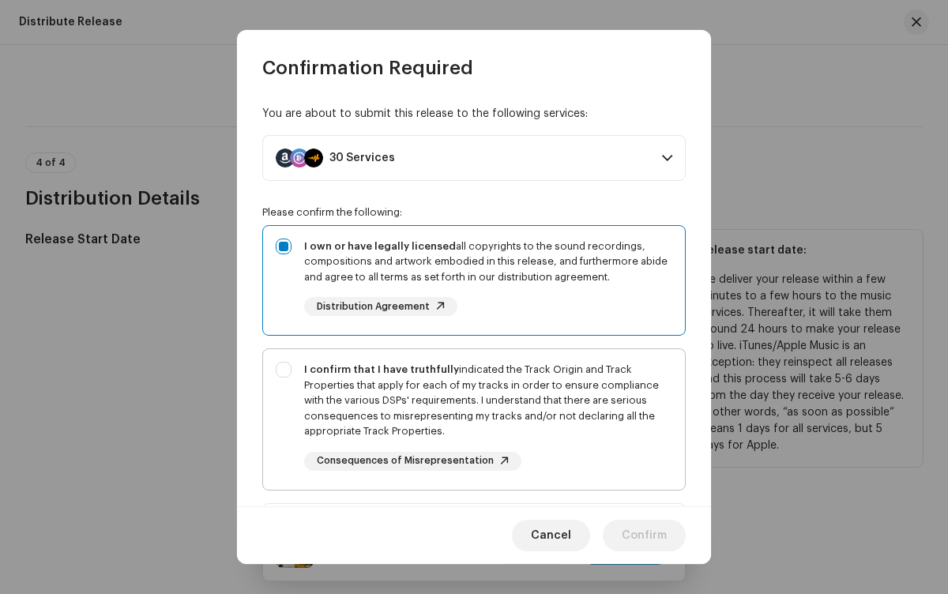
click at [471, 419] on div "I confirm that I have truthfully indicated the Track Origin and Track Propertie…" at bounding box center [488, 400] width 368 height 77
checkbox input "true"
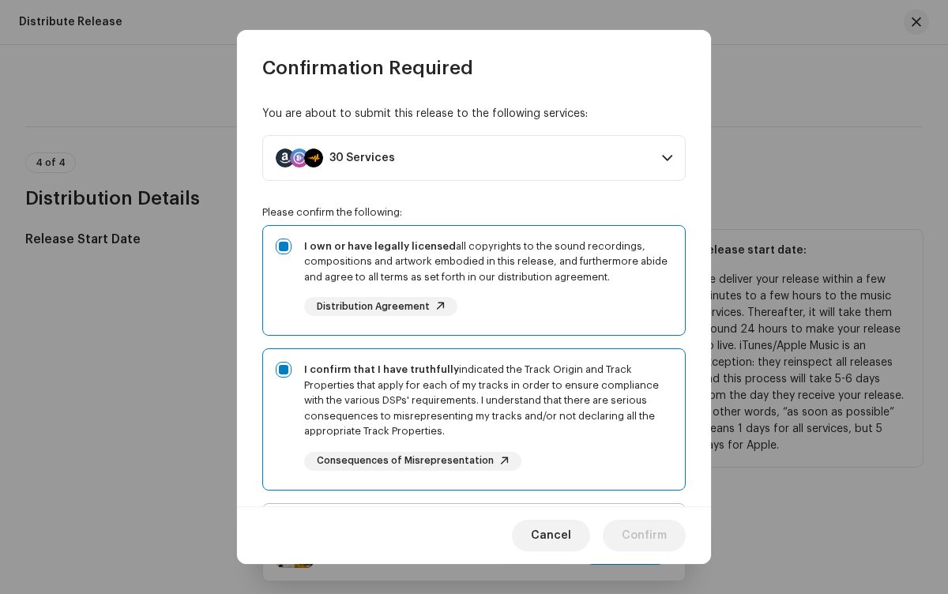
click at [471, 516] on div "I acknowledge and understand that playlisting services guaranteeing "increased …" at bounding box center [488, 575] width 368 height 118
checkbox input "true"
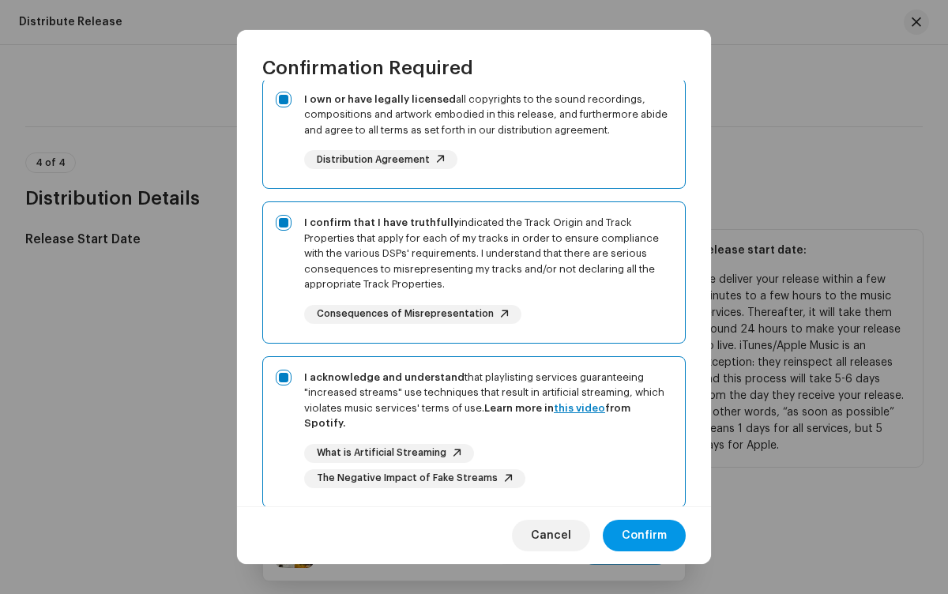
click at [644, 535] on span "Confirm" at bounding box center [644, 536] width 45 height 32
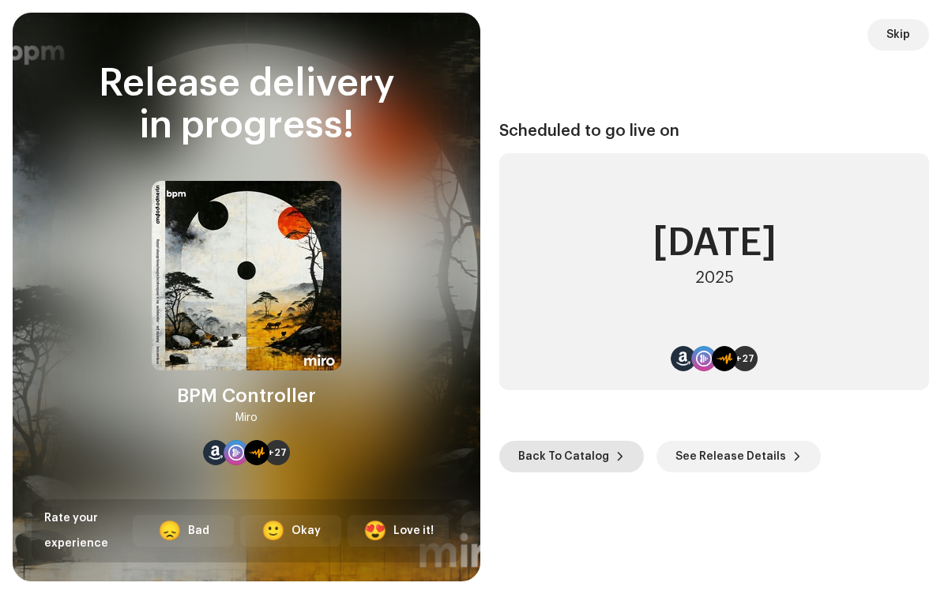
click at [568, 456] on span "Back To Catalog" at bounding box center [563, 457] width 91 height 32
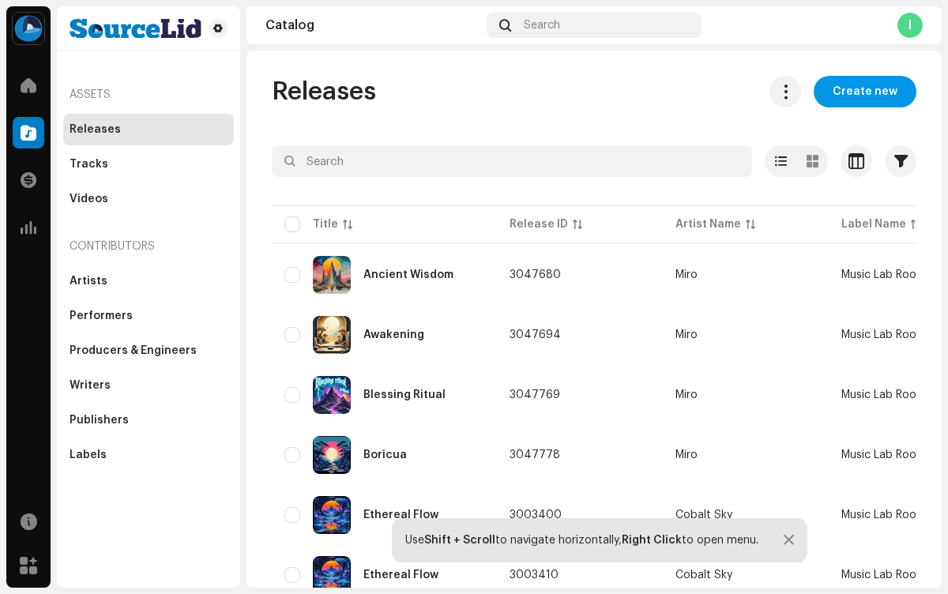
click at [857, 92] on span "Create new" at bounding box center [864, 92] width 65 height 32
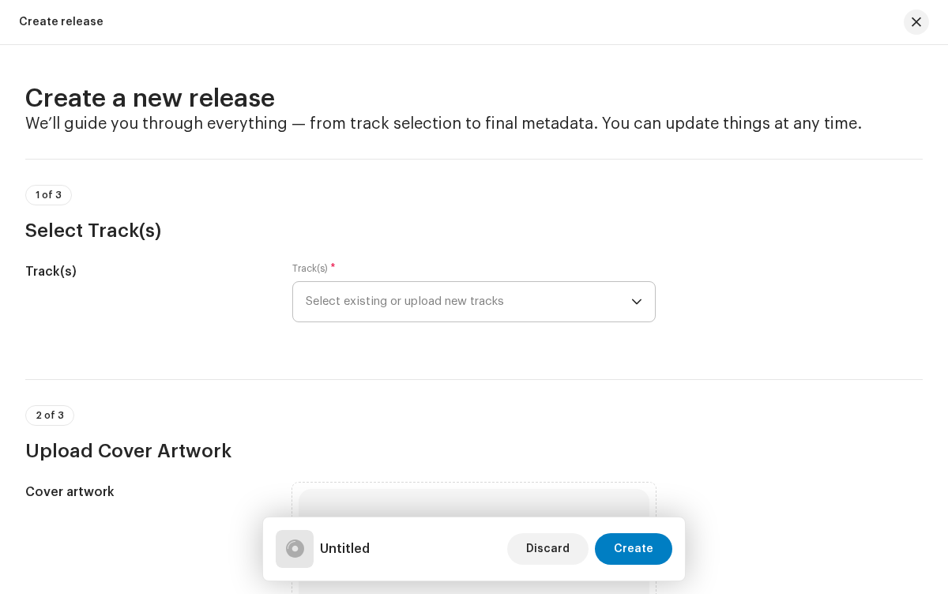
click at [465, 302] on span "Select existing or upload new tracks" at bounding box center [468, 301] width 325 height 39
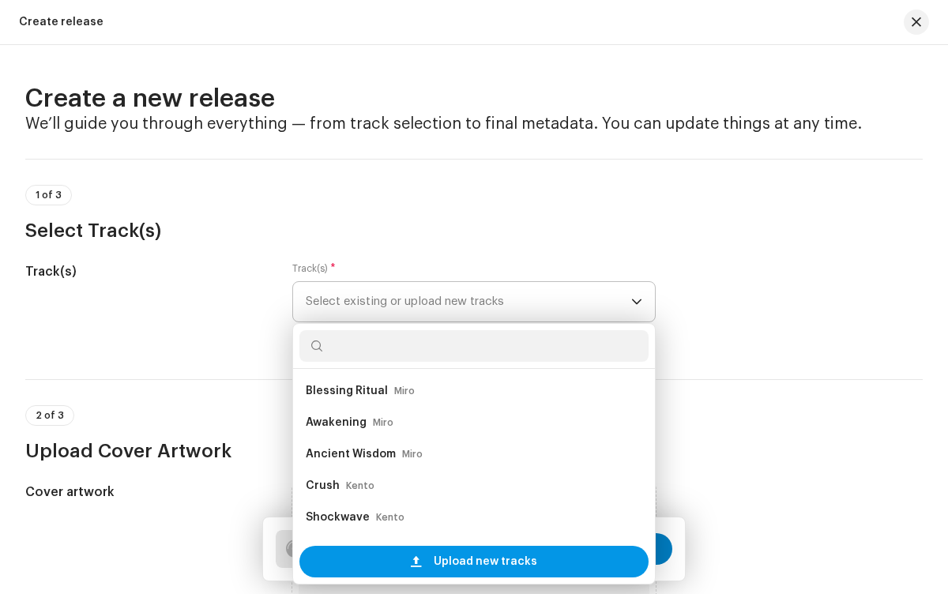
click at [482, 561] on span "Upload new tracks" at bounding box center [485, 562] width 103 height 32
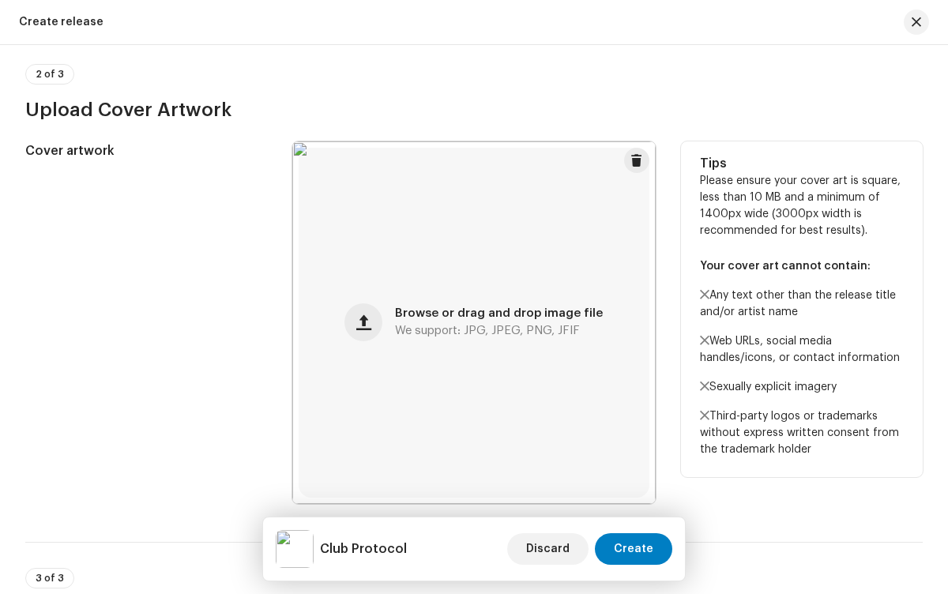
scroll to position [967, 0]
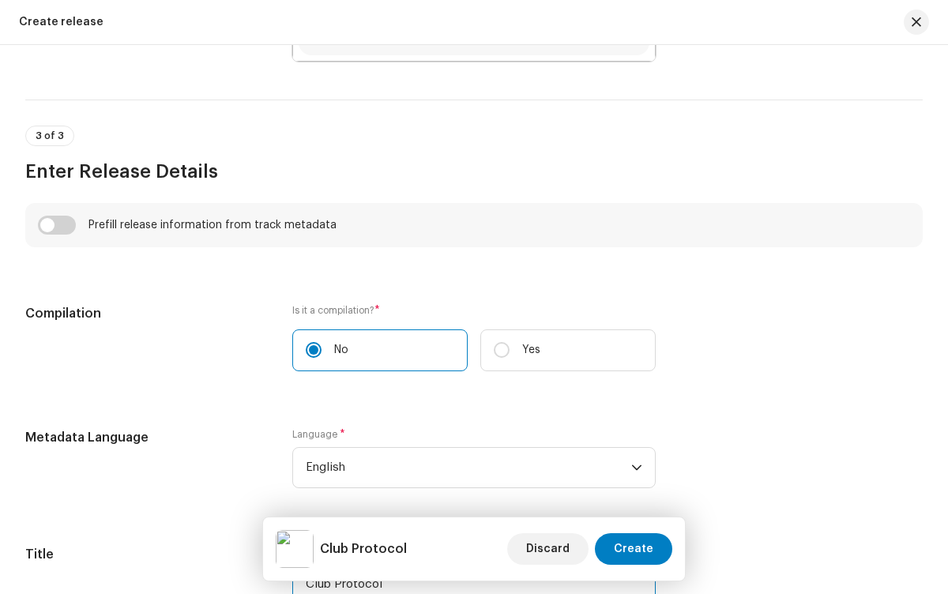
type input "Club Protocol"
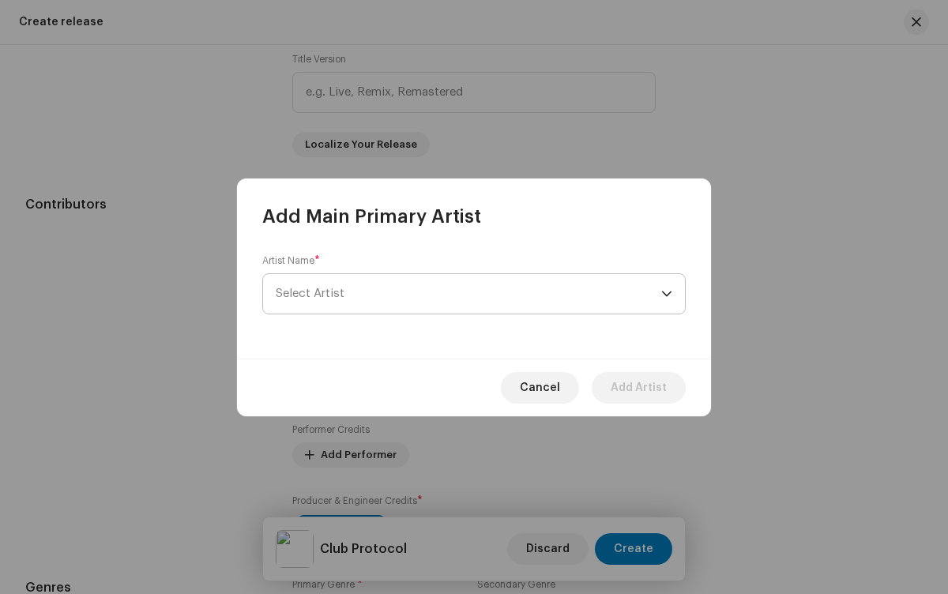
click at [468, 293] on span "Select Artist" at bounding box center [468, 293] width 385 height 39
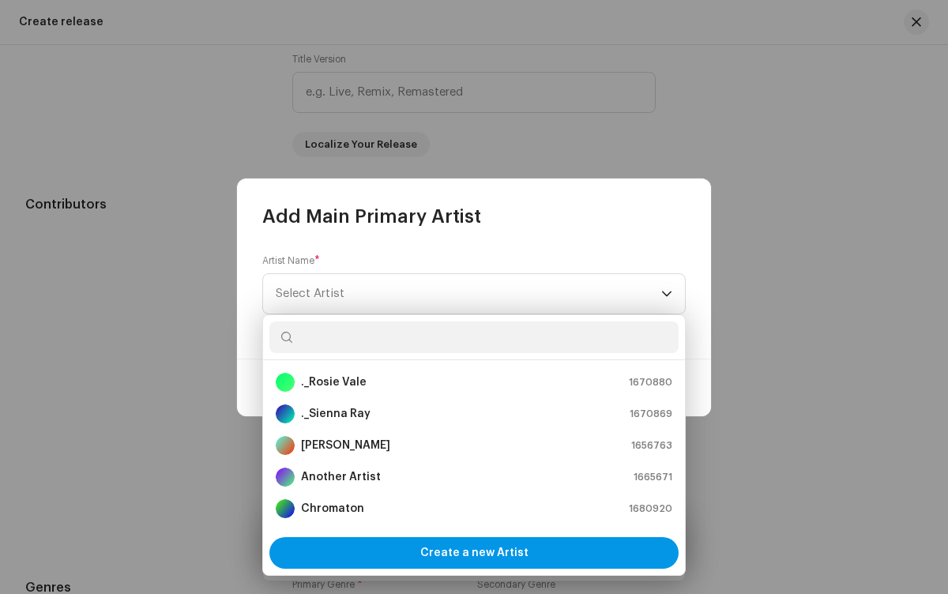
click at [474, 552] on span "Create a new Artist" at bounding box center [474, 553] width 108 height 32
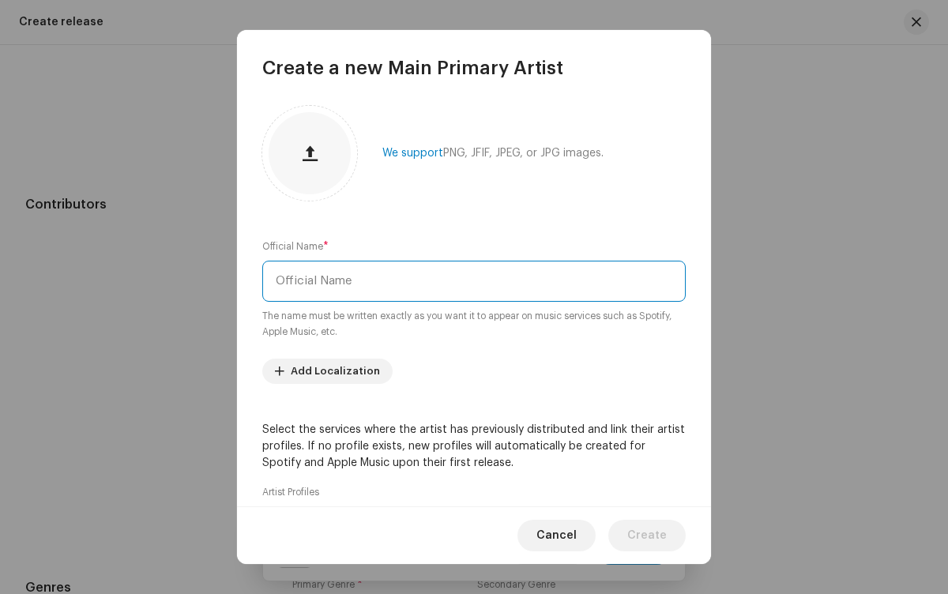
type input "Miro"
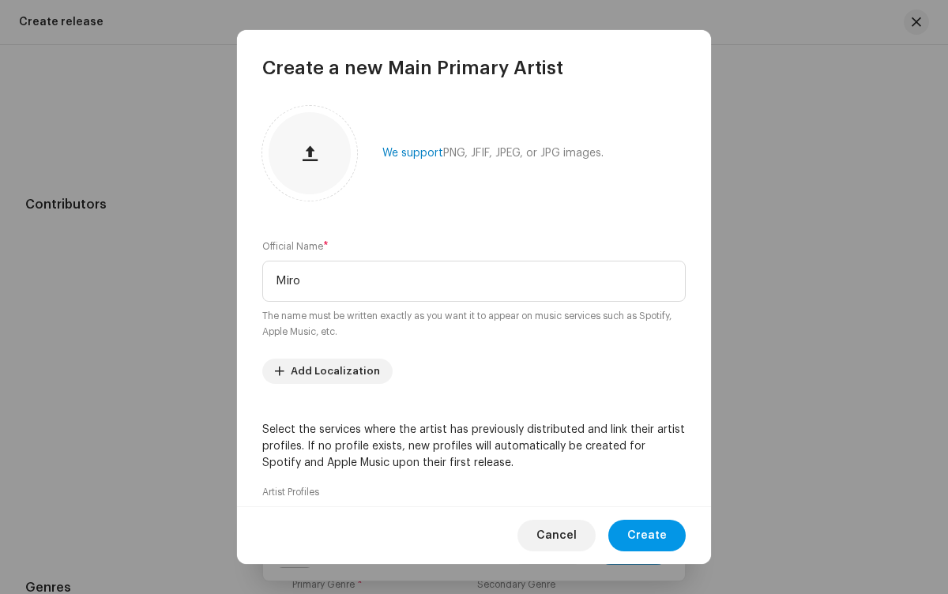
click at [648, 535] on span "Create" at bounding box center [646, 536] width 39 height 32
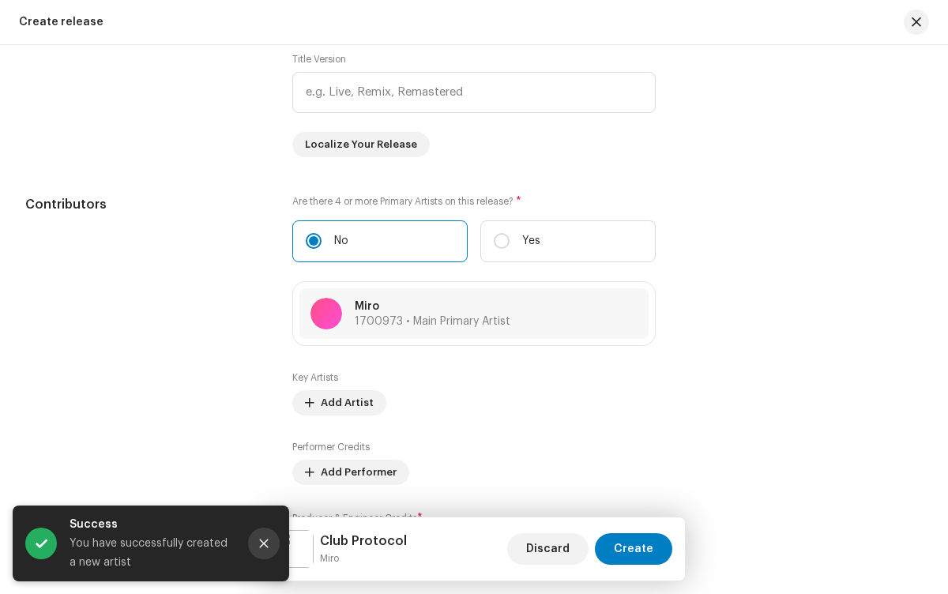
click at [264, 543] on icon "Close" at bounding box center [264, 543] width 9 height 9
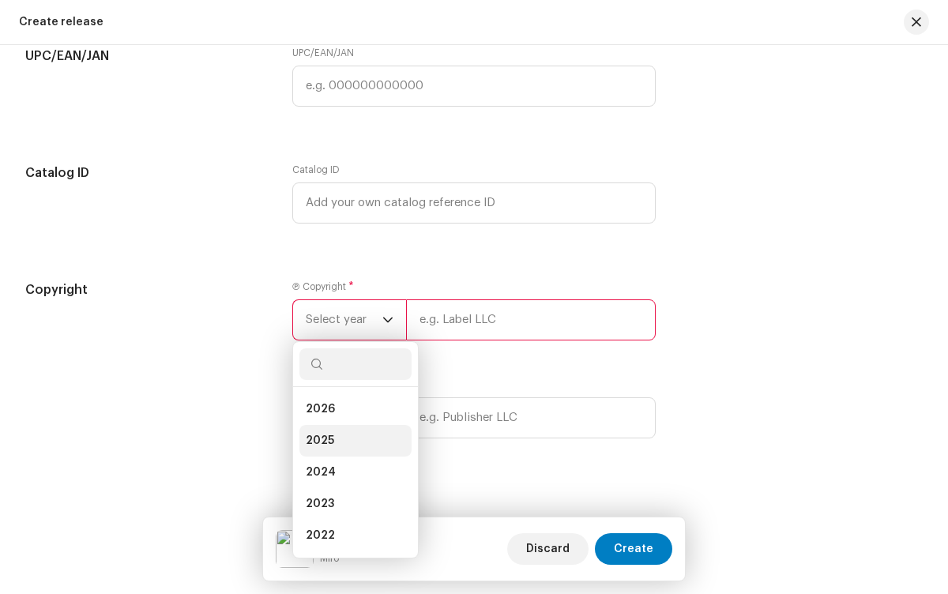
click at [351, 444] on li "2025" at bounding box center [355, 441] width 112 height 32
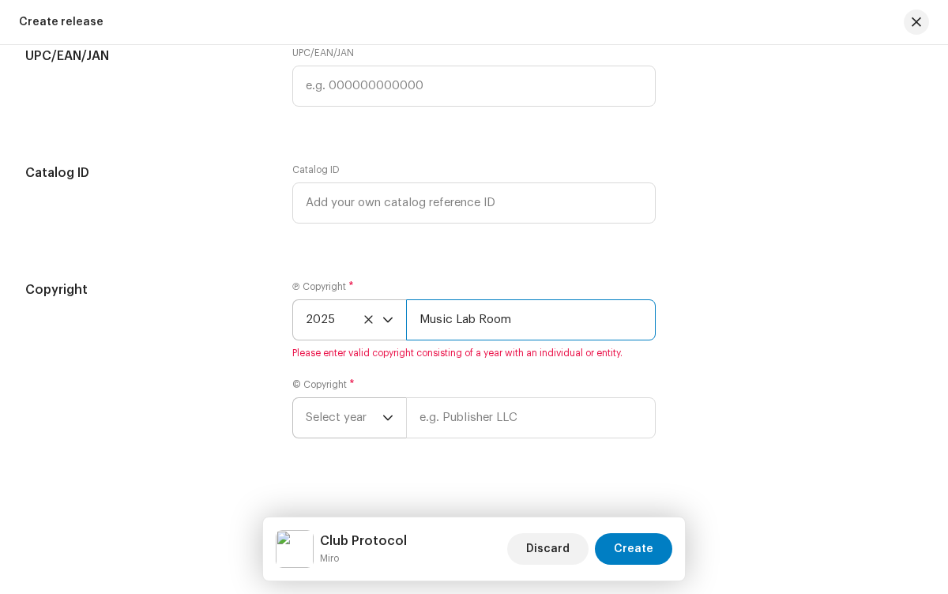
type input "Music Lab Room"
click at [342, 421] on span "Select year" at bounding box center [344, 417] width 77 height 39
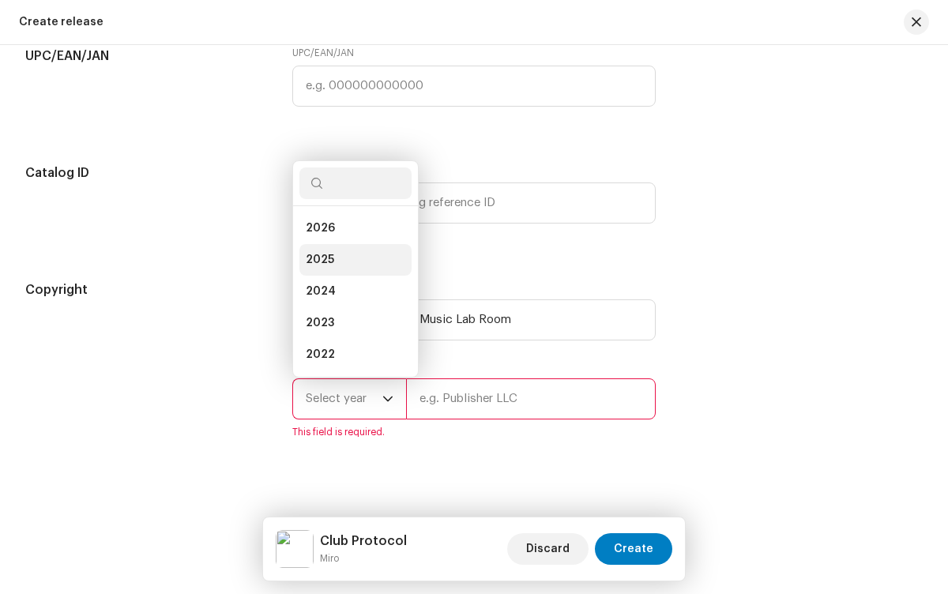
click at [351, 263] on li "2025" at bounding box center [355, 260] width 112 height 32
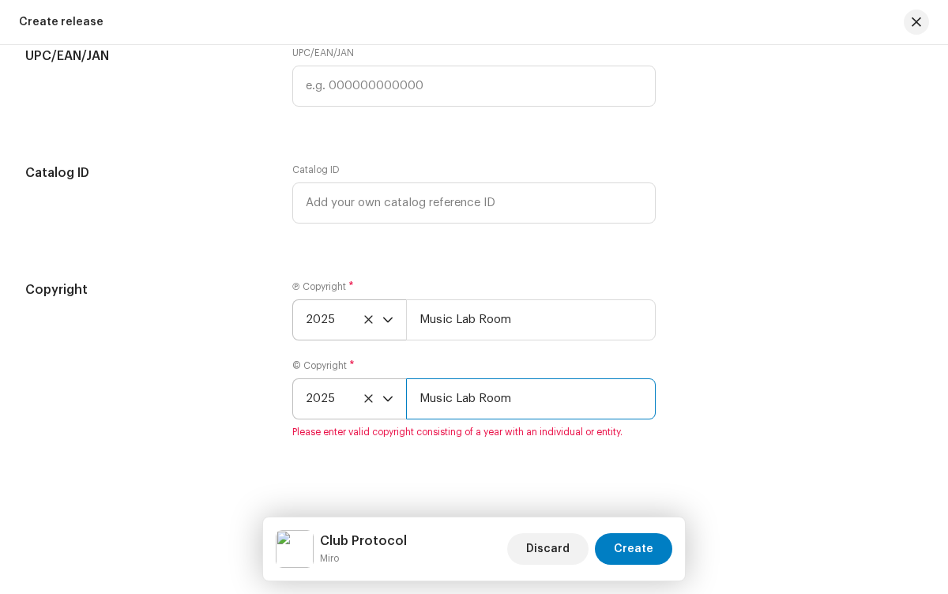
type input "Music Lab Room"
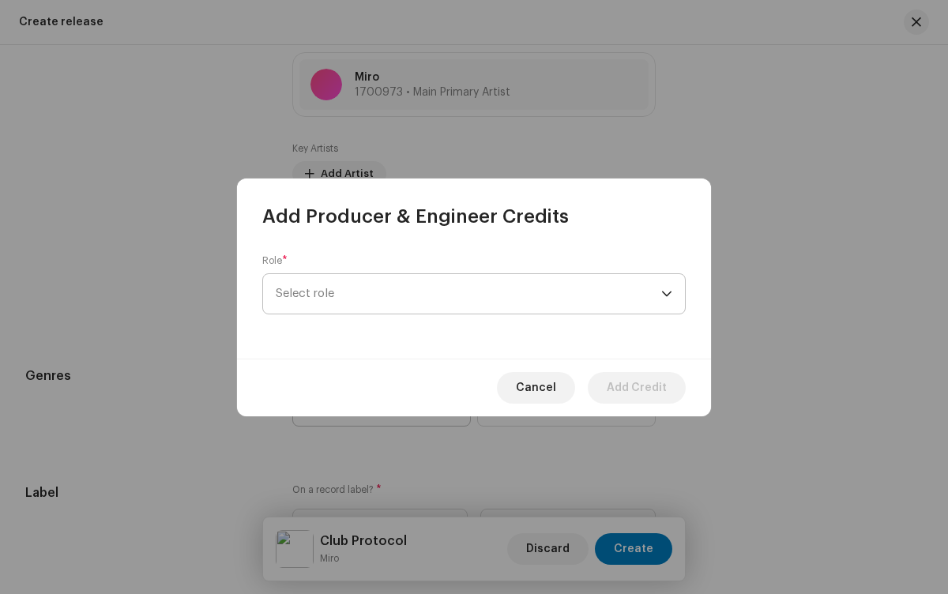
click at [468, 293] on span "Select role" at bounding box center [468, 293] width 385 height 39
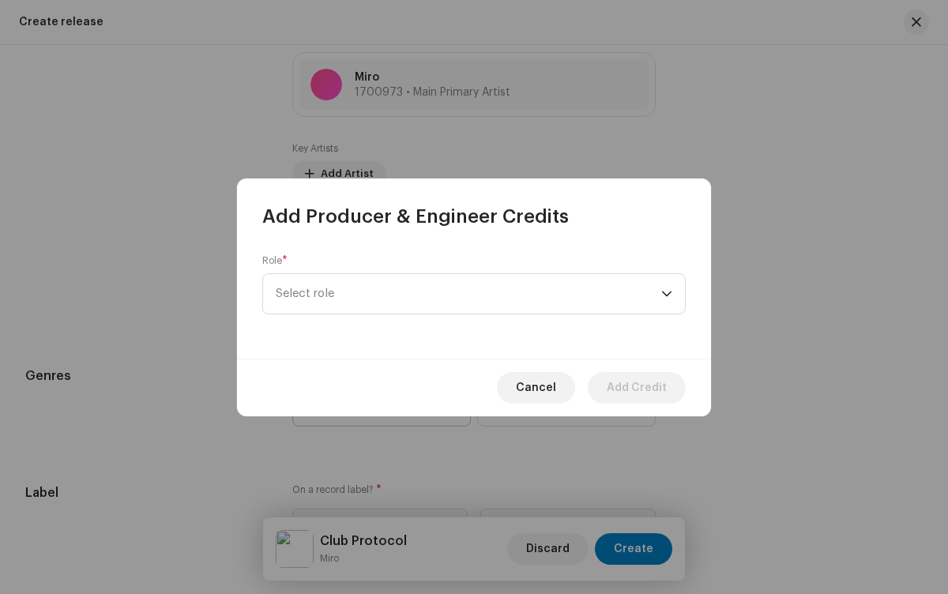
scroll to position [569, 0]
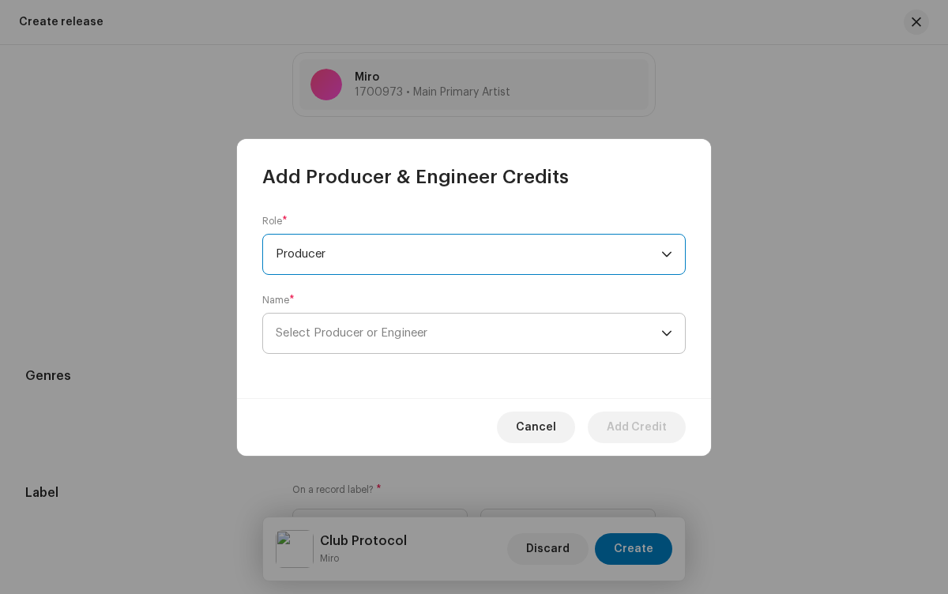
click at [468, 332] on span "Select Producer or Engineer" at bounding box center [468, 333] width 385 height 39
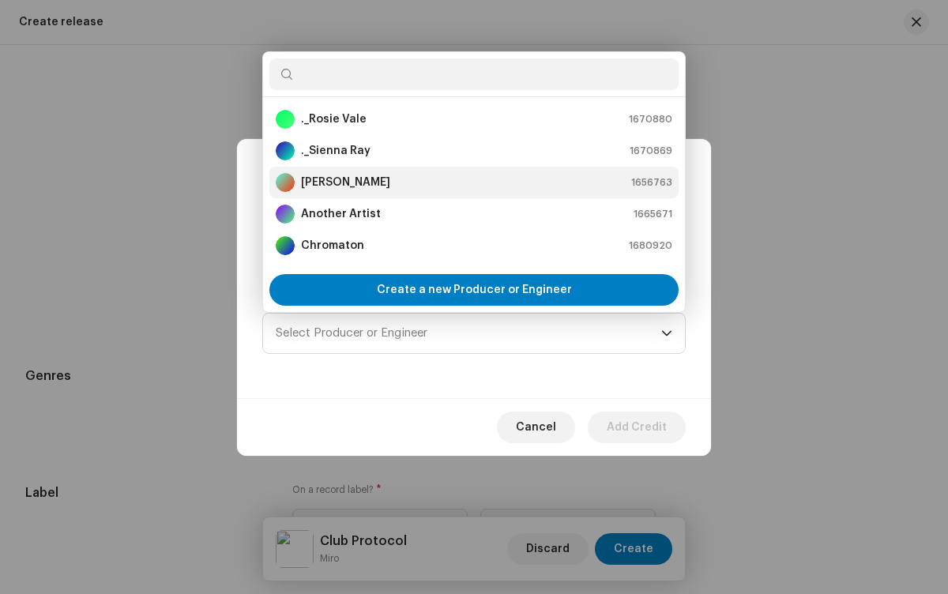
click at [471, 182] on div "[PERSON_NAME] 1656763" at bounding box center [474, 182] width 396 height 19
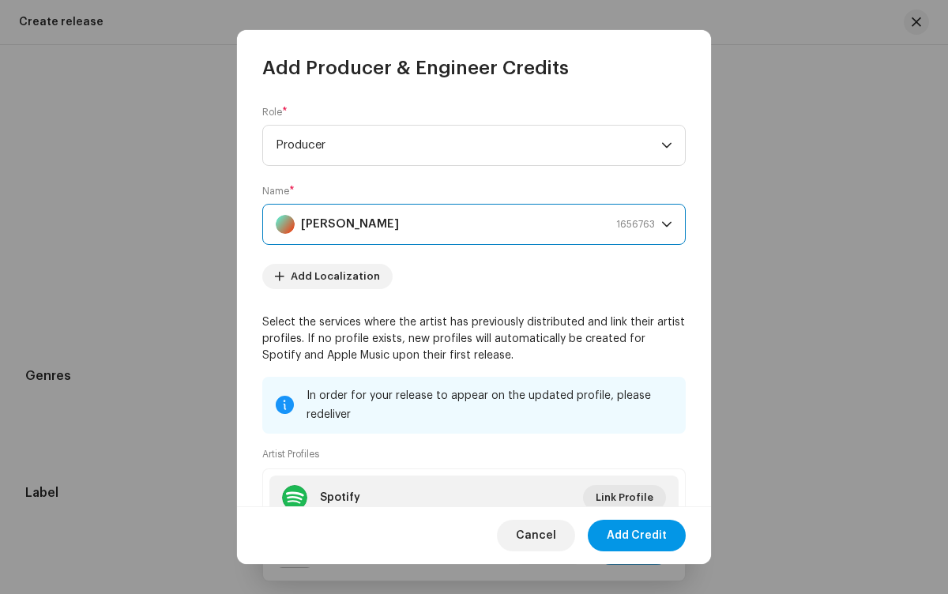
click at [637, 535] on span "Add Credit" at bounding box center [636, 536] width 60 height 32
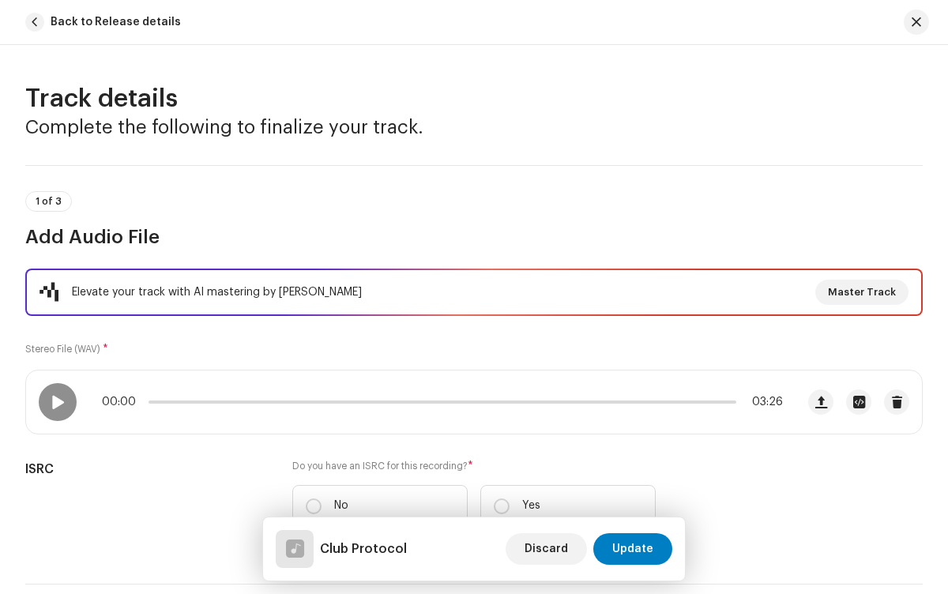
scroll to position [240, 0]
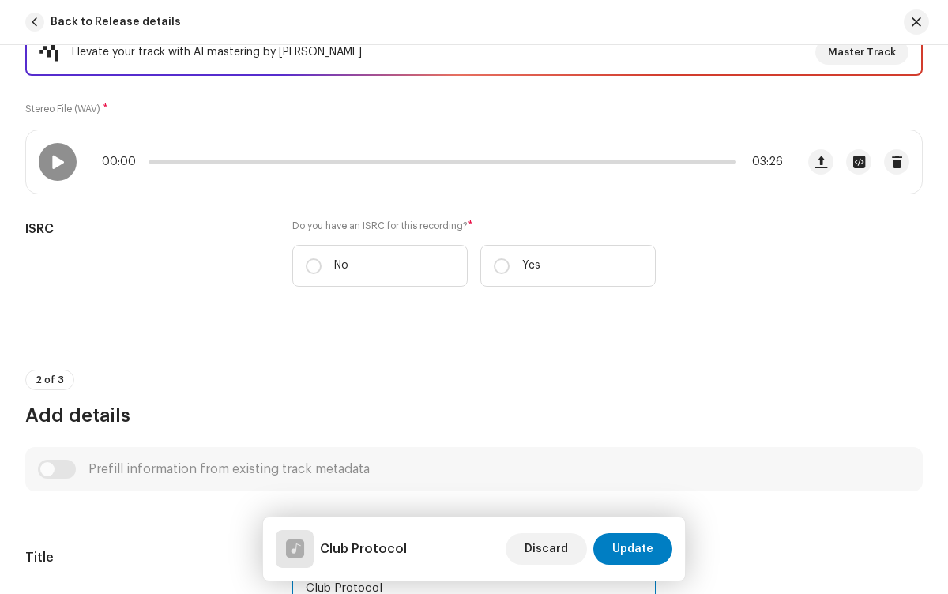
type input "Club Protocol"
checkbox input "true"
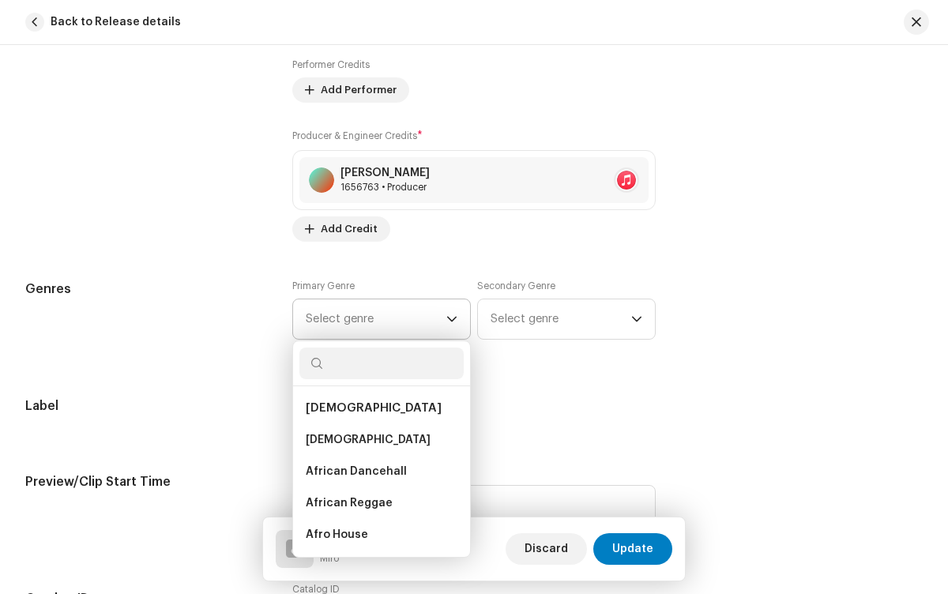
click at [449, 319] on icon "dropdown trigger" at bounding box center [451, 319] width 11 height 11
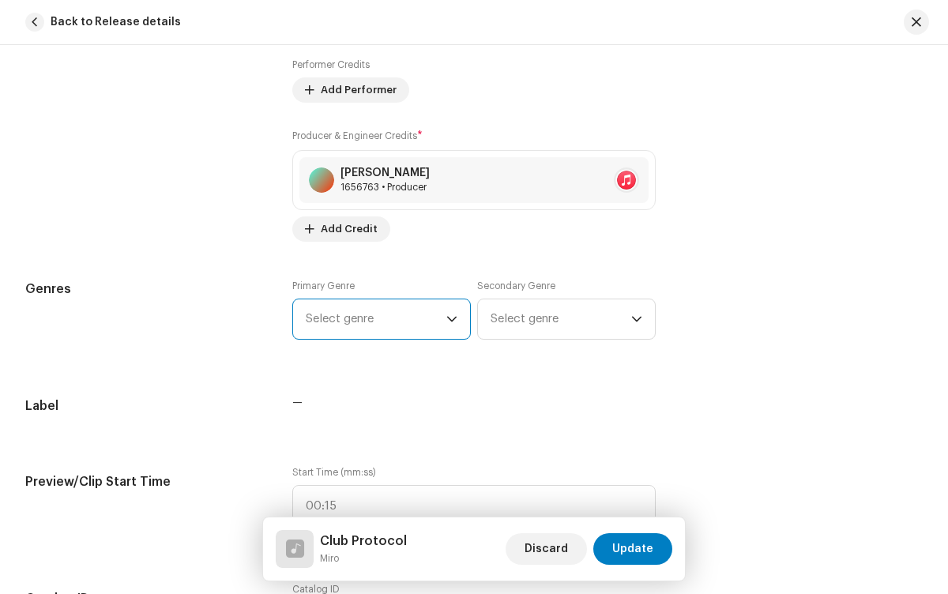
radio input "true"
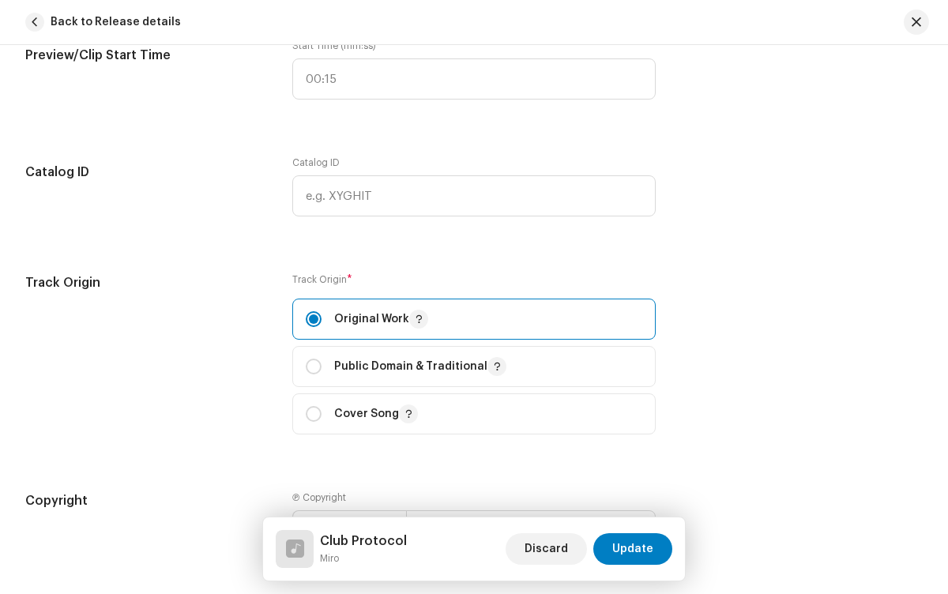
checkbox input "true"
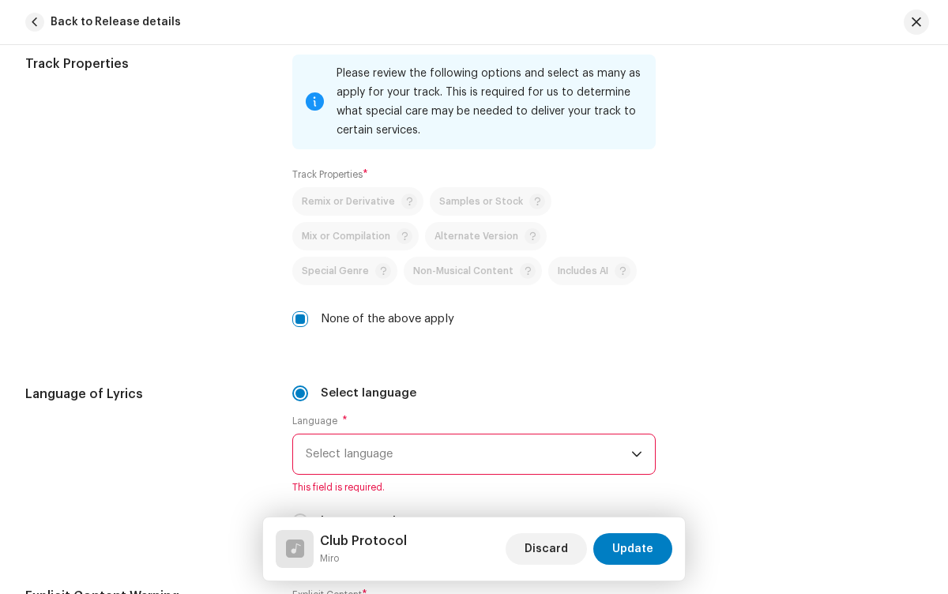
click at [465, 454] on span "Select language" at bounding box center [468, 453] width 325 height 39
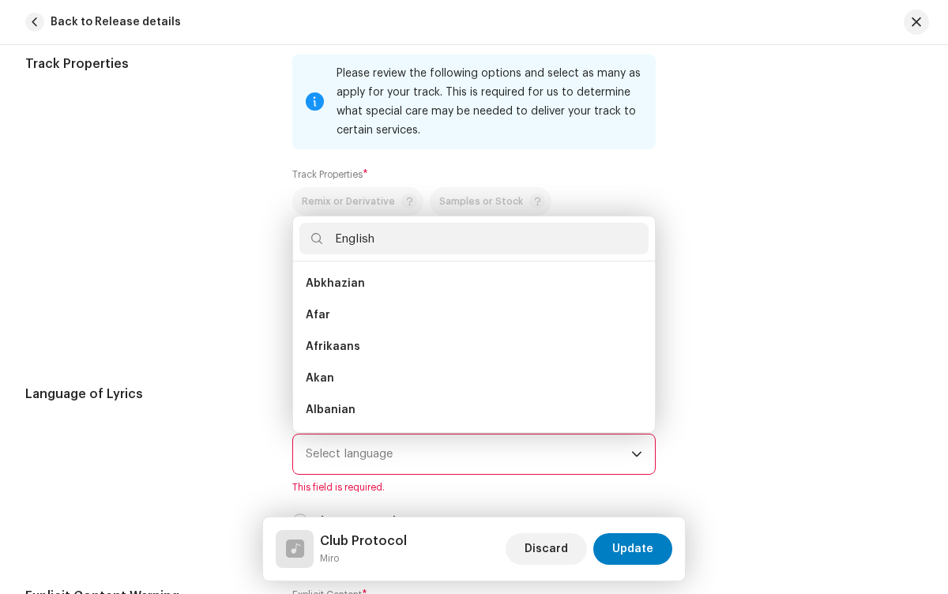
scroll to position [0, 0]
click at [471, 238] on input "English" at bounding box center [473, 239] width 348 height 32
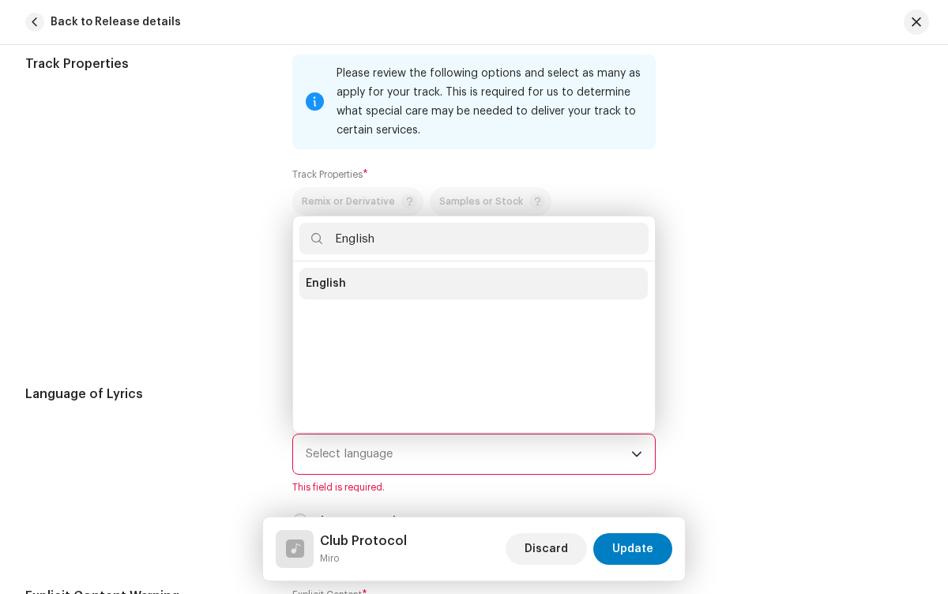
type input "English"
click at [471, 284] on li "English" at bounding box center [473, 284] width 348 height 32
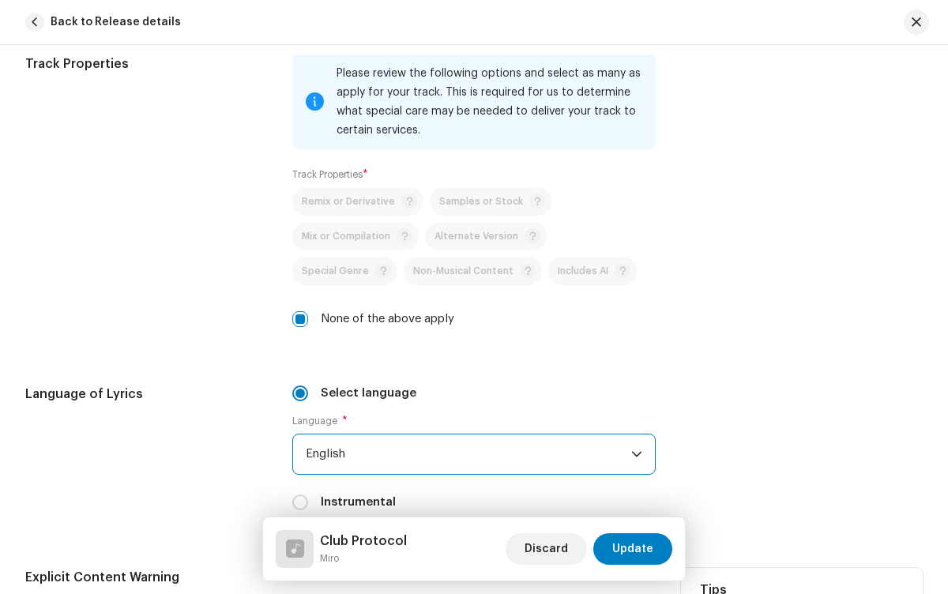
radio input "true"
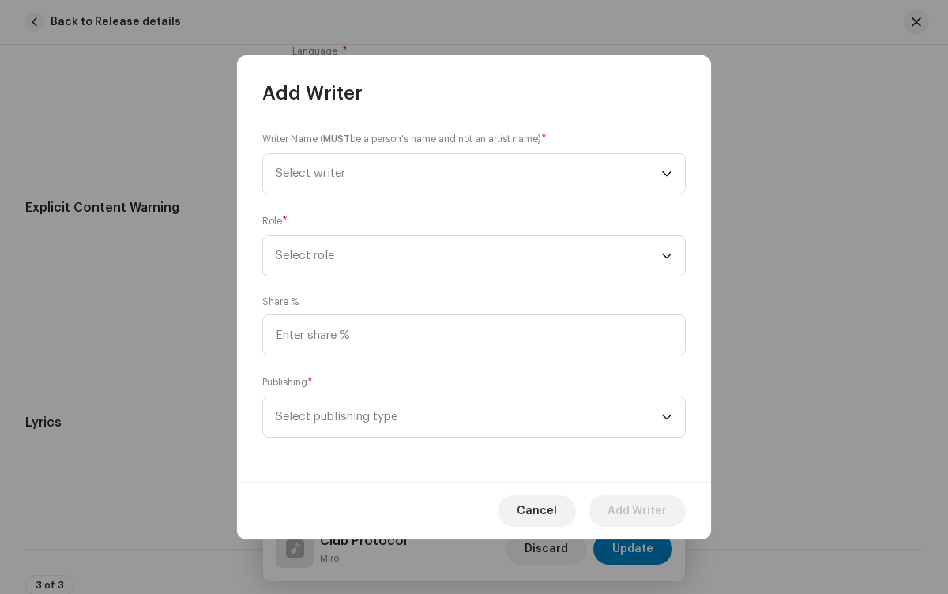
scroll to position [2999, 0]
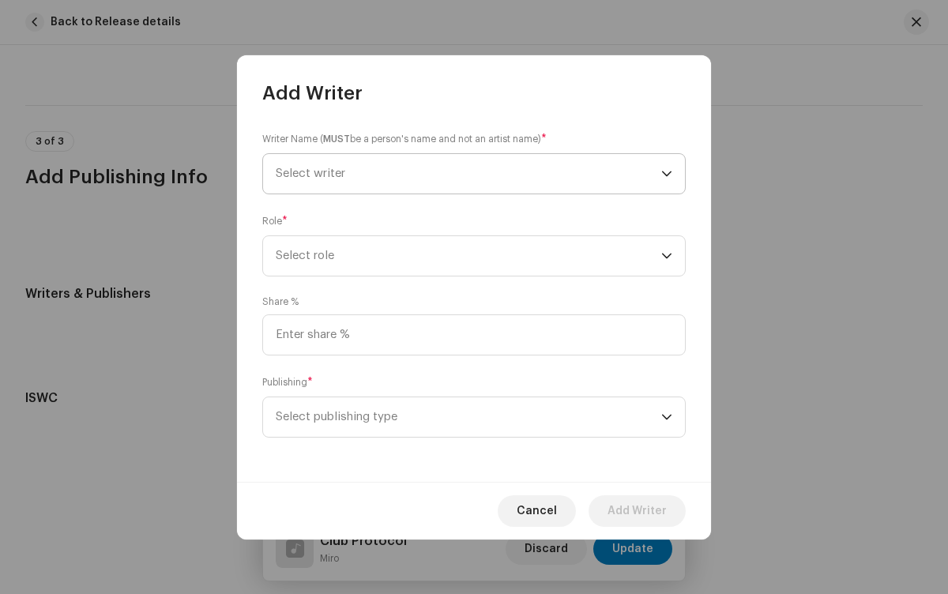
click at [468, 173] on span "Select writer" at bounding box center [468, 173] width 385 height 39
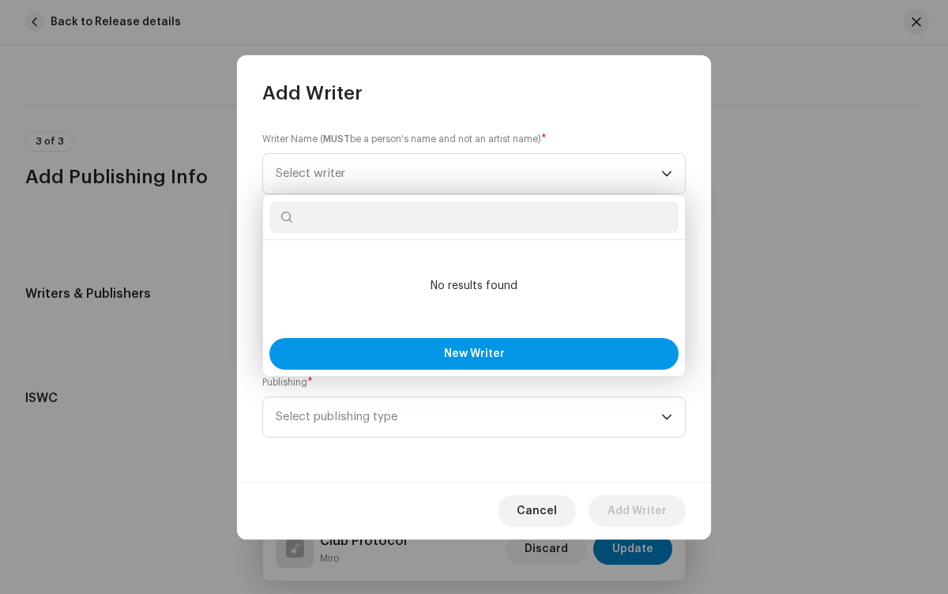
click at [474, 353] on span "New Writer" at bounding box center [474, 353] width 61 height 11
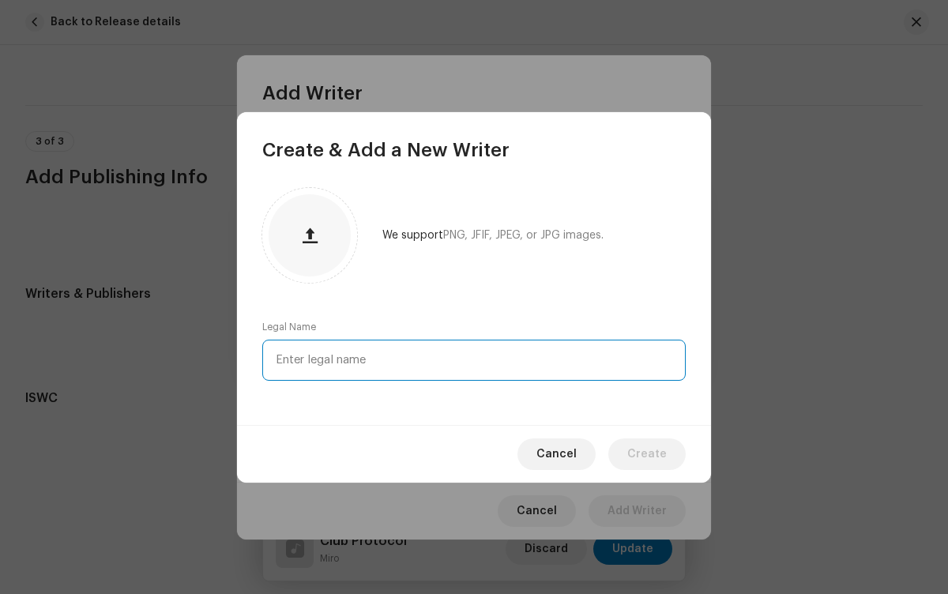
type input "[PERSON_NAME]"
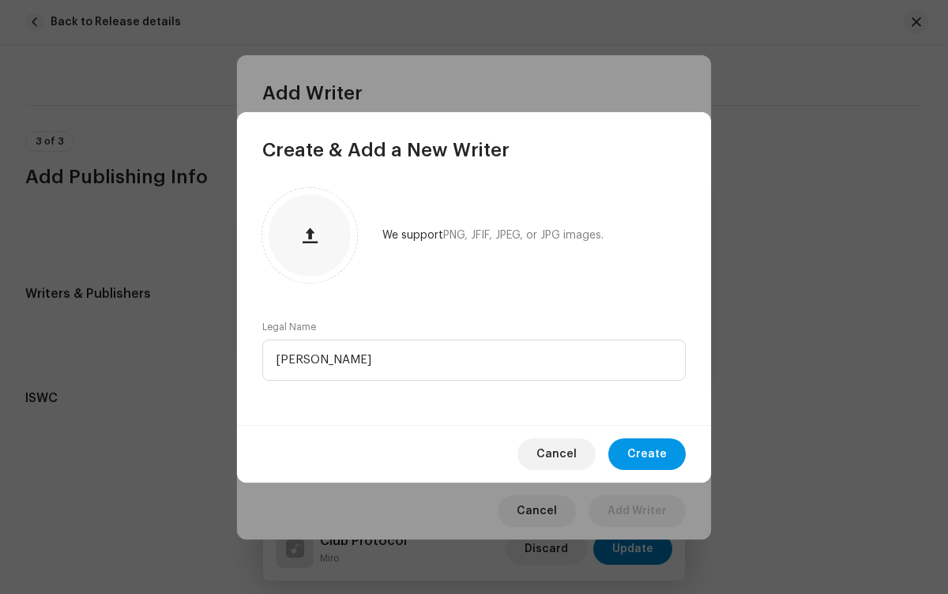
click at [648, 453] on span "Create" at bounding box center [646, 454] width 39 height 32
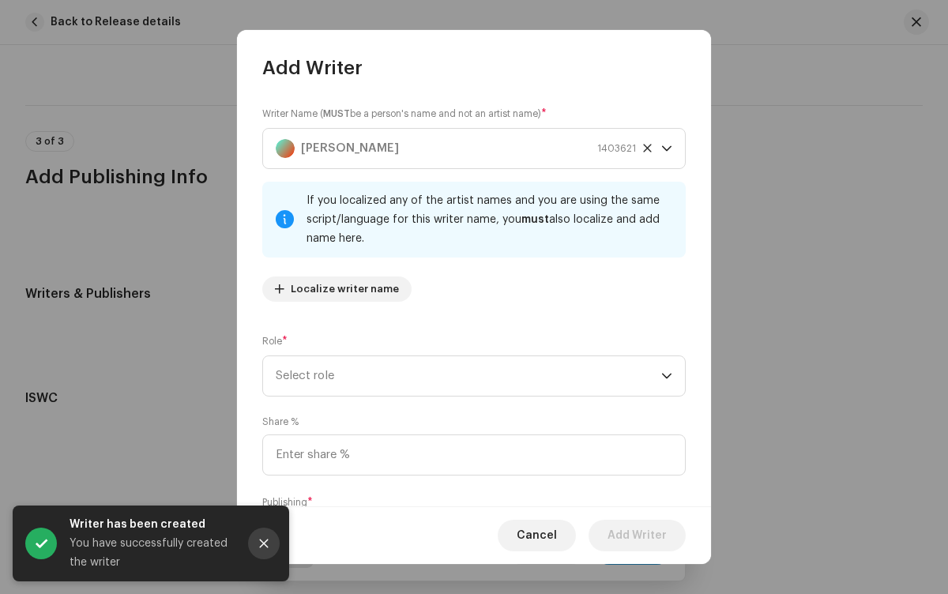
click at [264, 543] on icon "Close" at bounding box center [264, 543] width 9 height 9
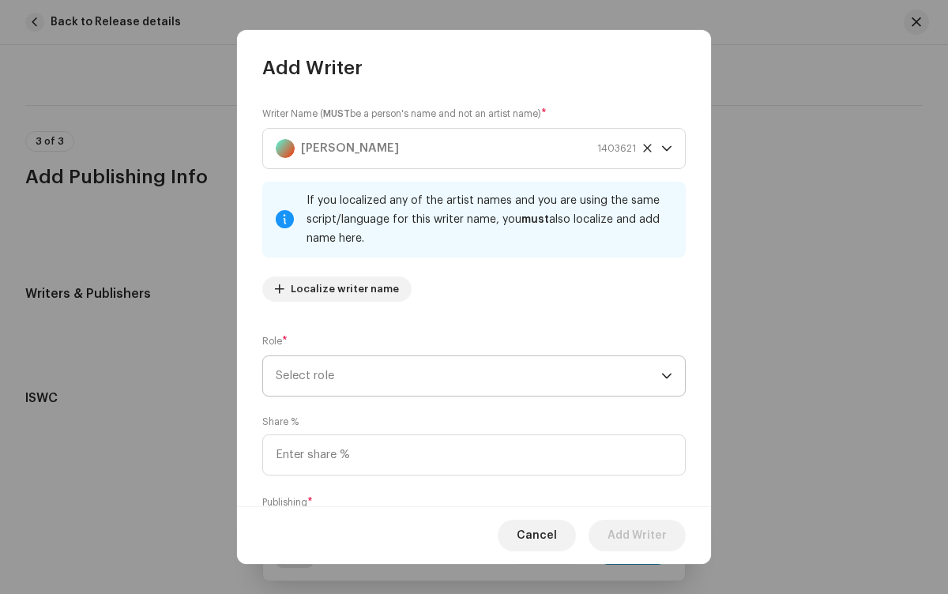
click at [465, 375] on span "Select role" at bounding box center [468, 375] width 385 height 39
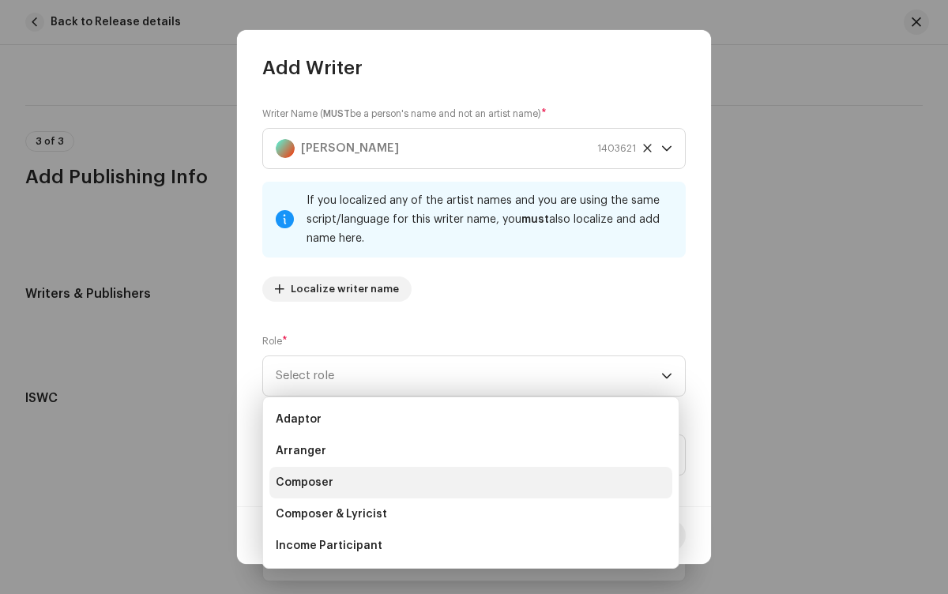
click at [468, 482] on li "Composer" at bounding box center [470, 483] width 403 height 32
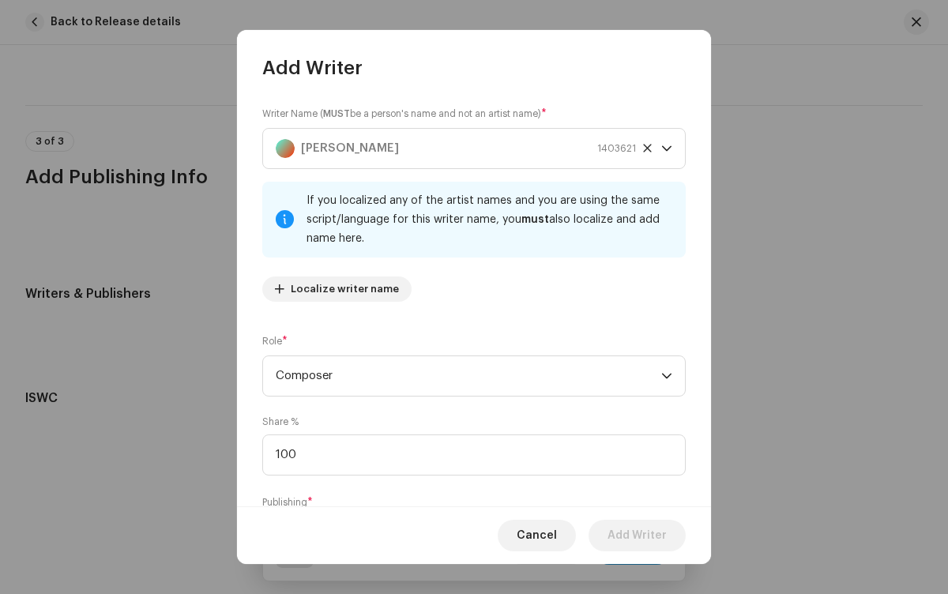
click at [465, 517] on span "Select publishing type" at bounding box center [468, 536] width 385 height 39
type input "100.00"
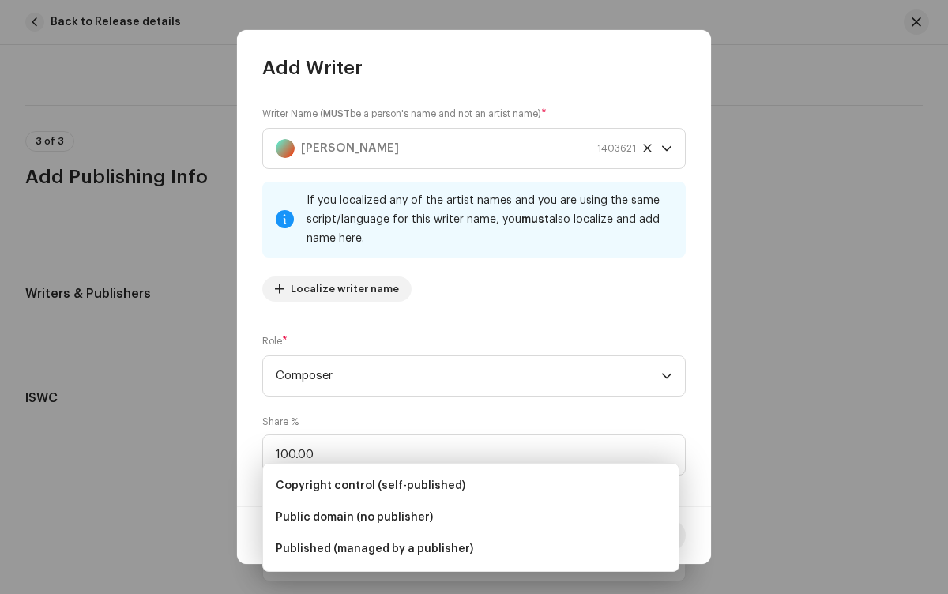
scroll to position [95, 0]
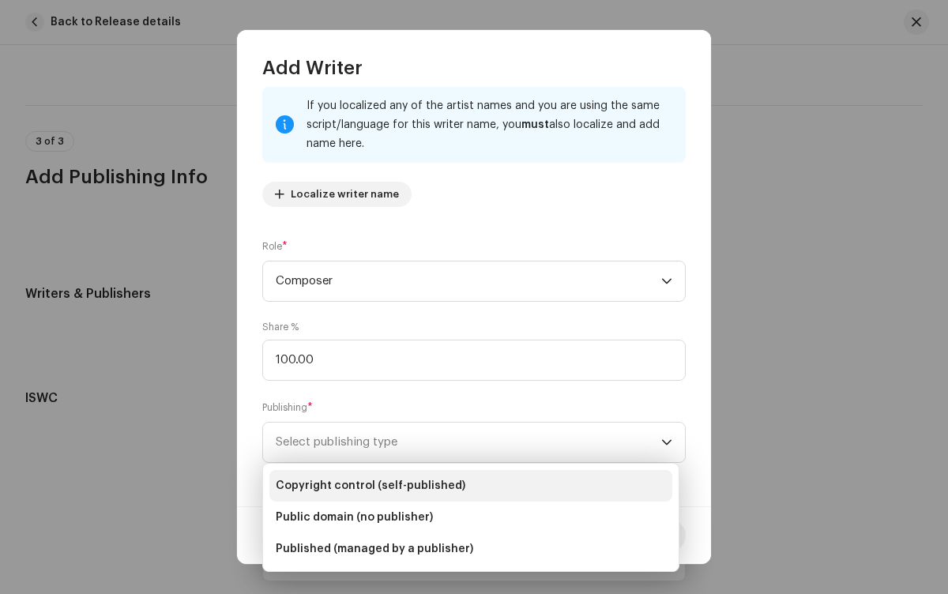
click at [471, 485] on li "Copyright control (self-published)" at bounding box center [470, 486] width 403 height 32
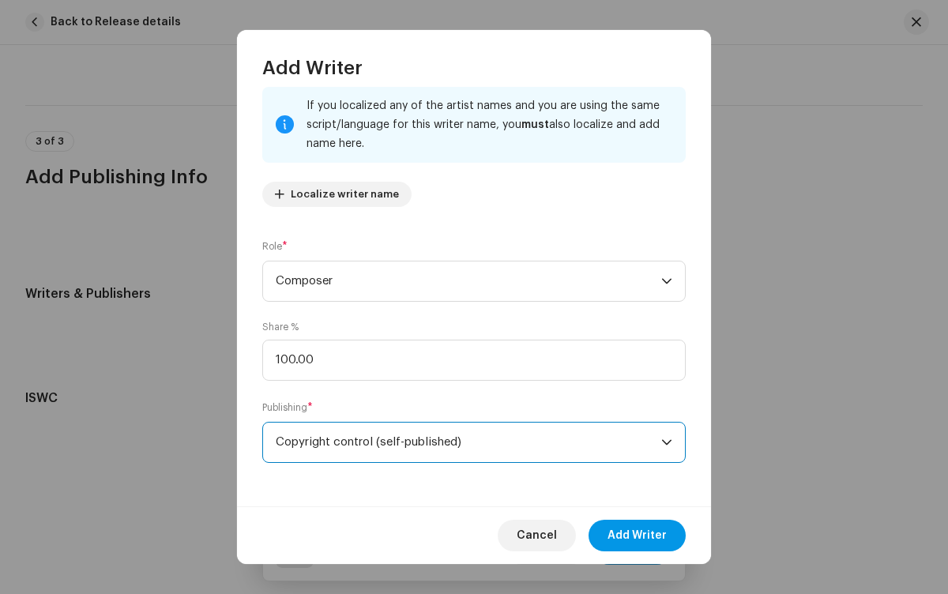
click at [637, 535] on span "Add Writer" at bounding box center [636, 536] width 59 height 32
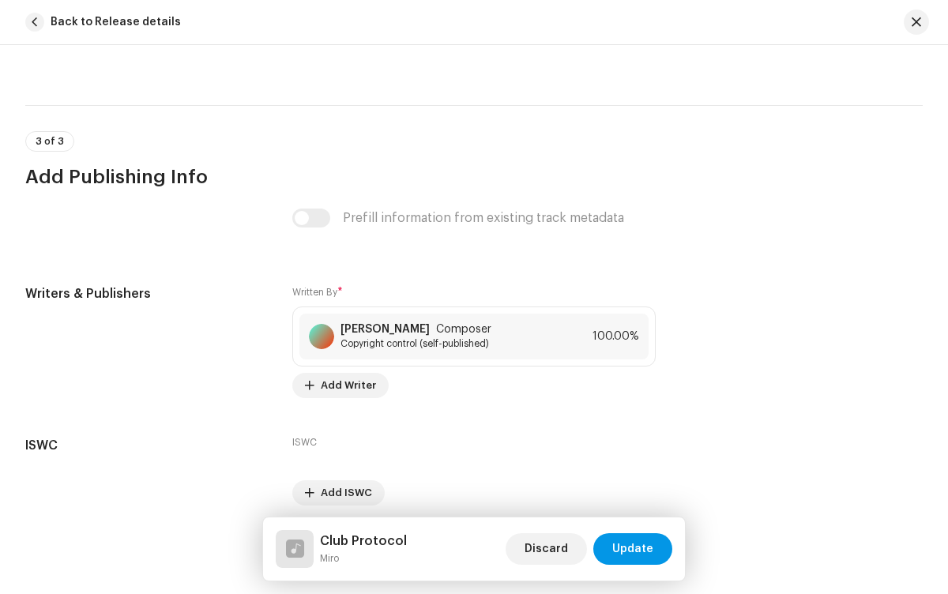
click at [633, 549] on span "Update" at bounding box center [632, 549] width 41 height 32
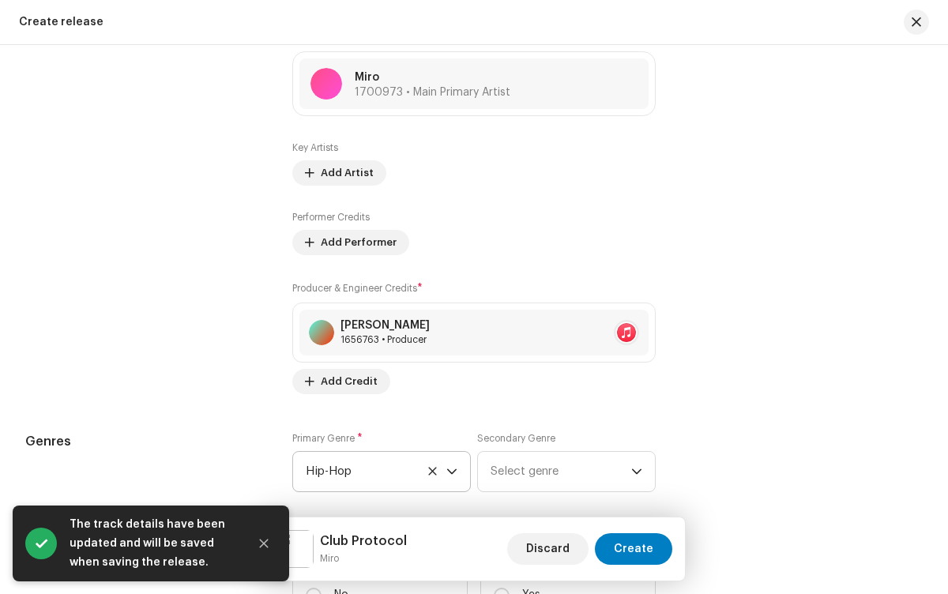
scroll to position [1767, 0]
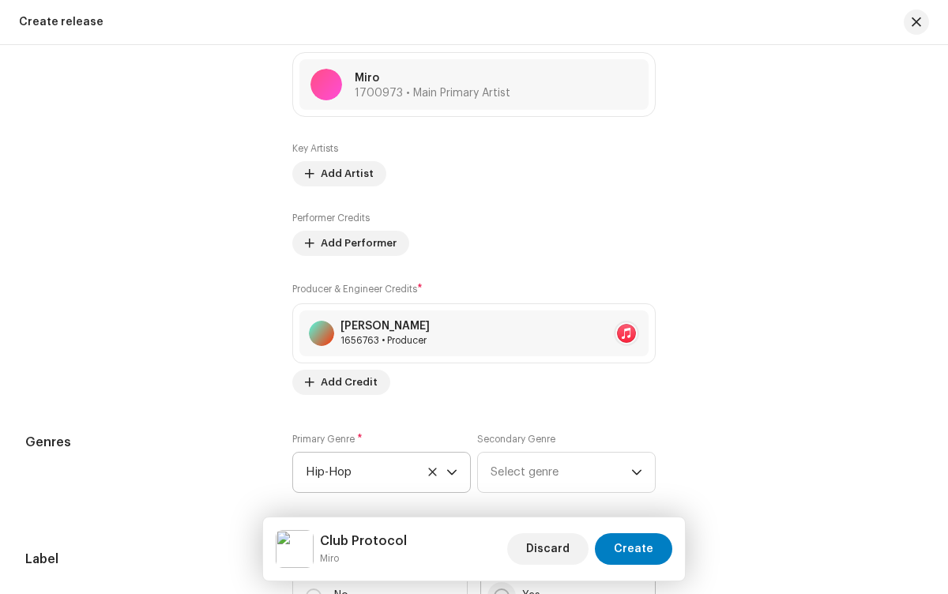
click at [498, 588] on input "Yes" at bounding box center [502, 596] width 16 height 16
radio input "true"
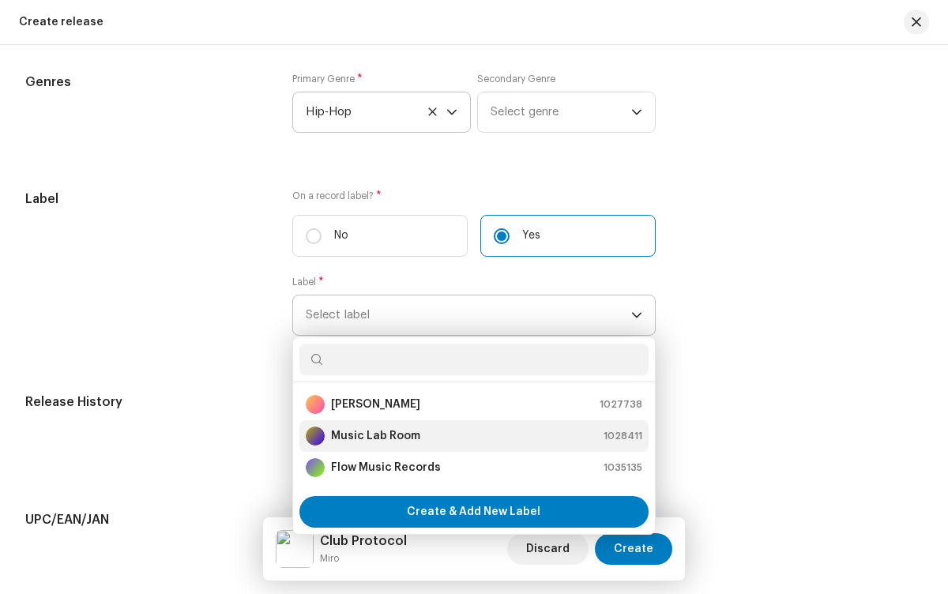
click at [471, 440] on div "Music Lab Room 1028411" at bounding box center [474, 435] width 336 height 19
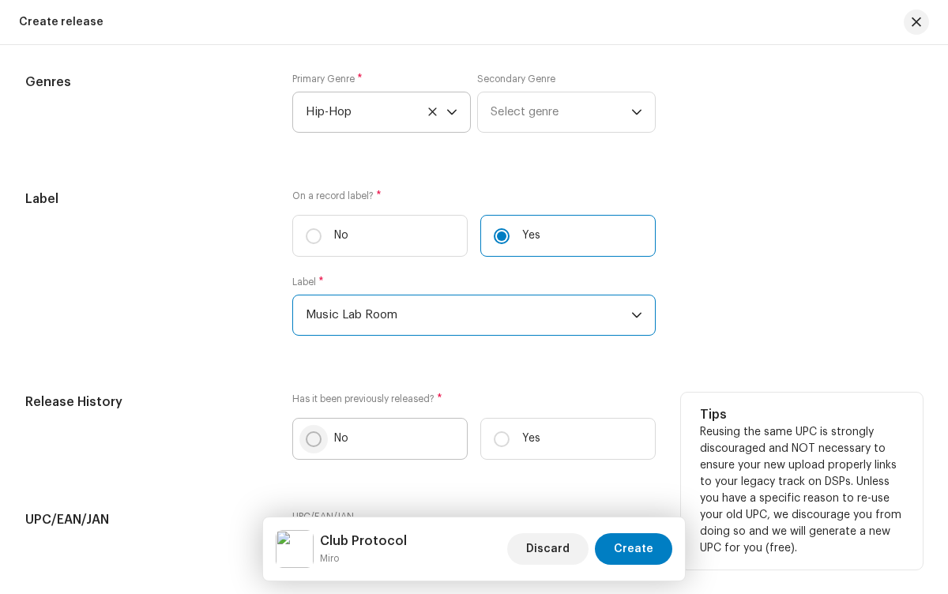
click at [312, 442] on input "No" at bounding box center [314, 439] width 16 height 16
radio input "true"
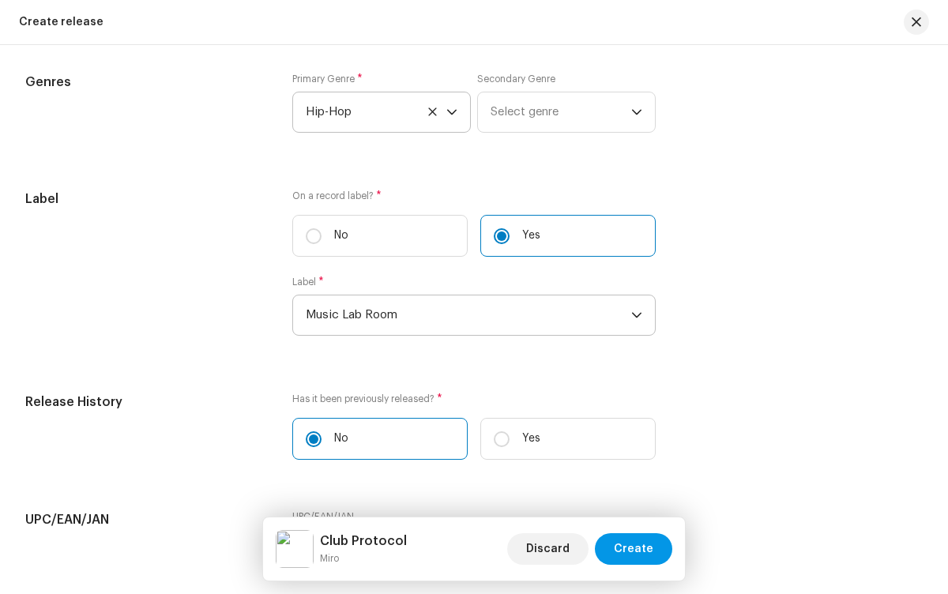
click at [635, 549] on span "Create" at bounding box center [633, 549] width 39 height 32
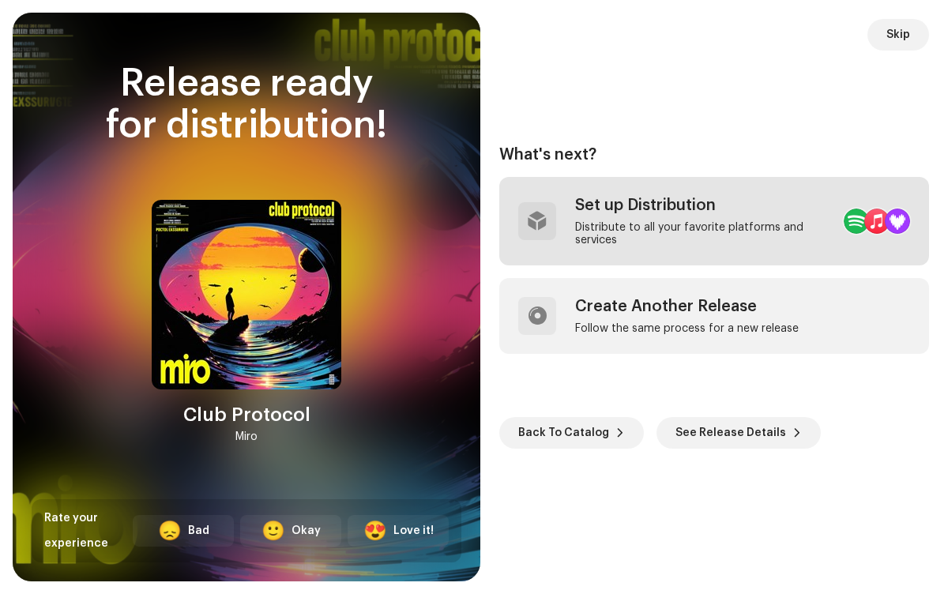
click at [674, 221] on div "Distribute to all your favorite platforms and services" at bounding box center [703, 233] width 256 height 25
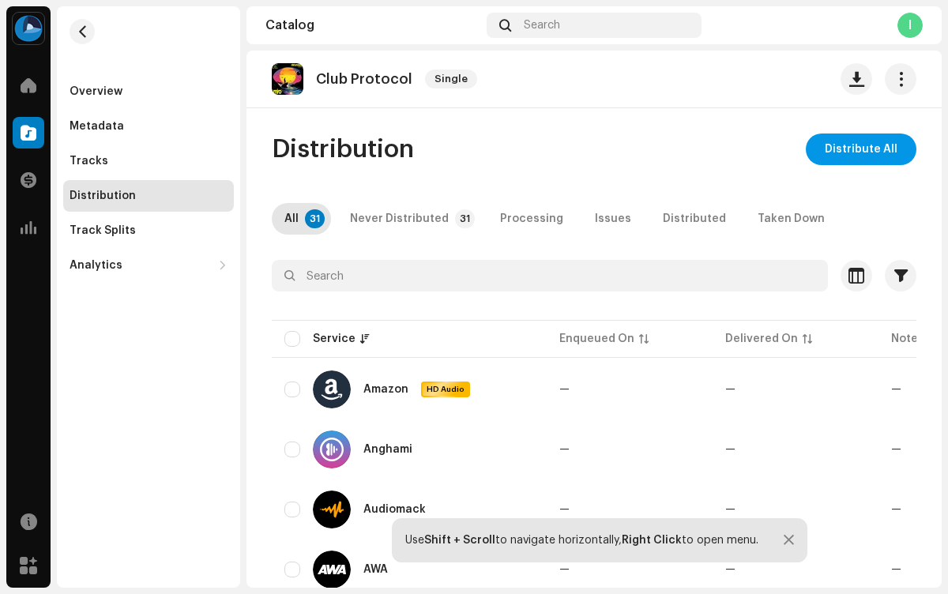
click at [853, 149] on span "Distribute All" at bounding box center [860, 149] width 73 height 32
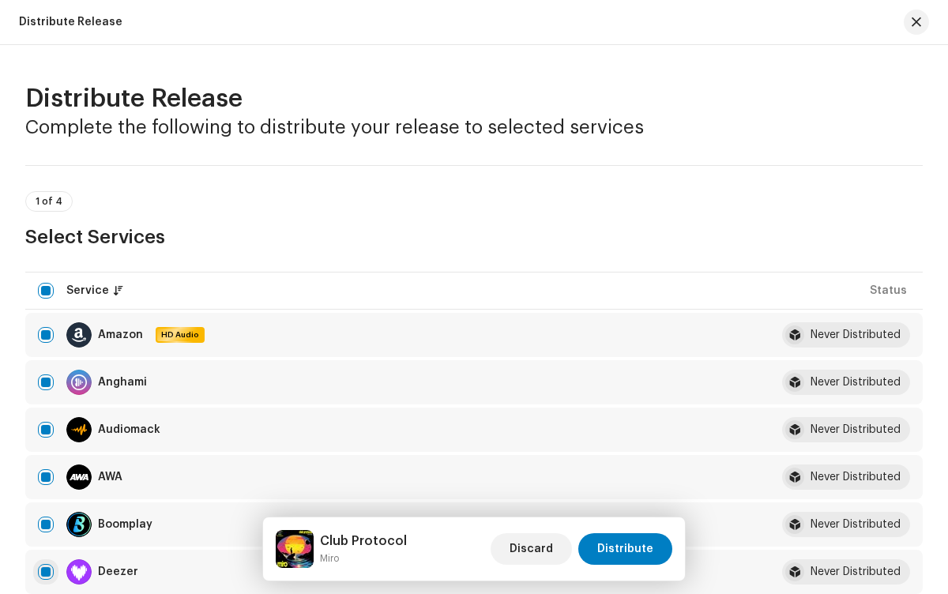
click at [46, 572] on input "checkbox" at bounding box center [46, 572] width 16 height 16
checkbox input "false"
radio input "true"
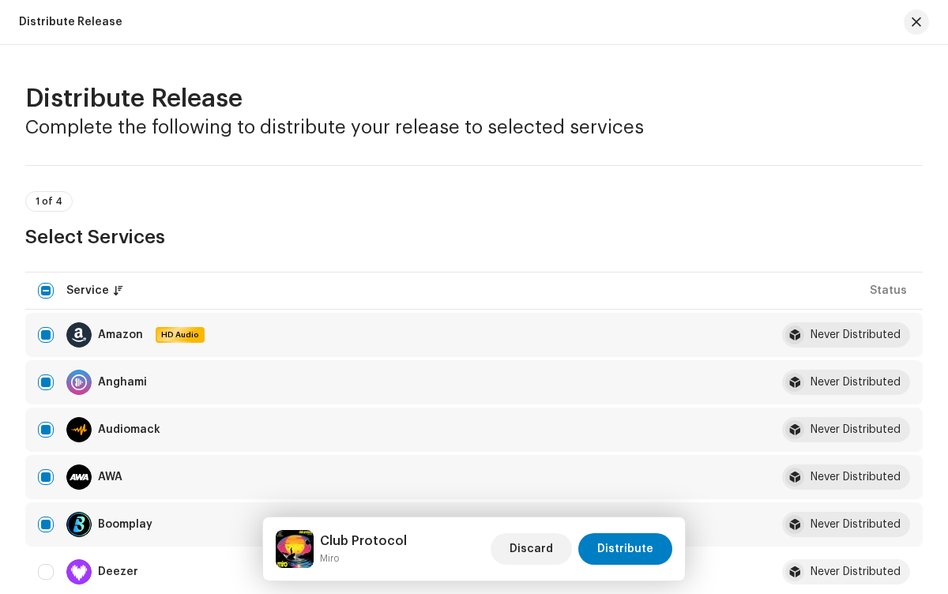
scroll to position [2592, 0]
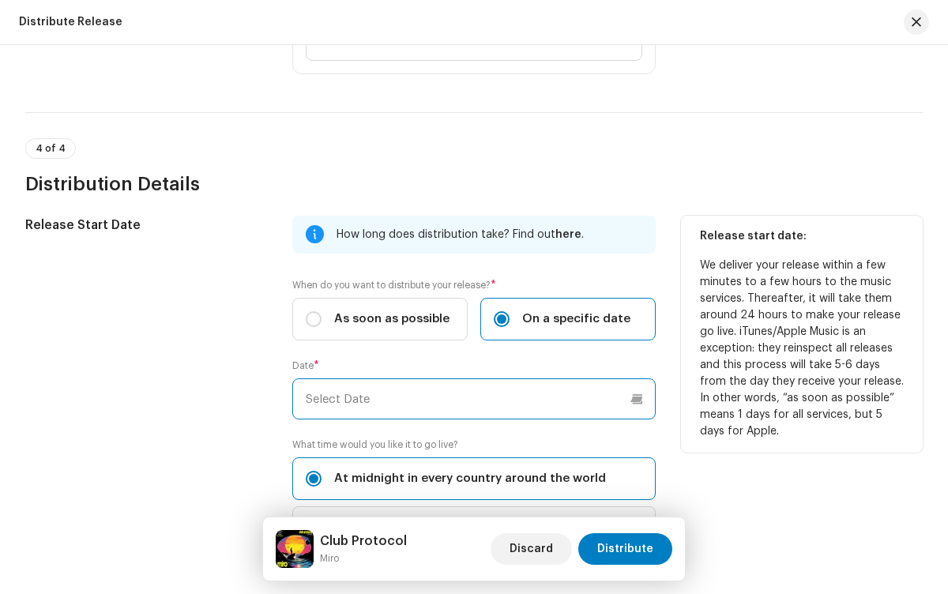
click at [471, 399] on input "text" at bounding box center [473, 398] width 362 height 41
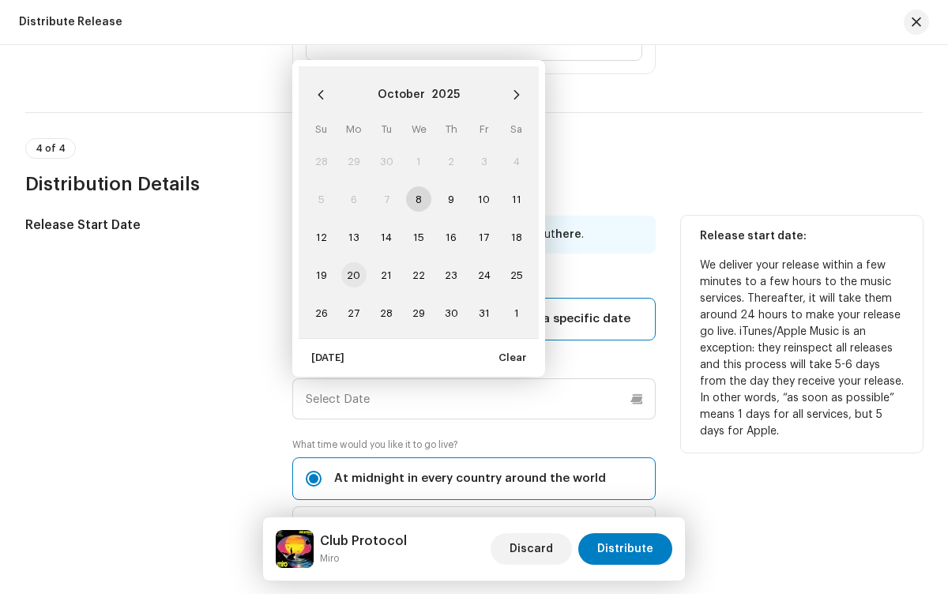
click at [352, 275] on span "20" at bounding box center [353, 274] width 25 height 25
type input "[DATE]"
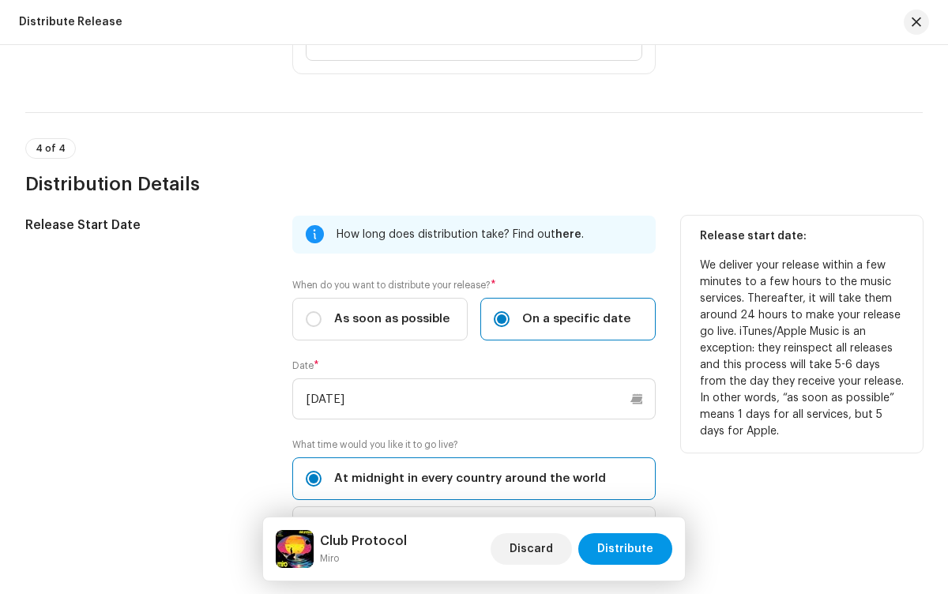
click at [627, 549] on span "Distribute" at bounding box center [625, 549] width 56 height 32
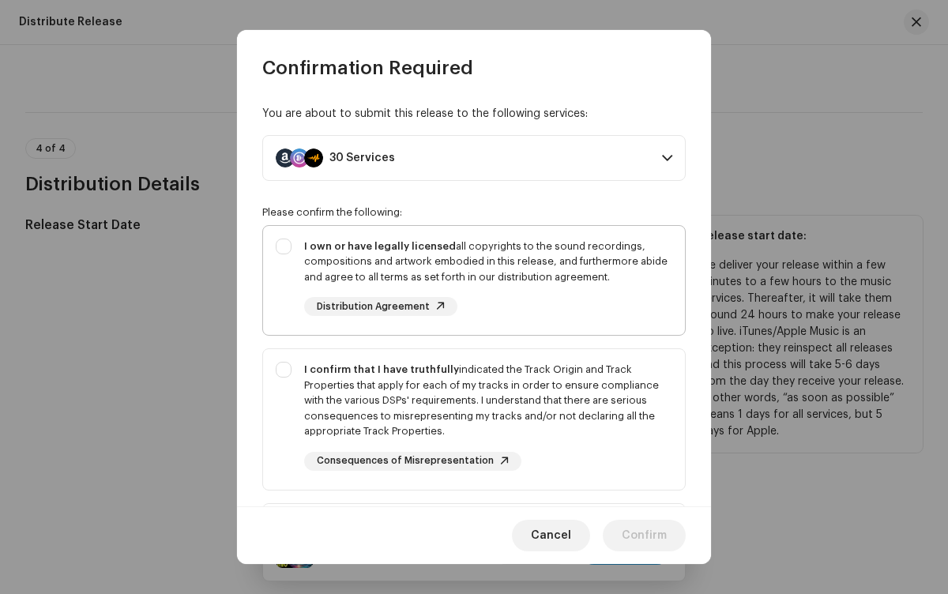
click at [471, 280] on div "I own or have legally licensed all copyrights to the sound recordings, composit…" at bounding box center [488, 261] width 368 height 47
checkbox input "true"
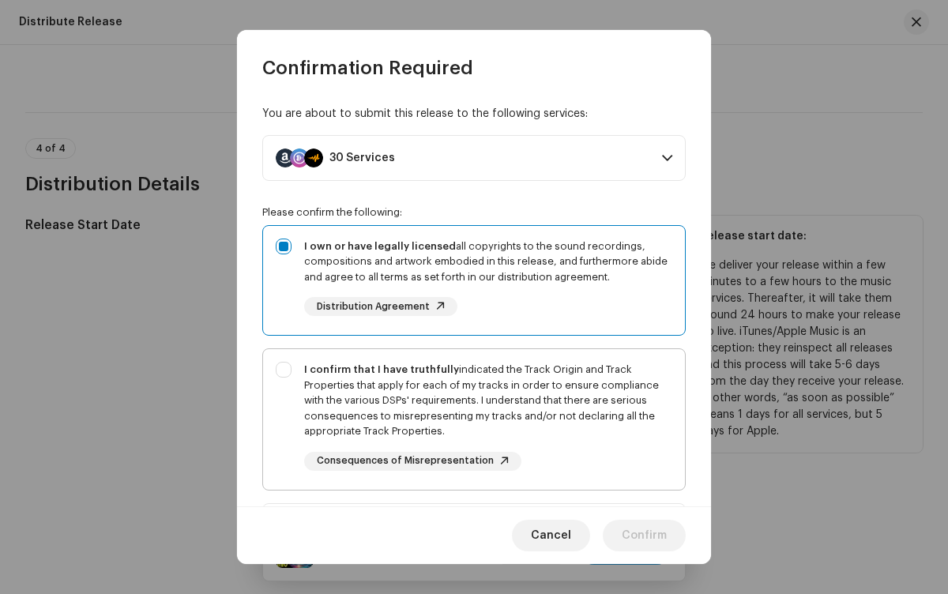
click at [471, 419] on div "I confirm that I have truthfully indicated the Track Origin and Track Propertie…" at bounding box center [488, 400] width 368 height 77
checkbox input "true"
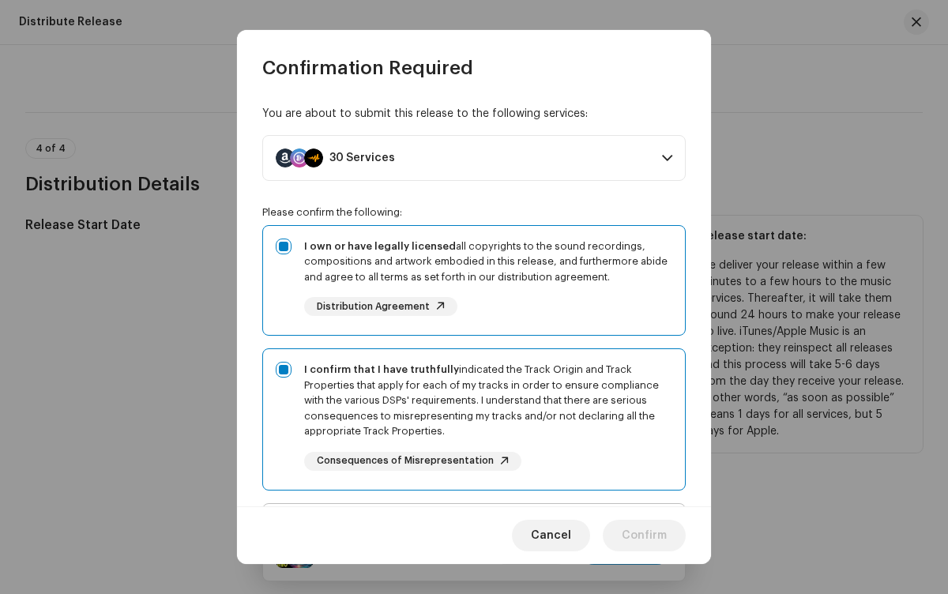
click at [471, 516] on div "I acknowledge and understand that playlisting services guaranteeing "increased …" at bounding box center [488, 575] width 368 height 118
checkbox input "true"
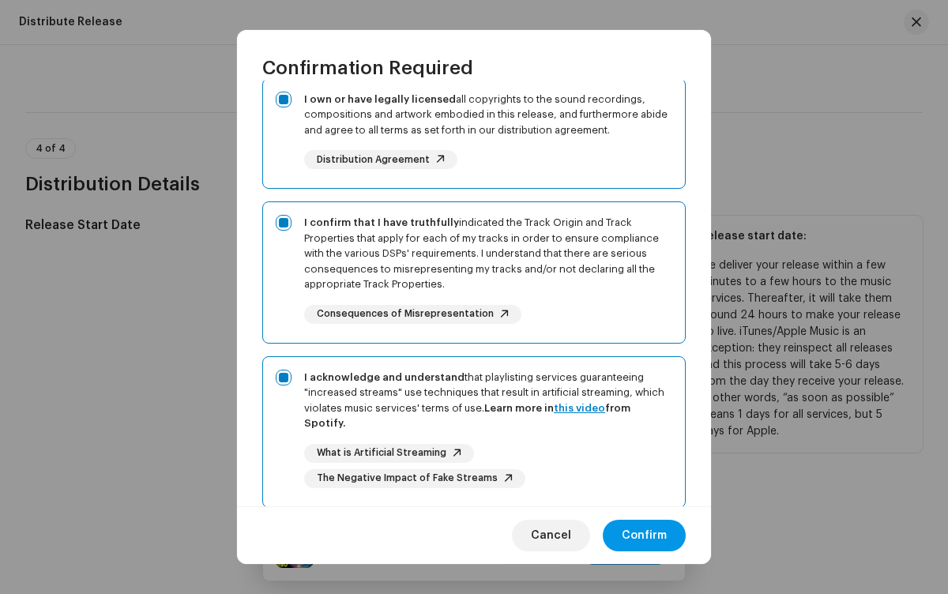
click at [644, 535] on span "Confirm" at bounding box center [644, 536] width 45 height 32
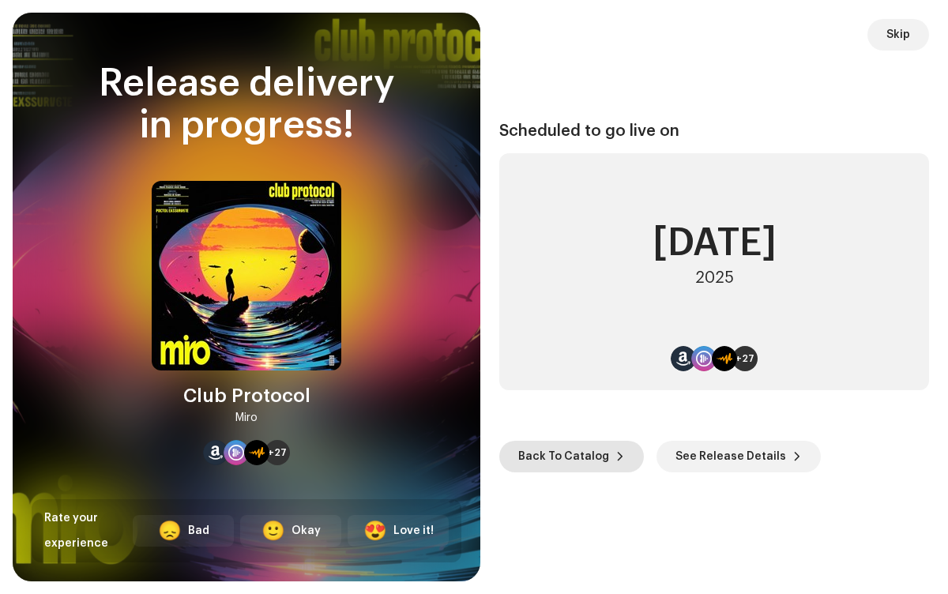
click at [568, 456] on span "Back To Catalog" at bounding box center [563, 457] width 91 height 32
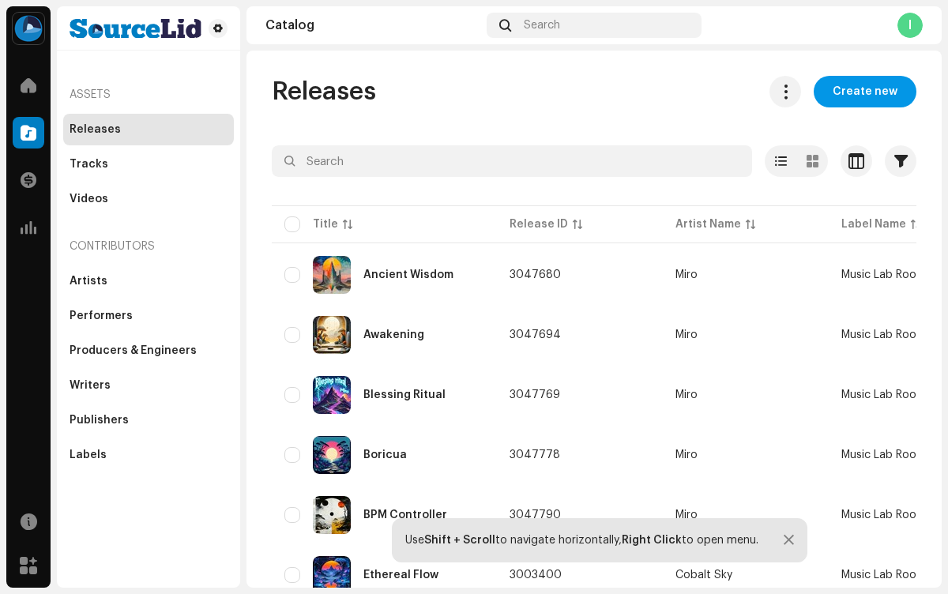
click at [857, 92] on span "Create new" at bounding box center [864, 92] width 65 height 32
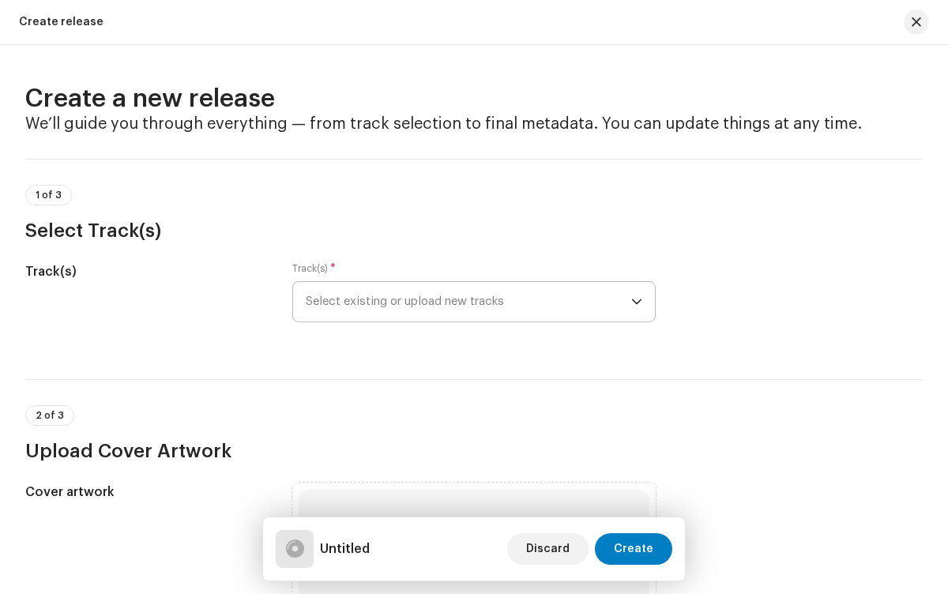
click at [465, 302] on span "Select existing or upload new tracks" at bounding box center [468, 301] width 325 height 39
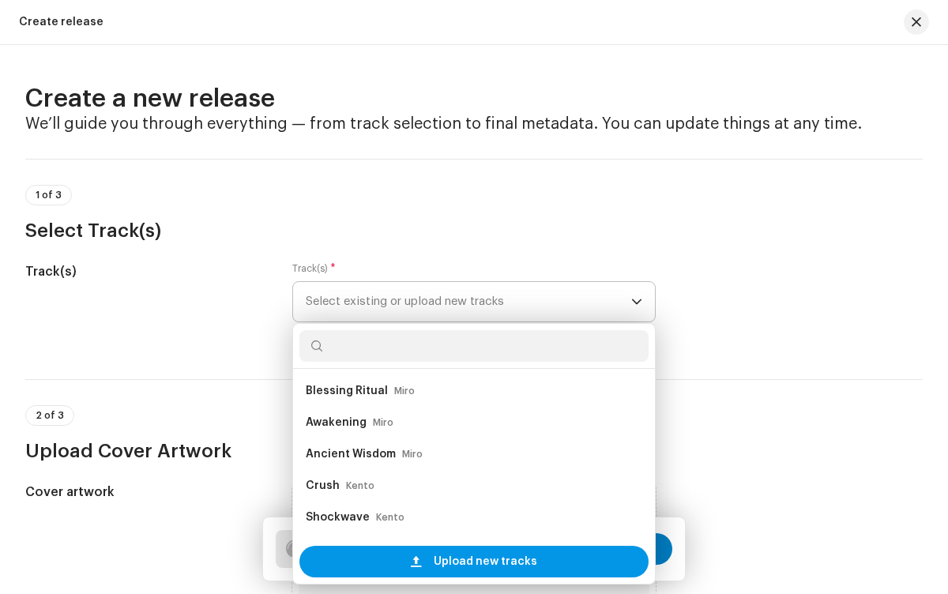
click at [482, 561] on span "Upload new tracks" at bounding box center [485, 562] width 103 height 32
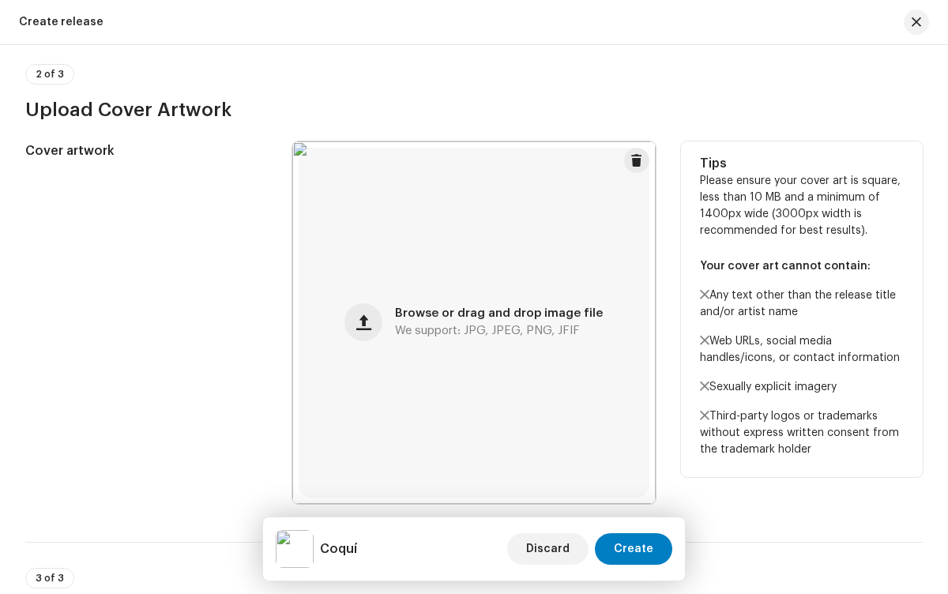
scroll to position [967, 0]
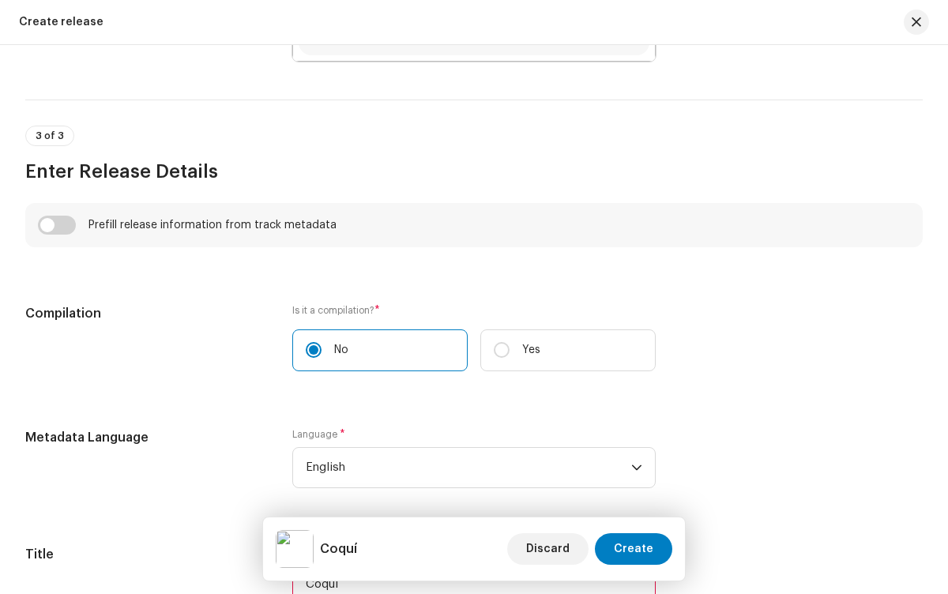
type input "Coquí"
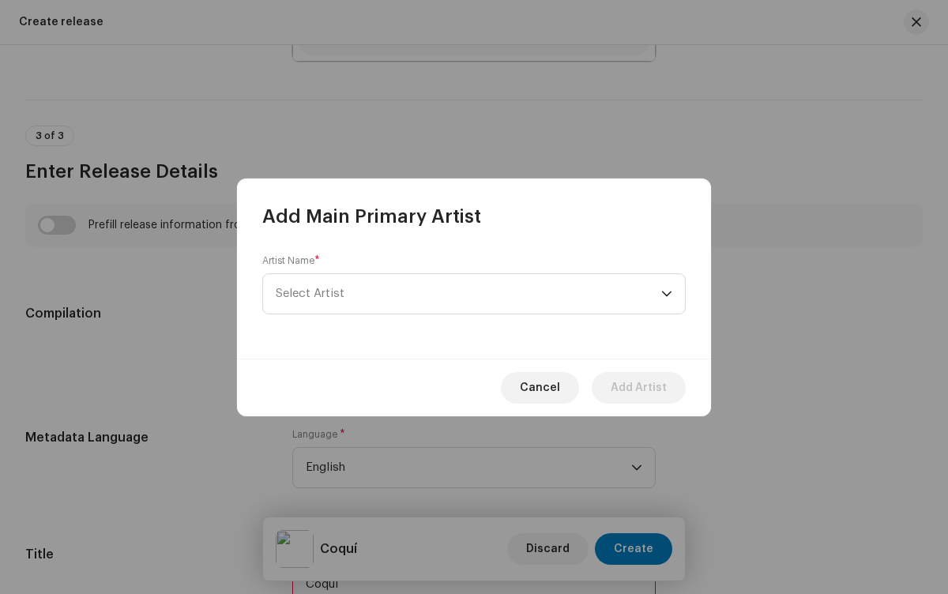
scroll to position [1557, 0]
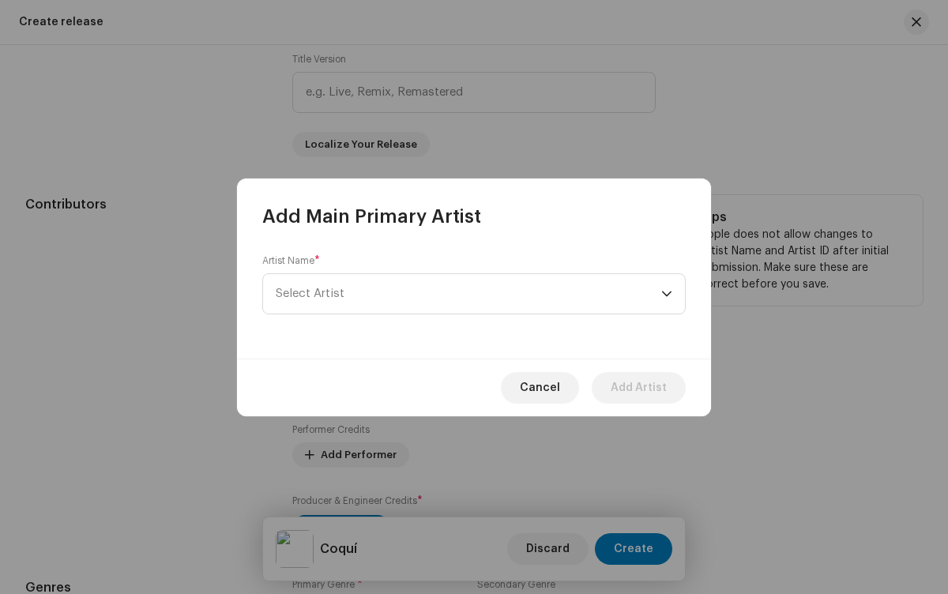
click at [468, 293] on span "Select Artist" at bounding box center [468, 293] width 385 height 39
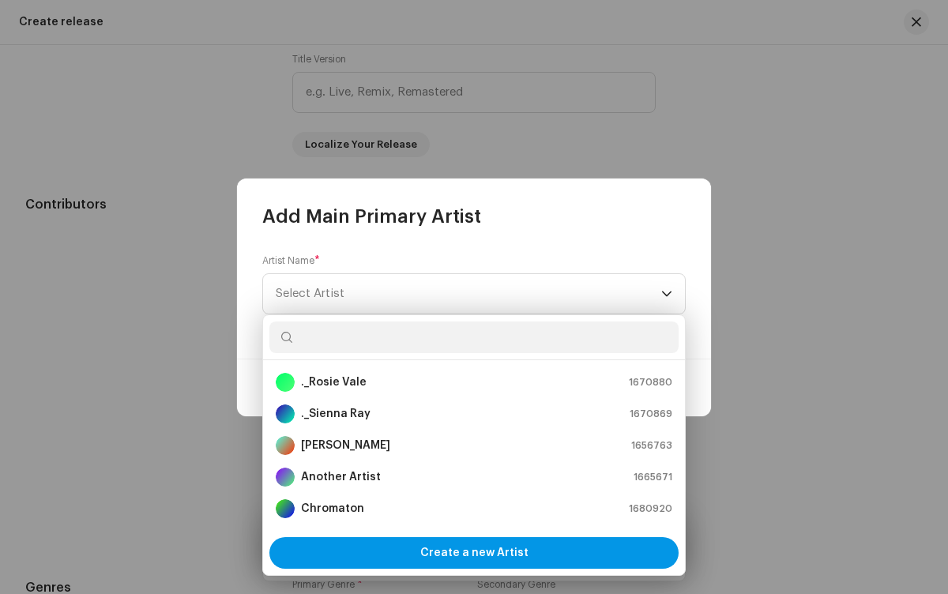
click at [474, 552] on span "Create a new Artist" at bounding box center [474, 553] width 108 height 32
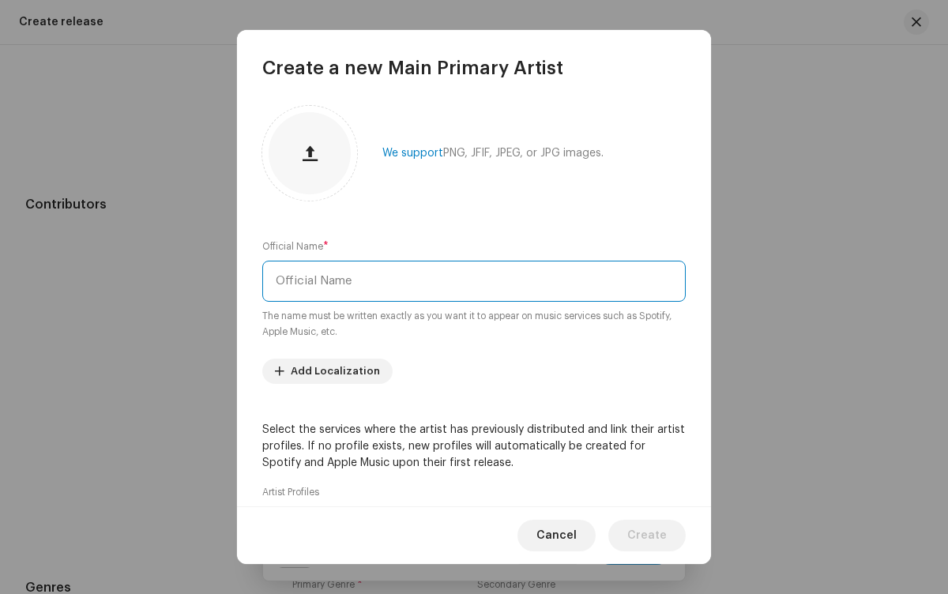
type input "Miro"
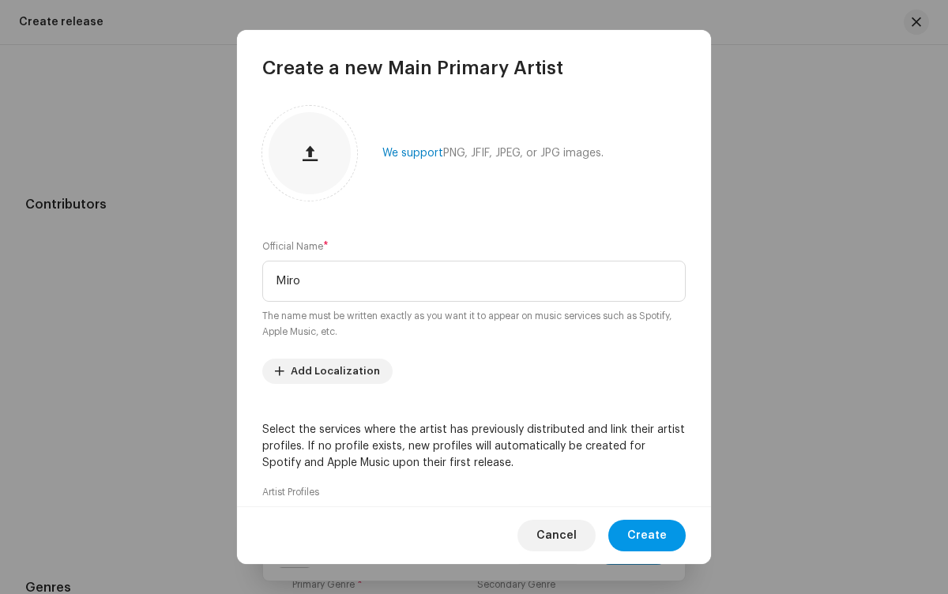
click at [648, 535] on span "Create" at bounding box center [646, 536] width 39 height 32
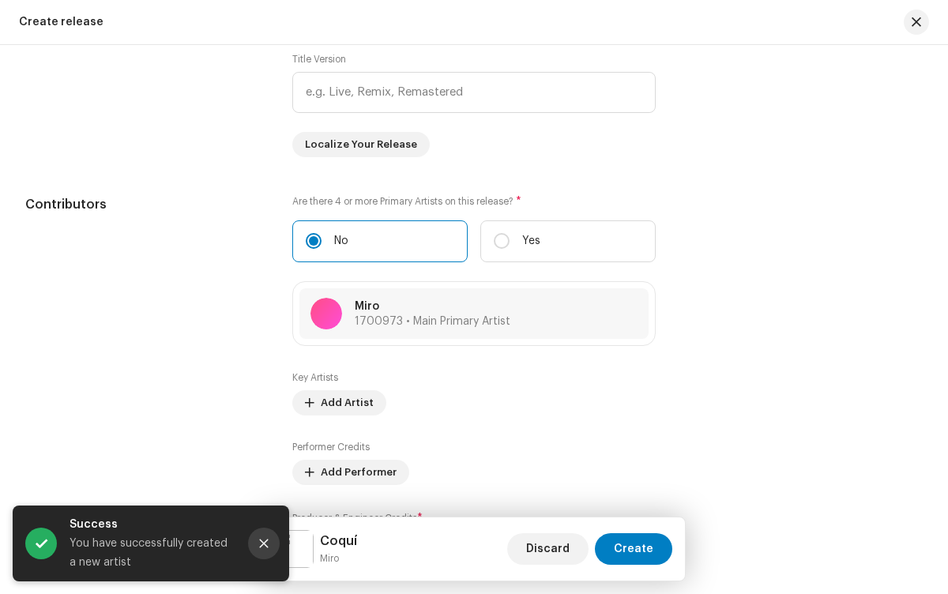
click at [264, 543] on icon "Close" at bounding box center [264, 543] width 9 height 9
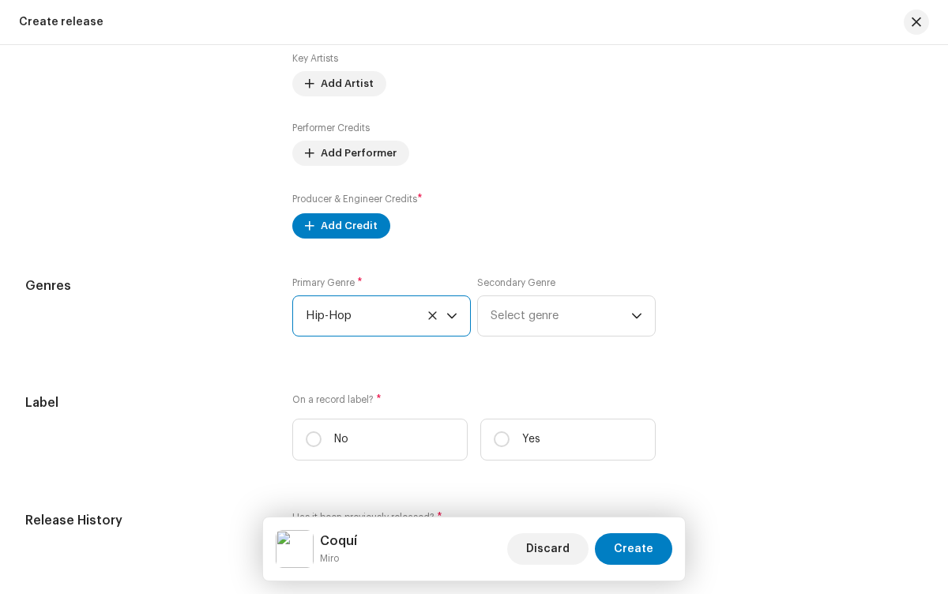
scroll to position [6491, 0]
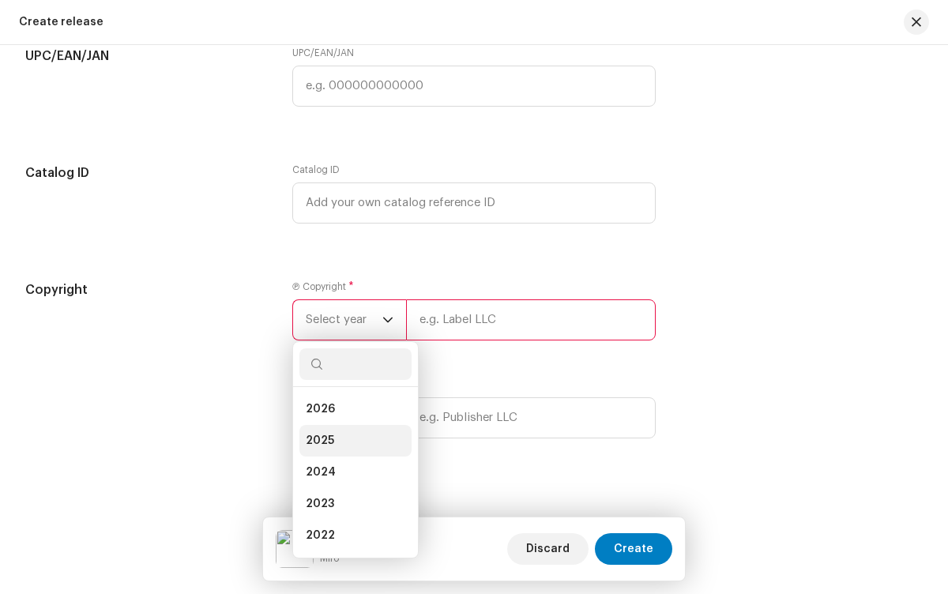
click at [351, 444] on li "2025" at bounding box center [355, 441] width 112 height 32
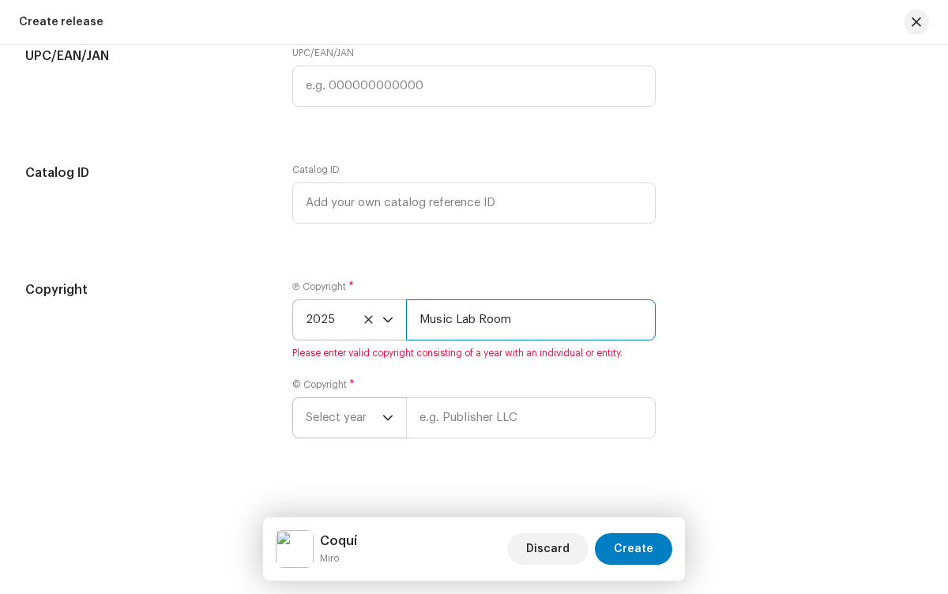
type input "Music Lab Room"
click at [342, 421] on span "Select year" at bounding box center [344, 417] width 77 height 39
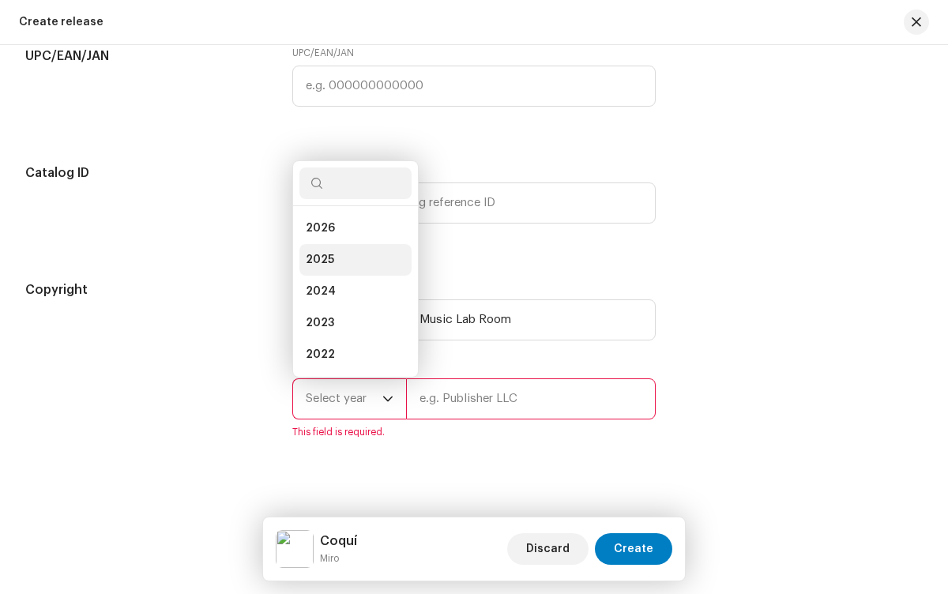
click at [351, 263] on li "2025" at bounding box center [355, 260] width 112 height 32
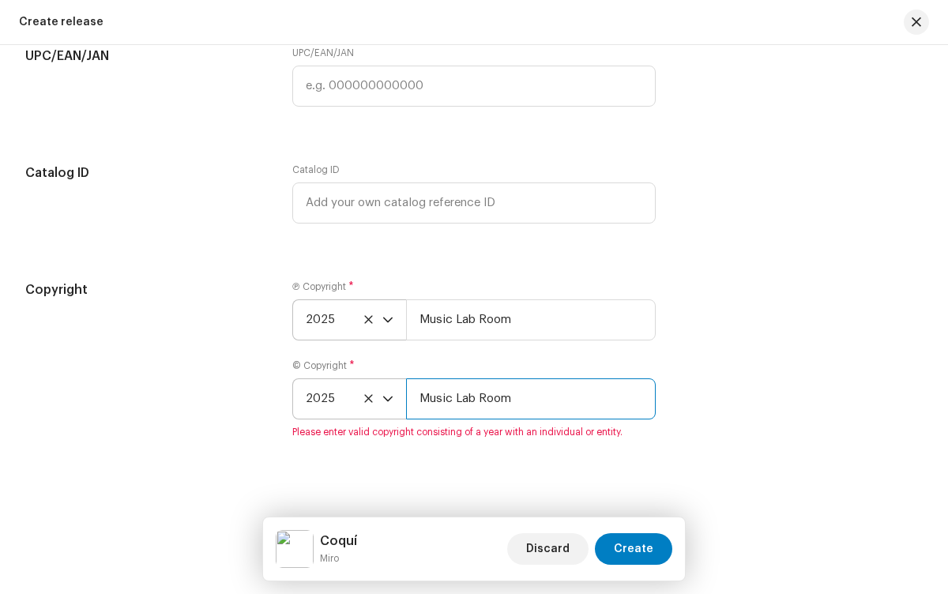
type input "Music Lab Room"
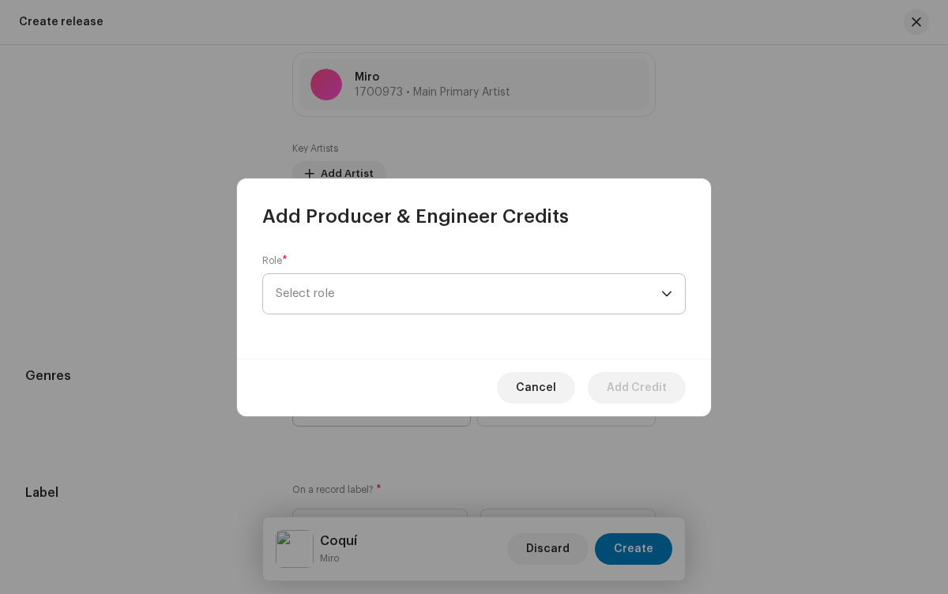
click at [468, 293] on span "Select role" at bounding box center [468, 293] width 385 height 39
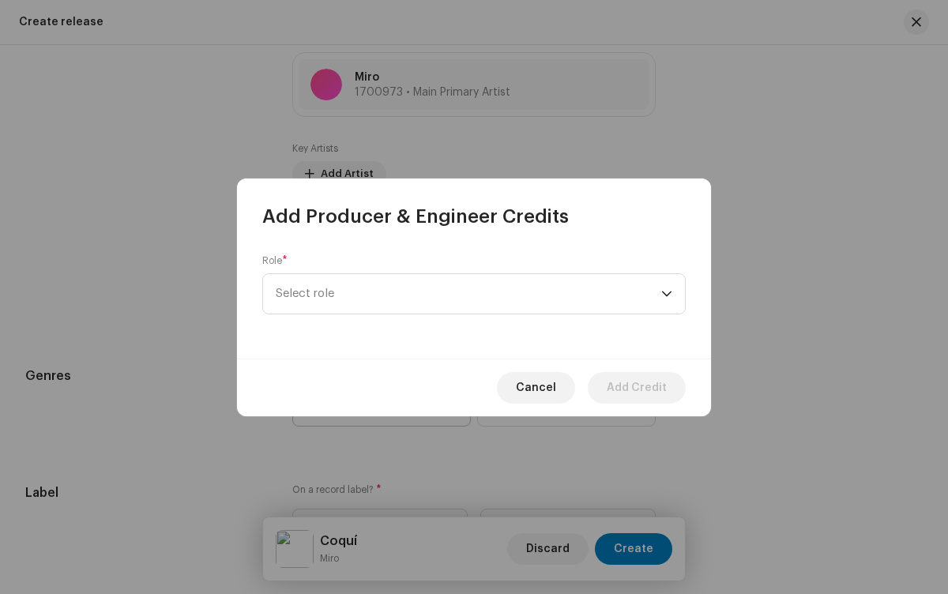
scroll to position [569, 0]
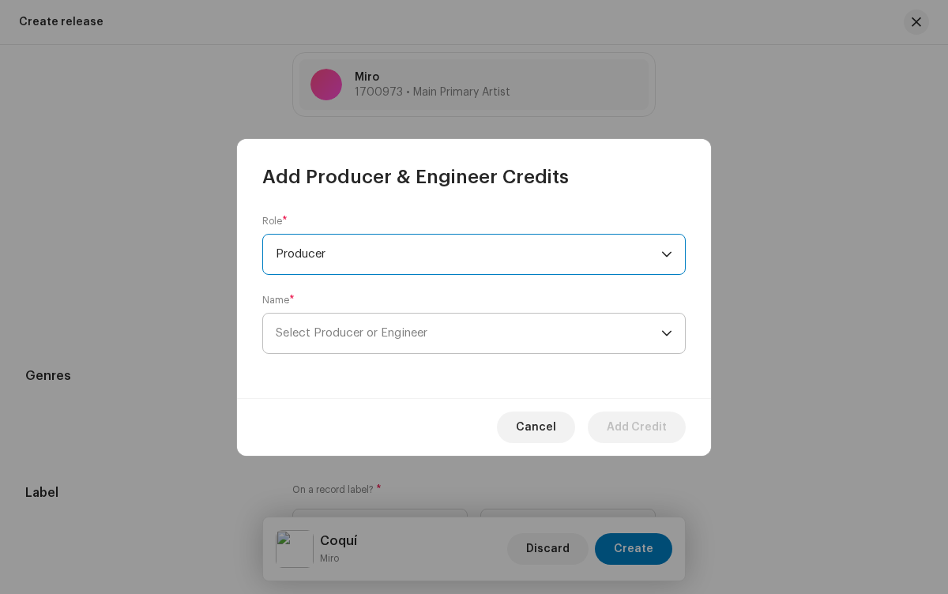
click at [468, 332] on span "Select Producer or Engineer" at bounding box center [468, 333] width 385 height 39
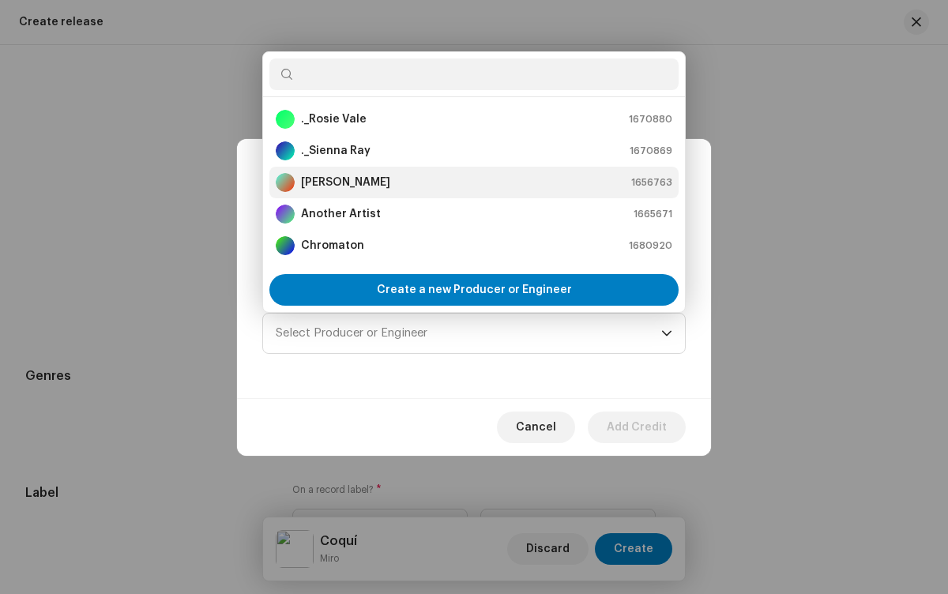
click at [471, 182] on div "[PERSON_NAME] 1656763" at bounding box center [474, 182] width 396 height 19
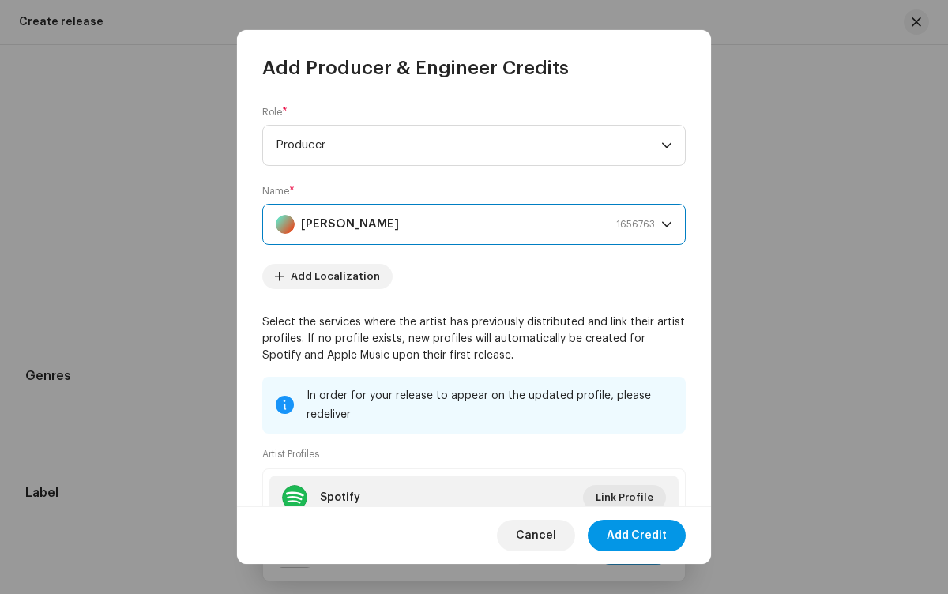
click at [637, 535] on span "Add Credit" at bounding box center [636, 536] width 60 height 32
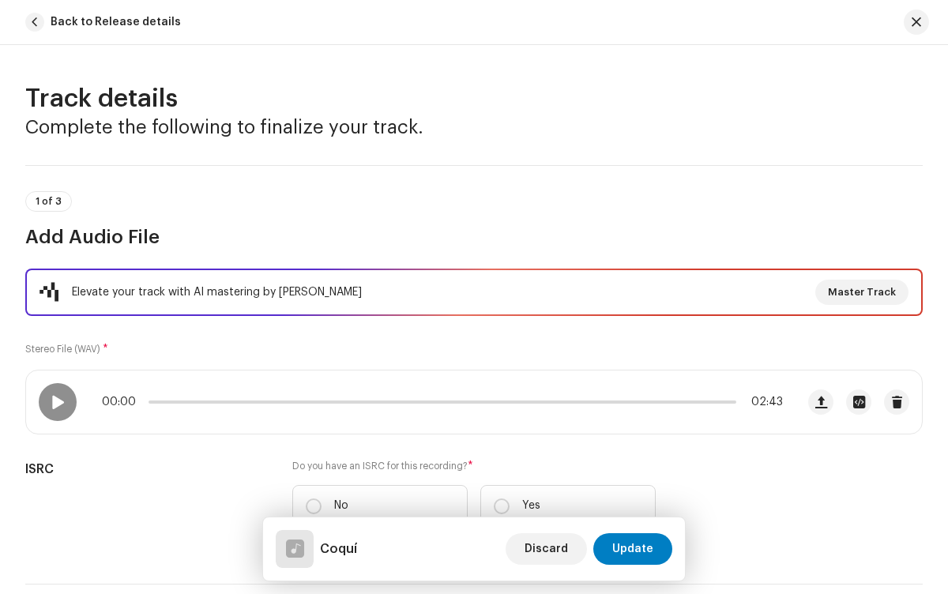
scroll to position [240, 0]
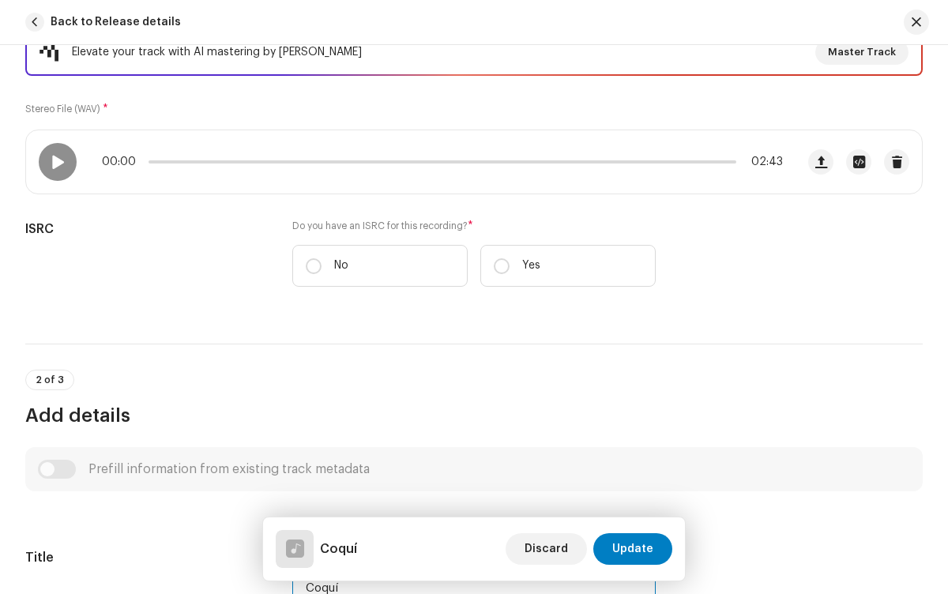
type input "Coquí"
checkbox input "true"
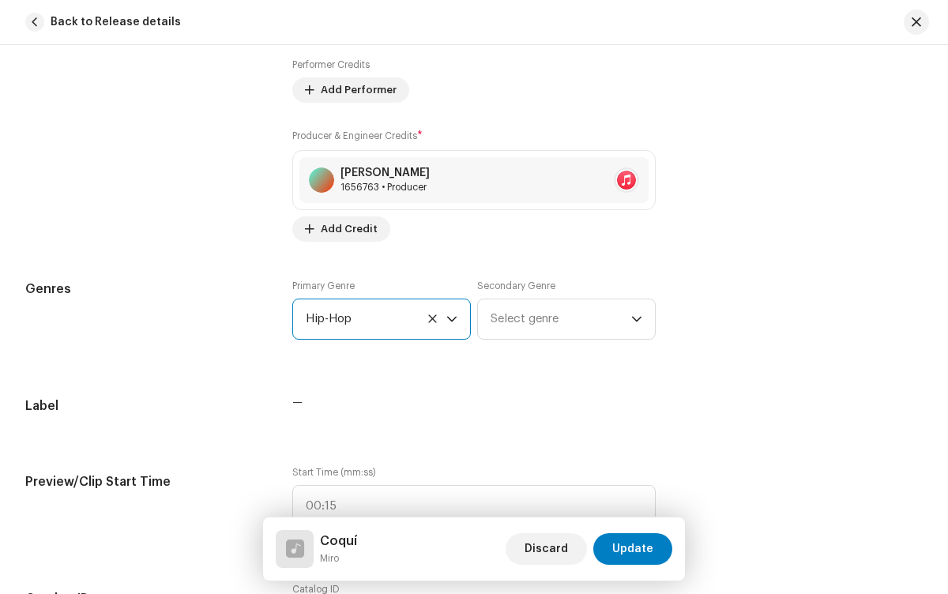
radio input "true"
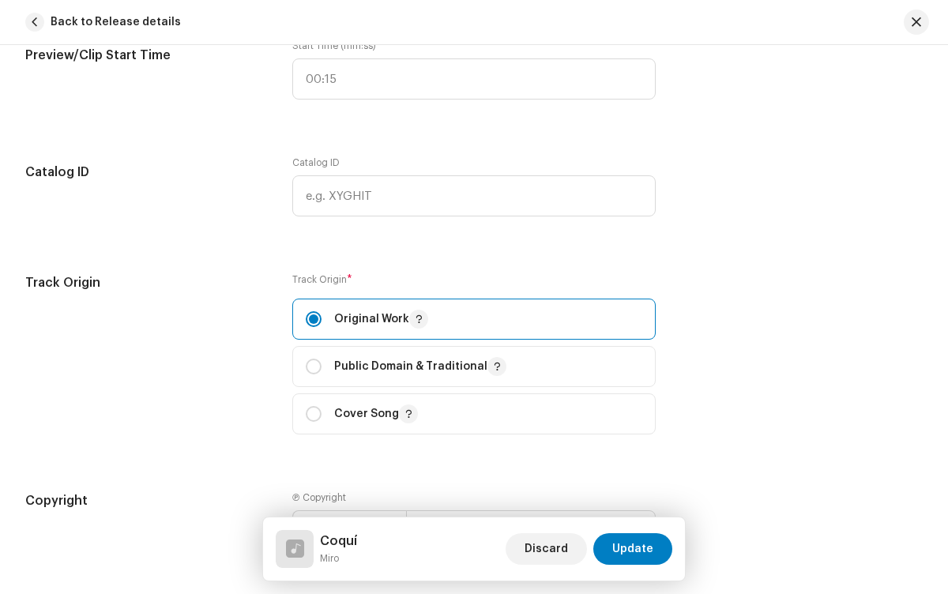
checkbox input "true"
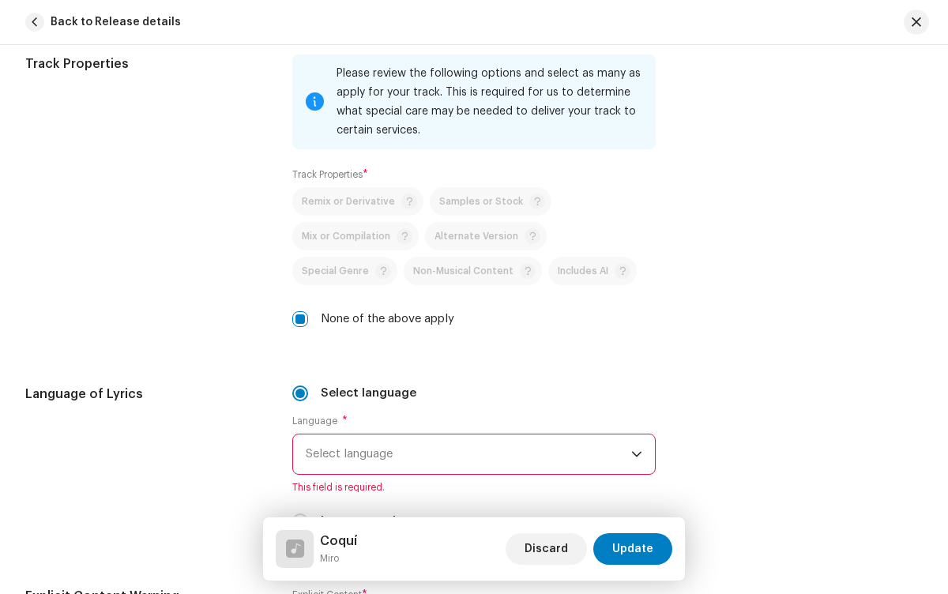
click at [465, 454] on span "Select language" at bounding box center [468, 453] width 325 height 39
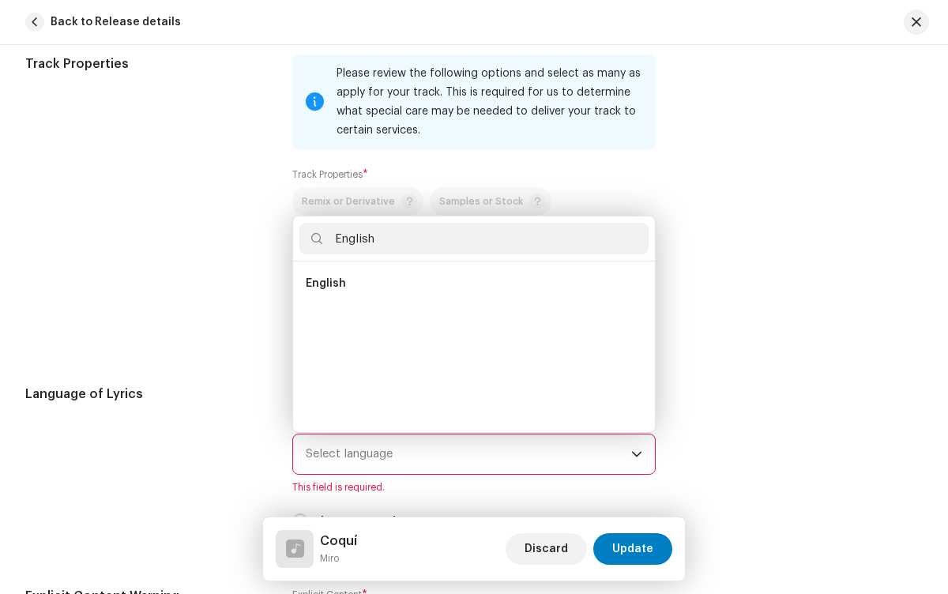
scroll to position [0, 0]
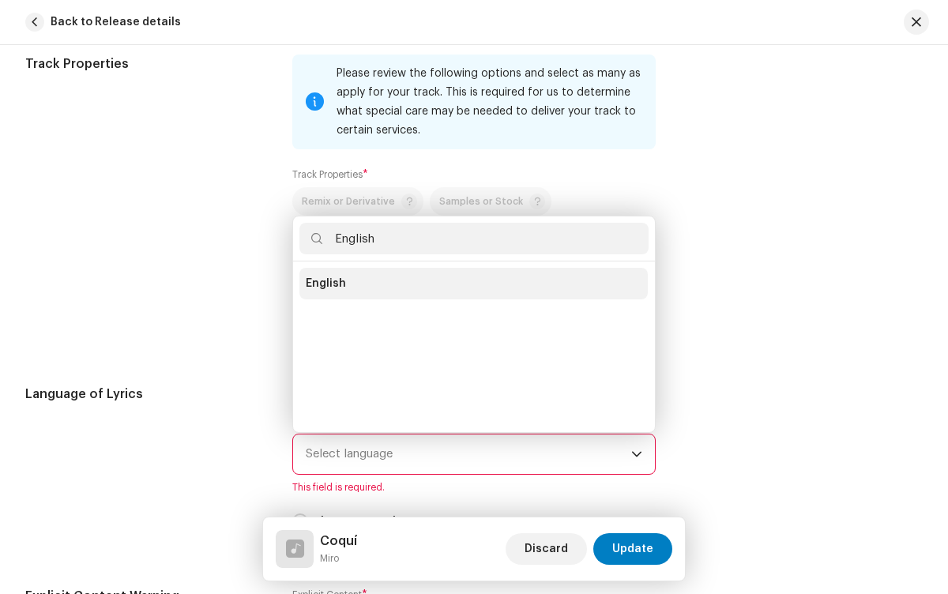
type input "English"
click at [471, 284] on li "English" at bounding box center [473, 284] width 348 height 32
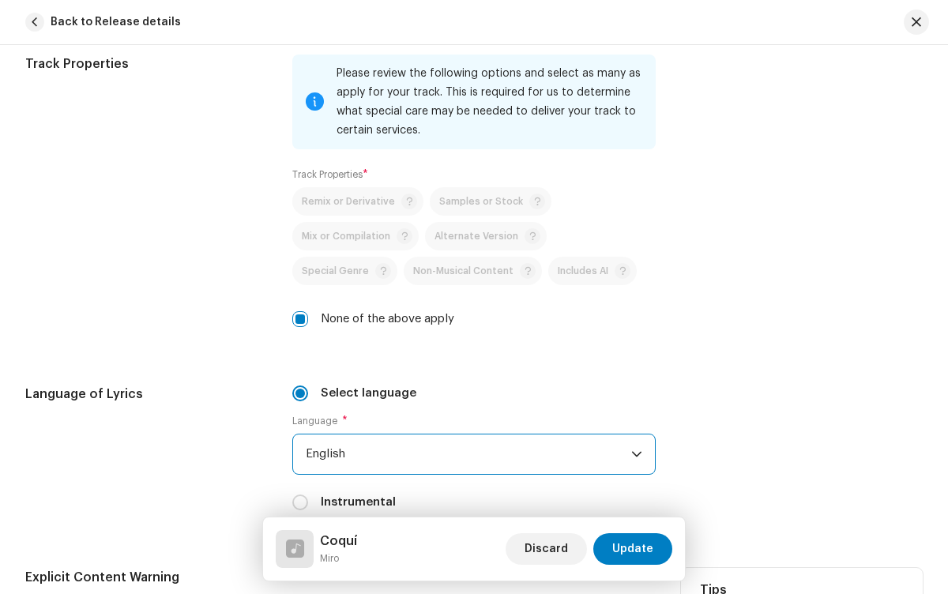
radio input "true"
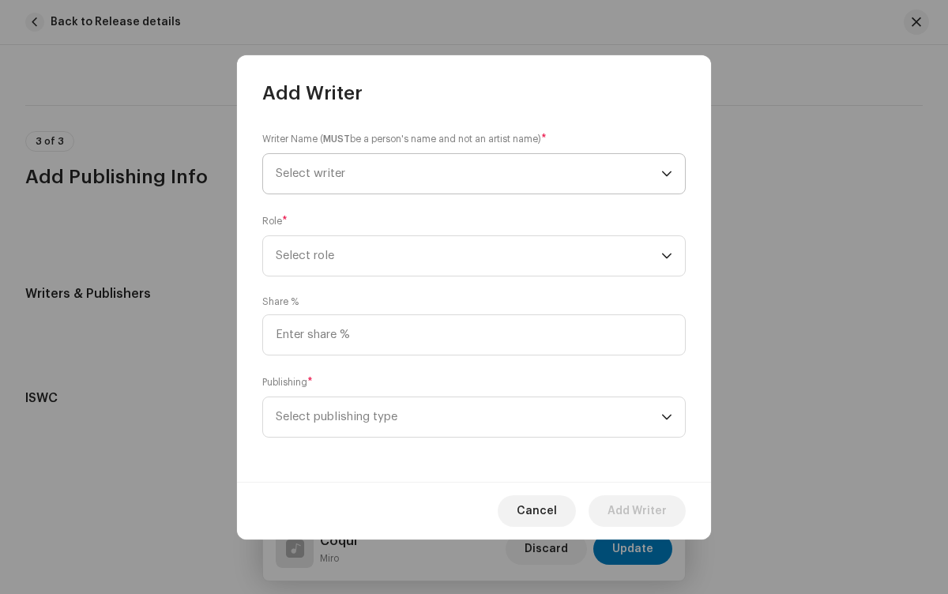
click at [468, 173] on span "Select writer" at bounding box center [468, 173] width 385 height 39
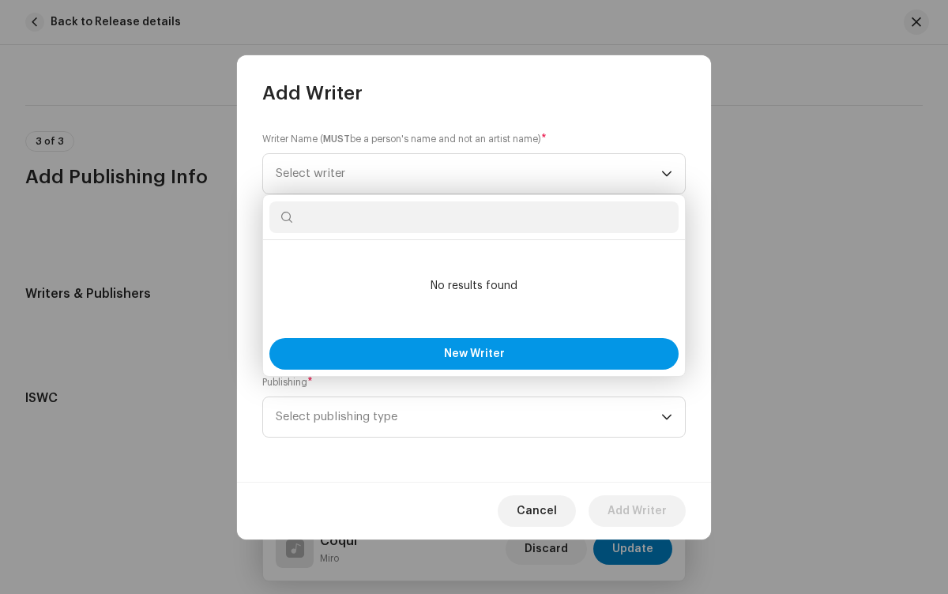
click at [474, 353] on span "New Writer" at bounding box center [474, 353] width 61 height 11
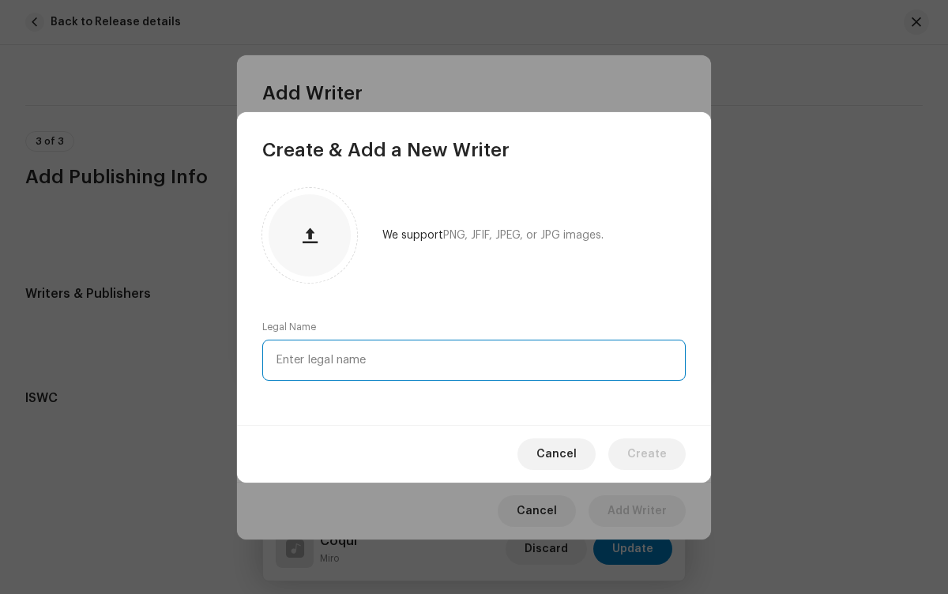
type input "[PERSON_NAME]"
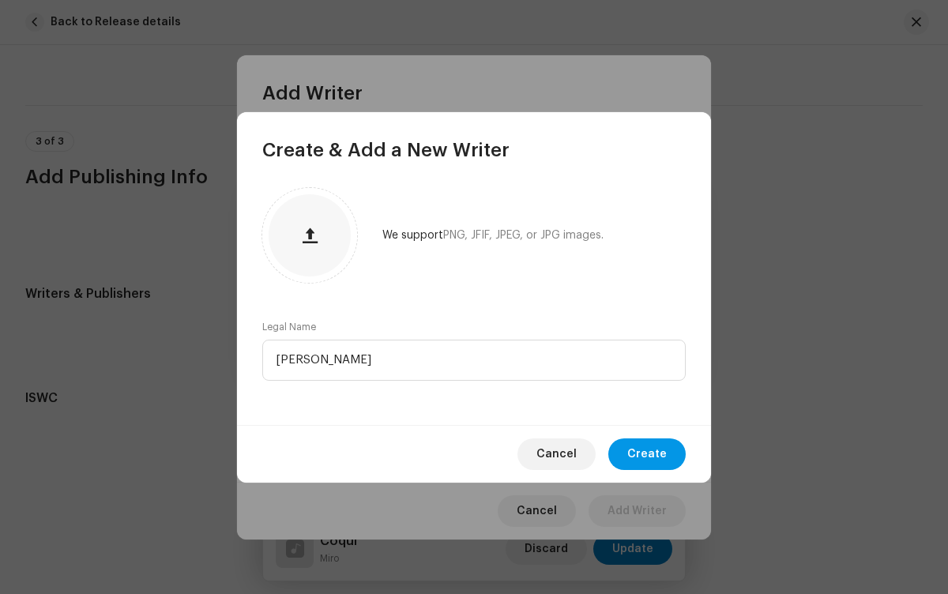
click at [648, 453] on span "Create" at bounding box center [646, 454] width 39 height 32
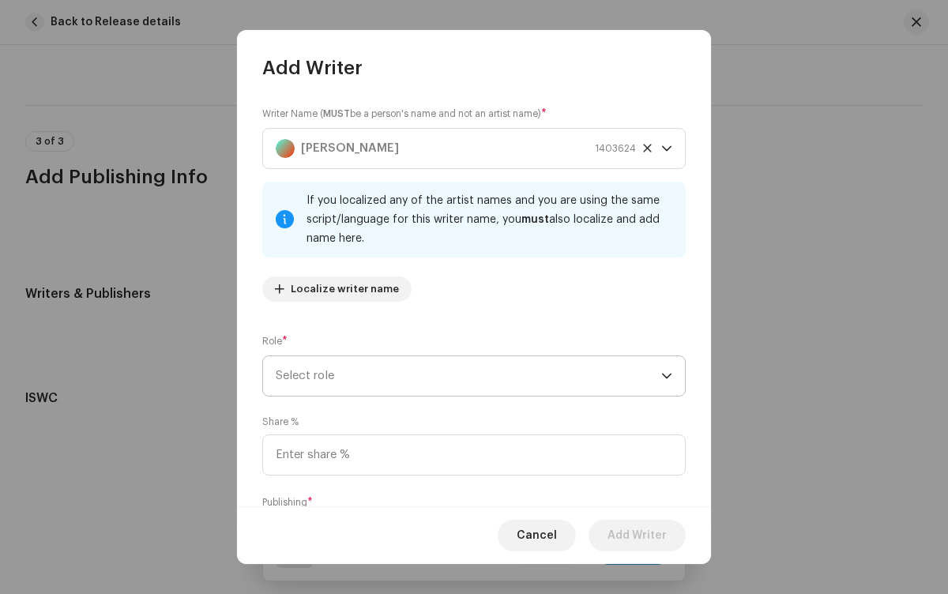
click at [471, 375] on span "Select role" at bounding box center [468, 375] width 385 height 39
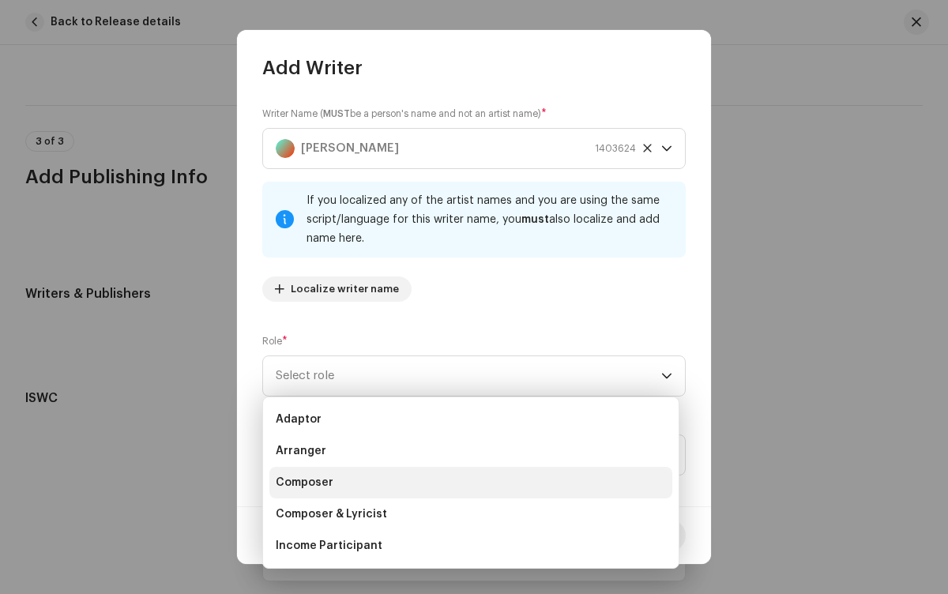
click at [468, 482] on li "Composer" at bounding box center [470, 483] width 403 height 32
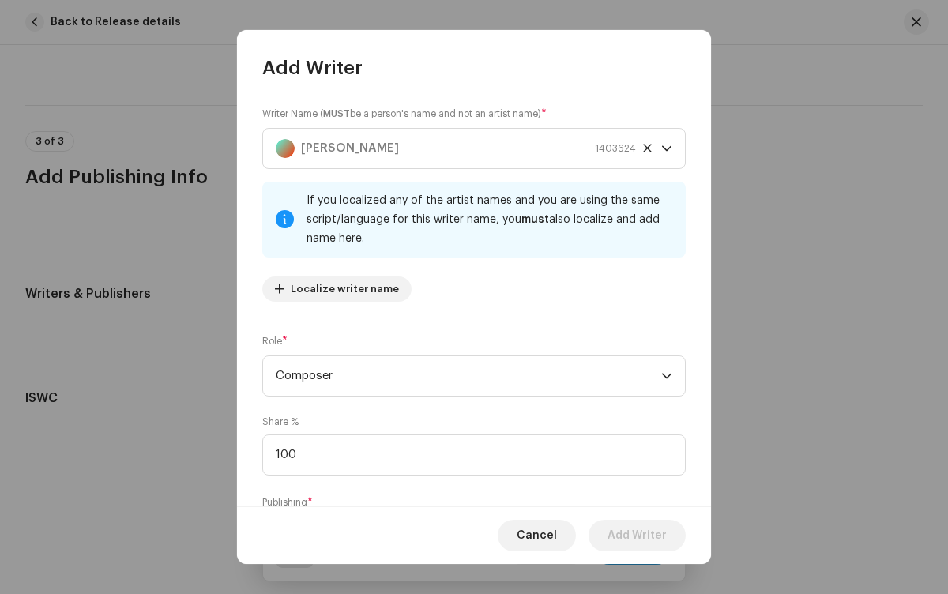
click at [471, 517] on span "Select publishing type" at bounding box center [468, 536] width 385 height 39
type input "100.00"
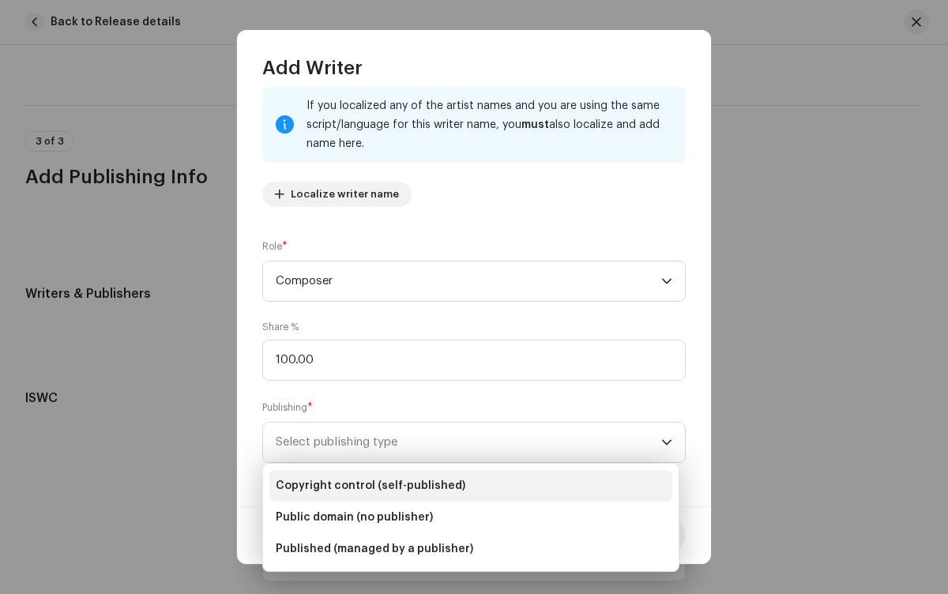
click at [471, 485] on li "Copyright control (self-published)" at bounding box center [470, 486] width 403 height 32
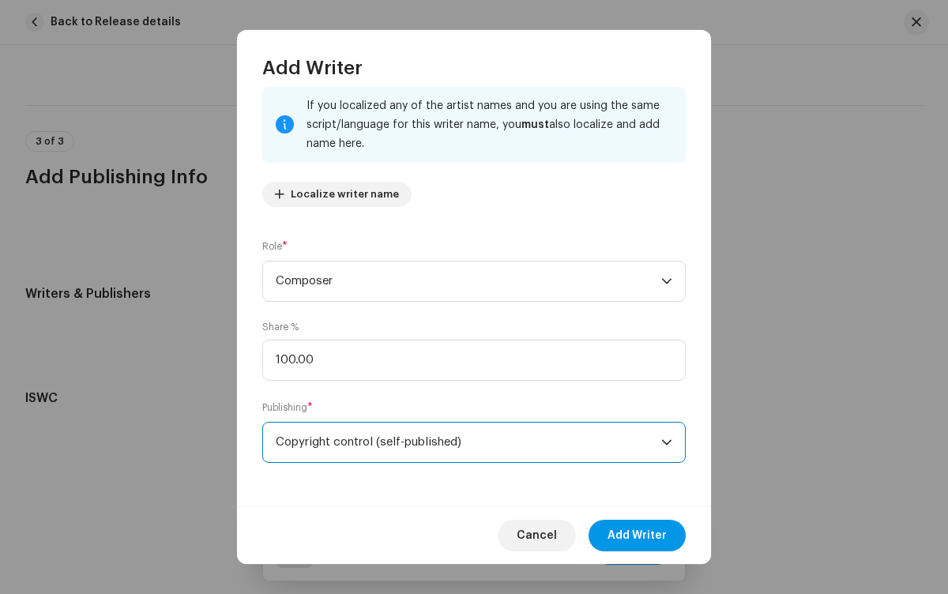
click at [637, 535] on span "Add Writer" at bounding box center [636, 536] width 59 height 32
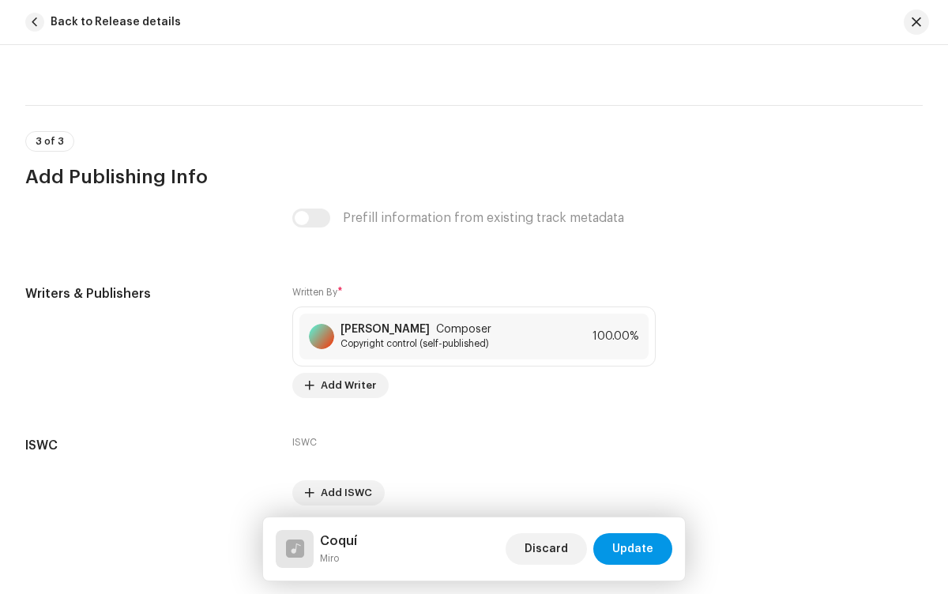
click at [633, 549] on span "Update" at bounding box center [632, 549] width 41 height 32
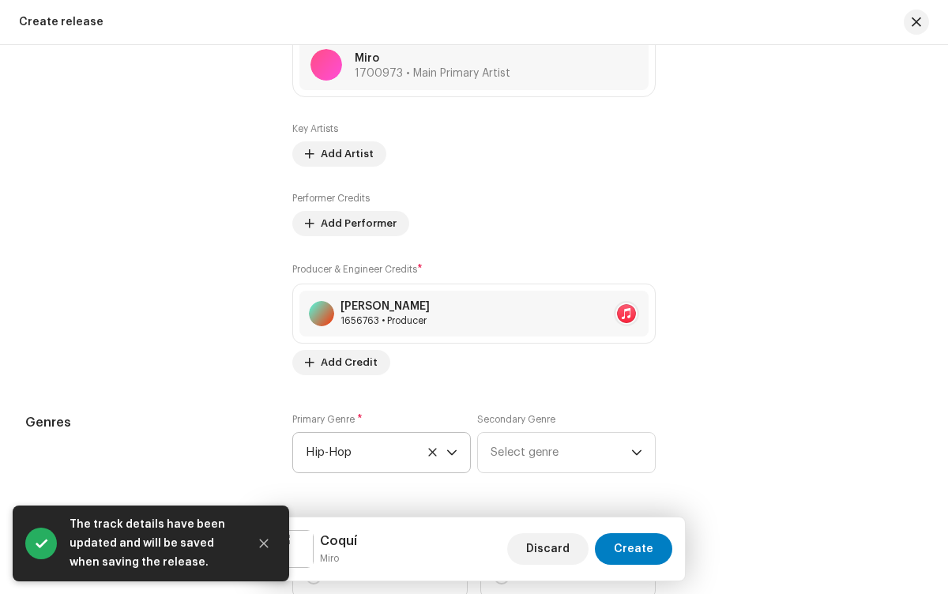
scroll to position [1767, 0]
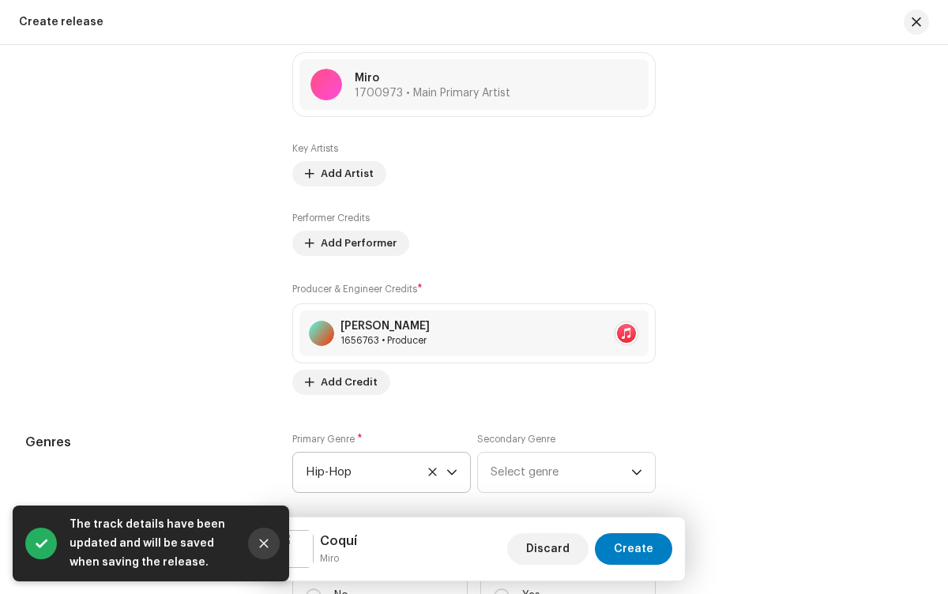
click at [264, 543] on icon "Close" at bounding box center [264, 543] width 9 height 9
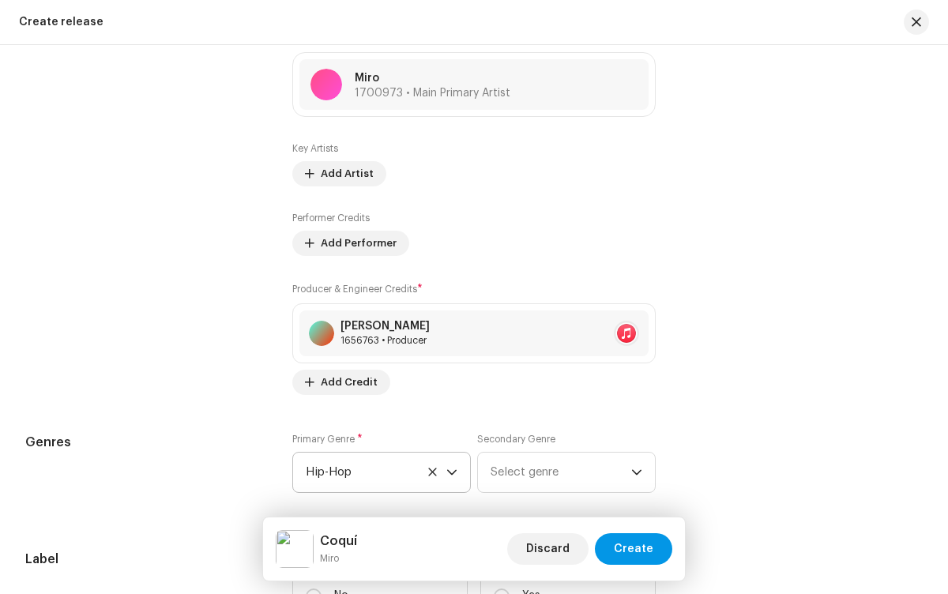
click at [635, 549] on span "Create" at bounding box center [633, 549] width 39 height 32
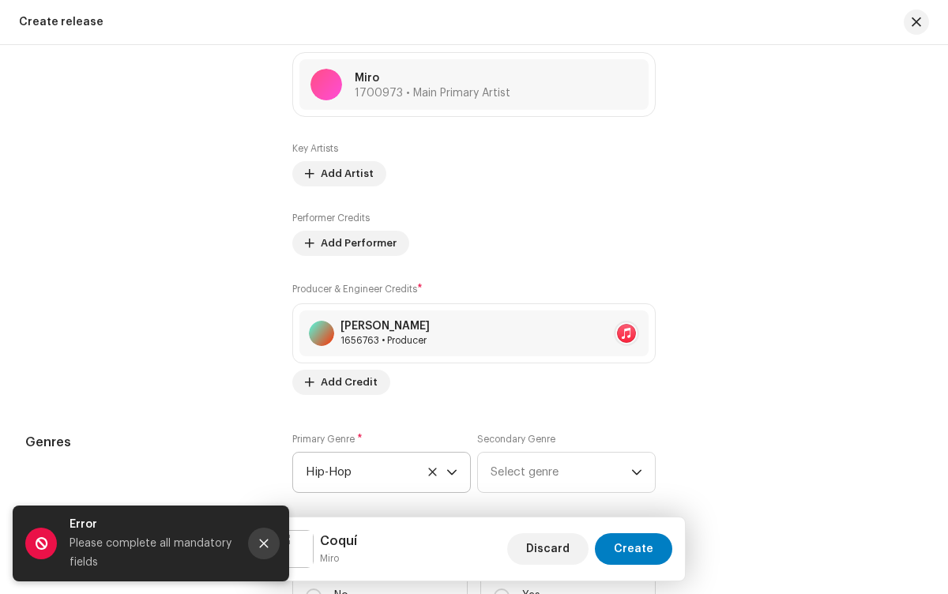
click at [264, 543] on icon "Close" at bounding box center [264, 543] width 9 height 9
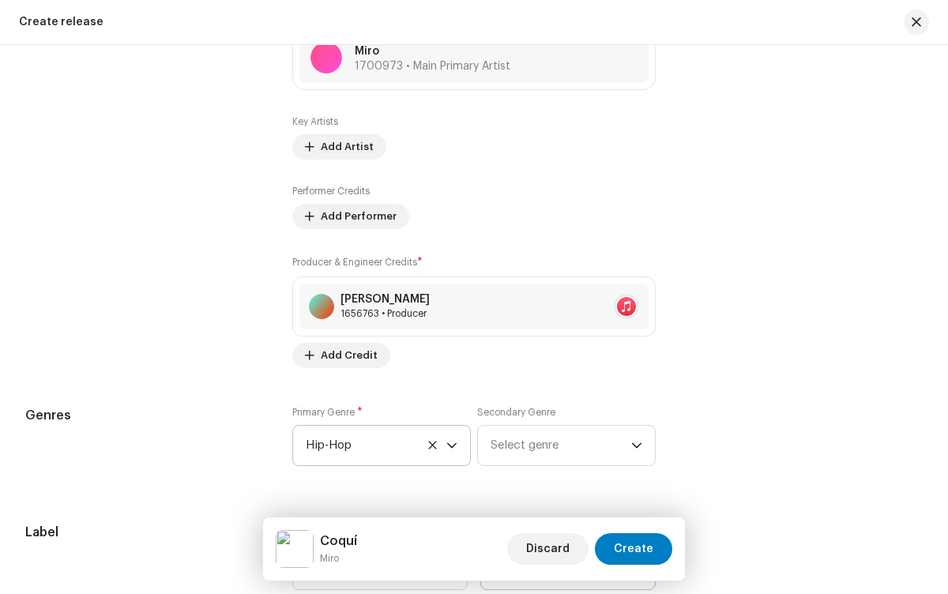
click at [564, 548] on label "Yes" at bounding box center [567, 569] width 175 height 42
click at [509, 561] on input "Yes" at bounding box center [502, 569] width 16 height 16
radio input "true"
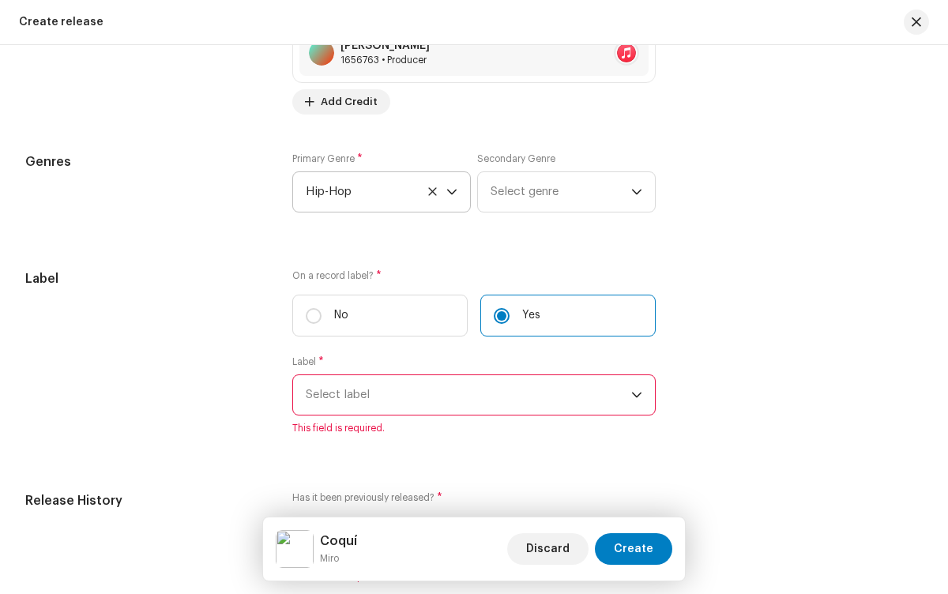
click at [471, 399] on span "Select label" at bounding box center [468, 394] width 325 height 39
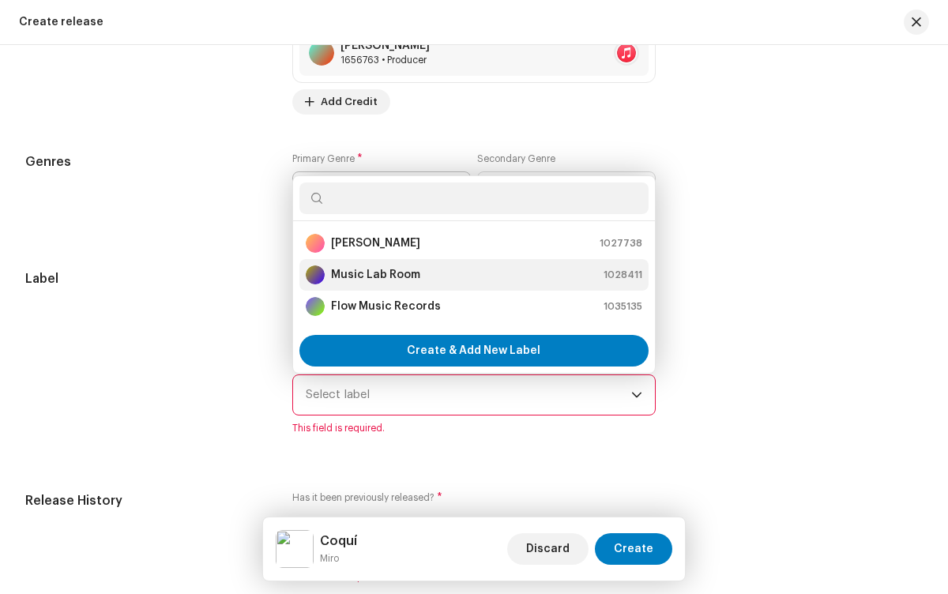
click at [471, 279] on div "Music Lab Room 1028411" at bounding box center [474, 274] width 336 height 19
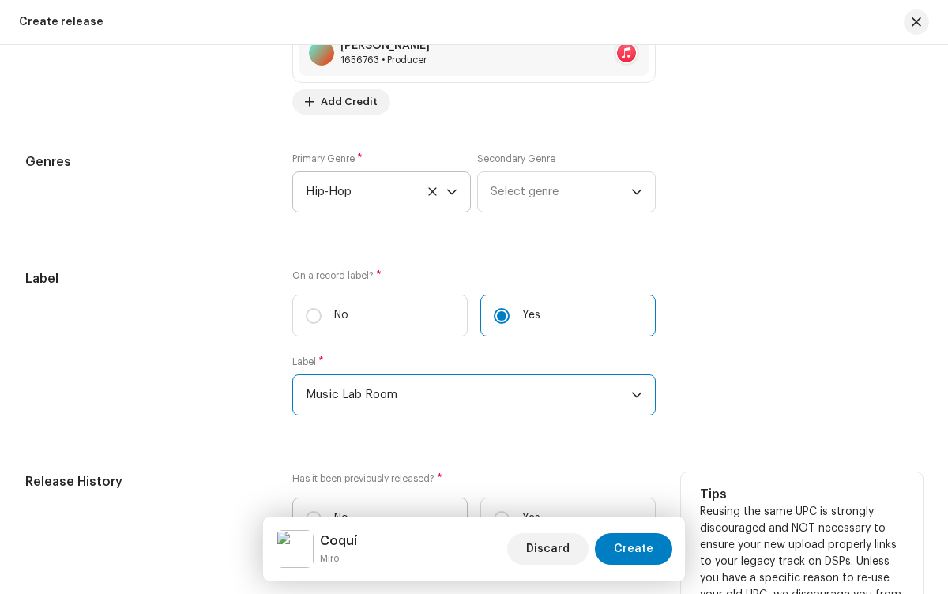
click at [377, 498] on label "No" at bounding box center [379, 519] width 175 height 42
click at [321, 511] on input "No" at bounding box center [314, 519] width 16 height 16
radio input "true"
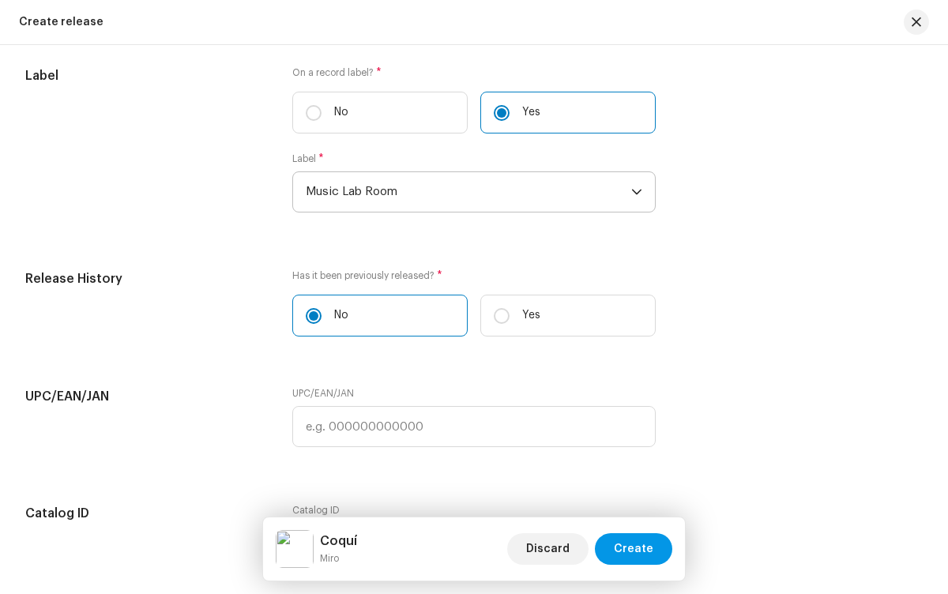
click at [635, 549] on span "Create" at bounding box center [633, 549] width 39 height 32
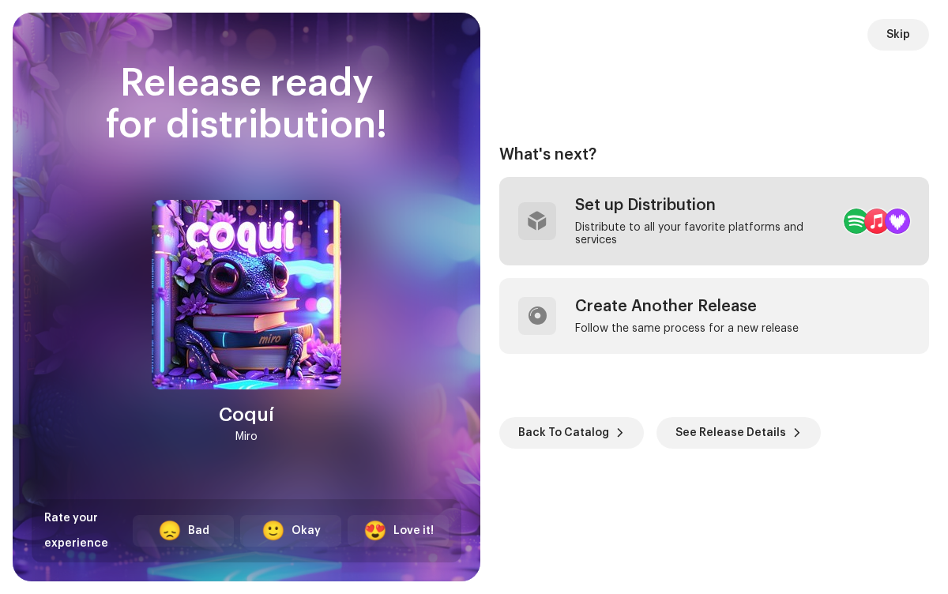
click at [674, 221] on div "Distribute to all your favorite platforms and services" at bounding box center [703, 233] width 256 height 25
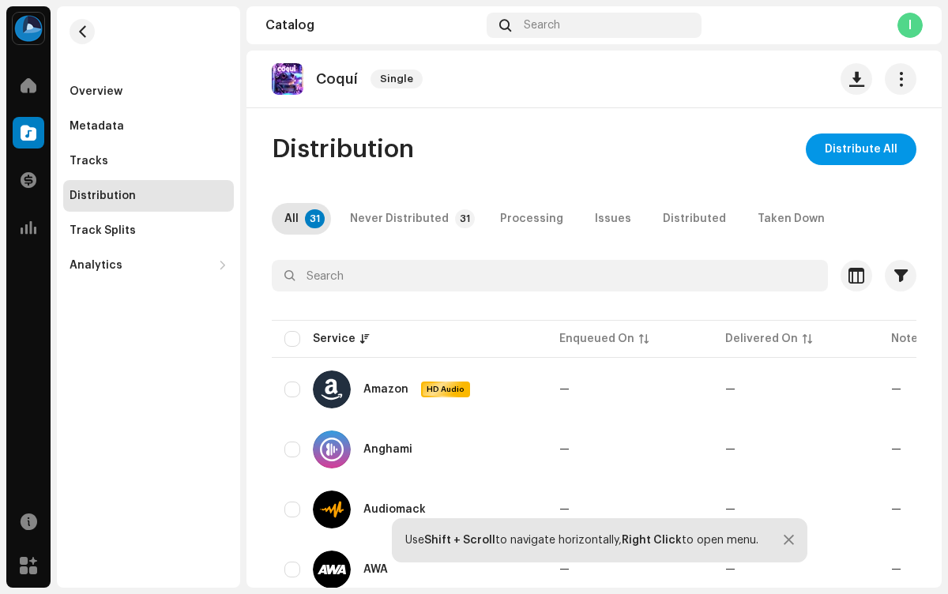
click at [853, 149] on span "Distribute All" at bounding box center [860, 149] width 73 height 32
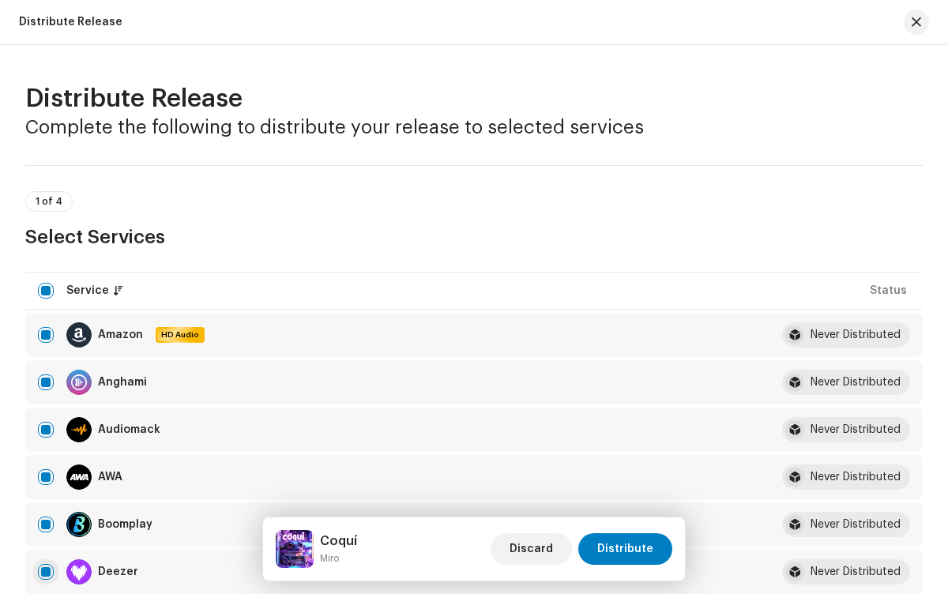
click at [46, 572] on input "checkbox" at bounding box center [46, 572] width 16 height 16
checkbox input "false"
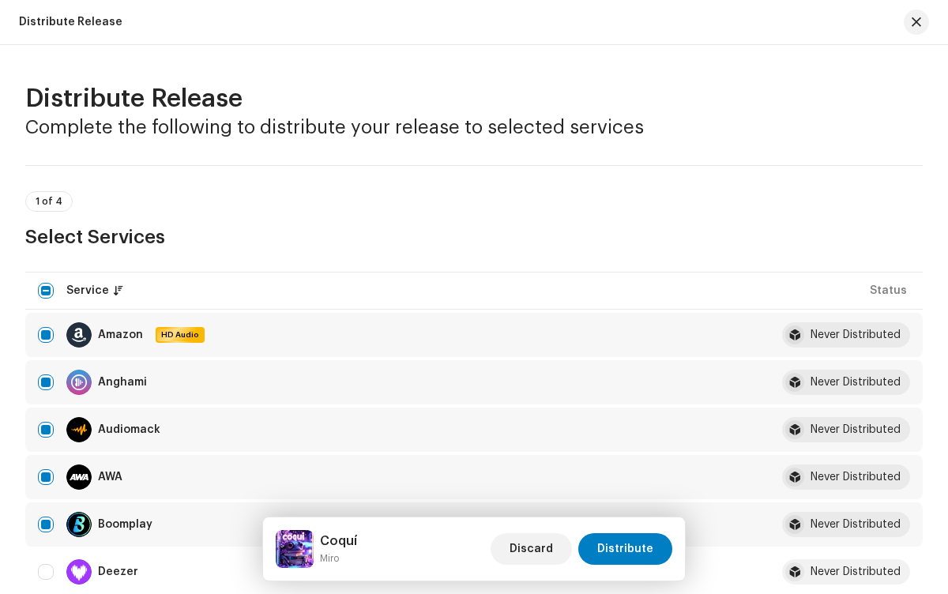
radio input "true"
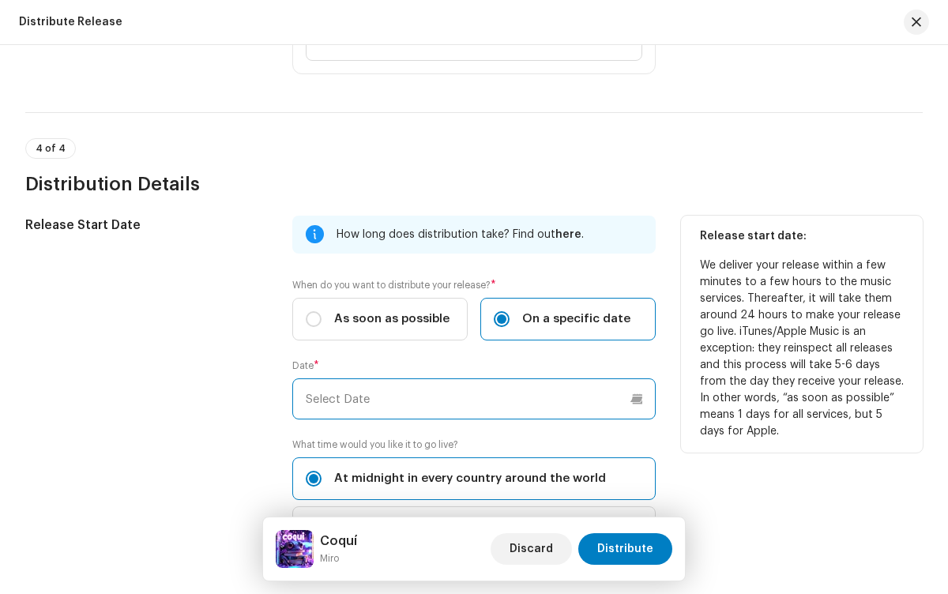
click at [471, 399] on input "text" at bounding box center [473, 398] width 362 height 41
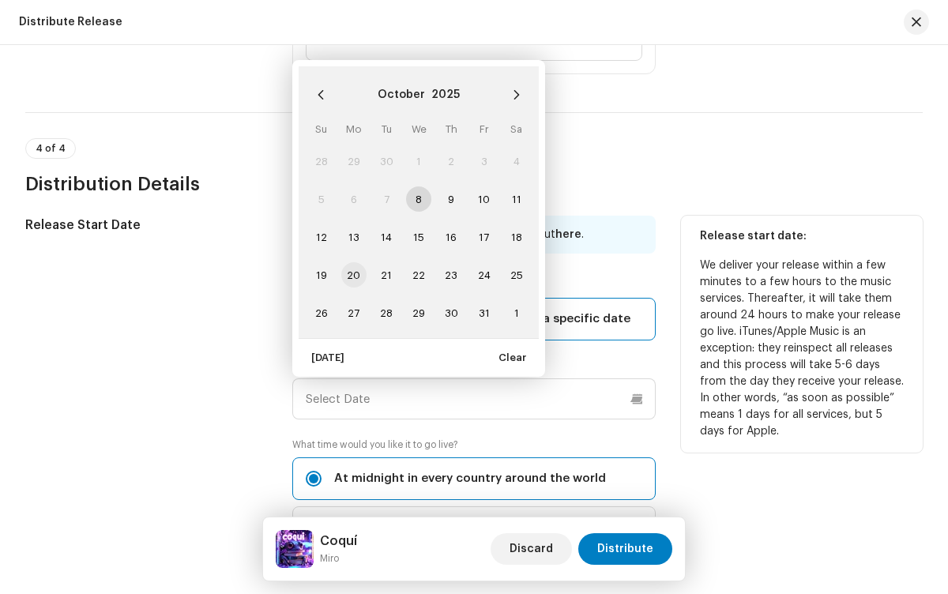
click at [352, 275] on span "20" at bounding box center [353, 274] width 25 height 25
type input "[DATE]"
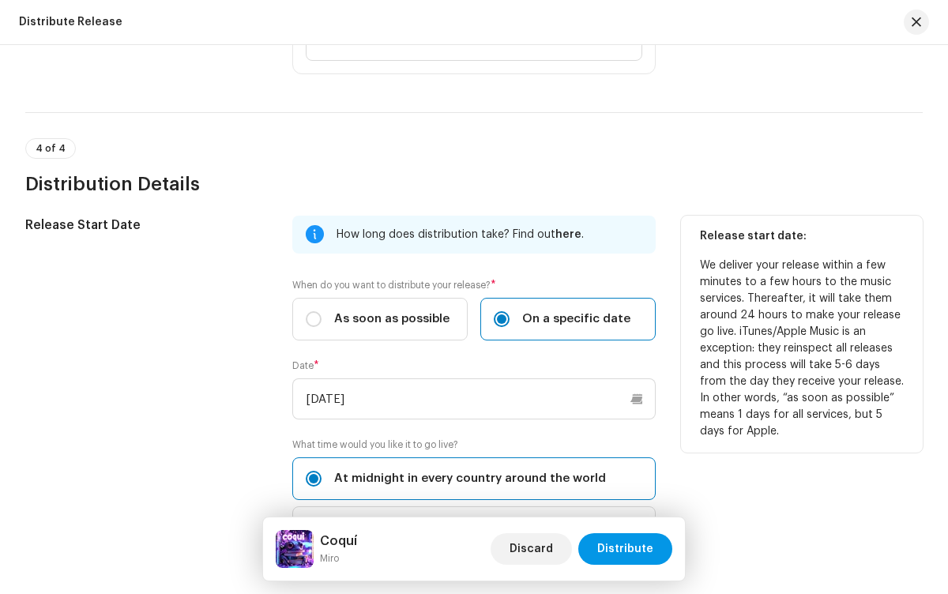
click at [627, 549] on span "Distribute" at bounding box center [625, 549] width 56 height 32
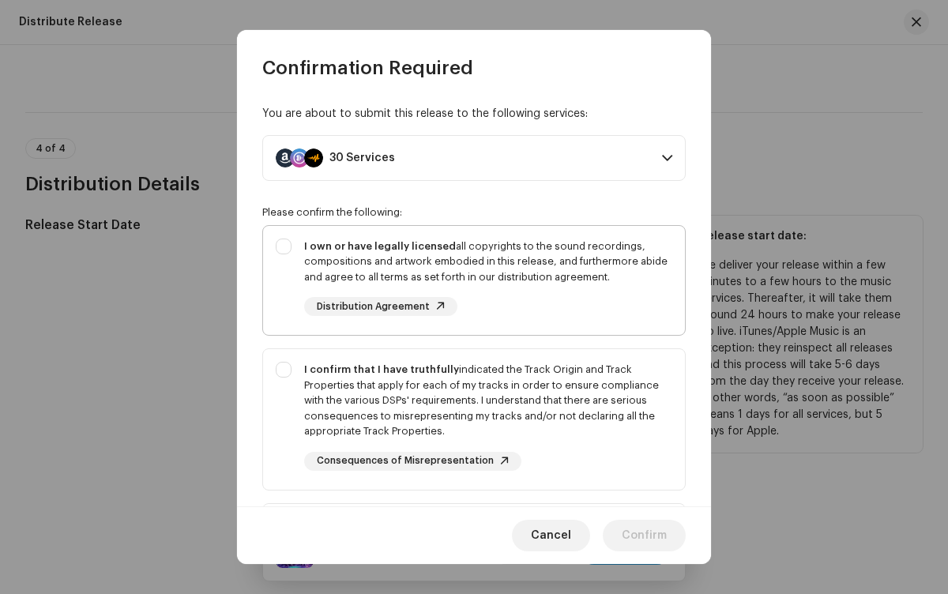
click at [471, 280] on div "I own or have legally licensed all copyrights to the sound recordings, composit…" at bounding box center [488, 261] width 368 height 47
checkbox input "true"
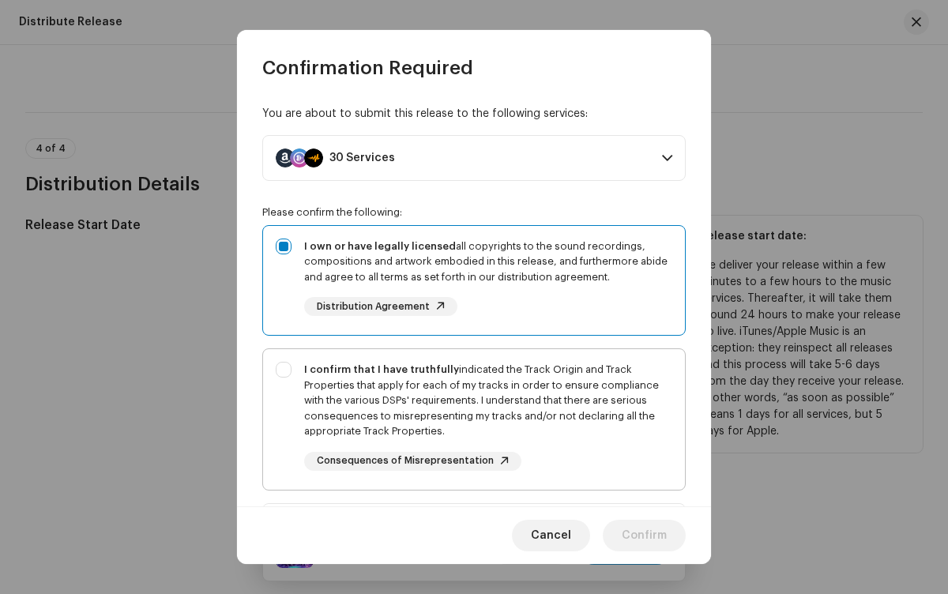
click at [471, 419] on div "I confirm that I have truthfully indicated the Track Origin and Track Propertie…" at bounding box center [488, 400] width 368 height 77
checkbox input "true"
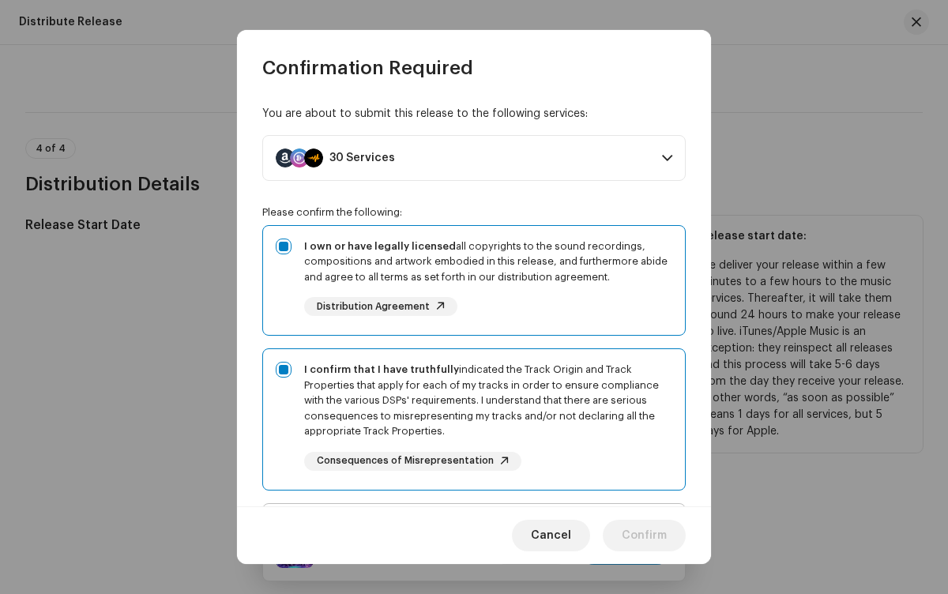
click at [471, 516] on div "I acknowledge and understand that playlisting services guaranteeing "increased …" at bounding box center [488, 575] width 368 height 118
checkbox input "true"
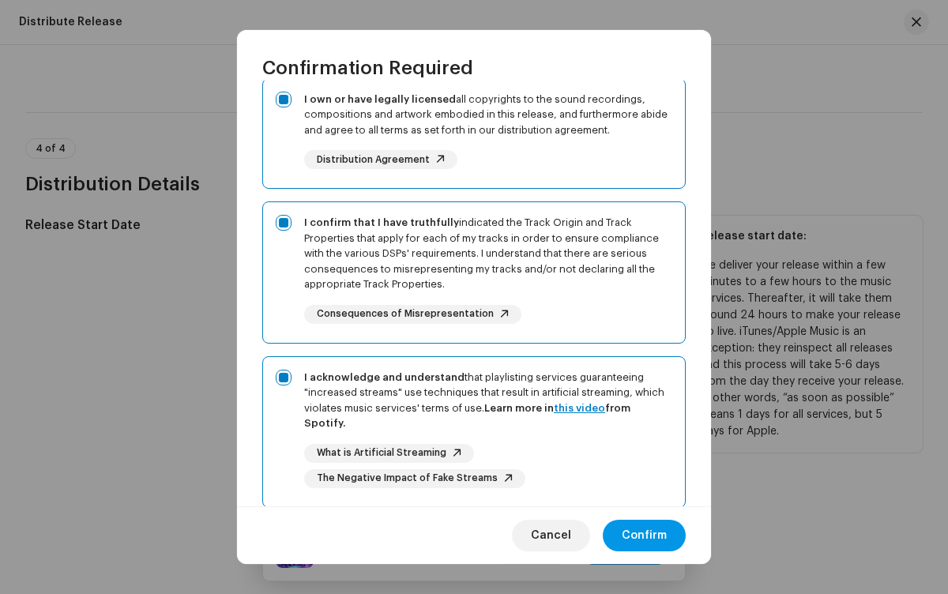
click at [644, 535] on span "Confirm" at bounding box center [644, 536] width 45 height 32
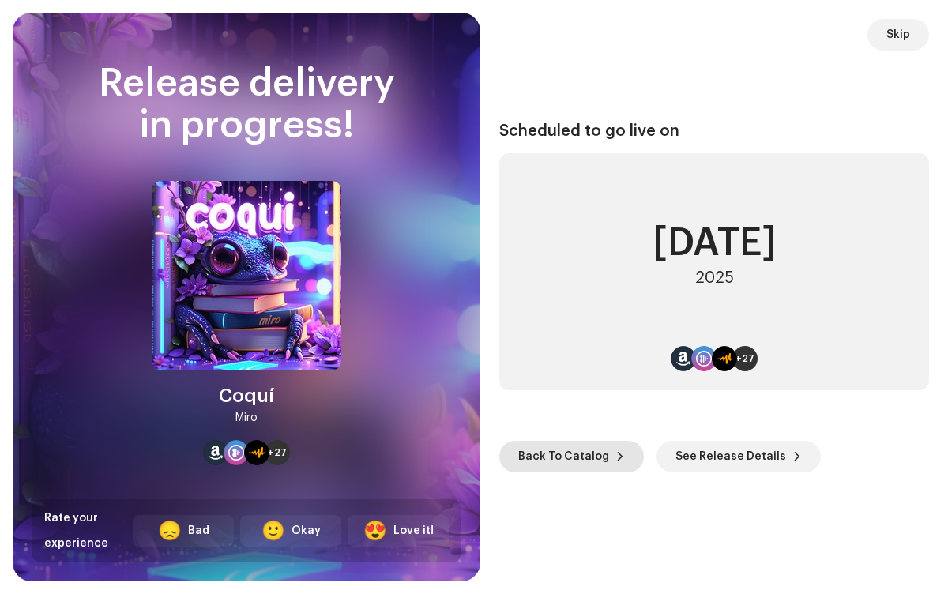
click at [568, 456] on span "Back To Catalog" at bounding box center [563, 457] width 91 height 32
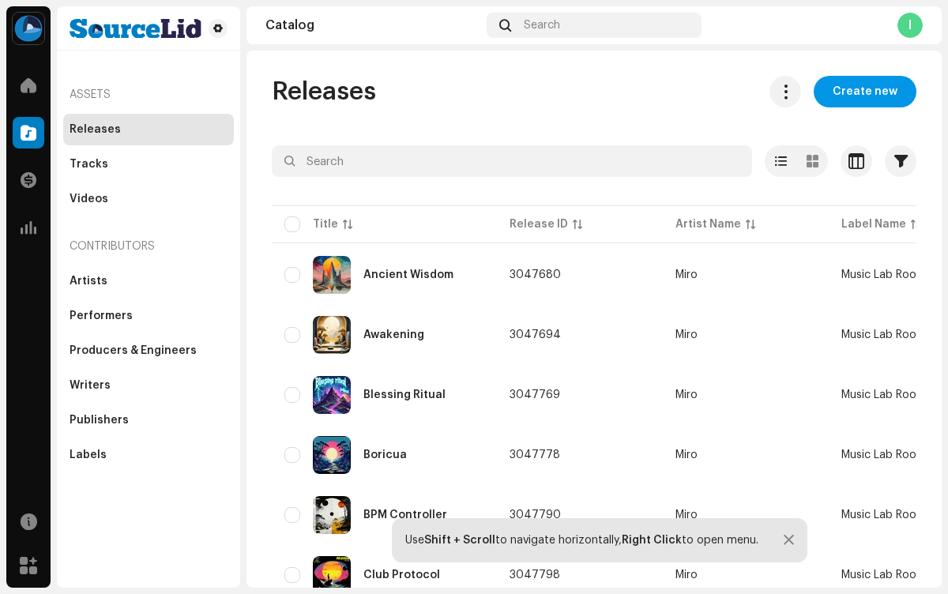
click at [857, 92] on span "Create new" at bounding box center [864, 92] width 65 height 32
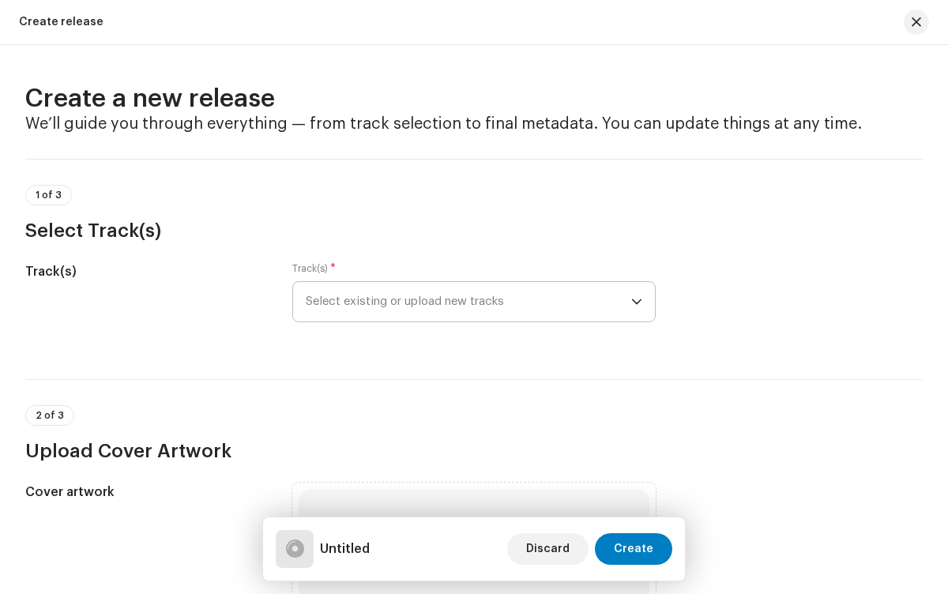
click at [465, 302] on span "Select existing or upload new tracks" at bounding box center [468, 301] width 325 height 39
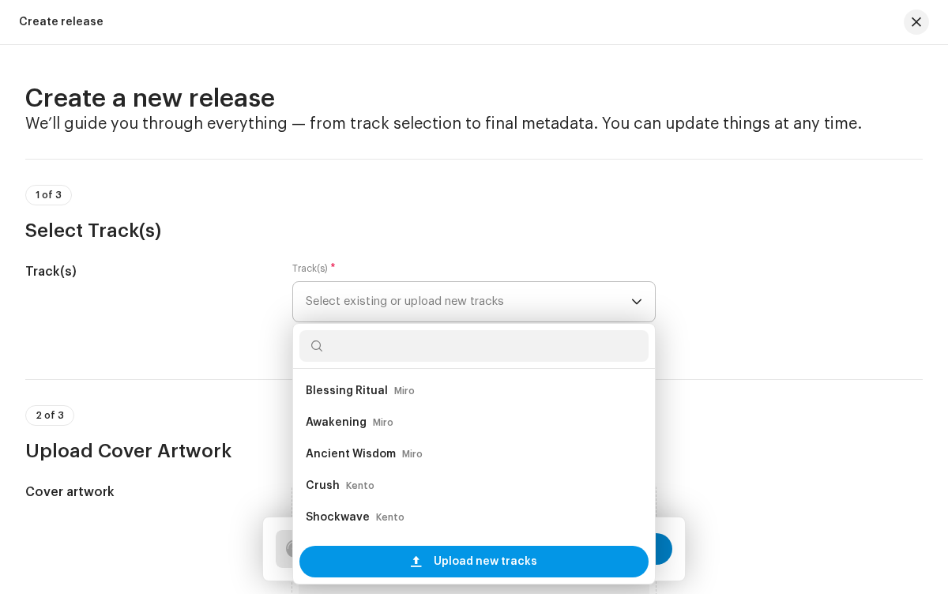
click at [482, 561] on span "Upload new tracks" at bounding box center [485, 562] width 103 height 32
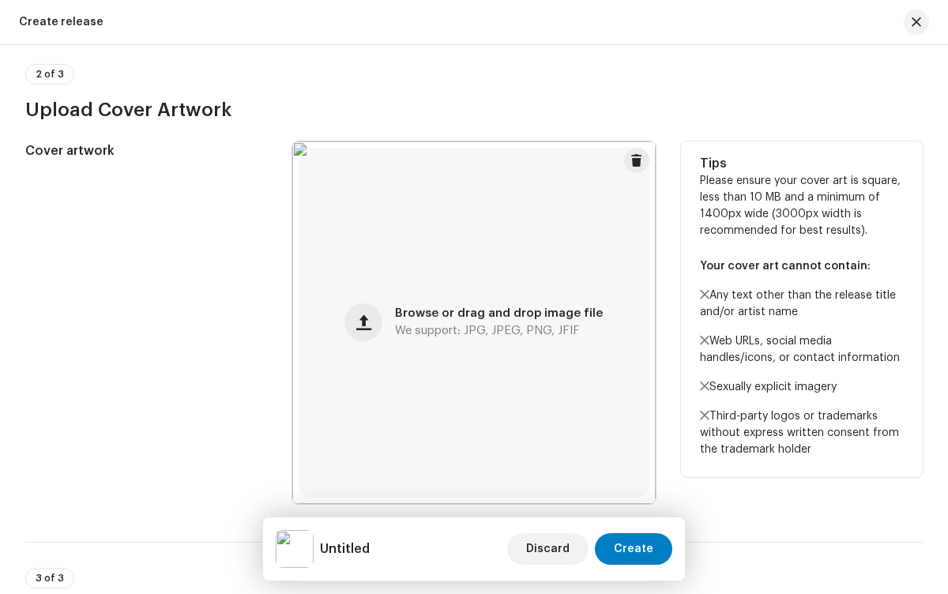
scroll to position [967, 0]
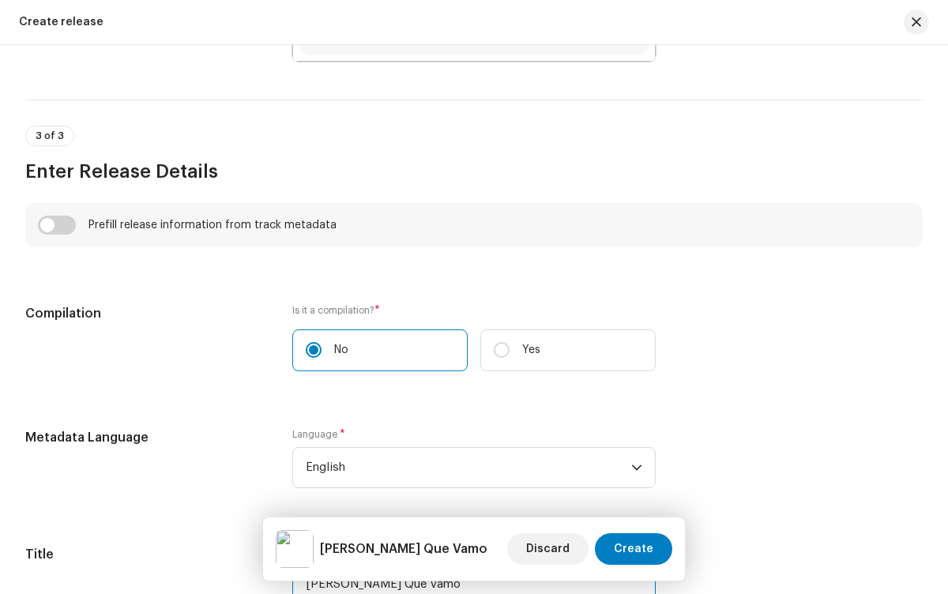
type input "[PERSON_NAME] Que Vamo"
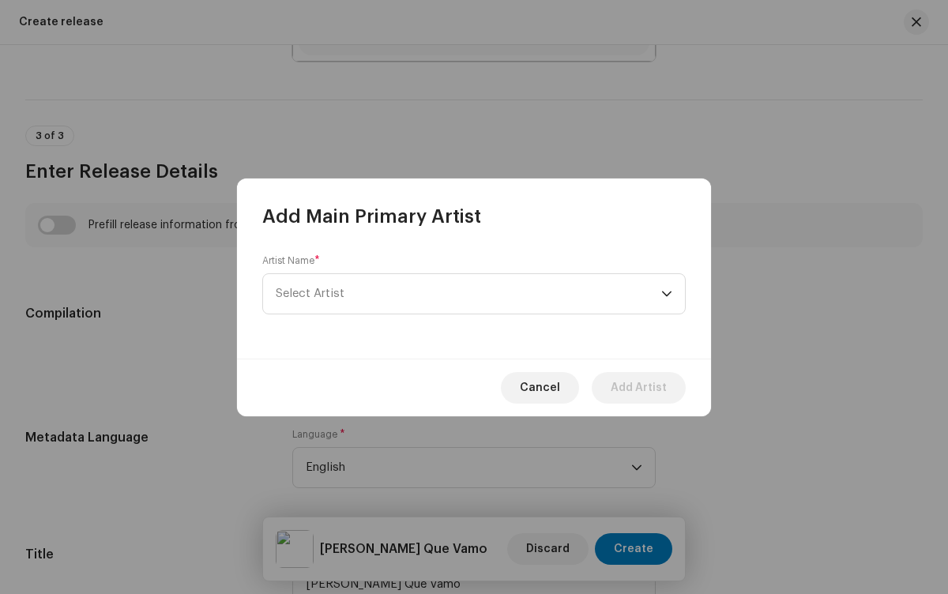
scroll to position [1538, 0]
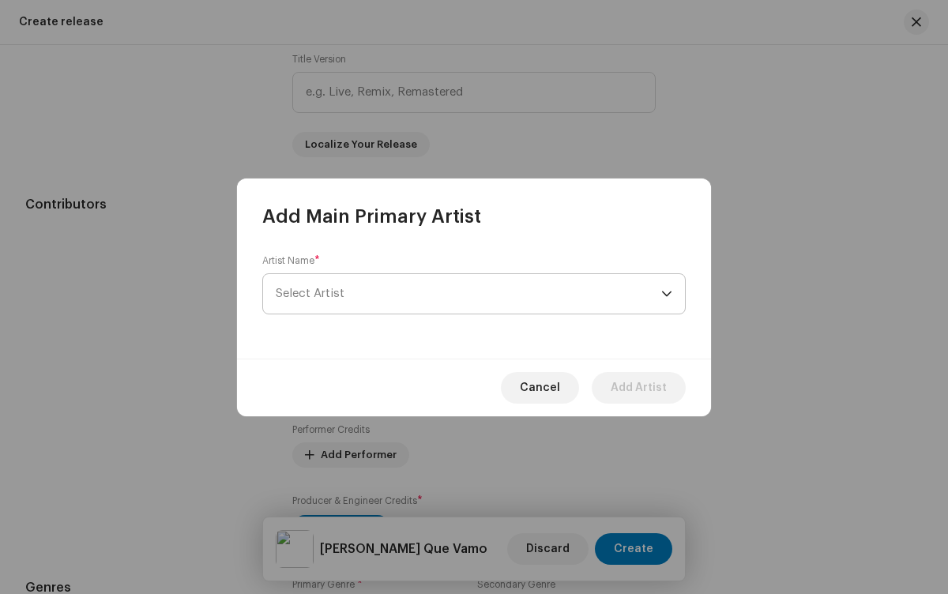
click at [468, 293] on span "Select Artist" at bounding box center [468, 293] width 385 height 39
